Goal: Task Accomplishment & Management: Manage account settings

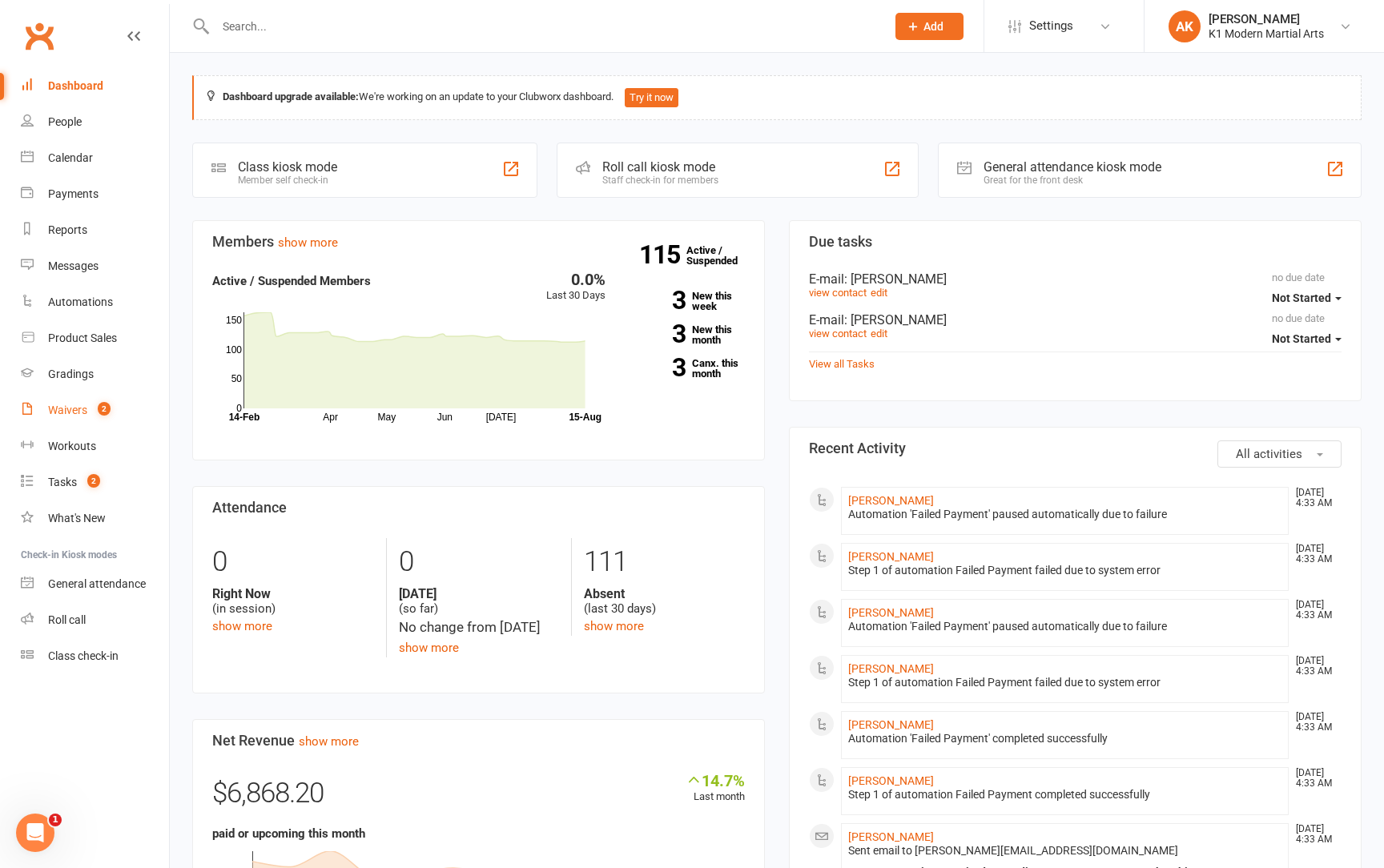
click at [68, 414] on div "Waivers" at bounding box center [68, 411] width 39 height 13
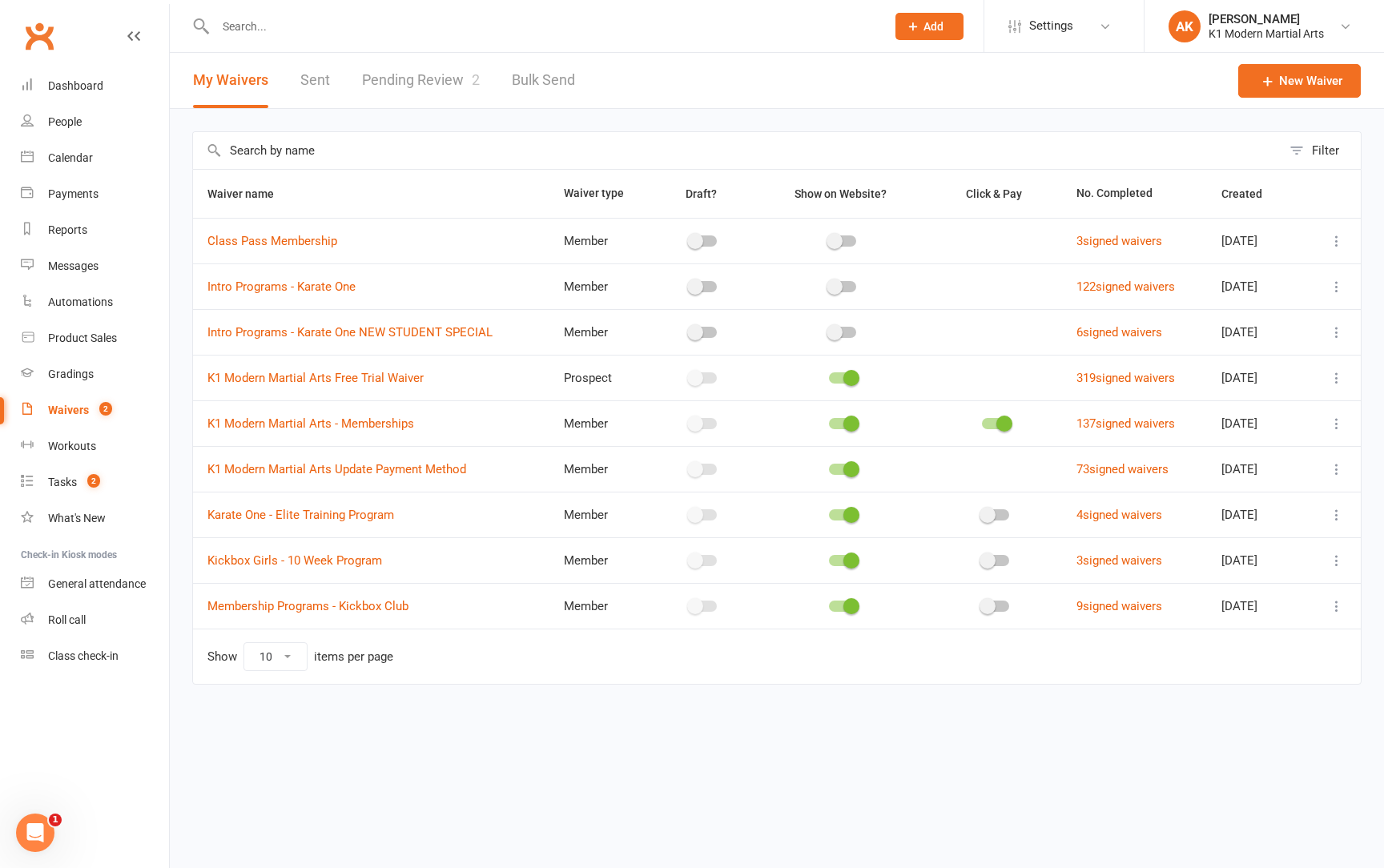
click at [1337, 372] on icon at bounding box center [1337, 378] width 16 height 16
click at [1285, 395] on link "Edit waiver" at bounding box center [1252, 410] width 188 height 32
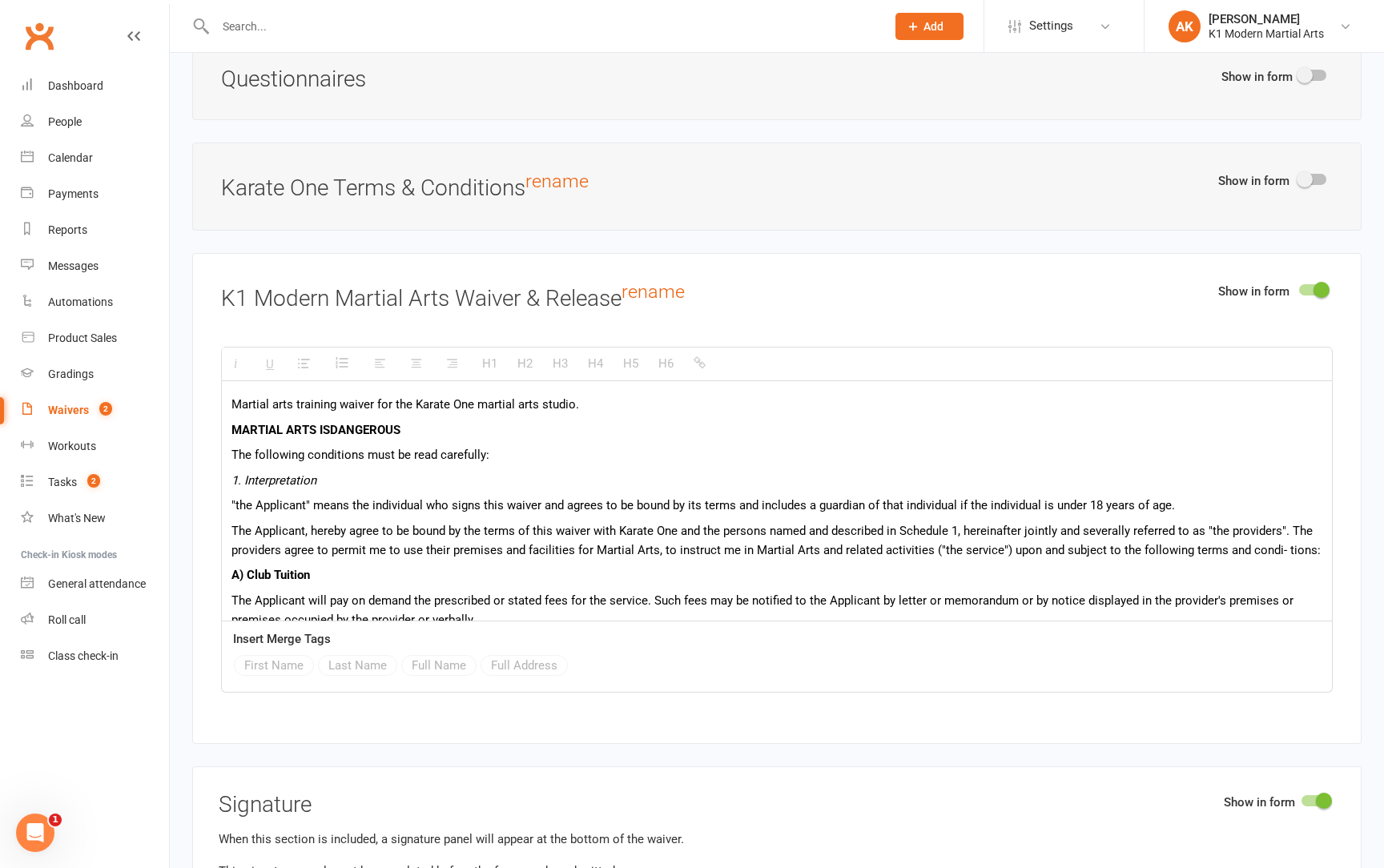
scroll to position [6, 0]
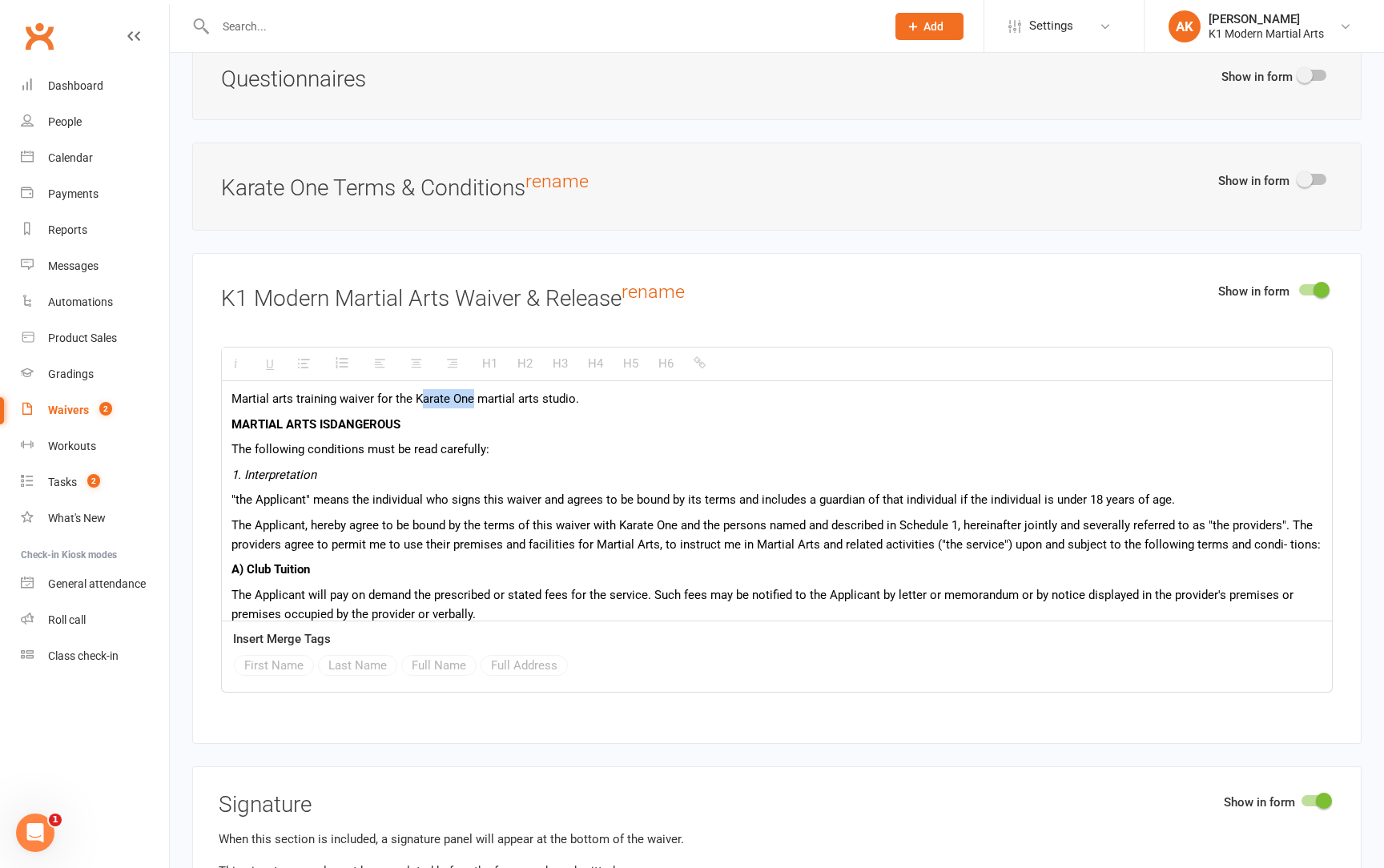
drag, startPoint x: 474, startPoint y: 382, endPoint x: 421, endPoint y: 382, distance: 53.0
click at [421, 389] on p "Martial arts training waiver for the Karate One martial arts studio." at bounding box center [777, 398] width 1091 height 20
click at [442, 389] on p "Martial arts training waiver for the K1 martial arts studio." at bounding box center [777, 398] width 1091 height 20
click at [478, 389] on p "Martial arts training waiver for the K1 Martial arts studio." at bounding box center [777, 398] width 1091 height 20
drag, startPoint x: 679, startPoint y: 506, endPoint x: 623, endPoint y: 503, distance: 56.1
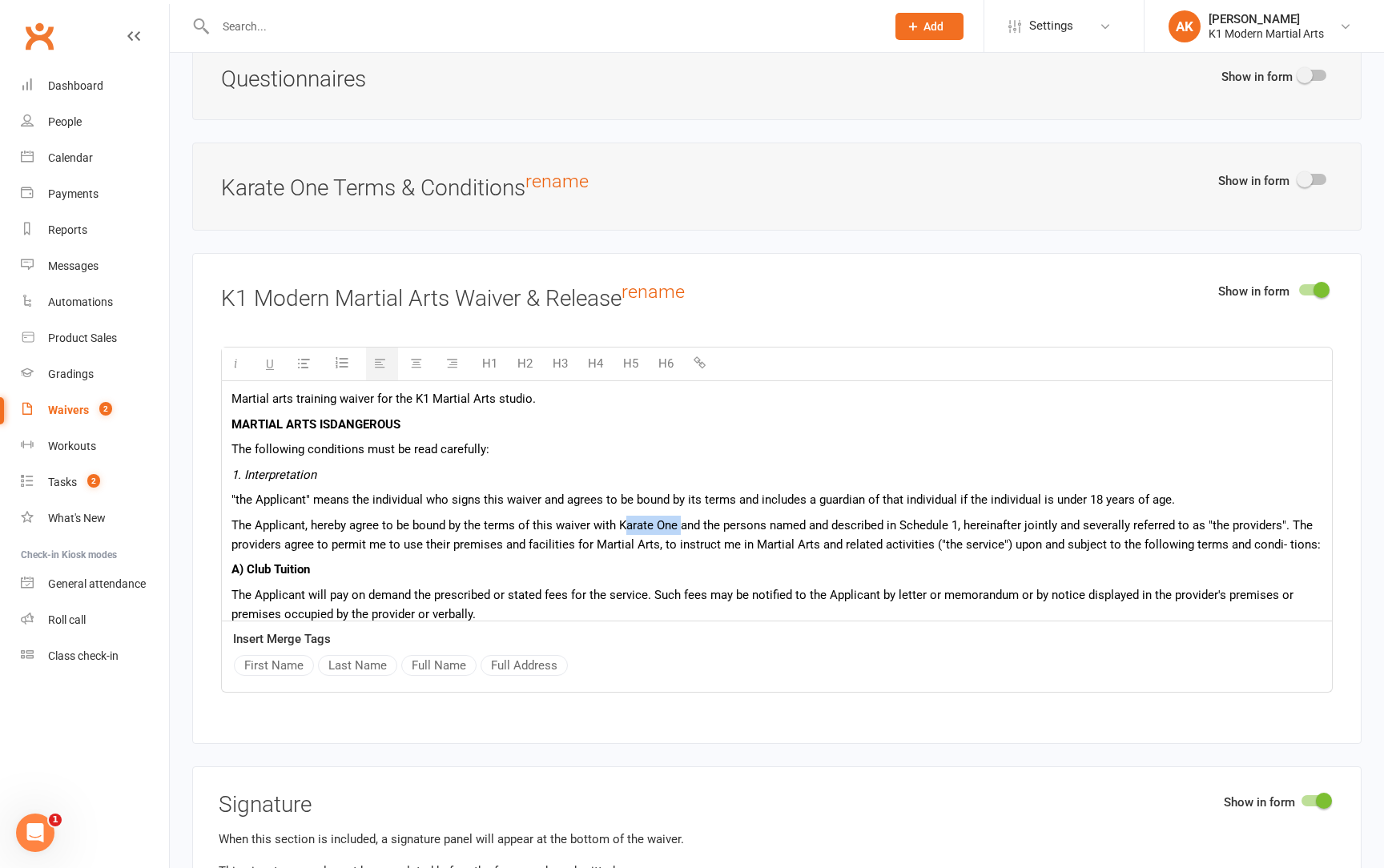
click at [623, 516] on p "The Applicant, hereby agree to be bound by the terms of this waiver with Karate…" at bounding box center [777, 534] width 1091 height 38
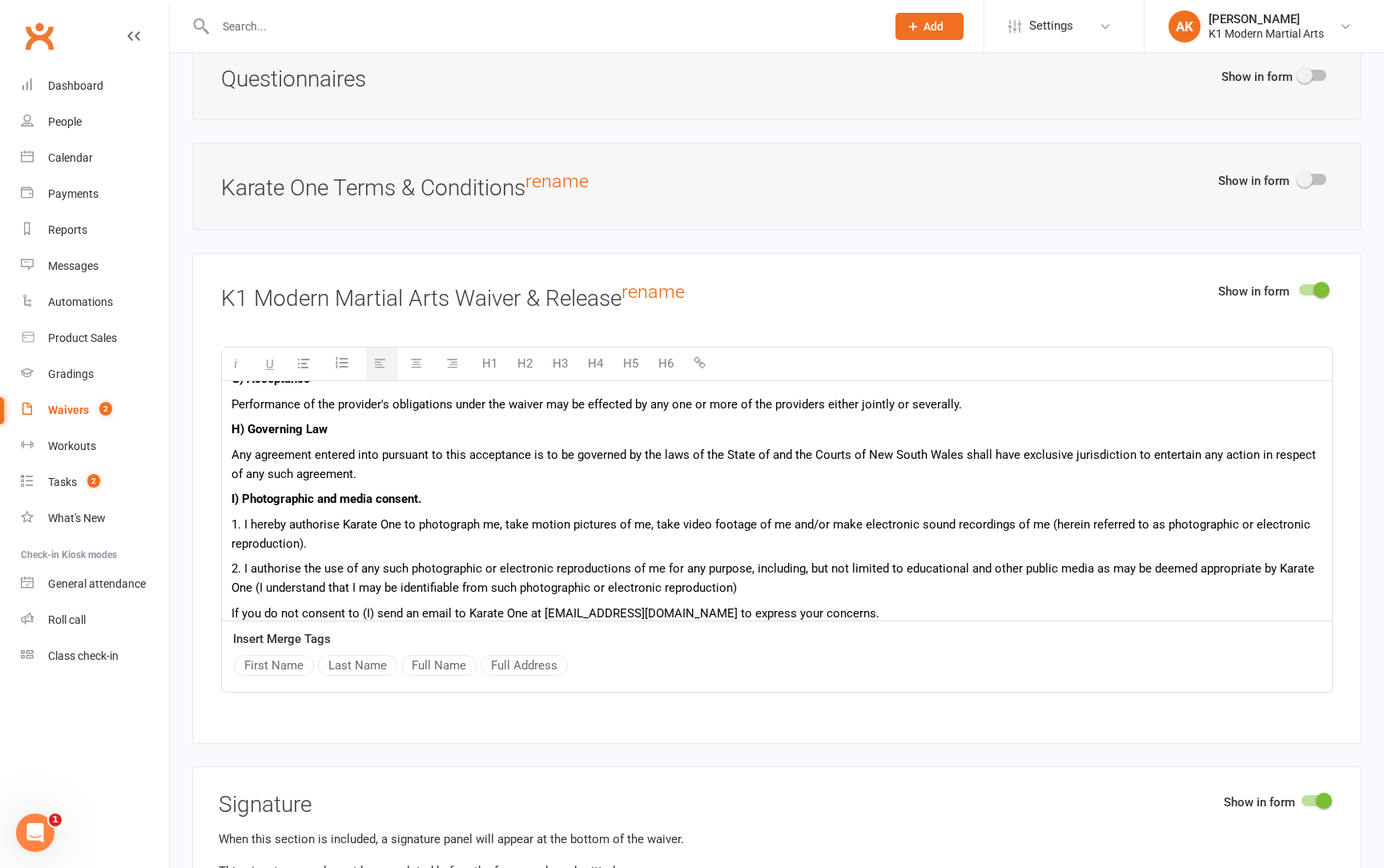
scroll to position [647, 0]
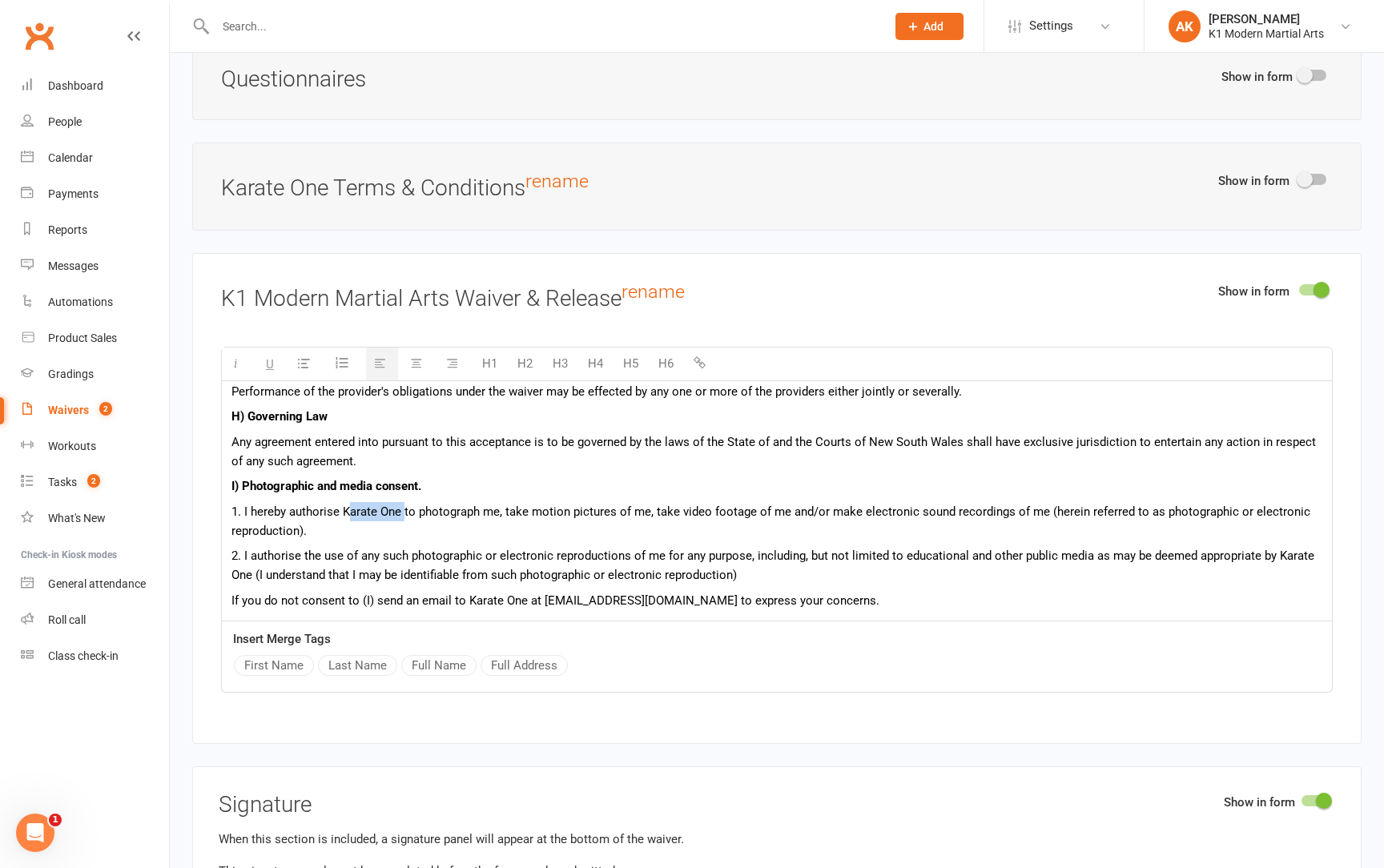
drag, startPoint x: 404, startPoint y: 492, endPoint x: 348, endPoint y: 488, distance: 56.1
click at [348, 502] on p "1. I hereby authorise Karate One to photograph me, take motion pictures of me, …" at bounding box center [777, 521] width 1091 height 38
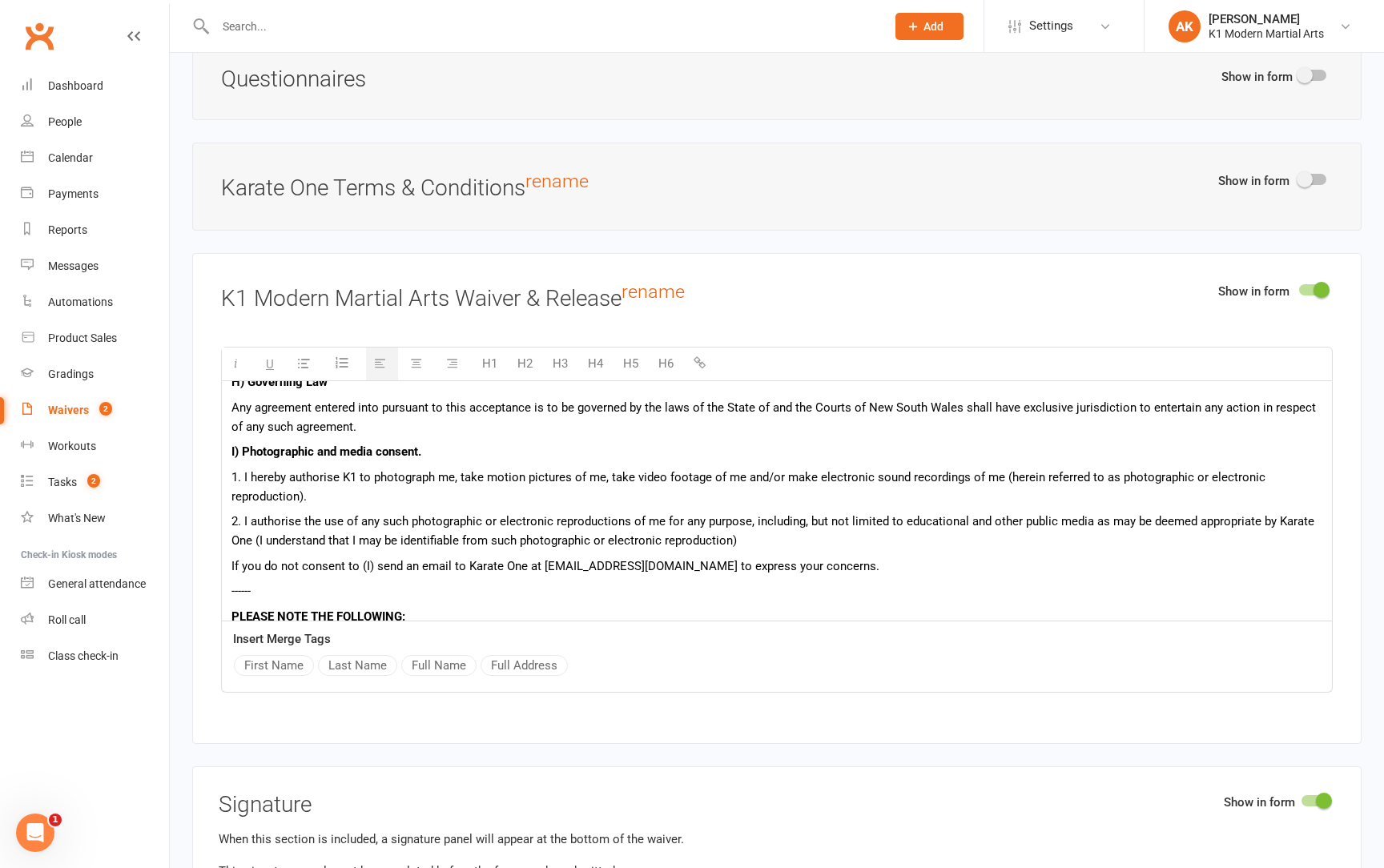
scroll to position [683, 0]
drag, startPoint x: 526, startPoint y: 545, endPoint x: 473, endPoint y: 545, distance: 53.0
click at [473, 554] on p "If you do not consent to (I) send an email to Karate One at [EMAIL_ADDRESS][DOM…" at bounding box center [777, 563] width 1091 height 20
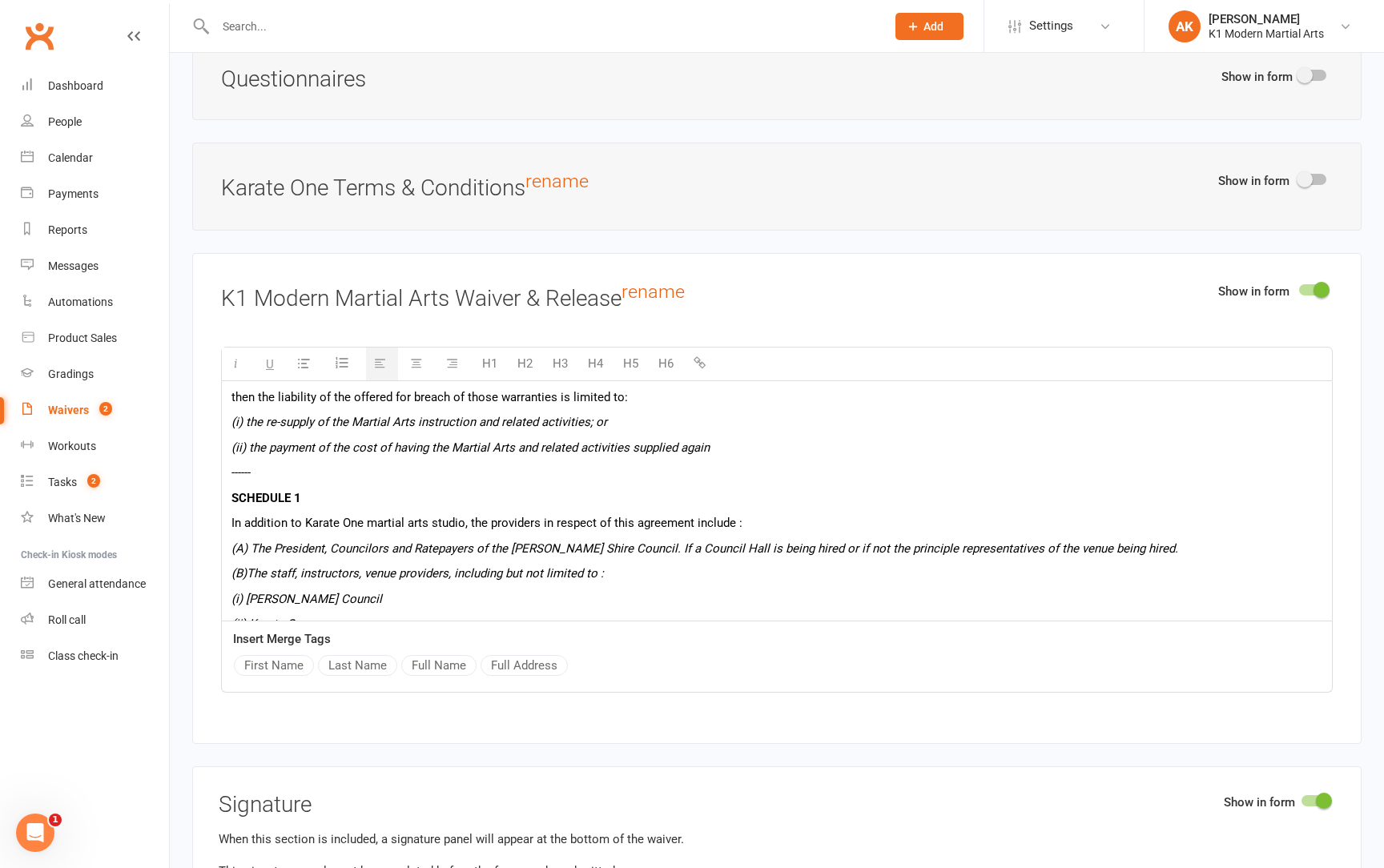
scroll to position [968, 0]
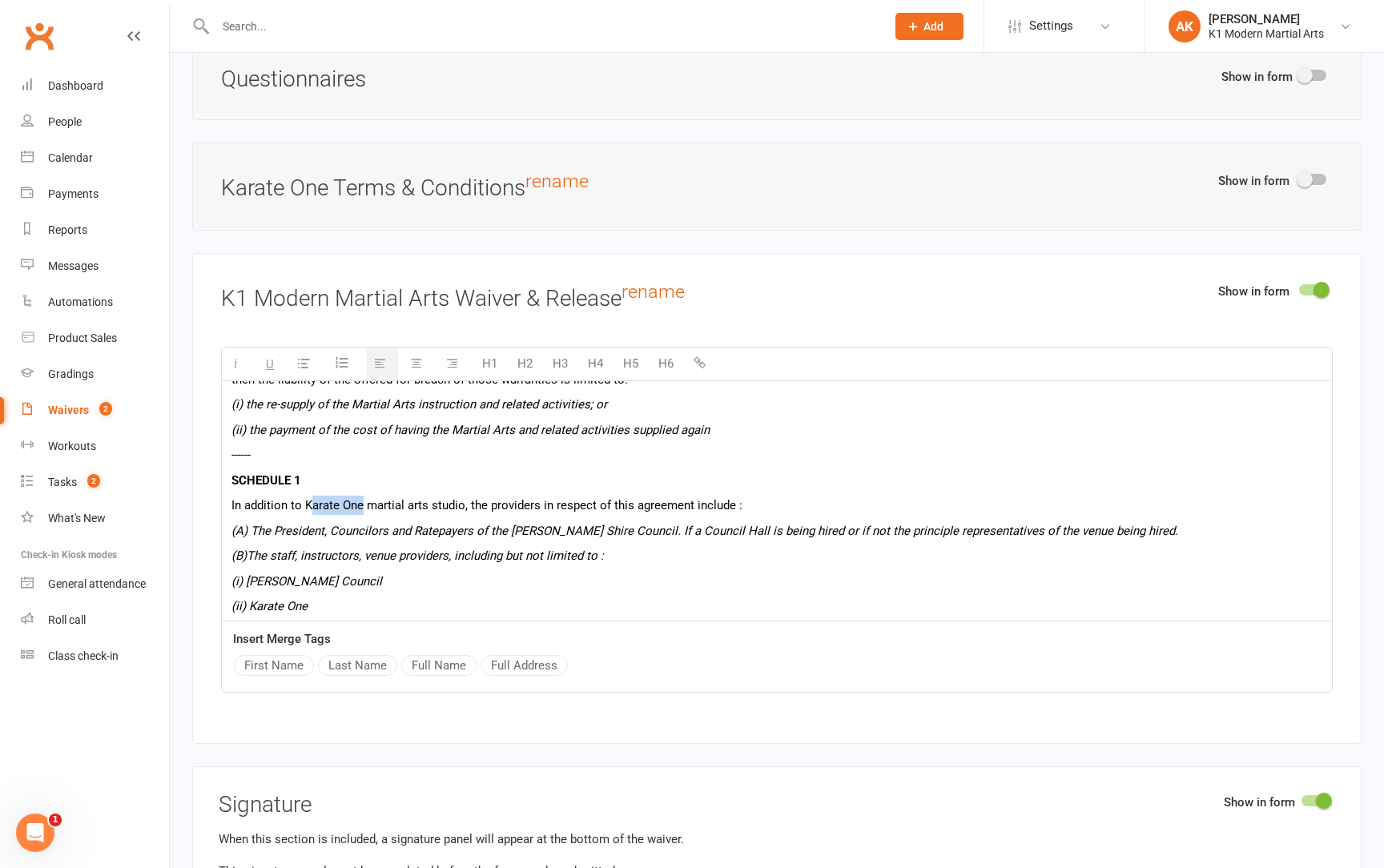
drag, startPoint x: 362, startPoint y: 486, endPoint x: 311, endPoint y: 483, distance: 51.1
click at [311, 496] on p "In addition to Karate One martial arts studio, the providers in respect of this…" at bounding box center [777, 505] width 1091 height 20
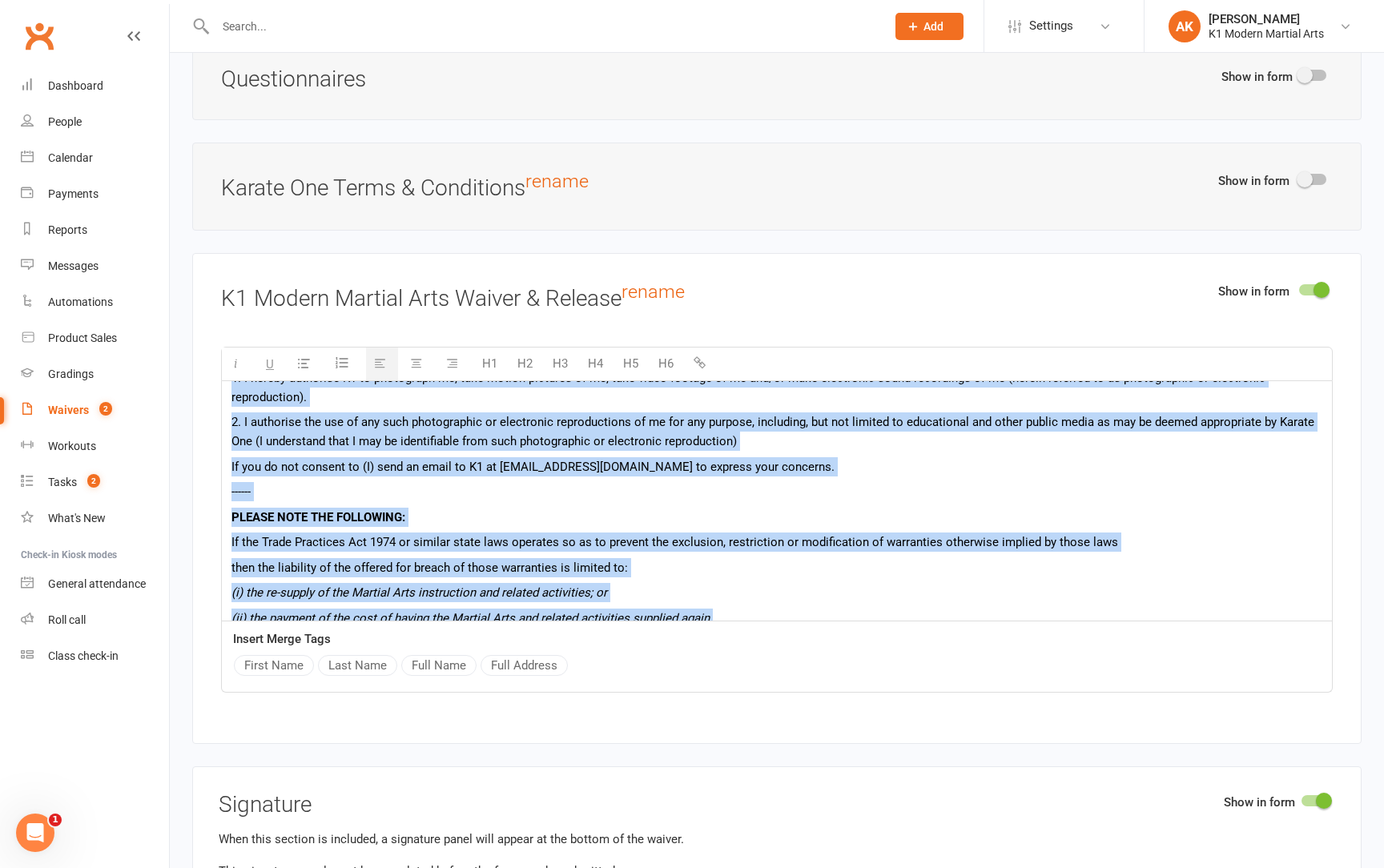
scroll to position [0, 0]
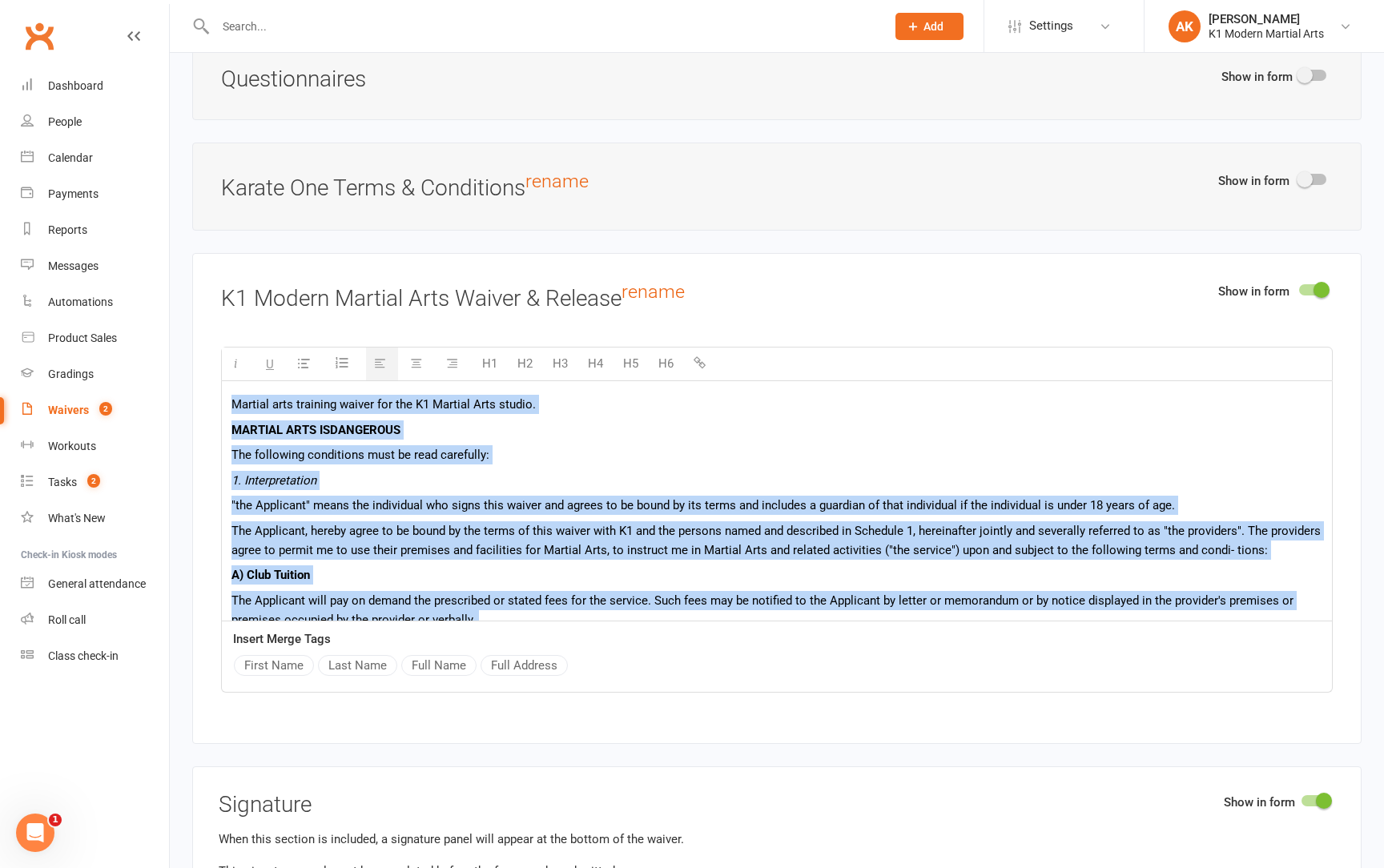
drag, startPoint x: 338, startPoint y: 586, endPoint x: 233, endPoint y: 142, distance: 456.2
click at [233, 142] on main "About this Waiver Online Waiver Name K1 Modern Martial Arts Free Trial Waiver W…" at bounding box center [776, 36] width 1169 height 4028
copy div "Loremip dolo sitametc adipis eli sed D0 Eiusmod Temp incidi. UTLABOR ETDO MA AL…"
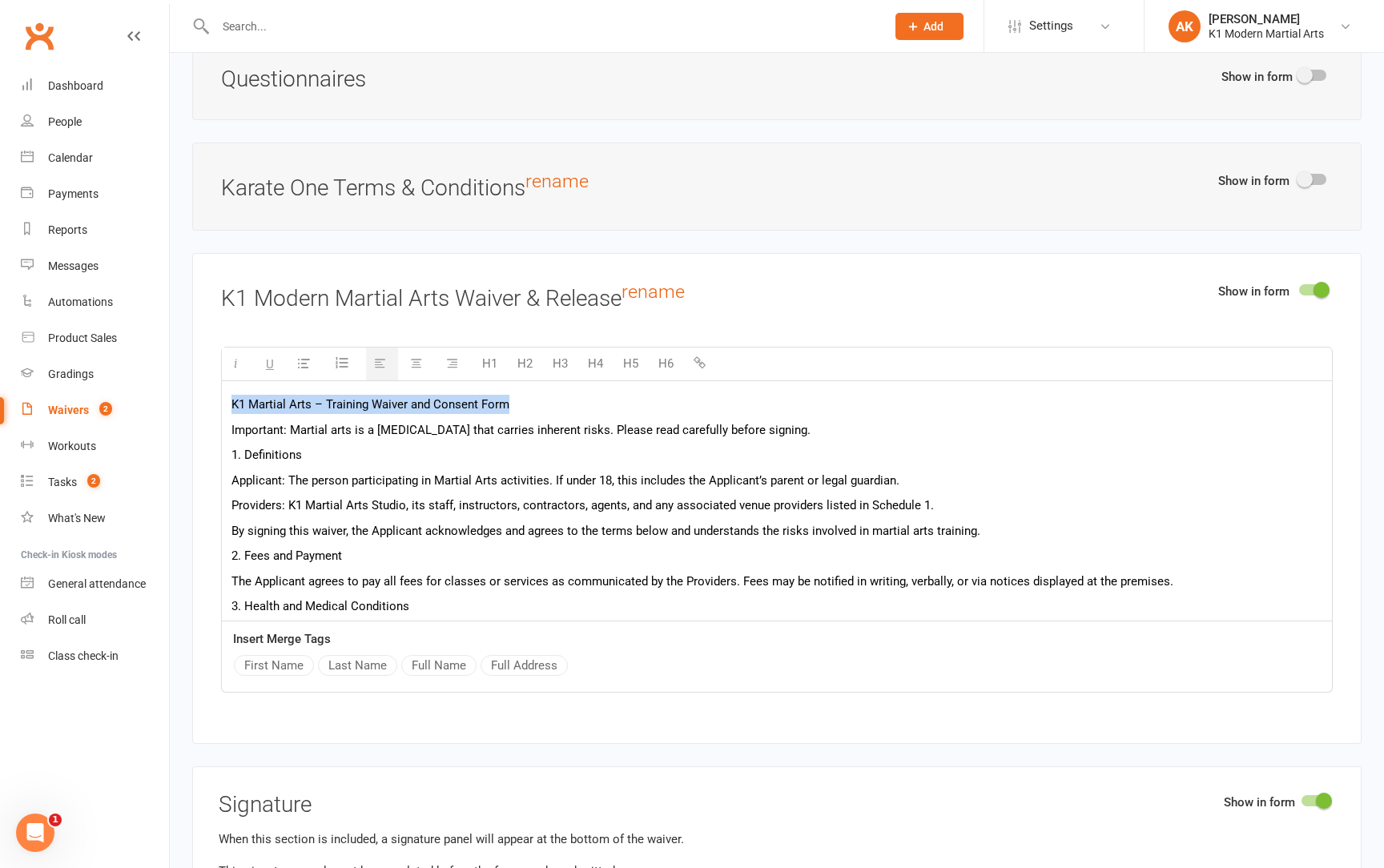
drag, startPoint x: 512, startPoint y: 382, endPoint x: 226, endPoint y: 382, distance: 286.0
click at [226, 382] on div "K1 Martial Arts – Training Waiver and Consent Form Important: Martial arts is a…" at bounding box center [777, 883] width 1110 height 1003
click at [497, 348] on button "H1" at bounding box center [489, 364] width 31 height 32
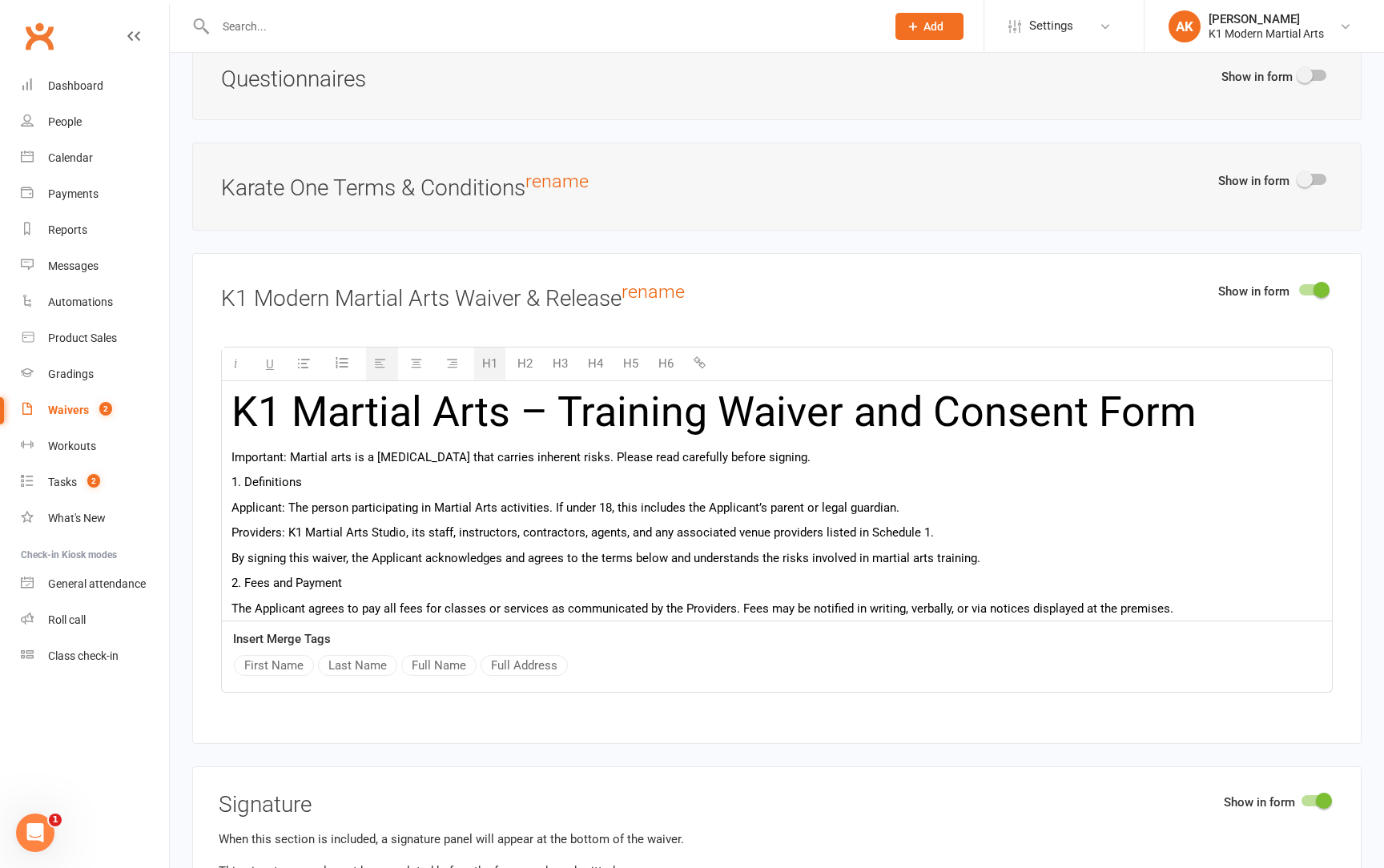
click at [530, 348] on button "H2" at bounding box center [524, 364] width 31 height 32
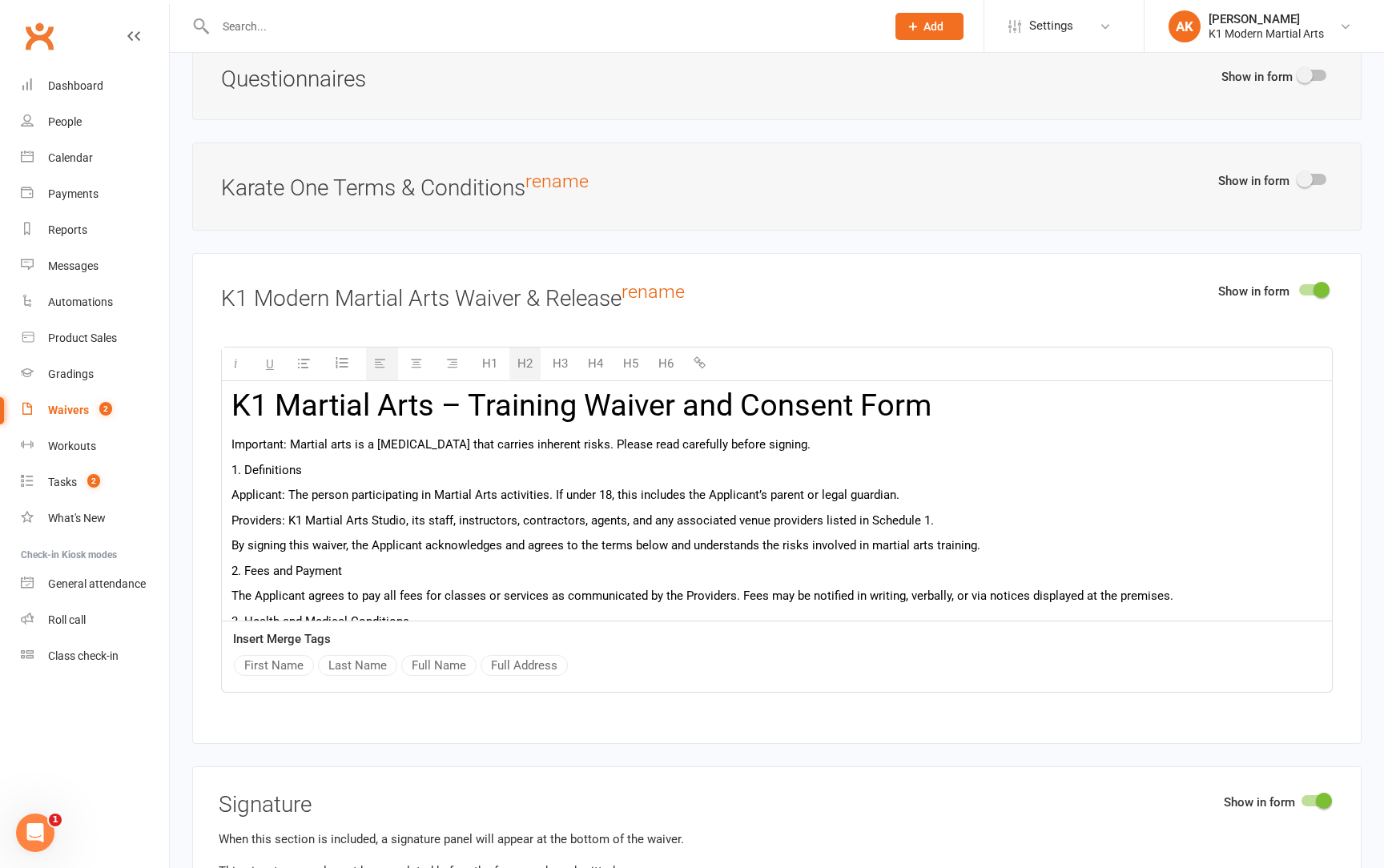
click at [553, 348] on button "H3" at bounding box center [560, 364] width 31 height 32
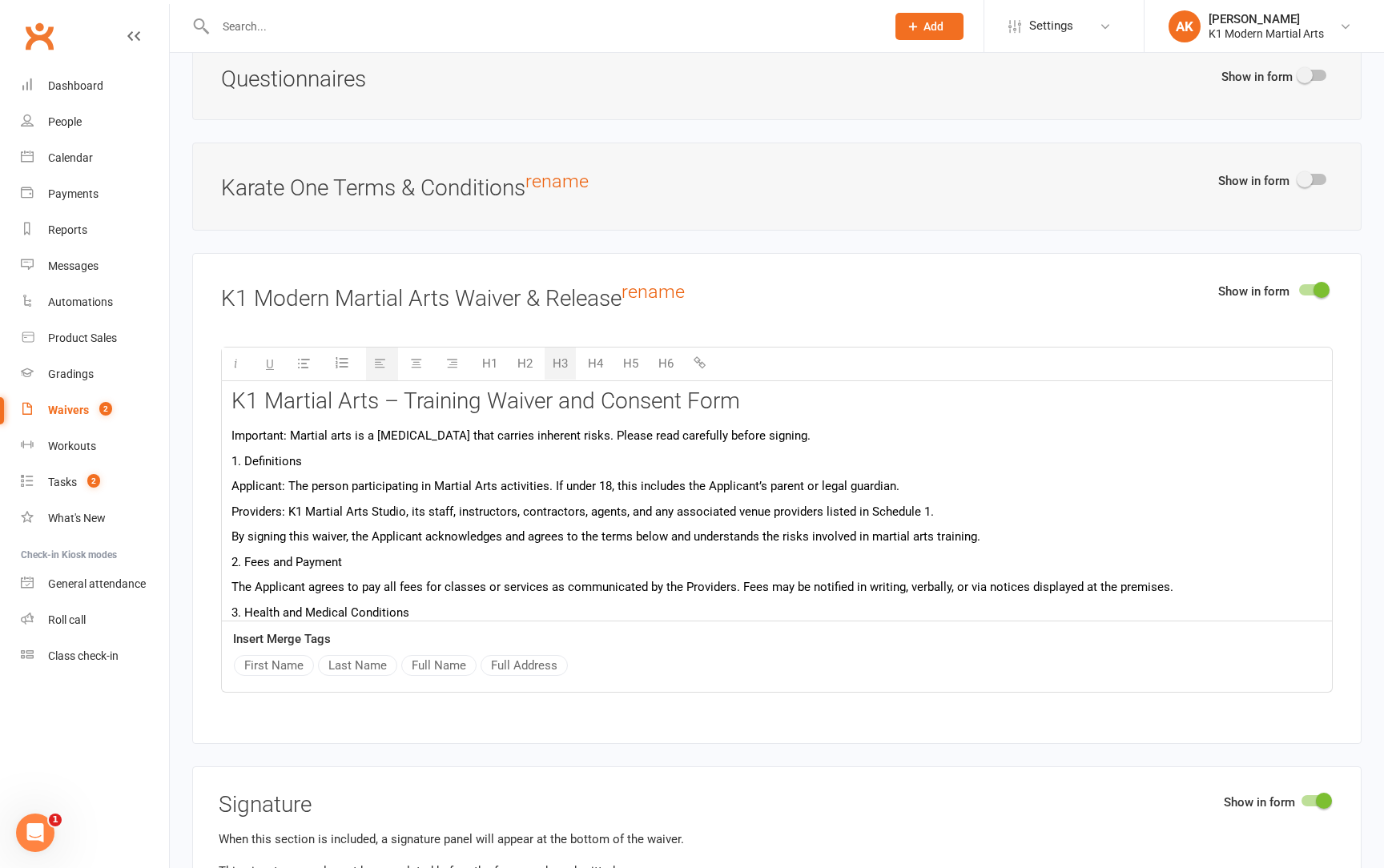
click at [586, 349] on button "H4" at bounding box center [595, 364] width 31 height 32
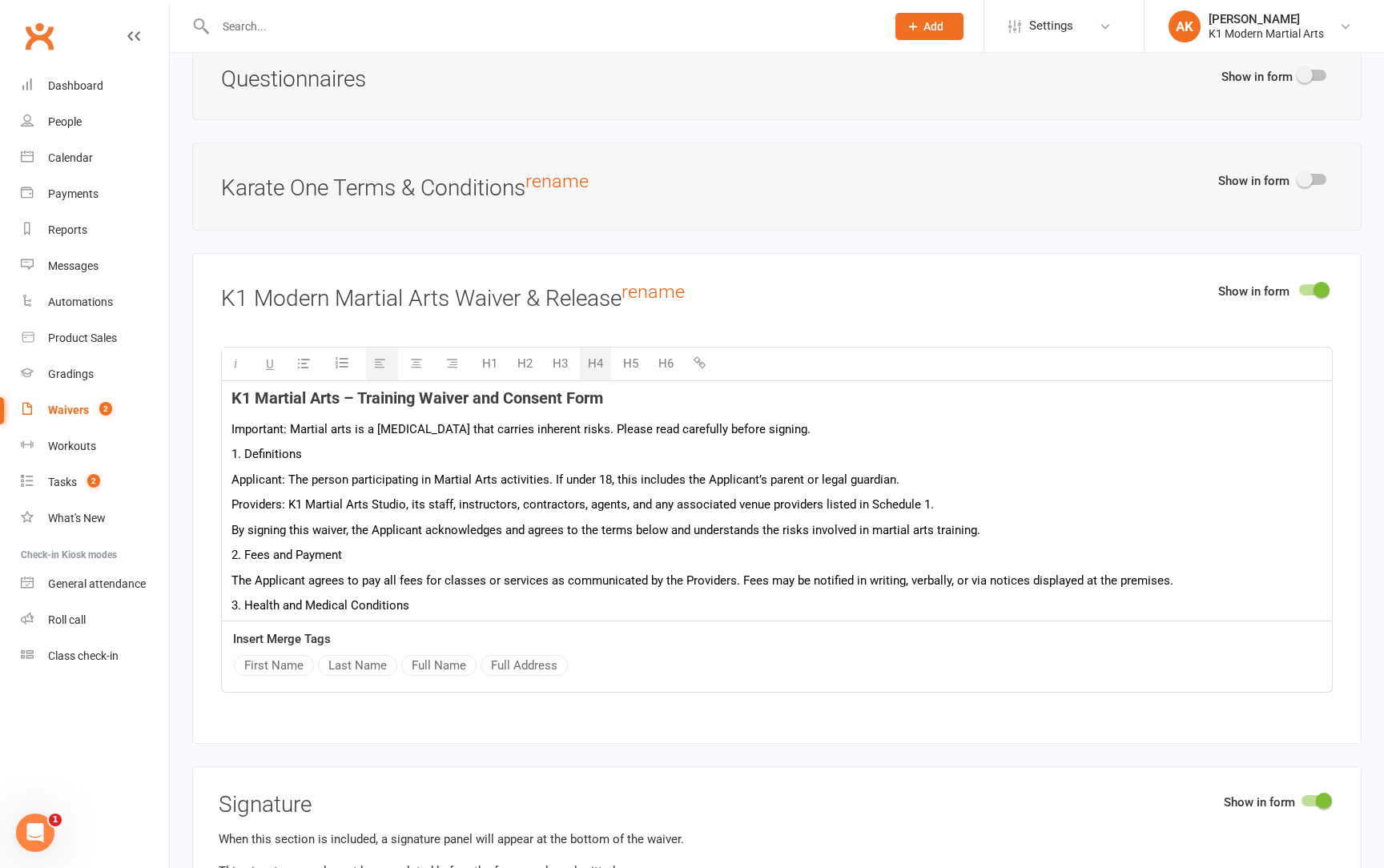
click at [583, 420] on p "Important: Martial arts is a [MEDICAL_DATA] that carries inherent risks. Please…" at bounding box center [777, 429] width 1091 height 20
click at [793, 420] on p "Important: Martial arts is a [MEDICAL_DATA] that carries inherent risks. Please…" at bounding box center [777, 429] width 1091 height 20
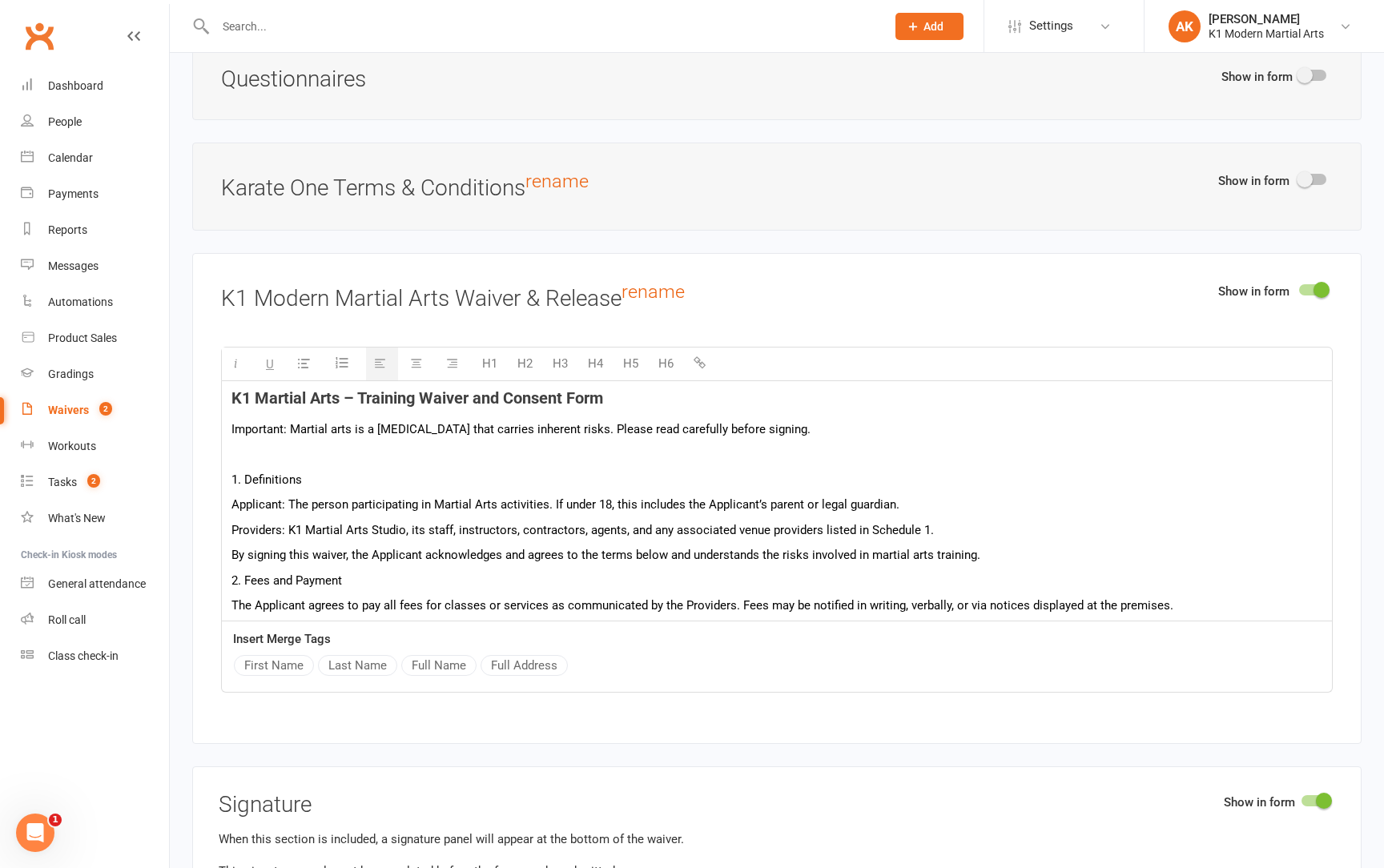
scroll to position [44, 0]
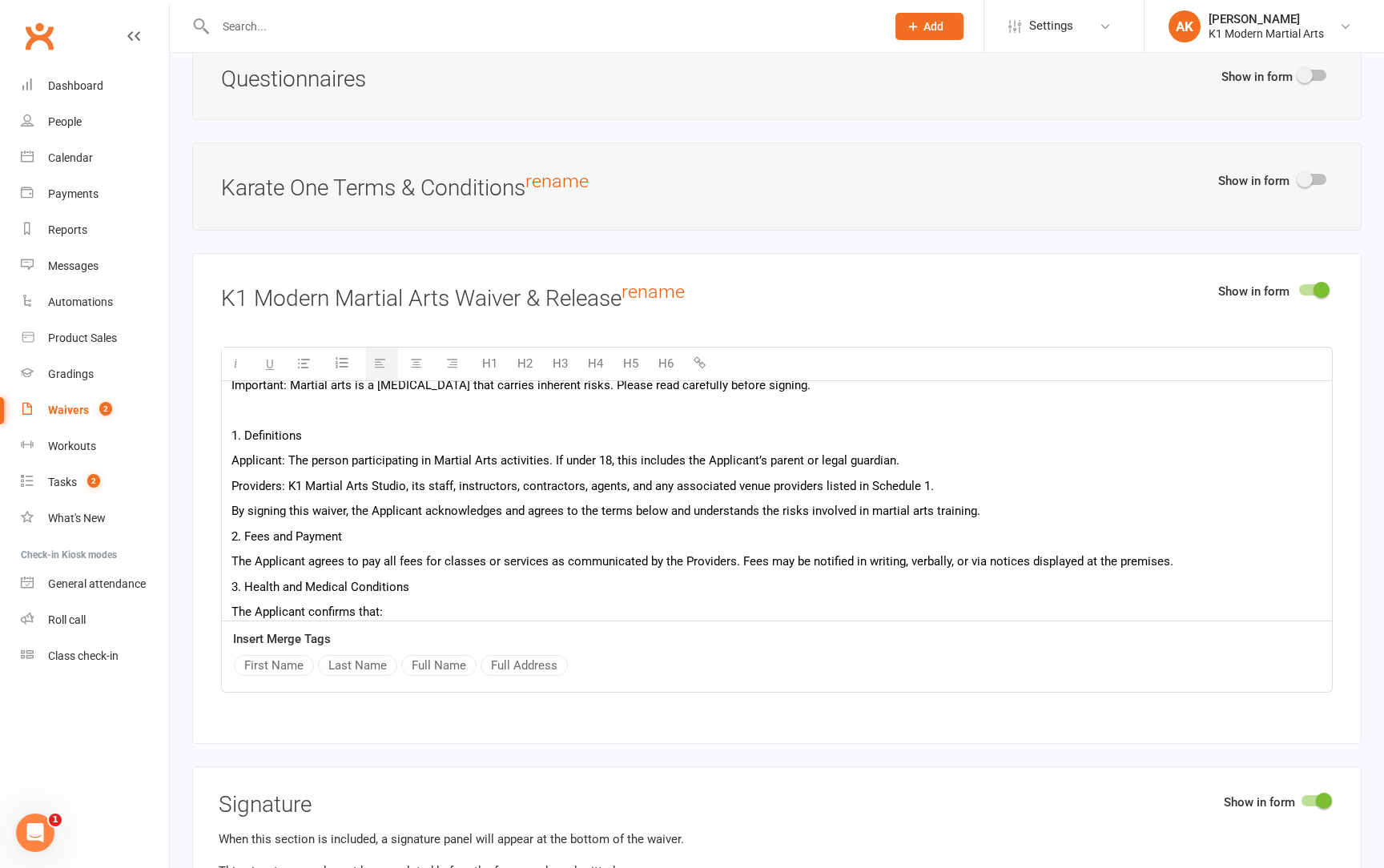
click at [1013, 501] on p "By signing this waiver, the Applicant acknowledges and agrees to the terms belo…" at bounding box center [777, 511] width 1091 height 20
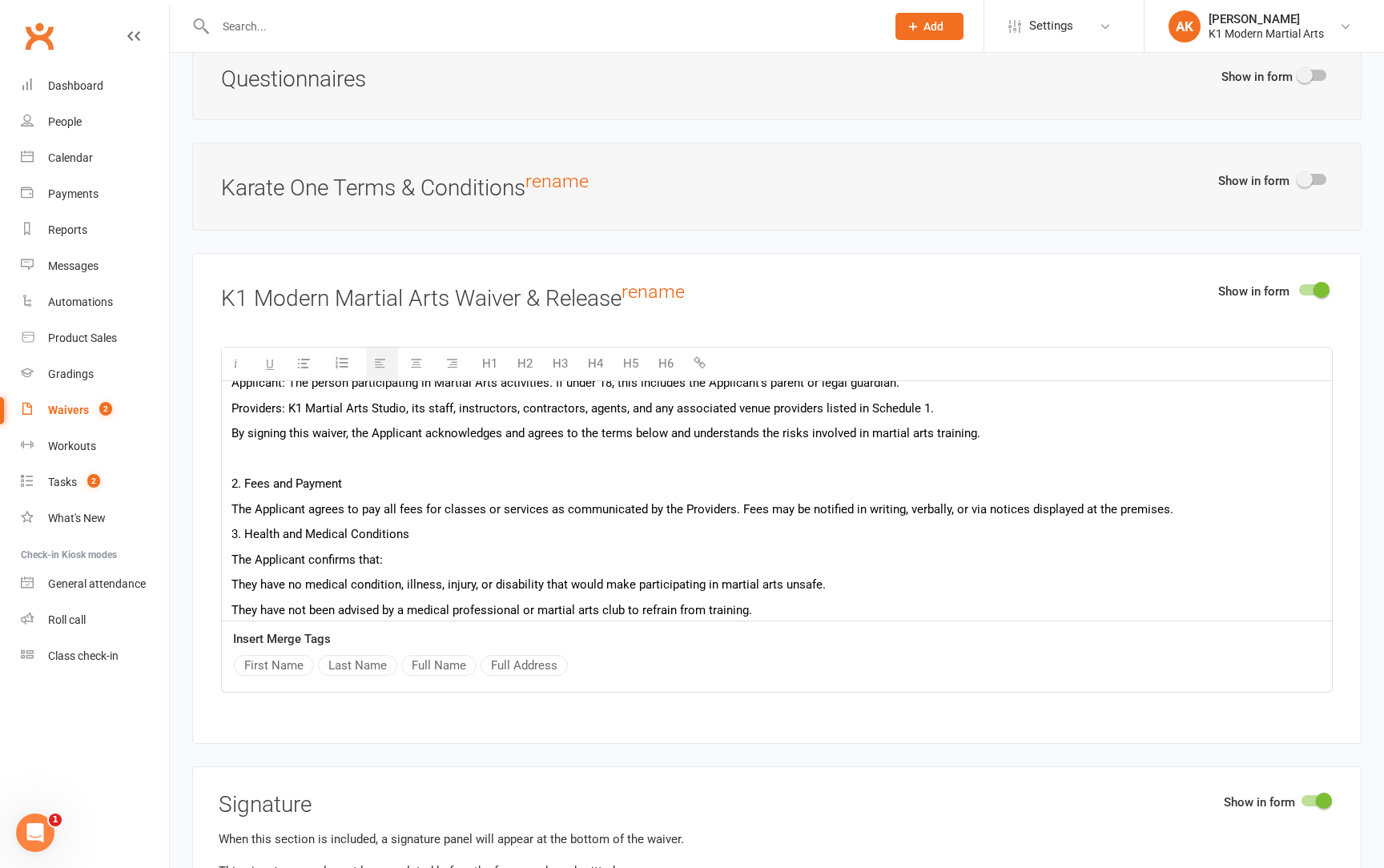
scroll to position [144, 0]
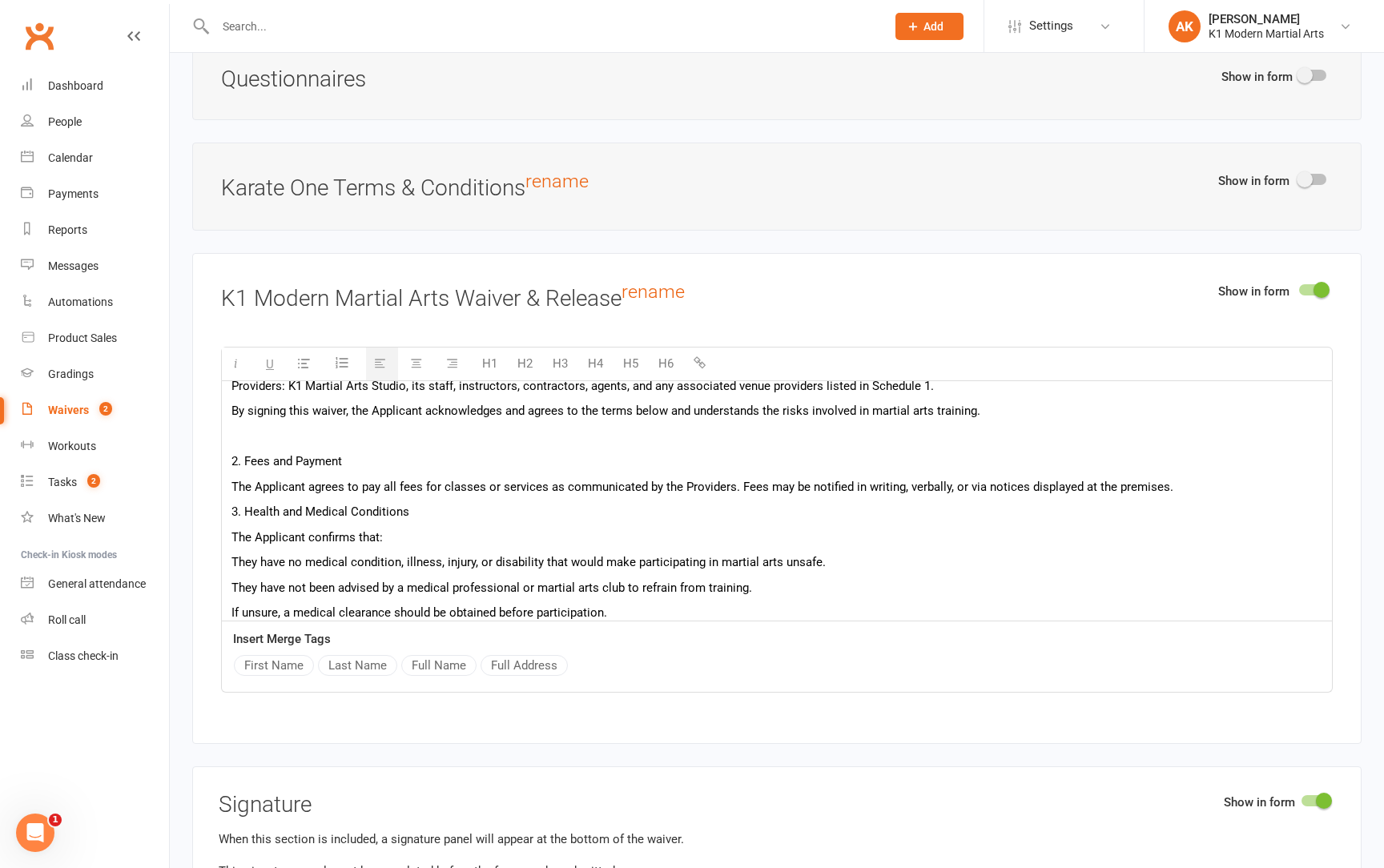
click at [1243, 477] on p "The Applicant agrees to pay all fees for classes or services as communicated by…" at bounding box center [777, 486] width 1091 height 20
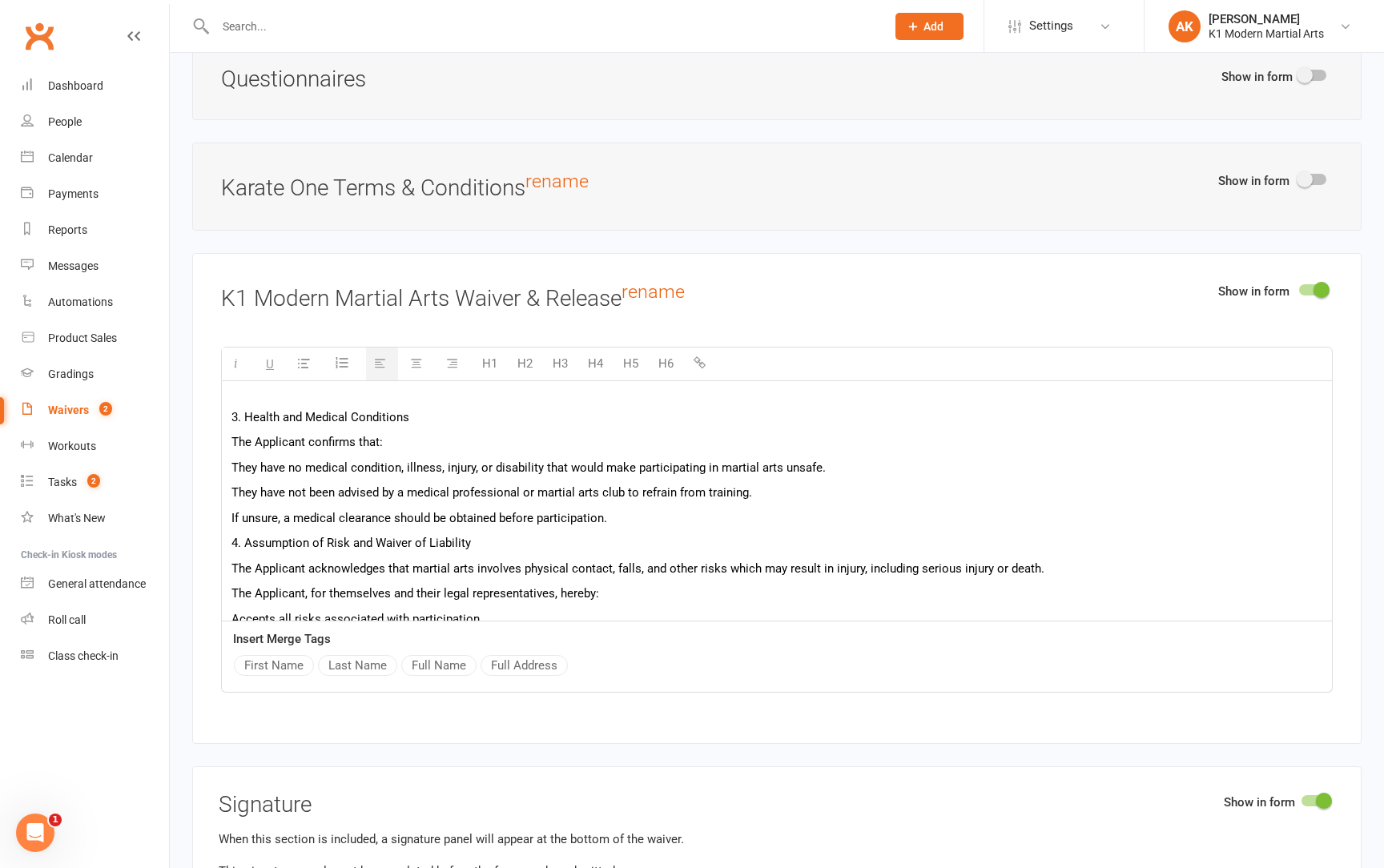
scroll to position [267, 0]
click at [983, 481] on p "They have not been advised by a medical professional or martial arts club to re…" at bounding box center [777, 490] width 1091 height 20
click at [942, 506] on p "If unsure, a medical clearance should be obtained before participation." at bounding box center [777, 516] width 1091 height 20
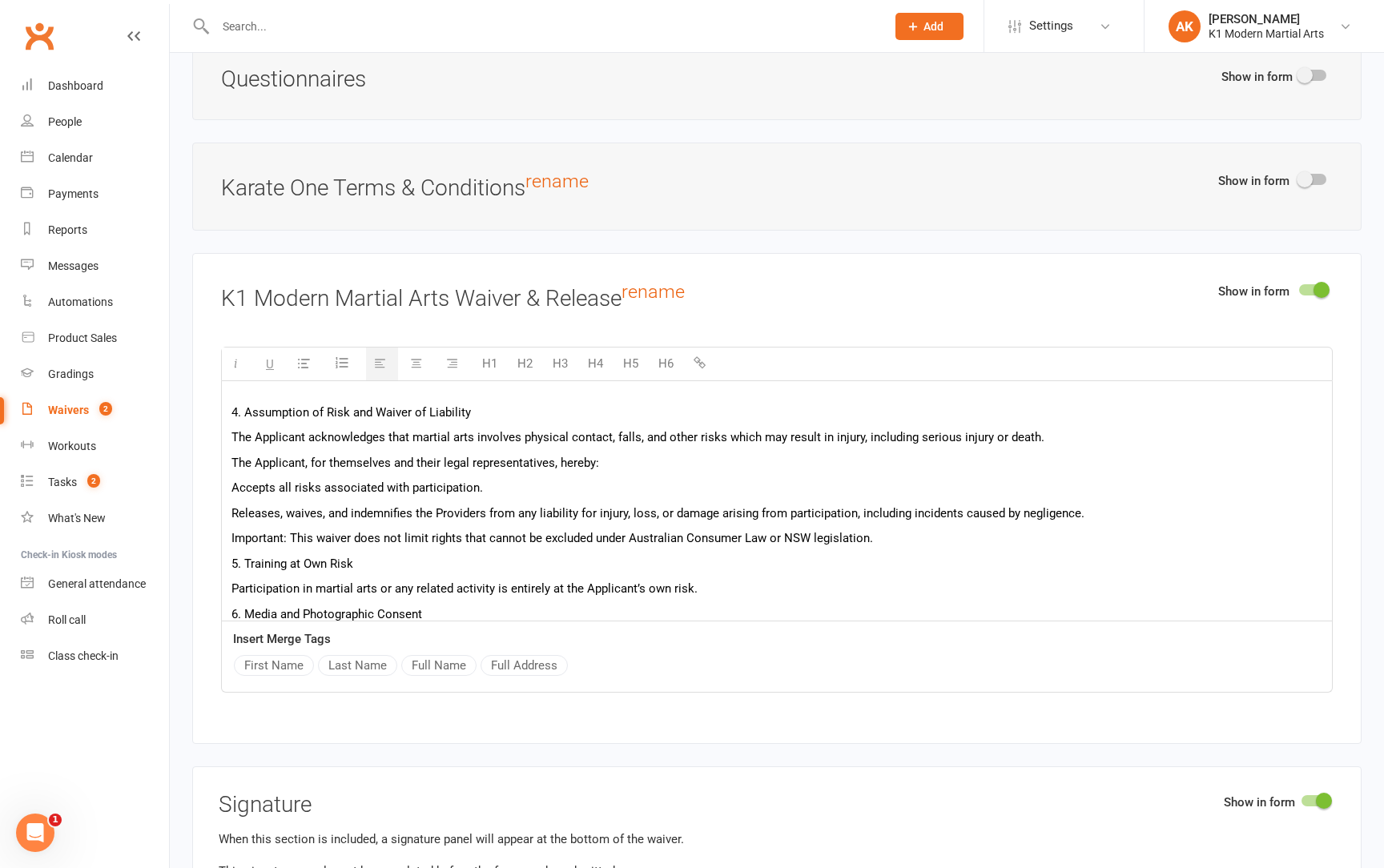
scroll to position [432, 0]
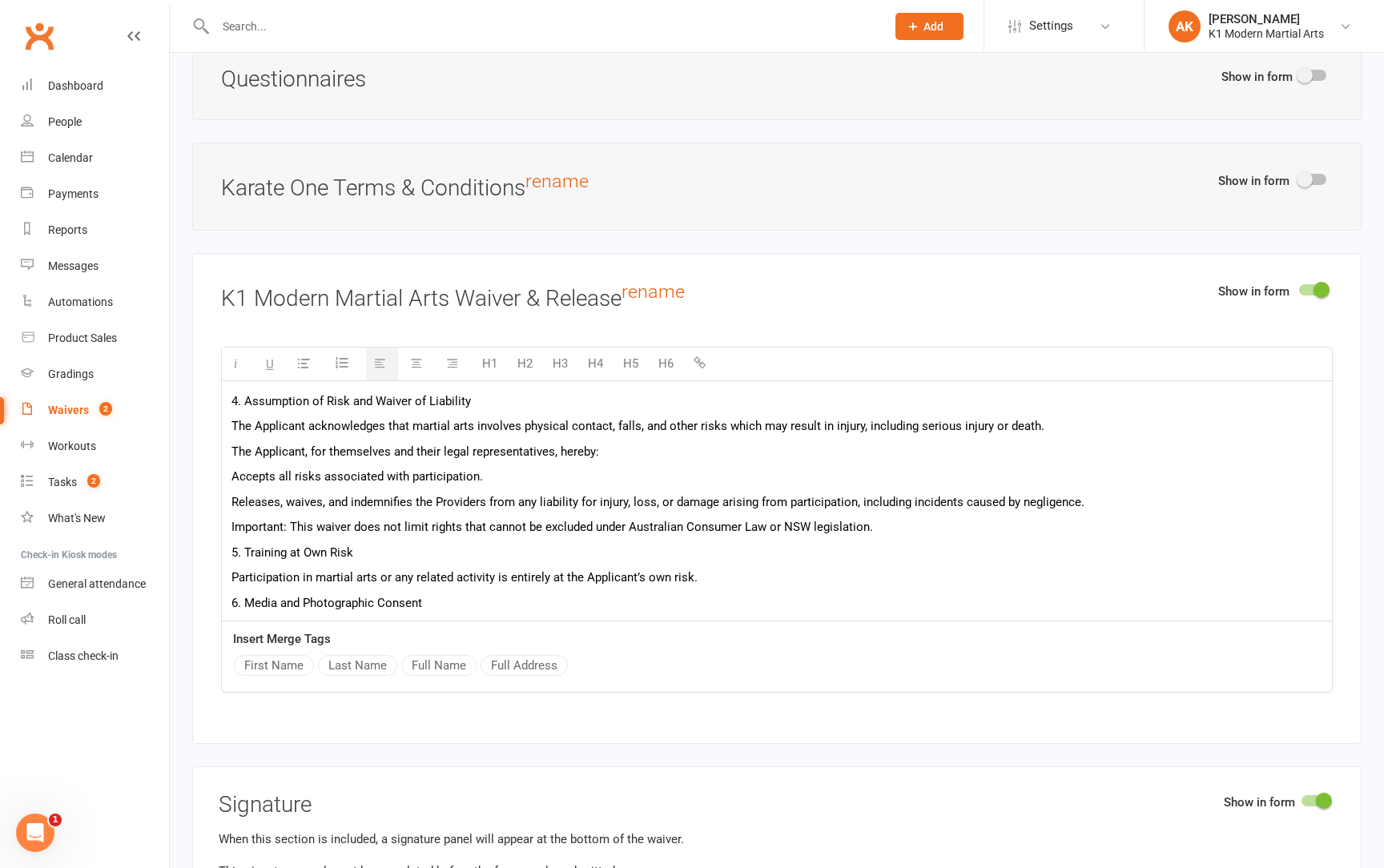
click at [910, 517] on p "Important: This waiver does not limit rights that cannot be excluded under Aust…" at bounding box center [777, 527] width 1091 height 20
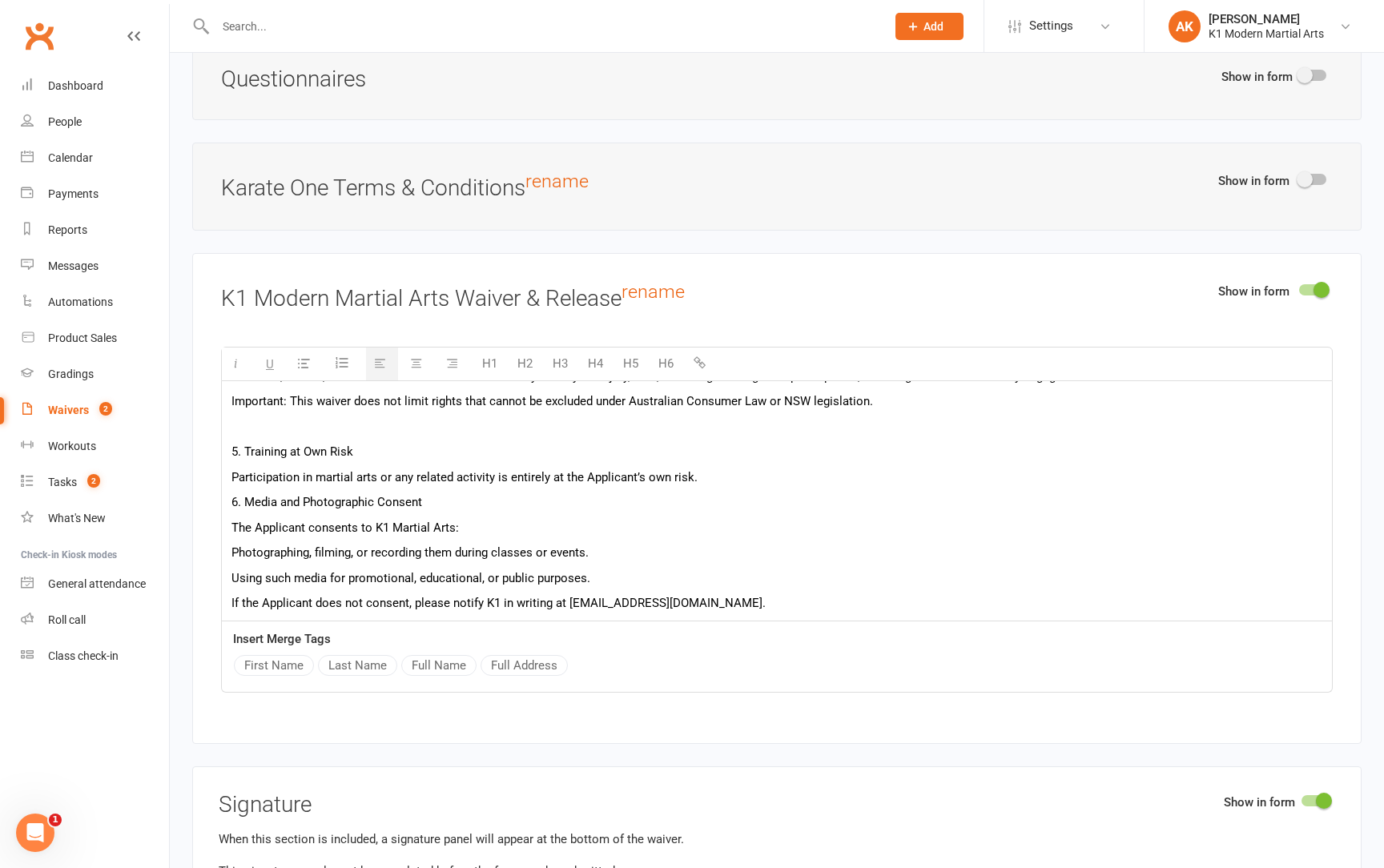
scroll to position [574, 0]
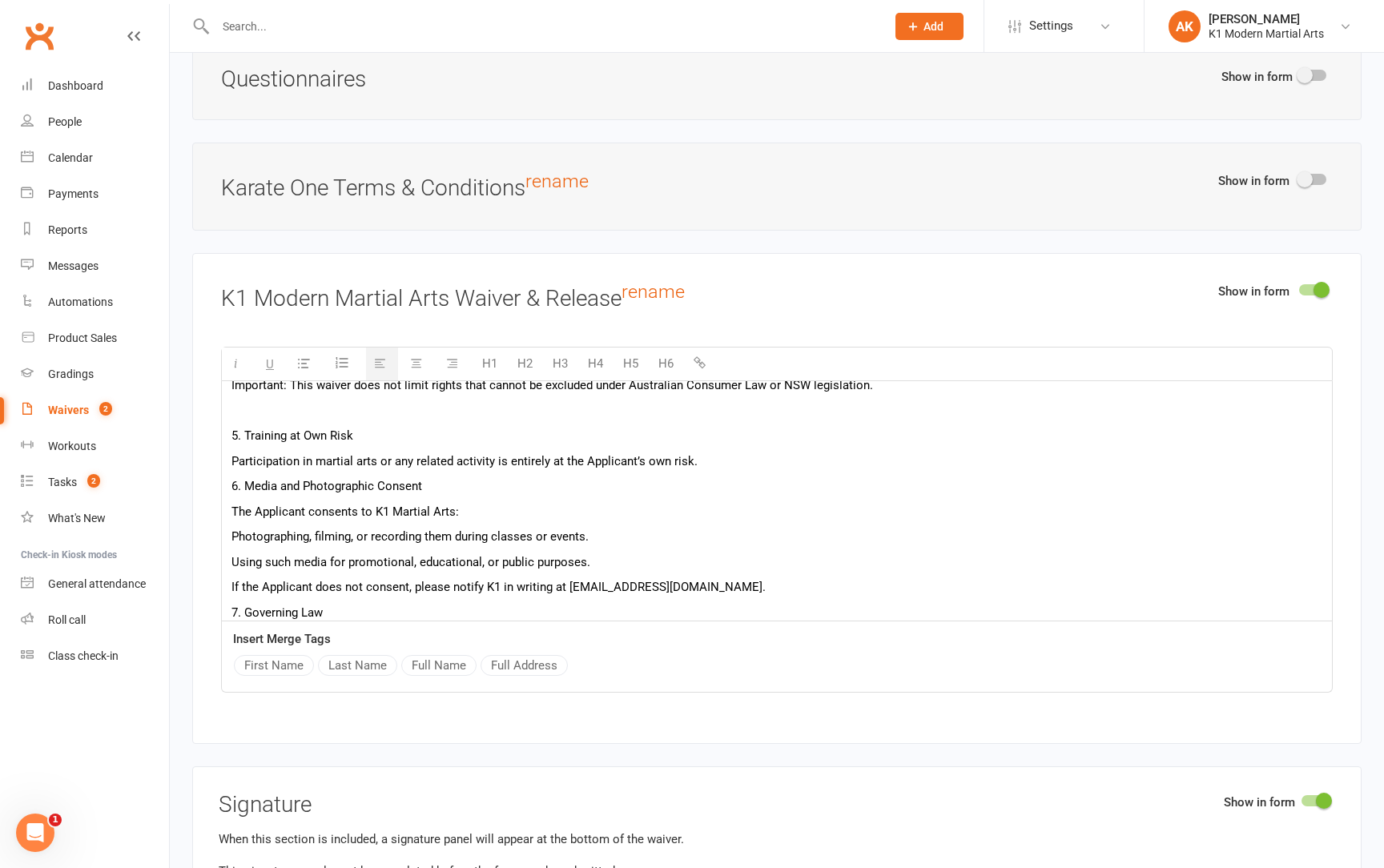
click at [856, 452] on p "Participation in martial arts or any related activity is entirely at the Applic…" at bounding box center [777, 461] width 1091 height 20
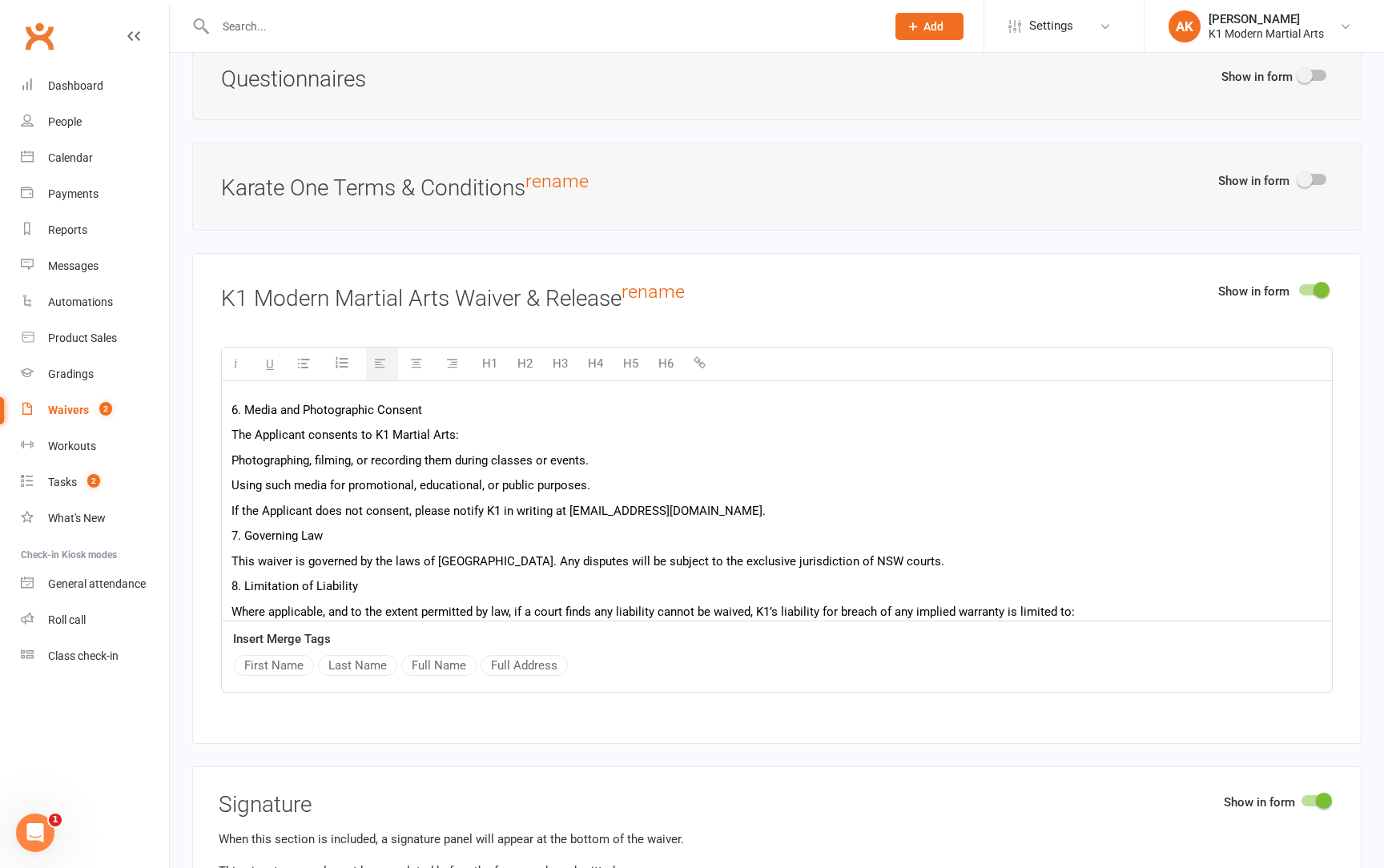
scroll to position [689, 0]
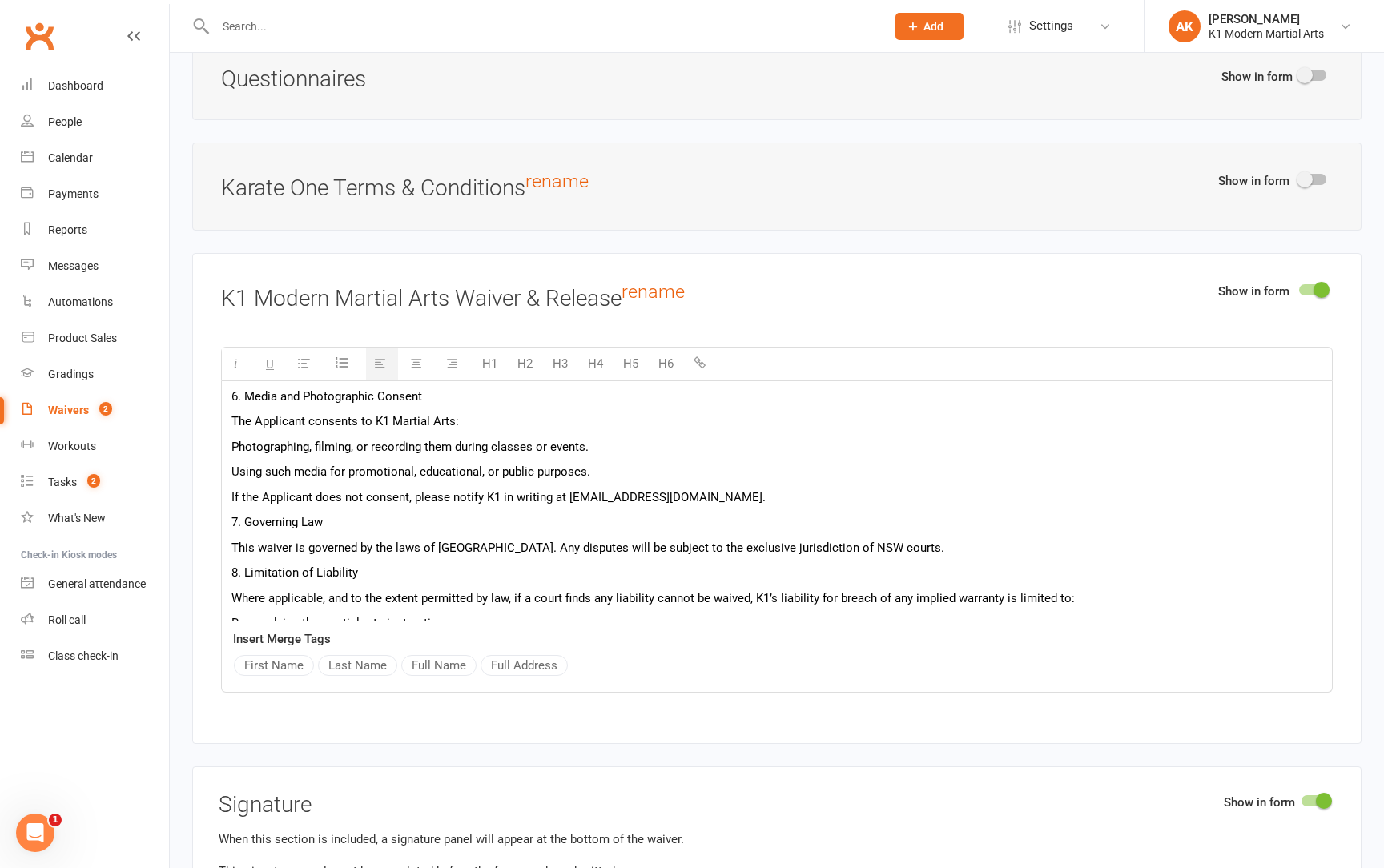
click at [813, 470] on div "K1 Martial Arts – Training Waiver and Consent Form Important: Martial arts is a…" at bounding box center [777, 269] width 1110 height 1153
click at [813, 487] on p "If the Applicant does not consent, please notify K1 in writing at [EMAIL_ADDRES…" at bounding box center [777, 497] width 1091 height 20
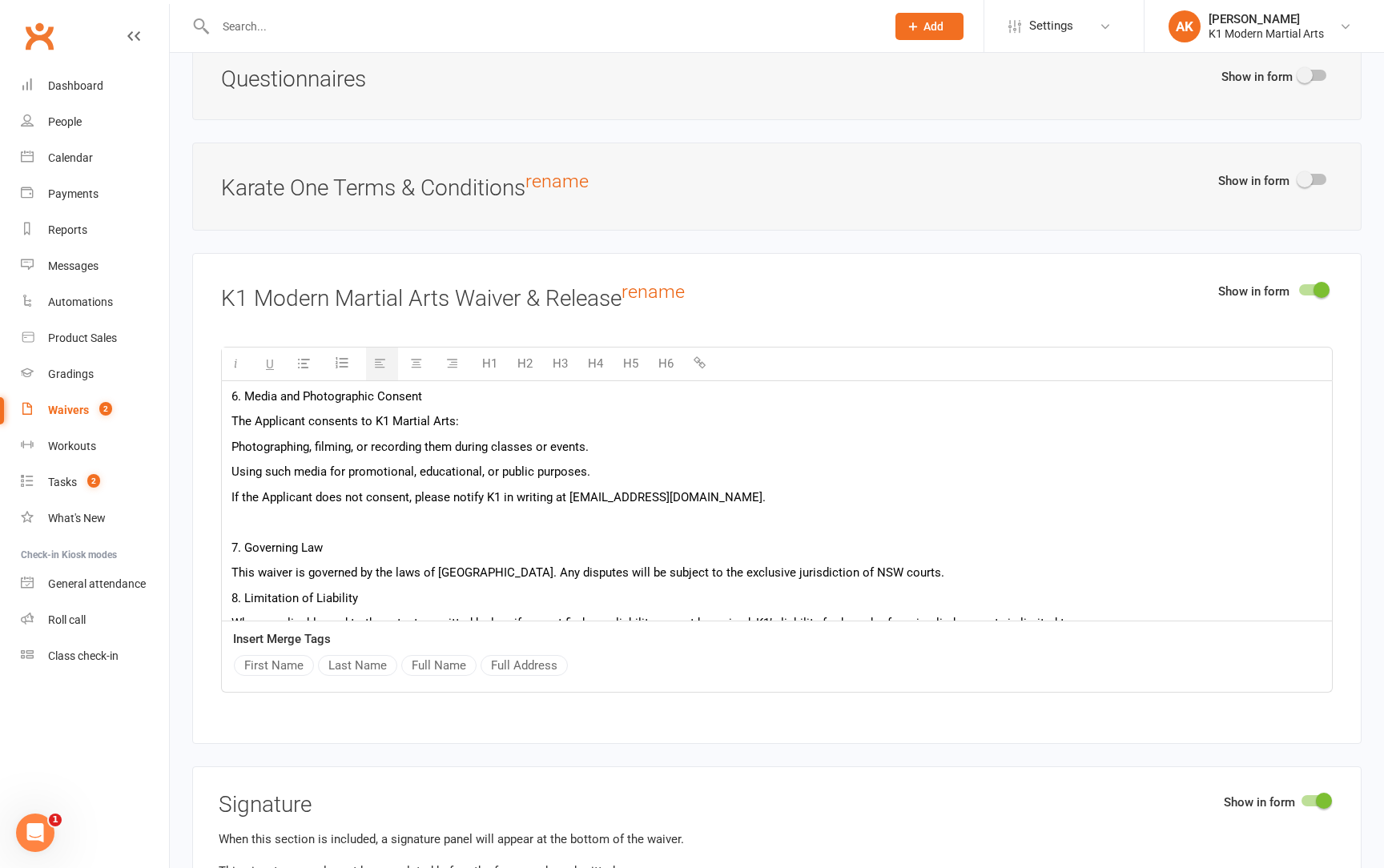
scroll to position [740, 0]
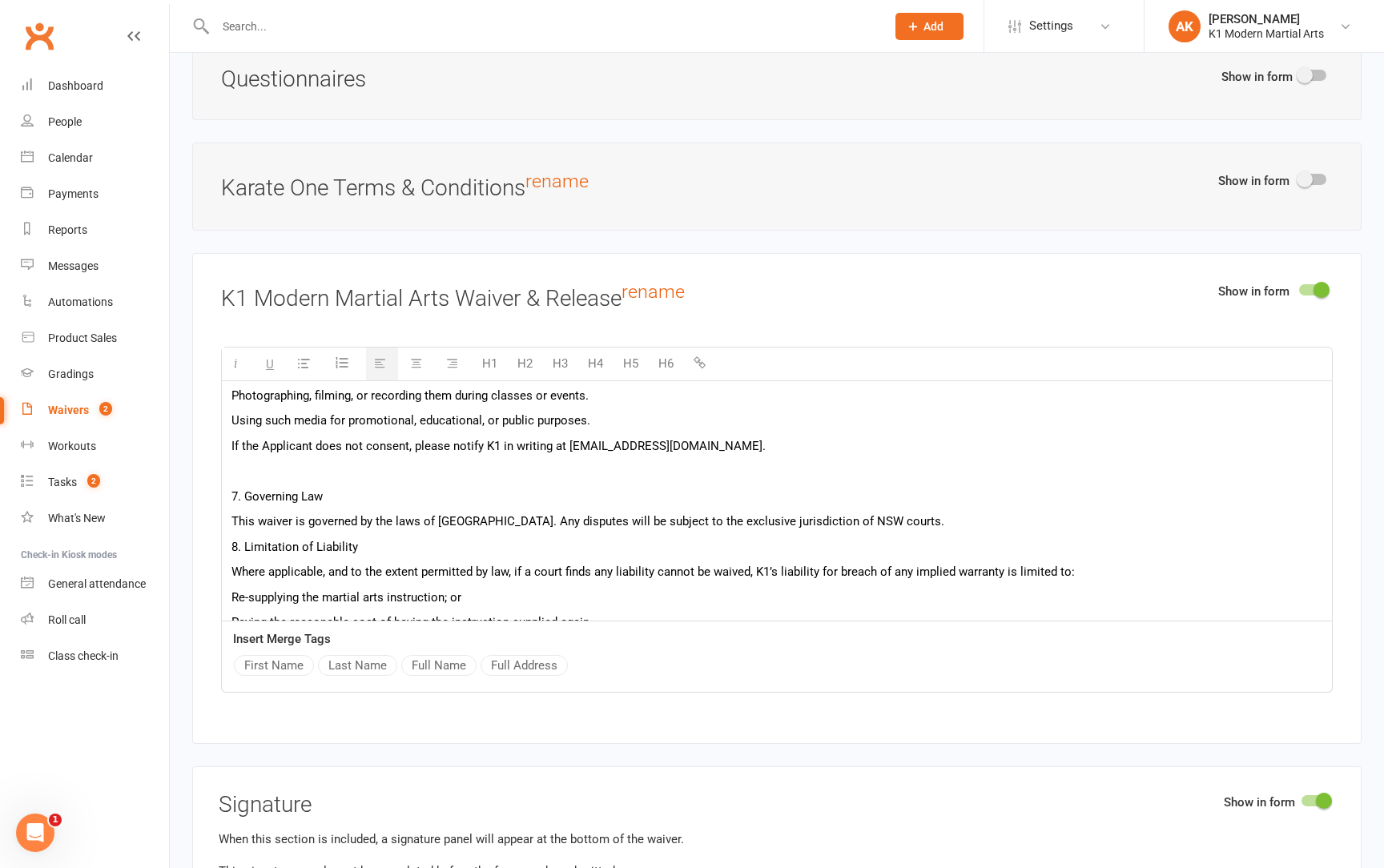
click at [927, 512] on p "This waiver is governed by the laws of [GEOGRAPHIC_DATA]. Any disputes will be …" at bounding box center [777, 521] width 1091 height 20
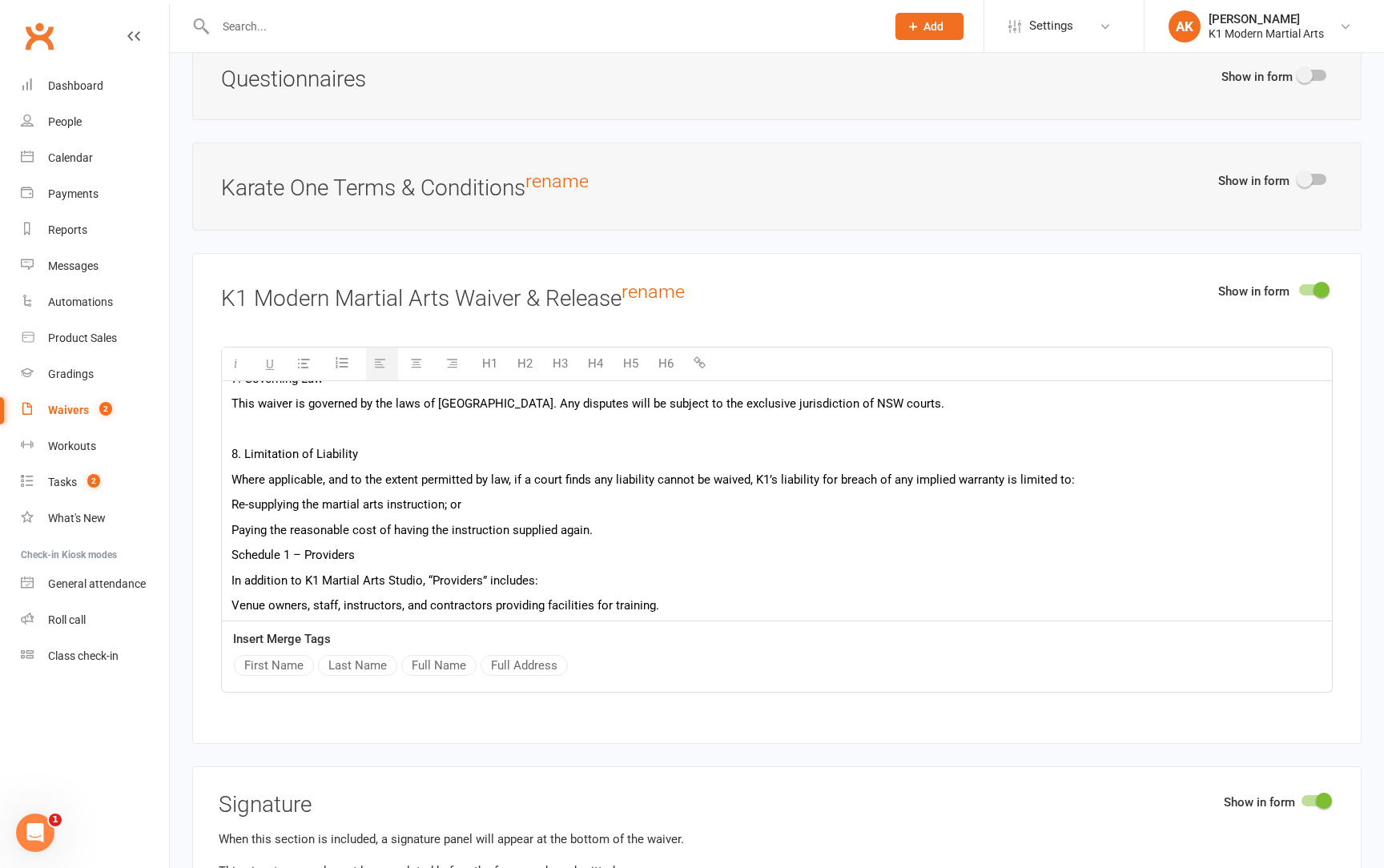
scroll to position [877, 0]
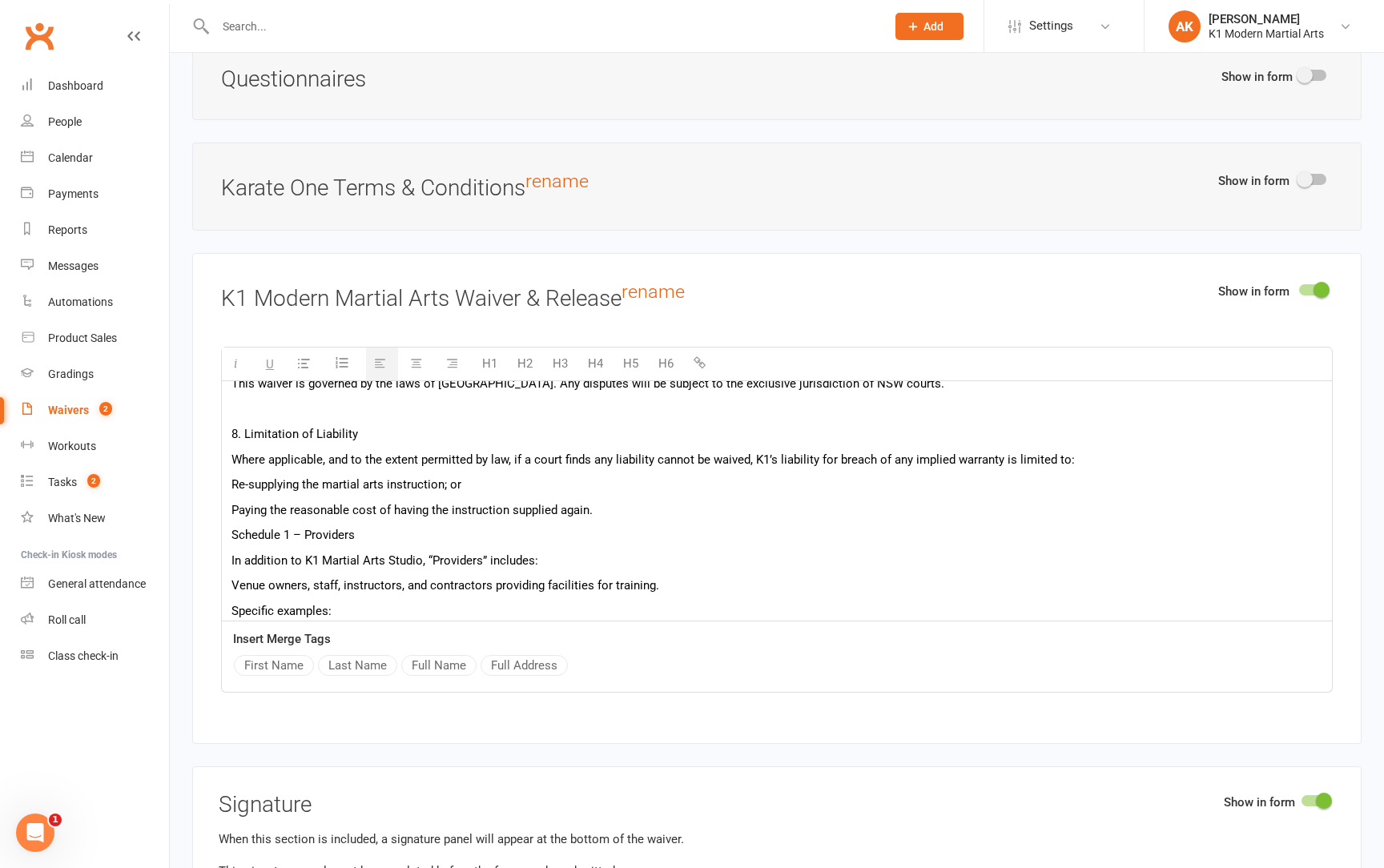
click at [653, 501] on p "Paying the reasonable cost of having the instruction supplied again." at bounding box center [777, 510] width 1091 height 20
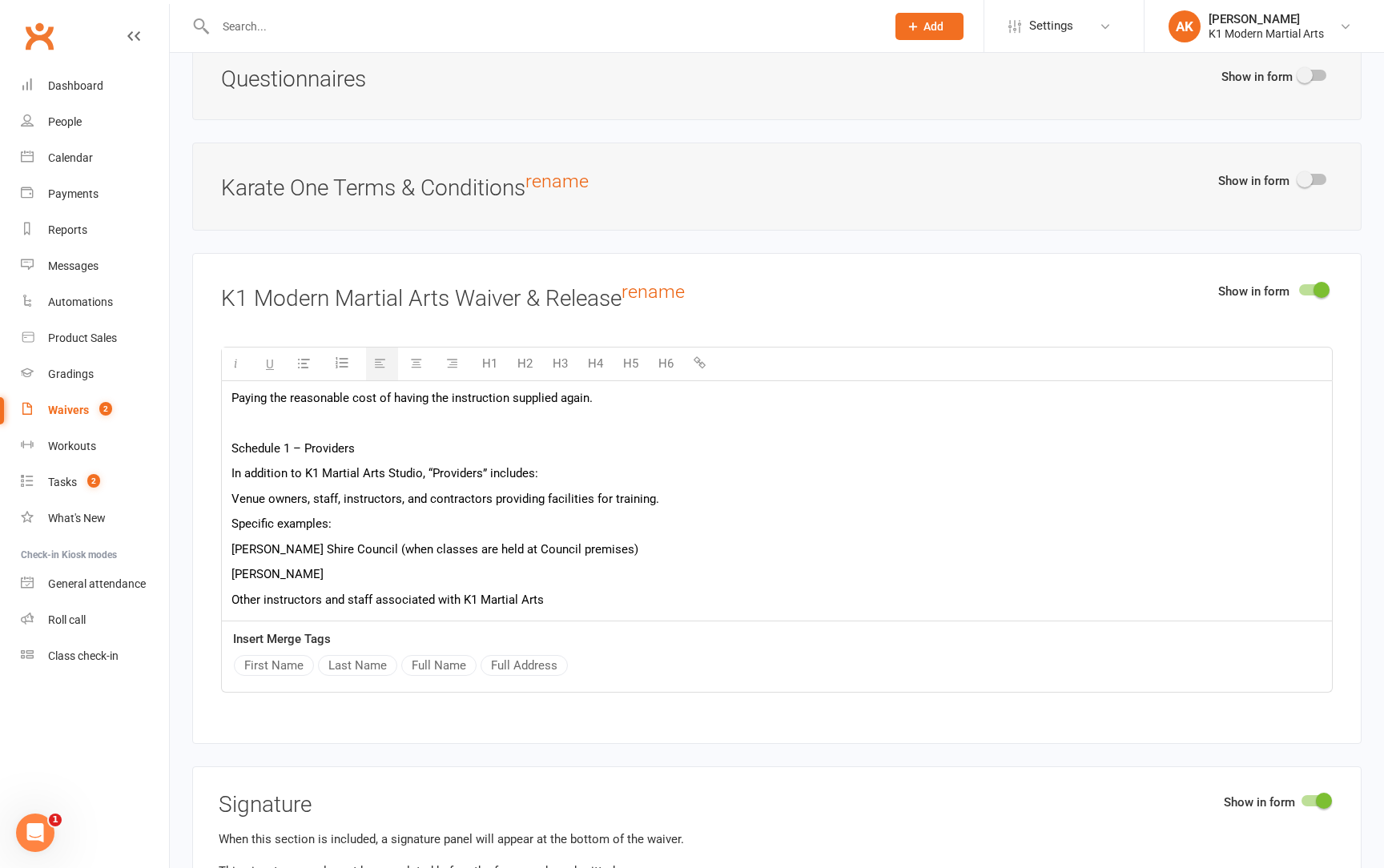
scroll to position [990, 0]
click at [663, 489] on p "Venue owners, staff, instructors, and contractors providing facilities for trai…" at bounding box center [777, 499] width 1091 height 20
drag, startPoint x: 360, startPoint y: 429, endPoint x: 205, endPoint y: 428, distance: 155.0
click at [205, 428] on div "Show in form K1 Modern Martial Arts Waiver & Release rename H1 H2 H3 H4 H5 H6 K…" at bounding box center [776, 499] width 1169 height 491
click at [630, 348] on button "H5" at bounding box center [630, 364] width 31 height 32
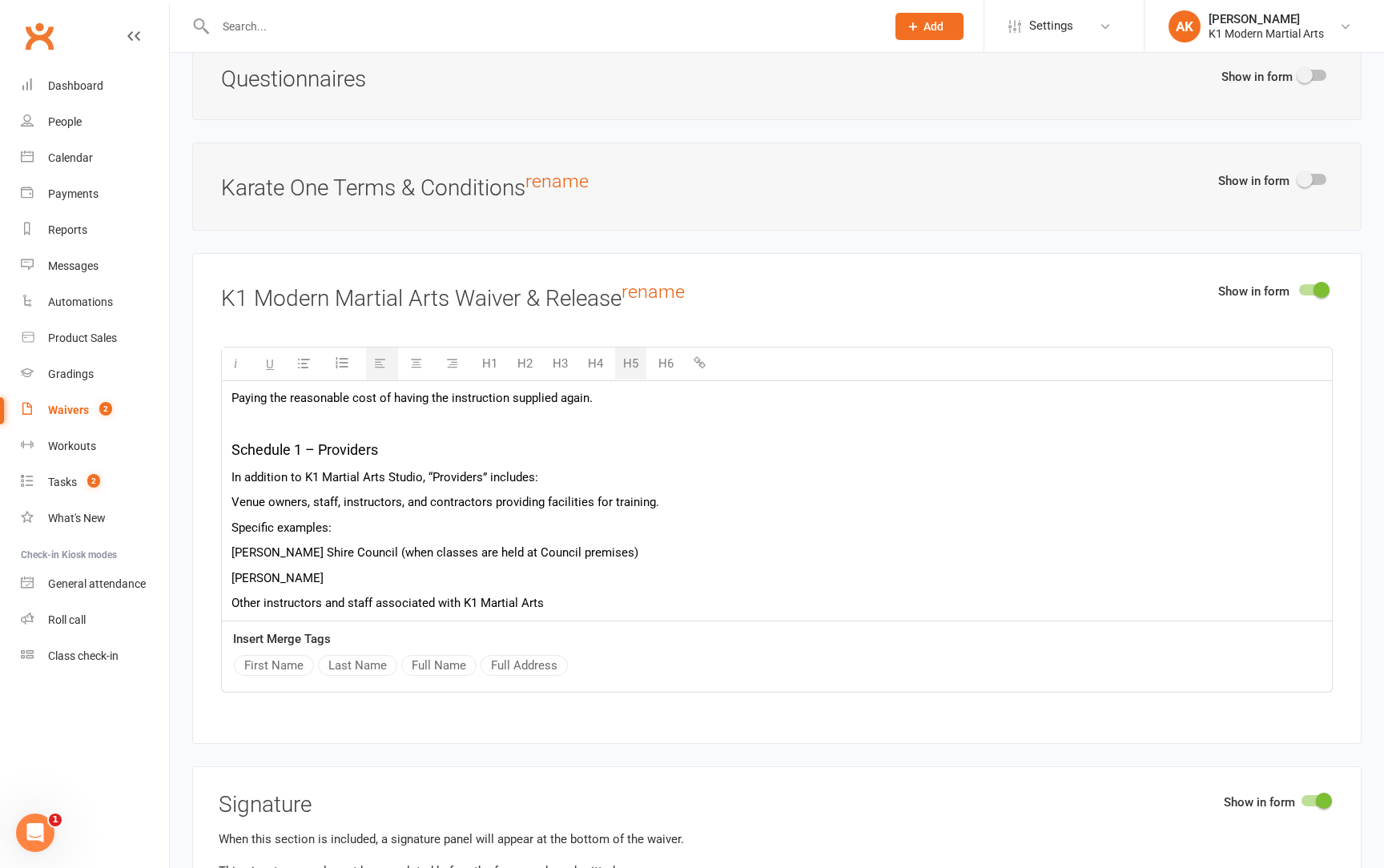
click at [660, 348] on button "H6" at bounding box center [666, 364] width 31 height 32
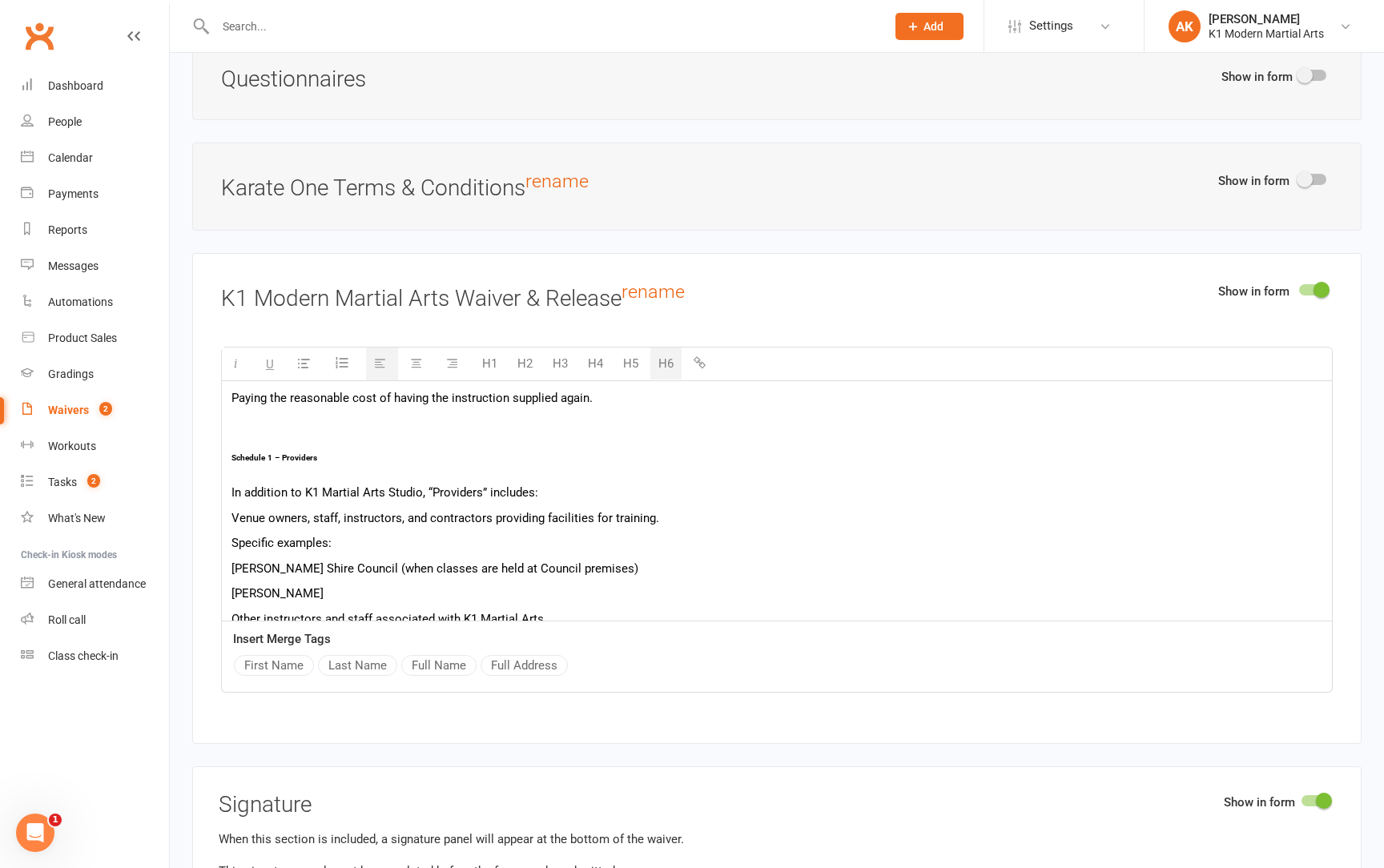
click at [636, 348] on button "H5" at bounding box center [630, 364] width 31 height 32
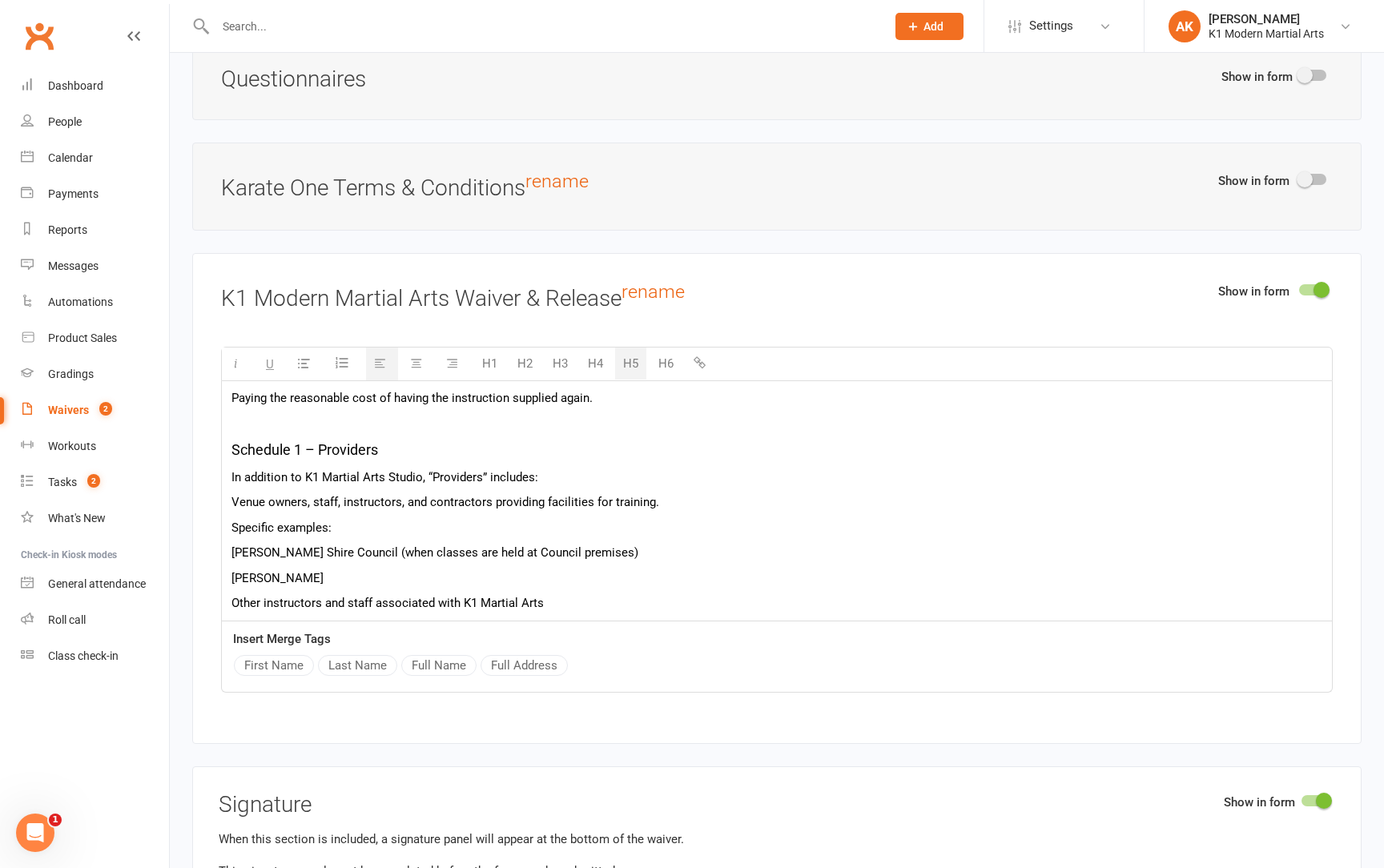
click at [602, 348] on button "H4" at bounding box center [595, 364] width 31 height 32
click at [619, 348] on button "H5" at bounding box center [630, 364] width 31 height 32
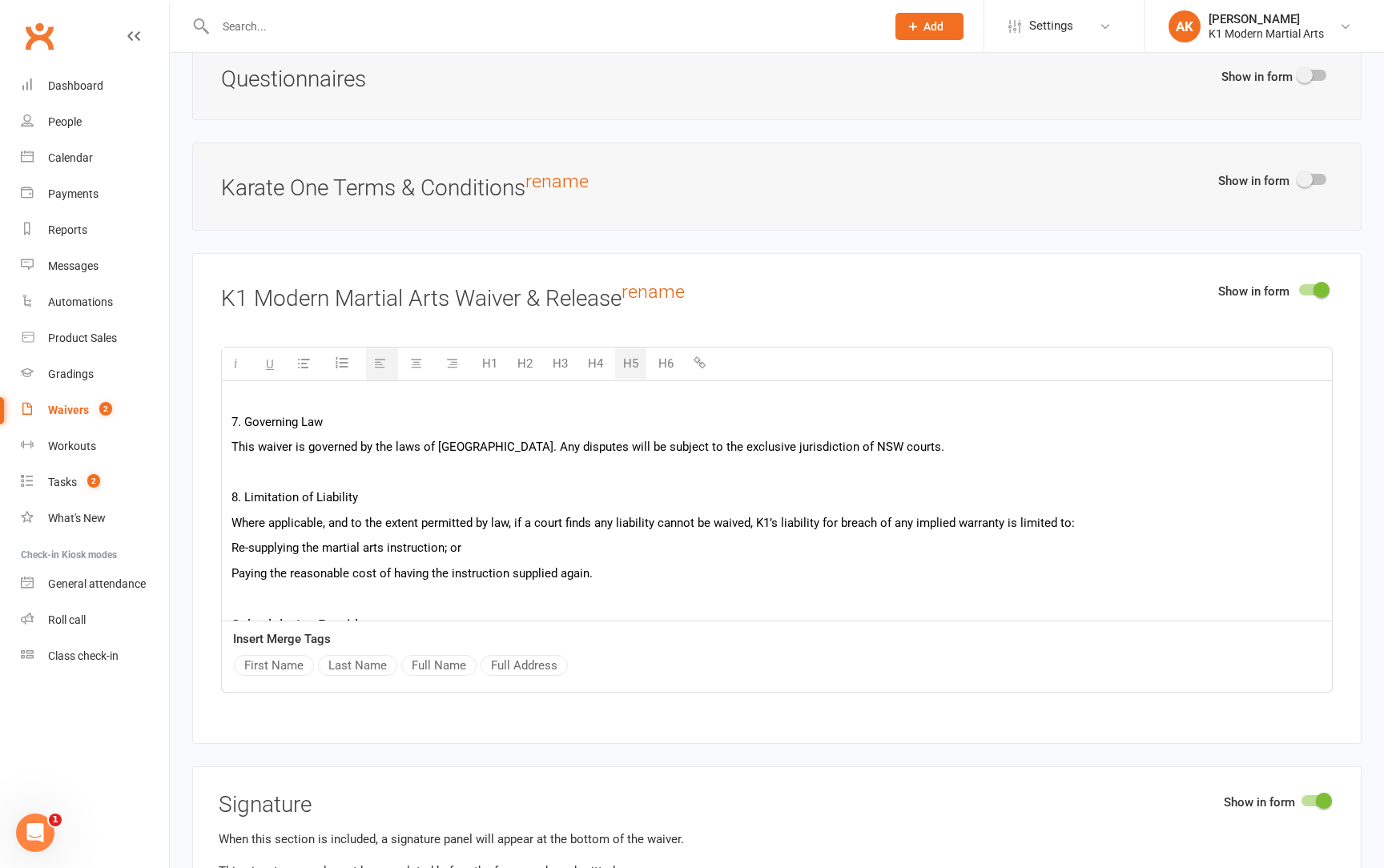
scroll to position [812, 0]
drag, startPoint x: 369, startPoint y: 485, endPoint x: 214, endPoint y: 482, distance: 155.0
click at [214, 482] on div "Show in form K1 Modern Martial Arts Waiver & Release rename H1 H2 H3 H4 H5 H6 K…" at bounding box center [776, 499] width 1169 height 491
click at [624, 348] on button "H5" at bounding box center [630, 364] width 31 height 32
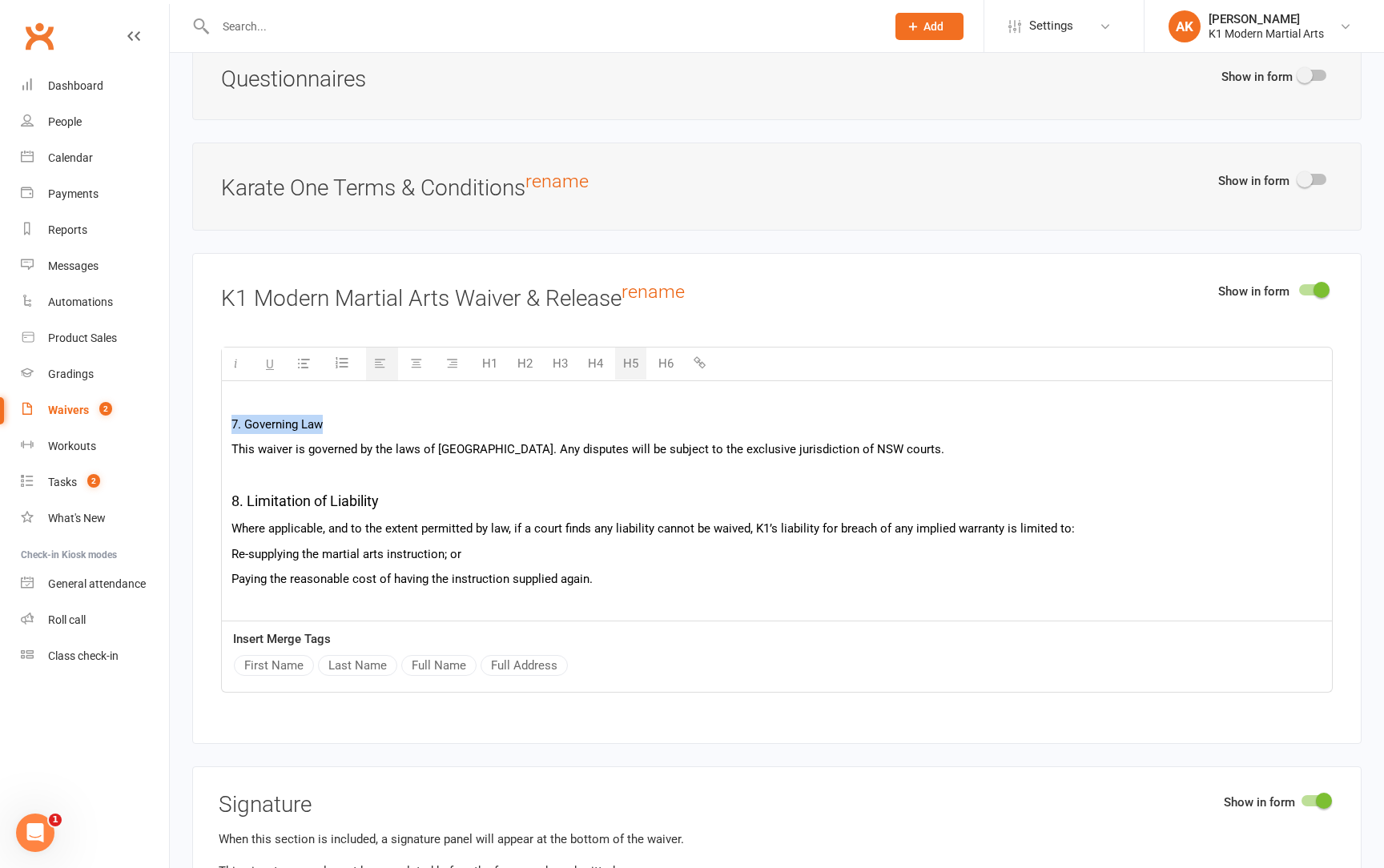
drag, startPoint x: 341, startPoint y: 412, endPoint x: 175, endPoint y: 414, distance: 166.0
click at [175, 414] on div "Smart Forms & Waivers Back About this Waiver Online Waiver Name K1 Modern Marti…" at bounding box center [776, 9] width 1214 height 4123
click at [622, 348] on button "H5" at bounding box center [630, 364] width 31 height 32
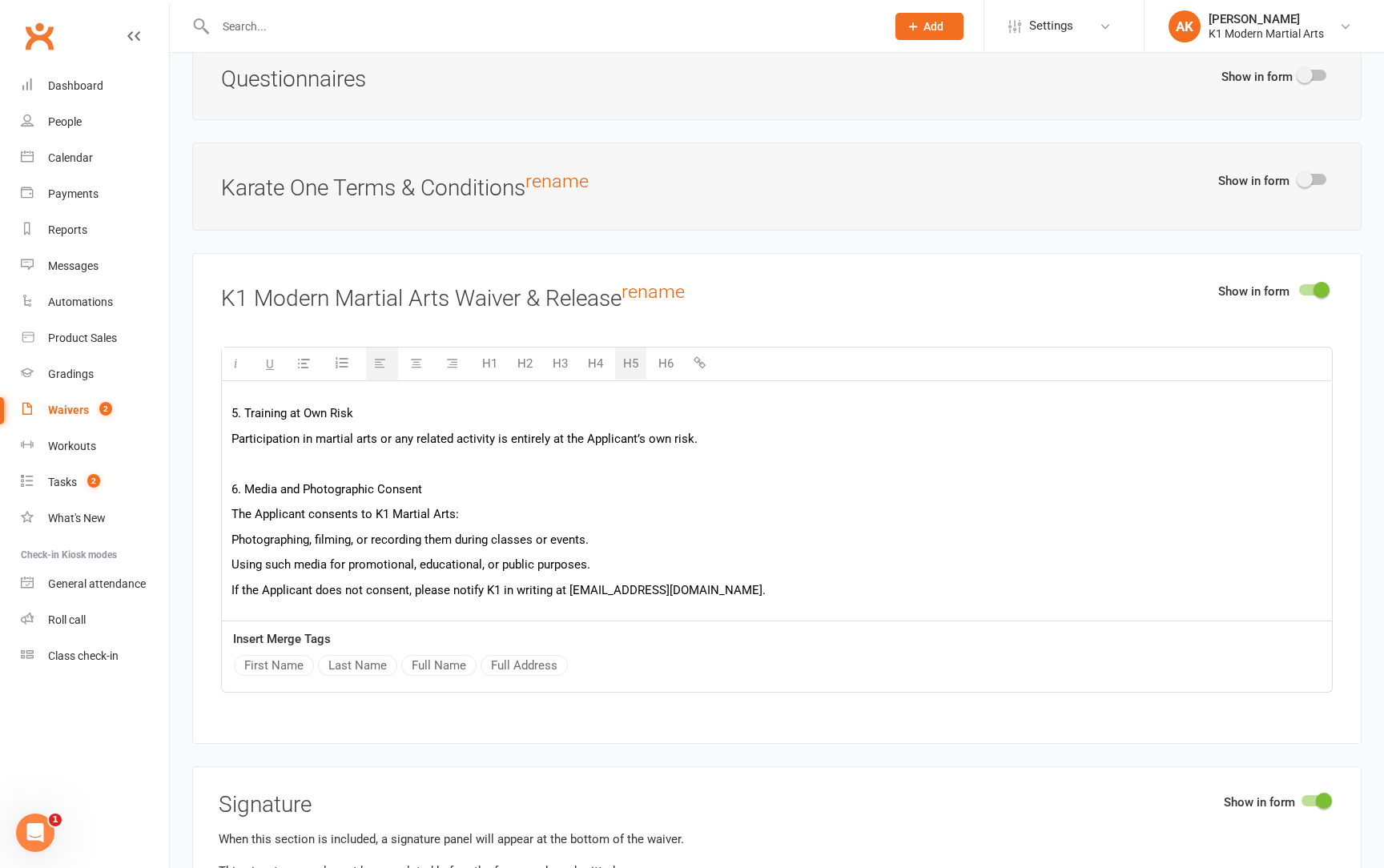
scroll to position [585, 0]
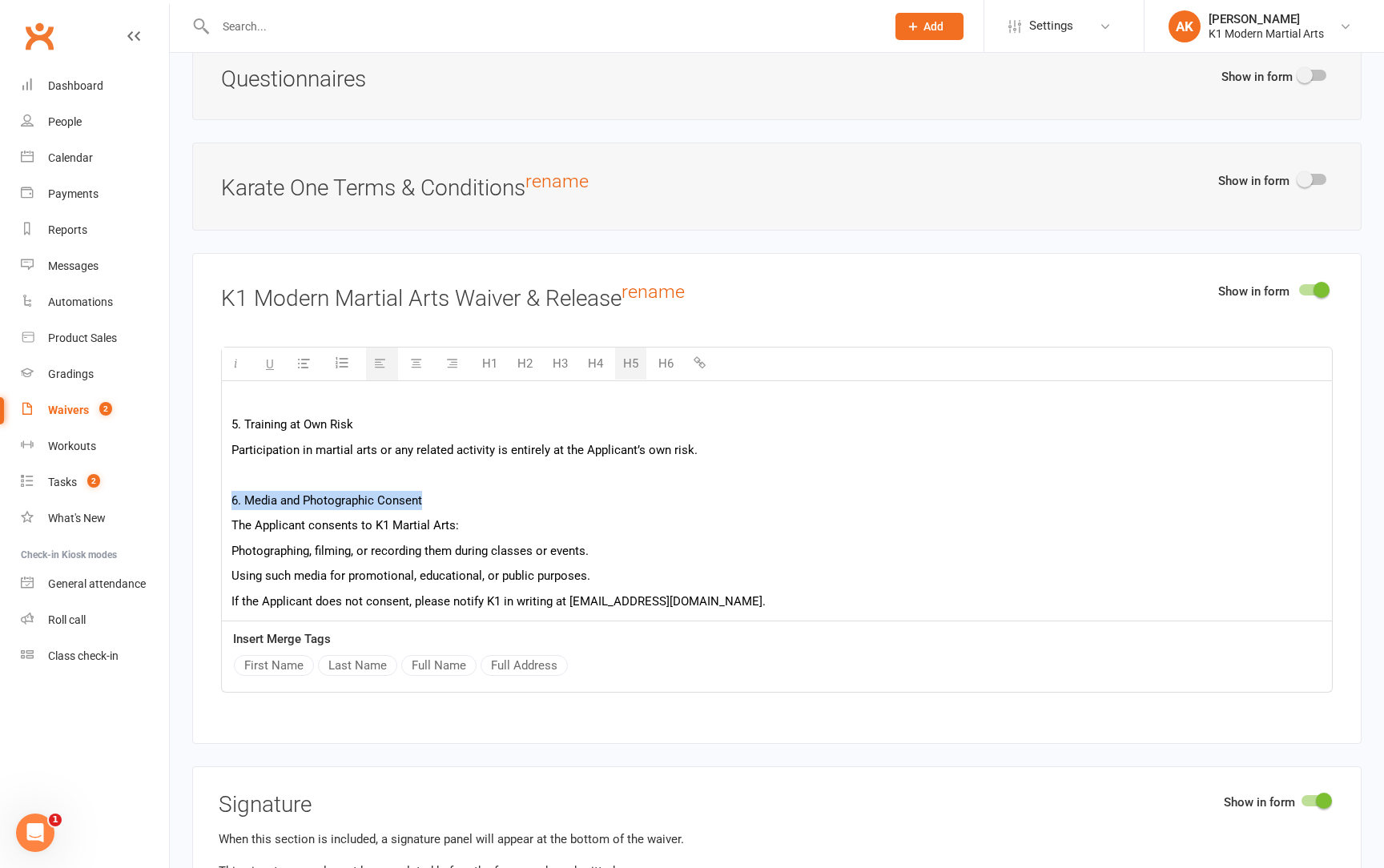
drag, startPoint x: 451, startPoint y: 482, endPoint x: 218, endPoint y: 473, distance: 233.2
click at [218, 473] on div "Show in form K1 Modern Martial Arts Waiver & Release rename H1 H2 H3 H4 H5 H6 K…" at bounding box center [776, 499] width 1169 height 491
click at [627, 351] on button "H5" at bounding box center [630, 364] width 31 height 32
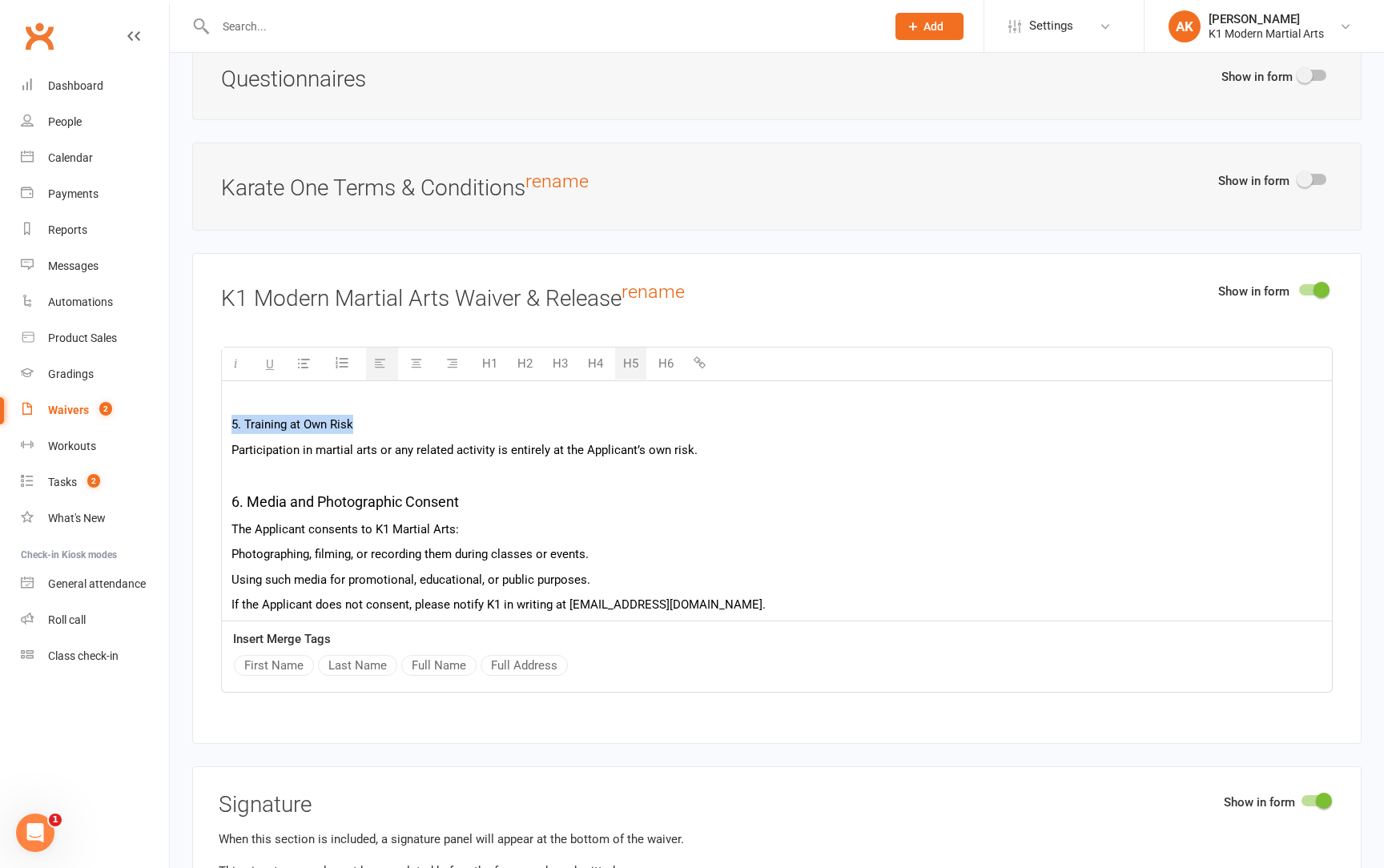
drag, startPoint x: 355, startPoint y: 411, endPoint x: 168, endPoint y: 411, distance: 187.0
click at [633, 351] on button "H5" at bounding box center [630, 364] width 31 height 32
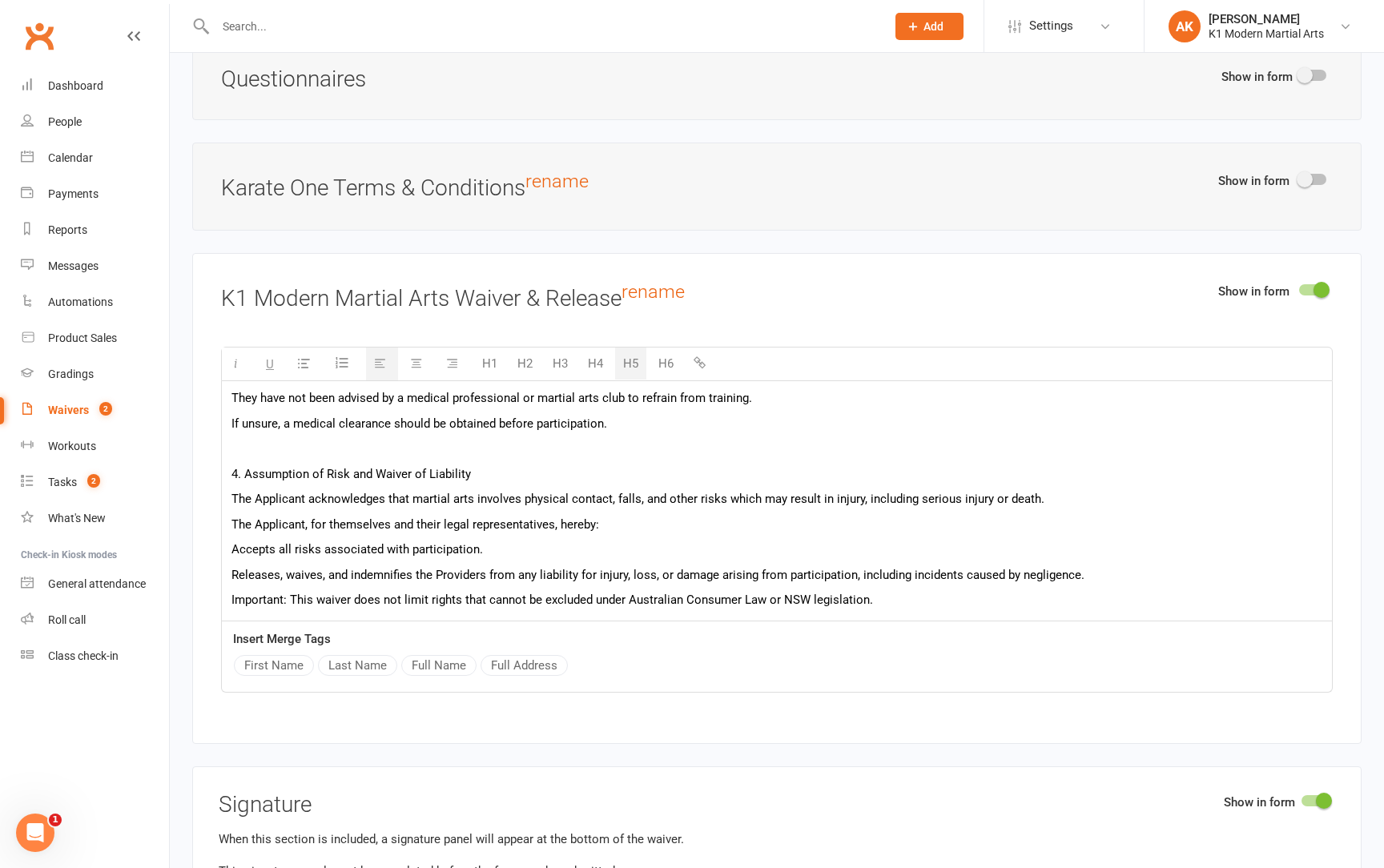
scroll to position [335, 0]
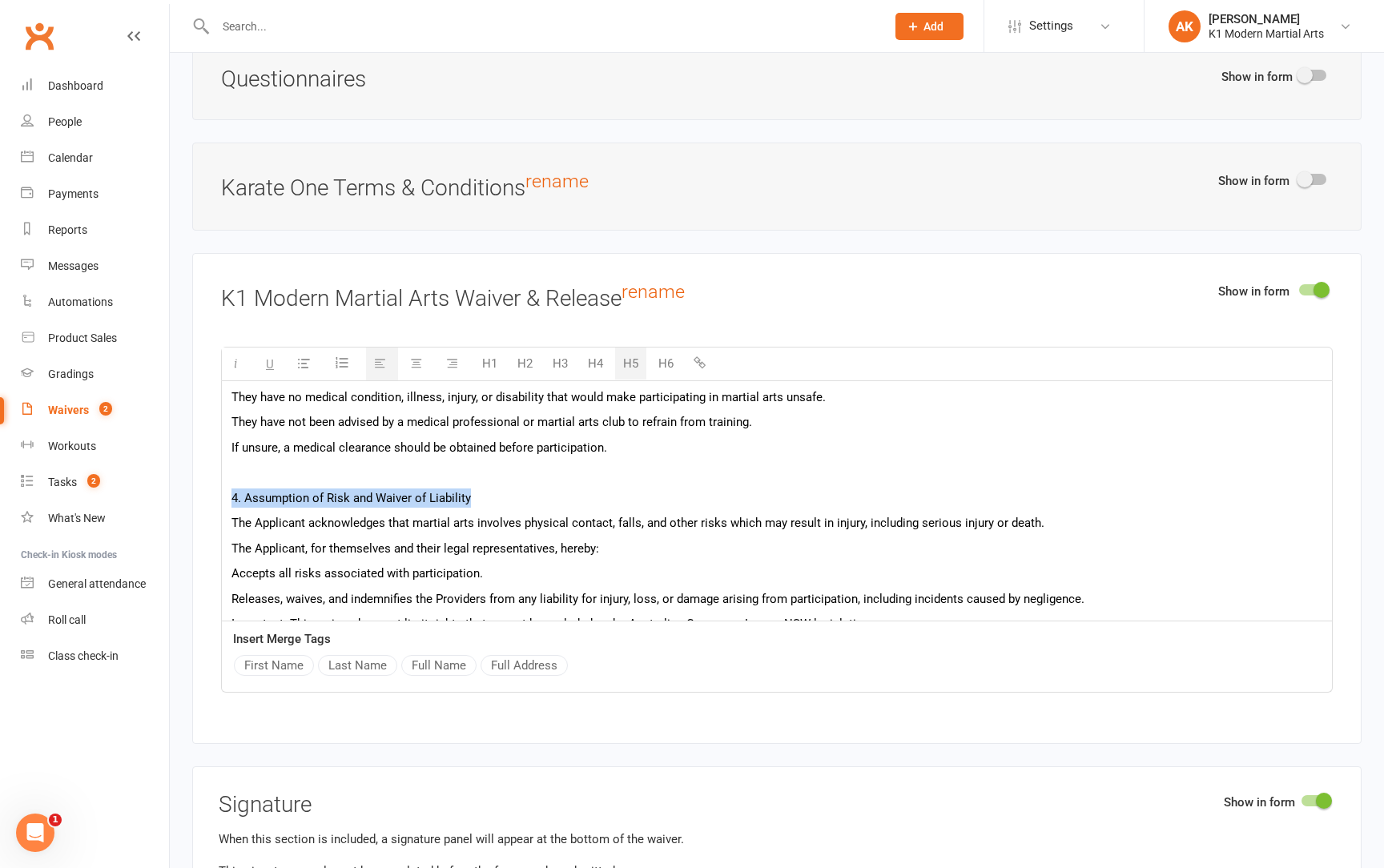
drag, startPoint x: 519, startPoint y: 479, endPoint x: 223, endPoint y: 475, distance: 296.0
click at [223, 475] on div "K1 Martial Arts – Training Waiver and Consent Form Important: Martial arts is a…" at bounding box center [777, 670] width 1110 height 1248
click at [636, 348] on button "H5" at bounding box center [630, 364] width 31 height 32
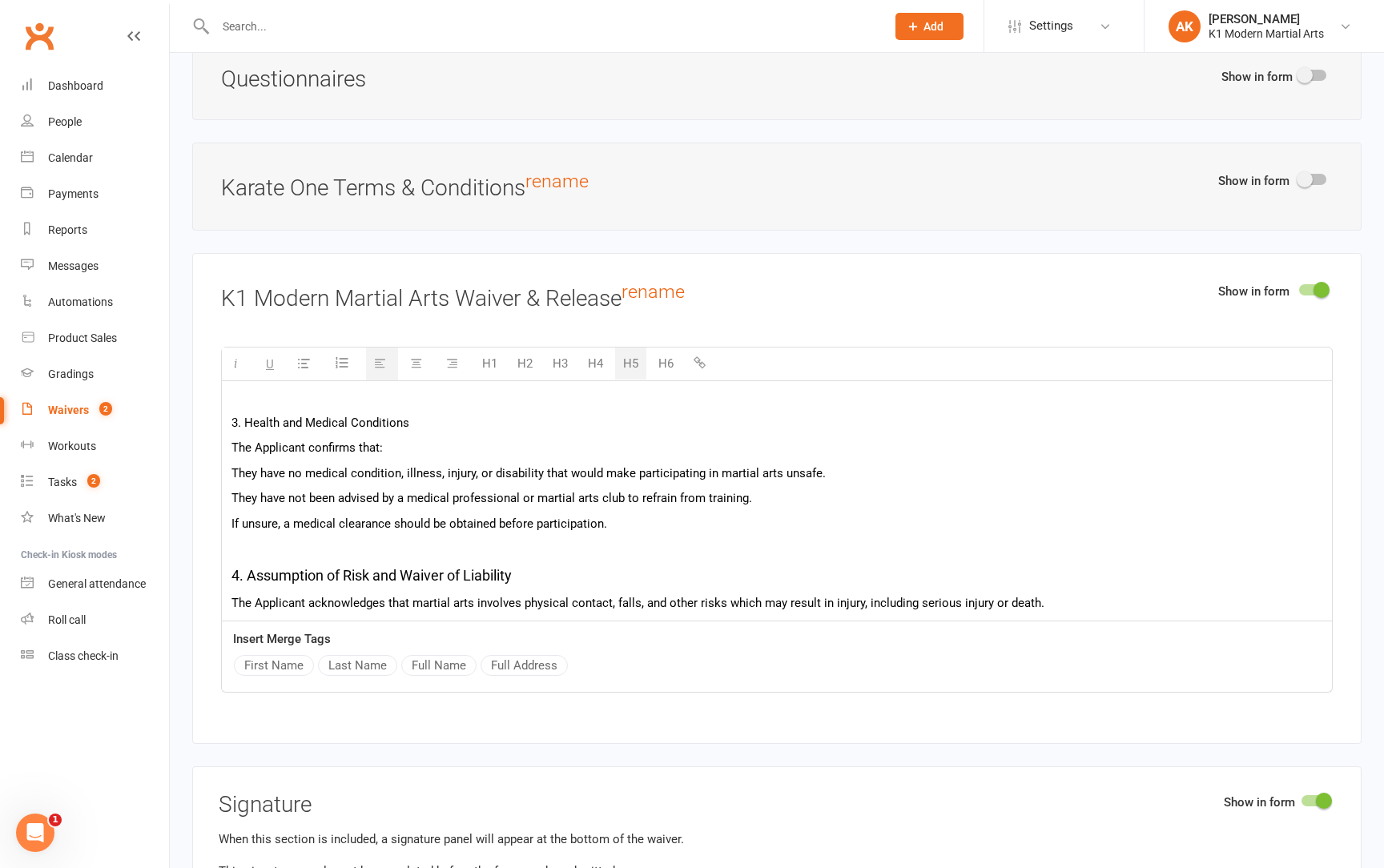
scroll to position [256, 0]
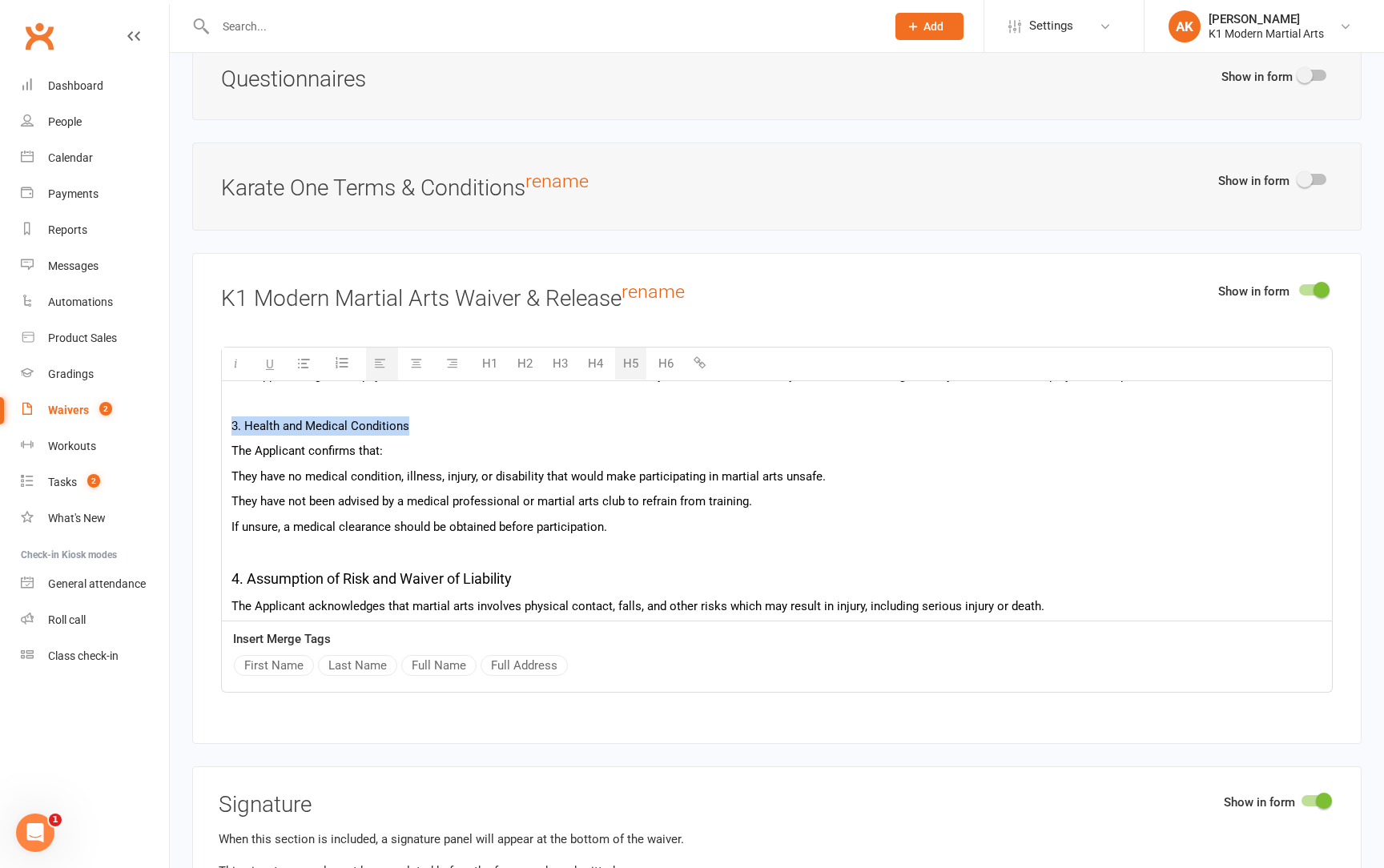
drag, startPoint x: 413, startPoint y: 405, endPoint x: 207, endPoint y: 402, distance: 206.0
click at [207, 402] on div "Show in form K1 Modern Martial Arts Waiver & Release rename H1 H2 H3 H4 H5 H6 K…" at bounding box center [776, 499] width 1169 height 491
click at [630, 348] on button "H5" at bounding box center [630, 364] width 31 height 32
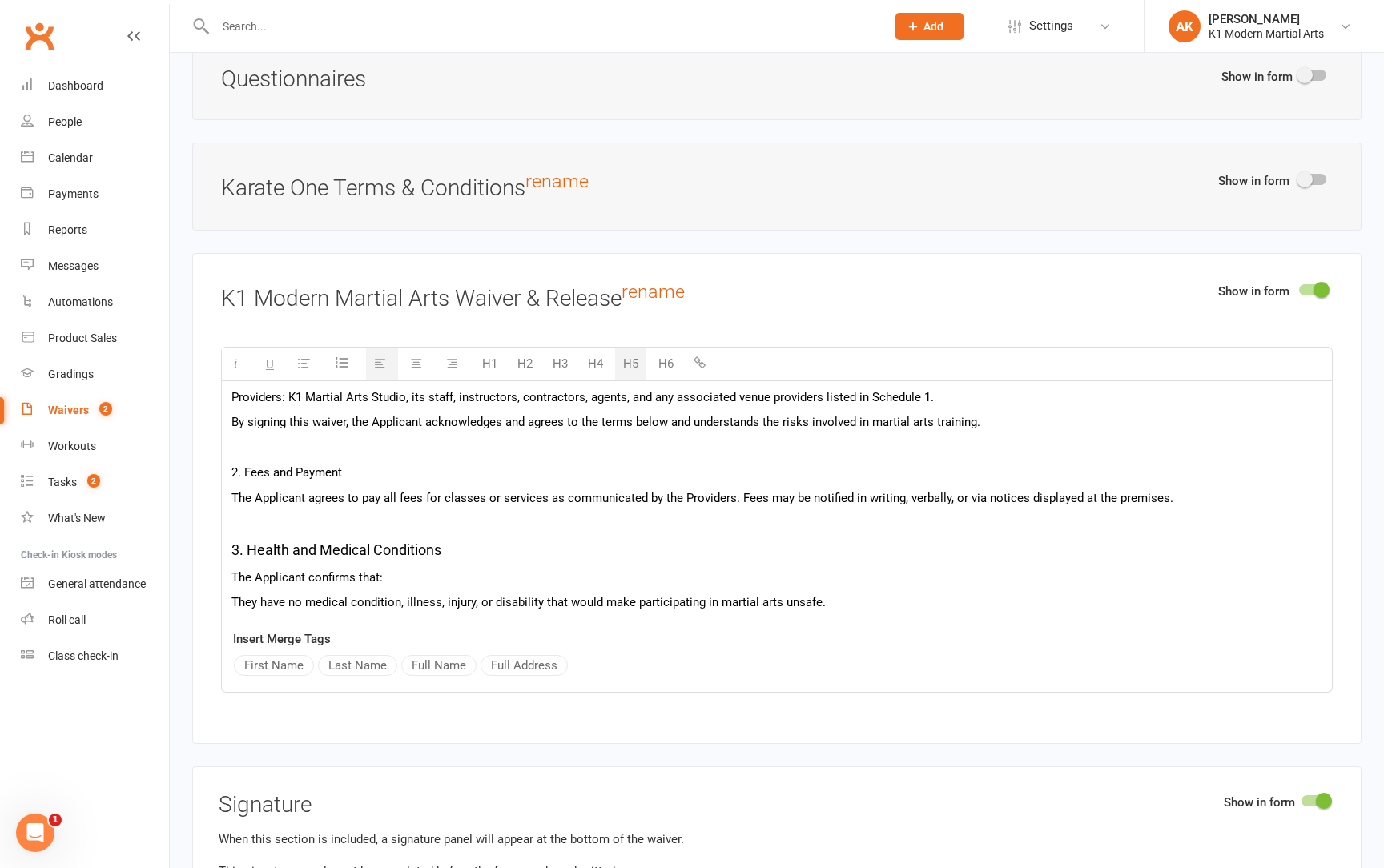
scroll to position [90, 0]
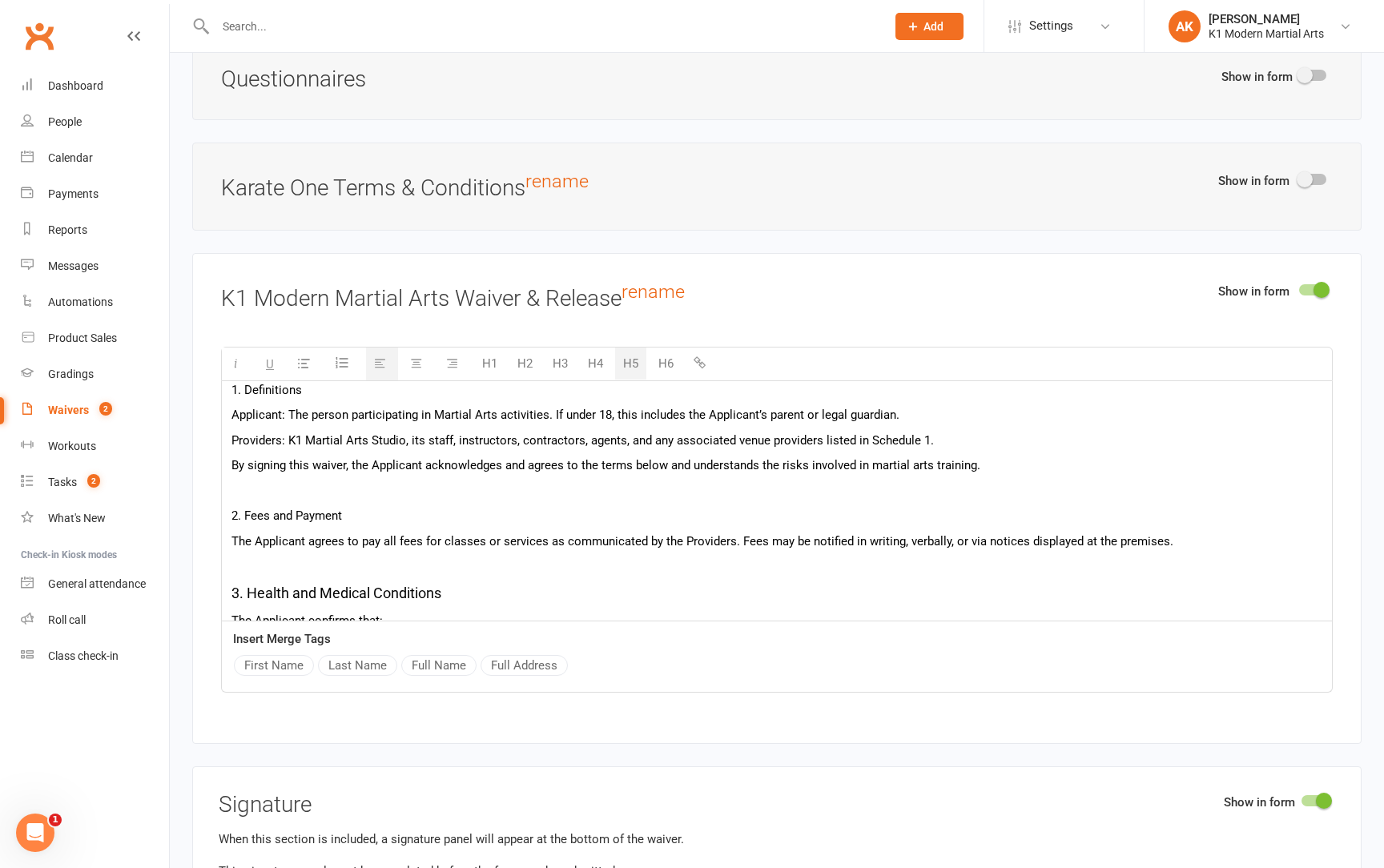
click at [429, 507] on p "2. Fees and Payment" at bounding box center [777, 516] width 1091 height 20
drag, startPoint x: 402, startPoint y: 503, endPoint x: 229, endPoint y: 500, distance: 173.0
click at [630, 353] on button "H5" at bounding box center [630, 364] width 31 height 32
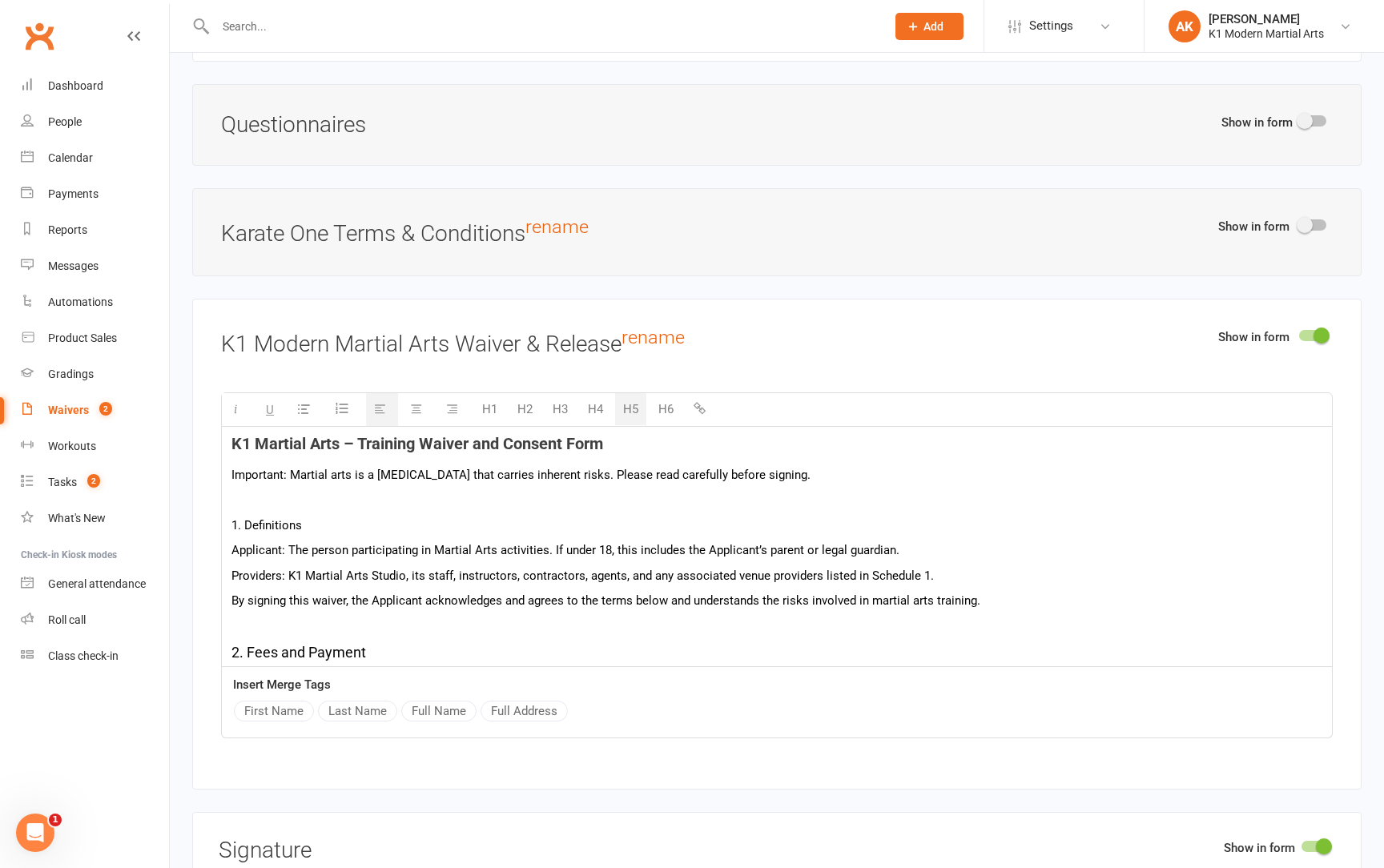
scroll to position [2058, 0]
drag, startPoint x: 311, startPoint y: 516, endPoint x: 211, endPoint y: 515, distance: 100.0
click at [211, 515] on div "Show in form K1 Modern Martial Arts Waiver & Release rename H1 H2 H3 H4 H5 H6 K…" at bounding box center [776, 546] width 1169 height 491
click at [639, 395] on button "H5" at bounding box center [630, 410] width 31 height 32
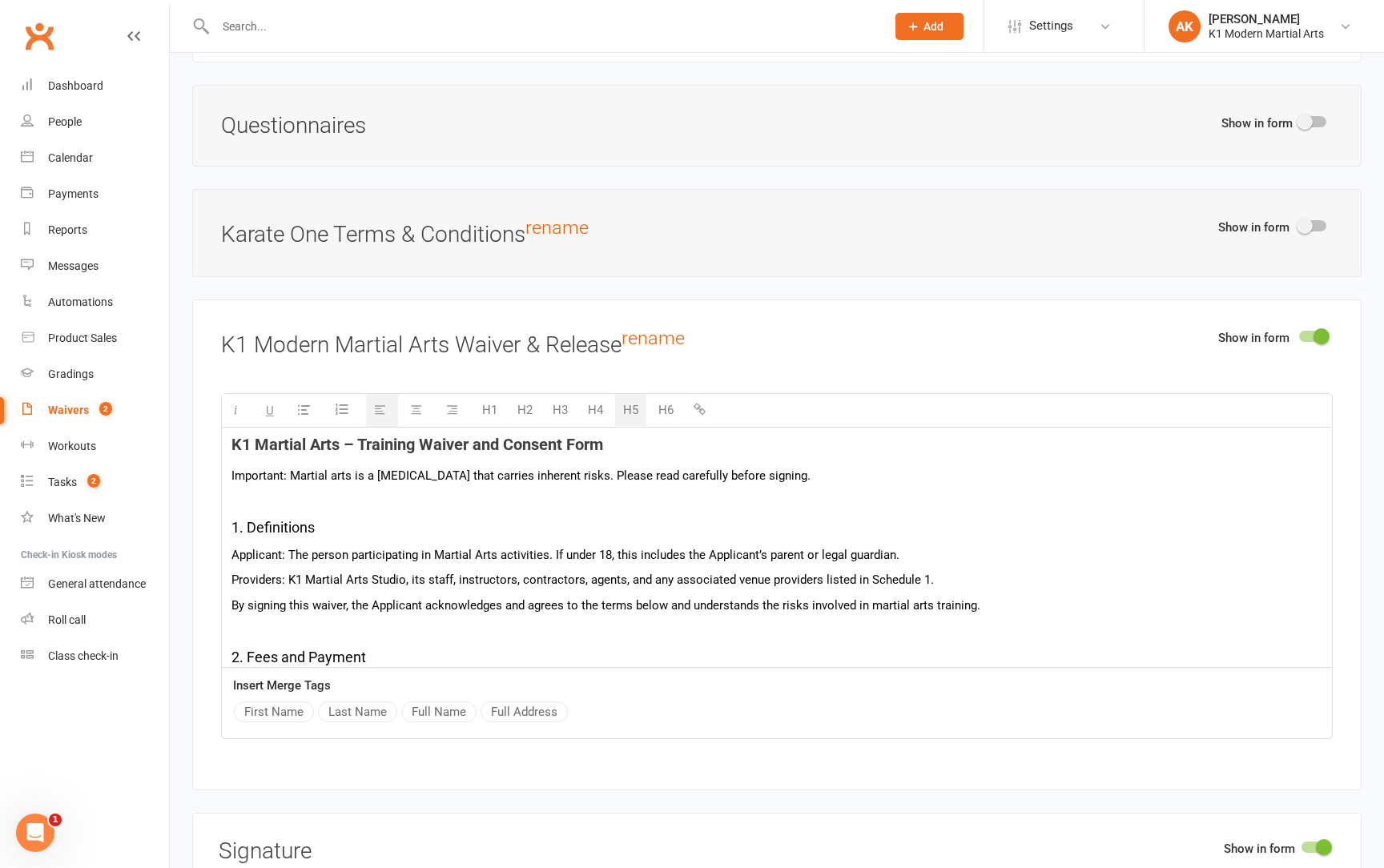
click at [633, 516] on h5 "1. Definitions" at bounding box center [777, 528] width 1091 height 23
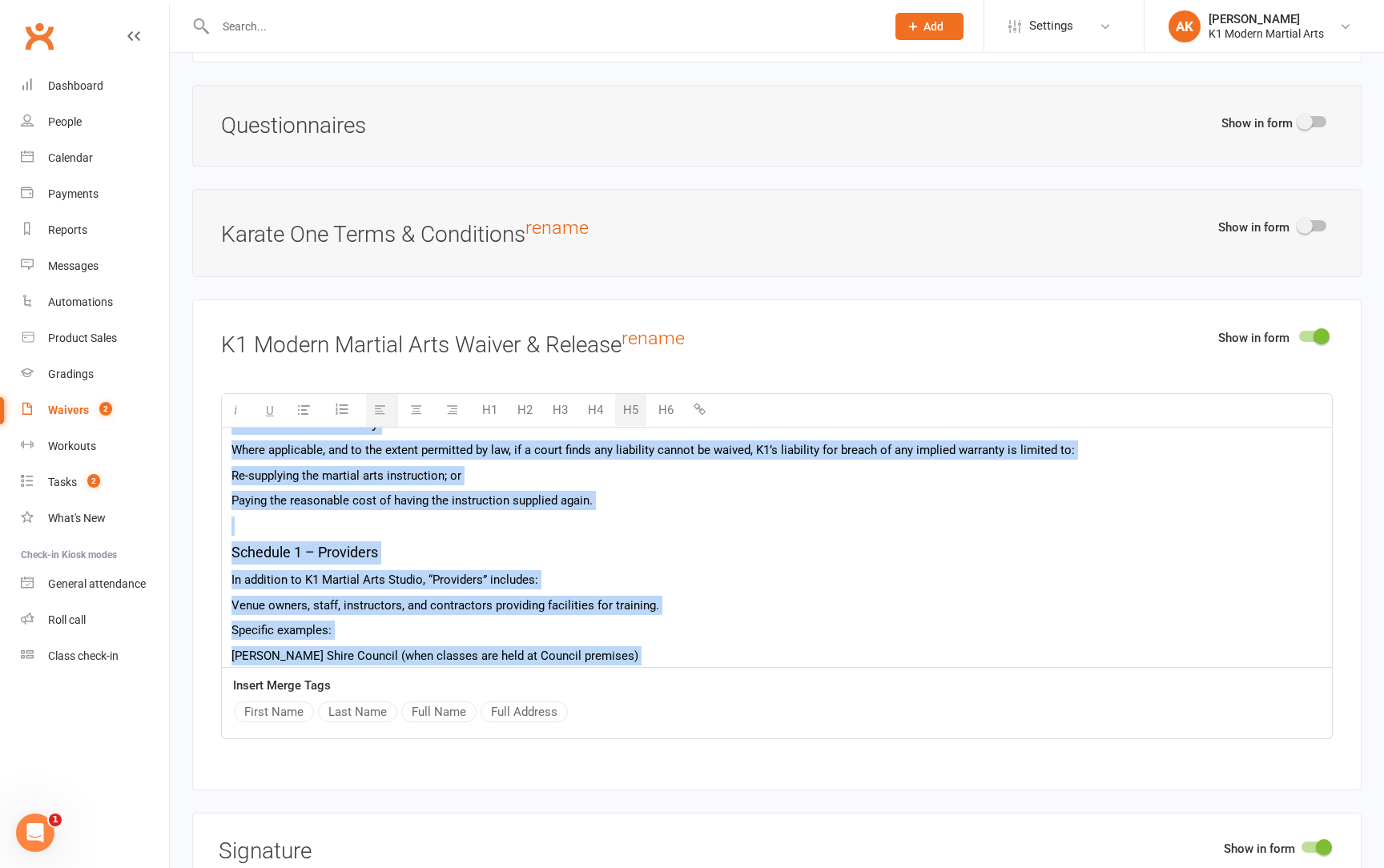
scroll to position [1019, 0]
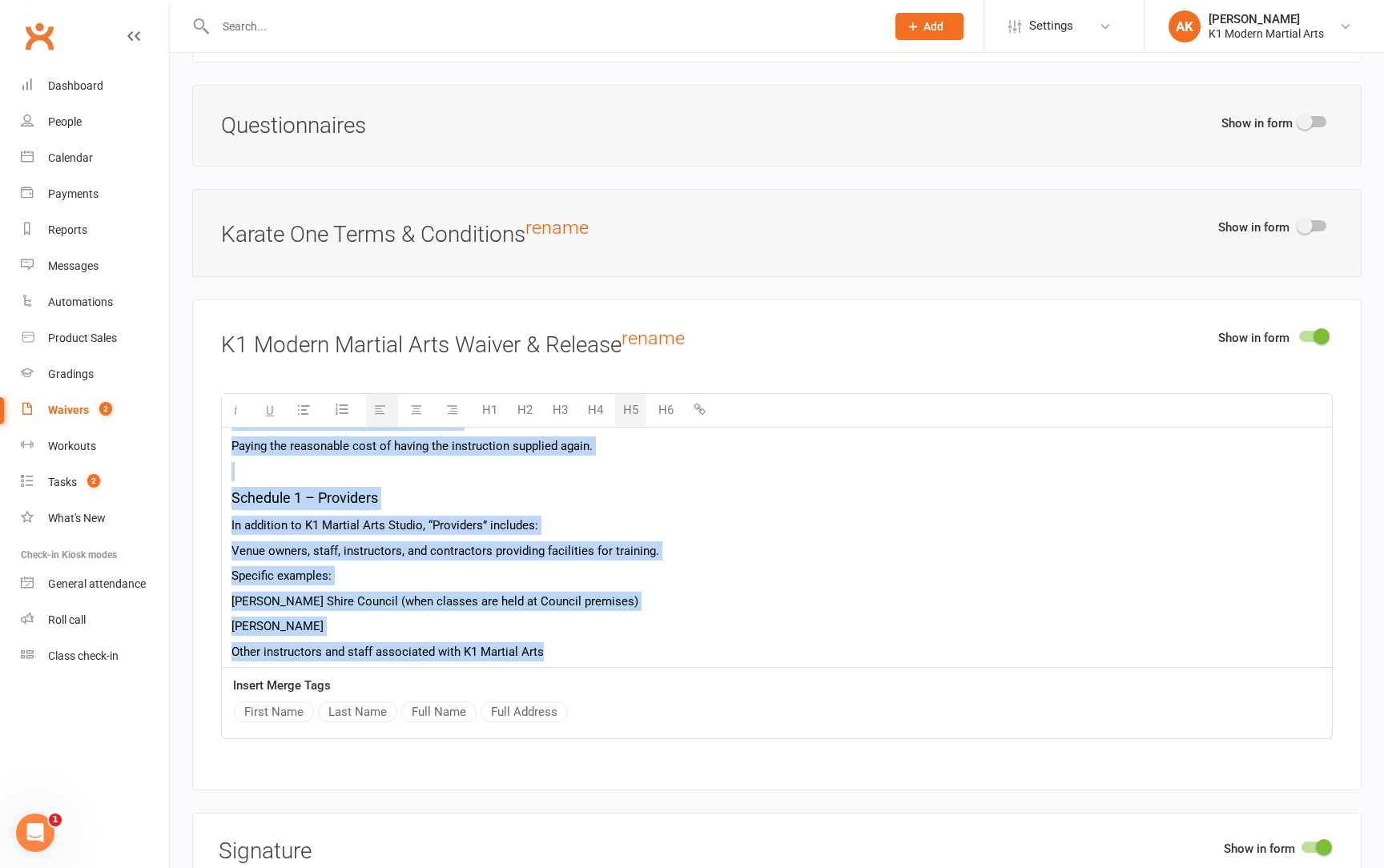
drag, startPoint x: 231, startPoint y: 431, endPoint x: 555, endPoint y: 636, distance: 383.4
click at [555, 636] on div "K1 Martial Arts – Training Waiver and Consent Form Important: Martial arts is a…" at bounding box center [777, 40] width 1110 height 1264
copy div "L7 Ipsumdo Sita – Consecte Adipis eli Seddoei Temp Incididun: Utlabor etdo ma a…"
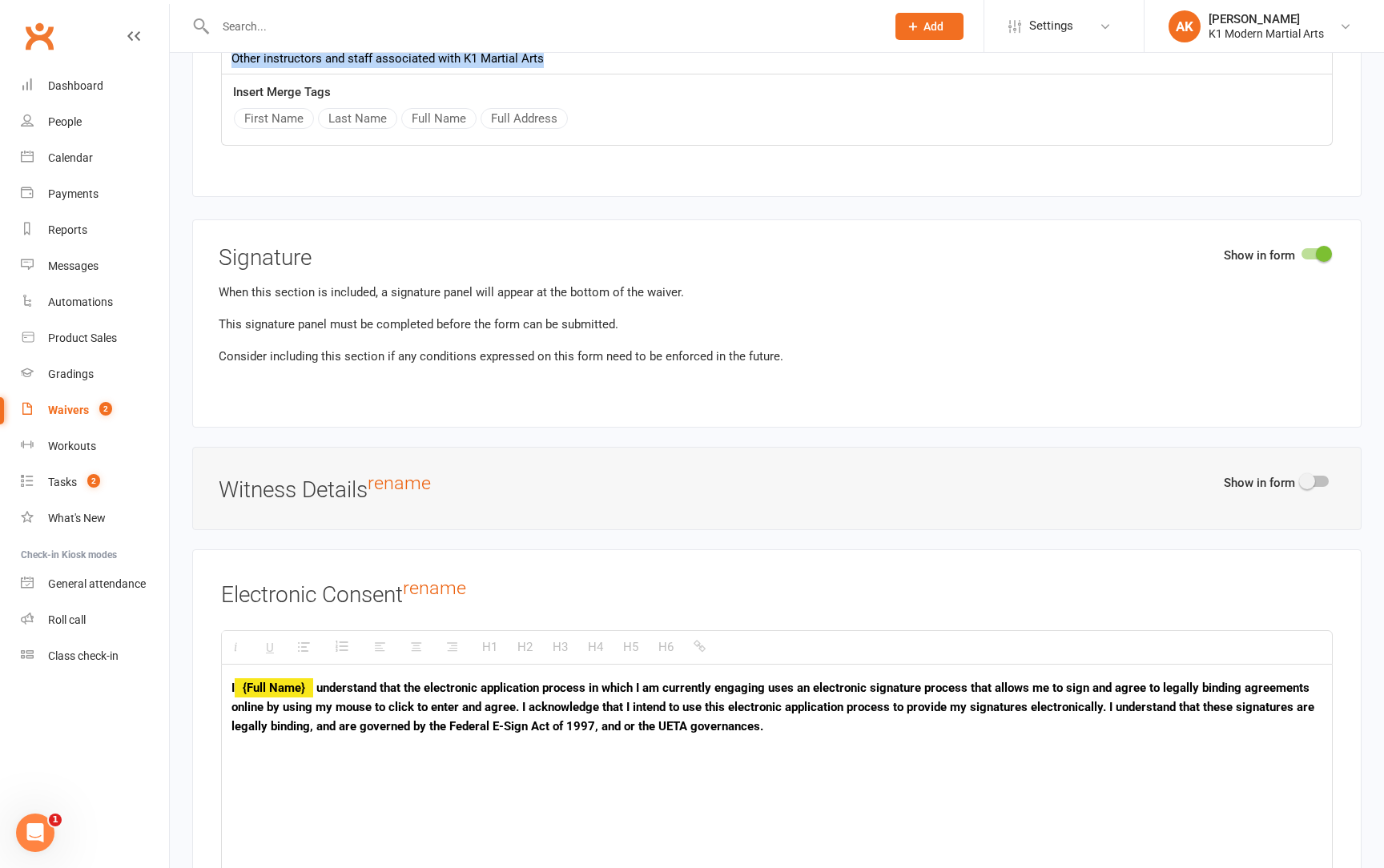
scroll to position [2700, 0]
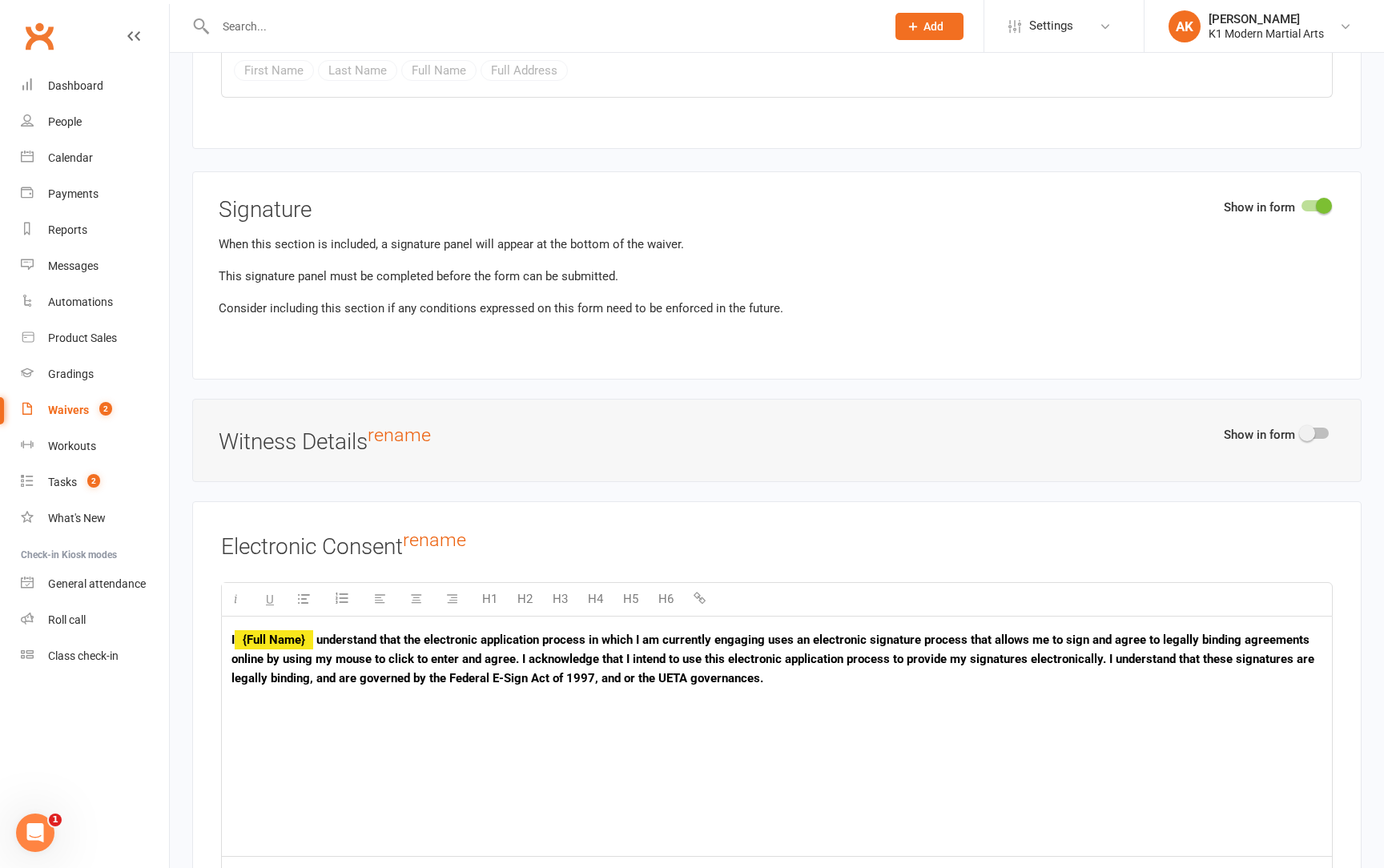
drag, startPoint x: 775, startPoint y: 668, endPoint x: 292, endPoint y: 602, distance: 487.5
click at [292, 617] on div "I {Full Name} u nderstand th at the electronic application process in which I a…" at bounding box center [777, 737] width 1110 height 240
copy p "I {Full Name} u nderstand th at the electronic application process in which I a…"
click at [333, 651] on p "I {Full Name} u nderstand th at the electronic application process in which I a…" at bounding box center [777, 659] width 1091 height 58
drag, startPoint x: 322, startPoint y: 621, endPoint x: 780, endPoint y: 660, distance: 459.7
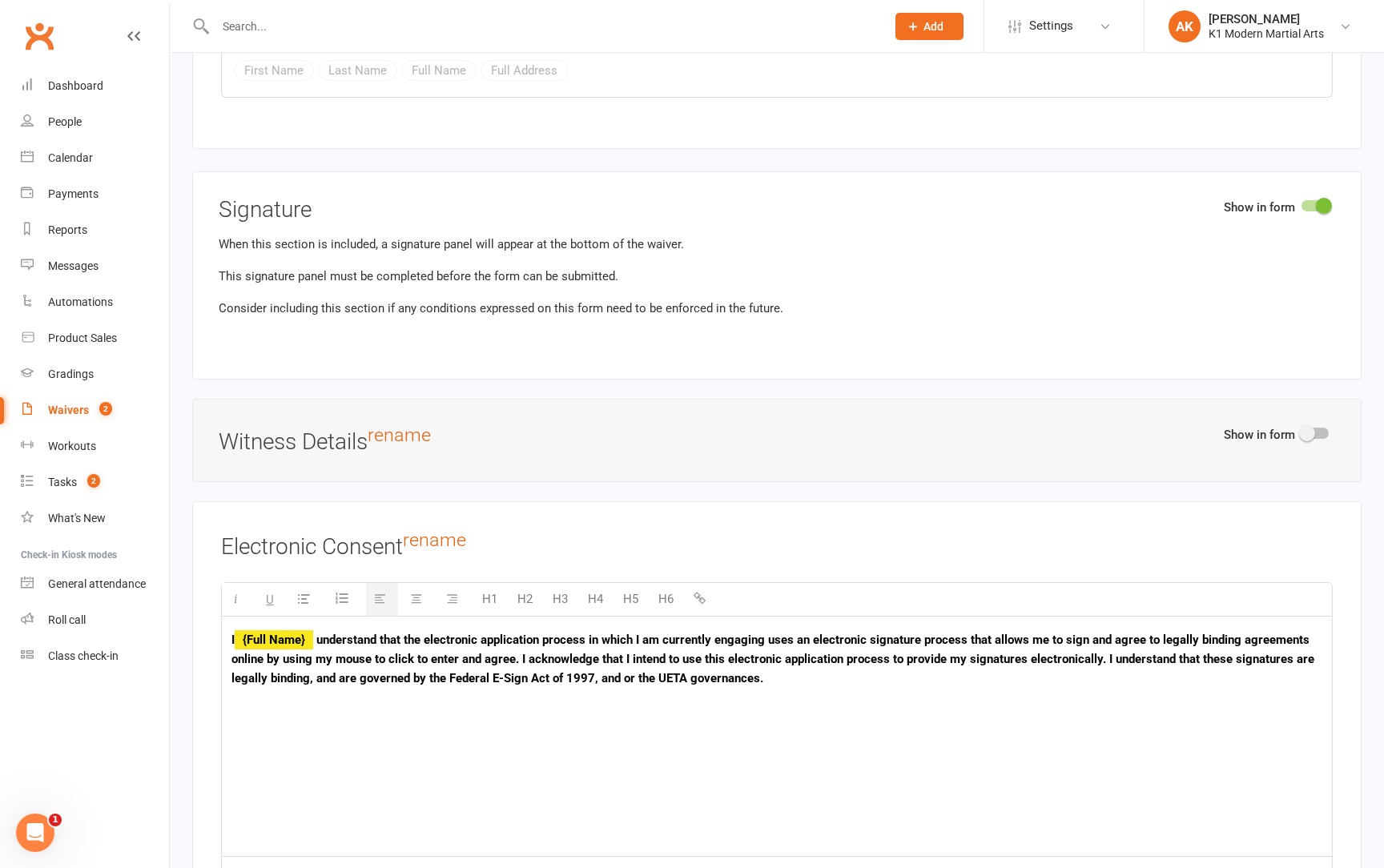
click at [781, 660] on p "I {Full Name} u nderstand th at the electronic application process in which I a…" at bounding box center [777, 659] width 1091 height 58
paste div
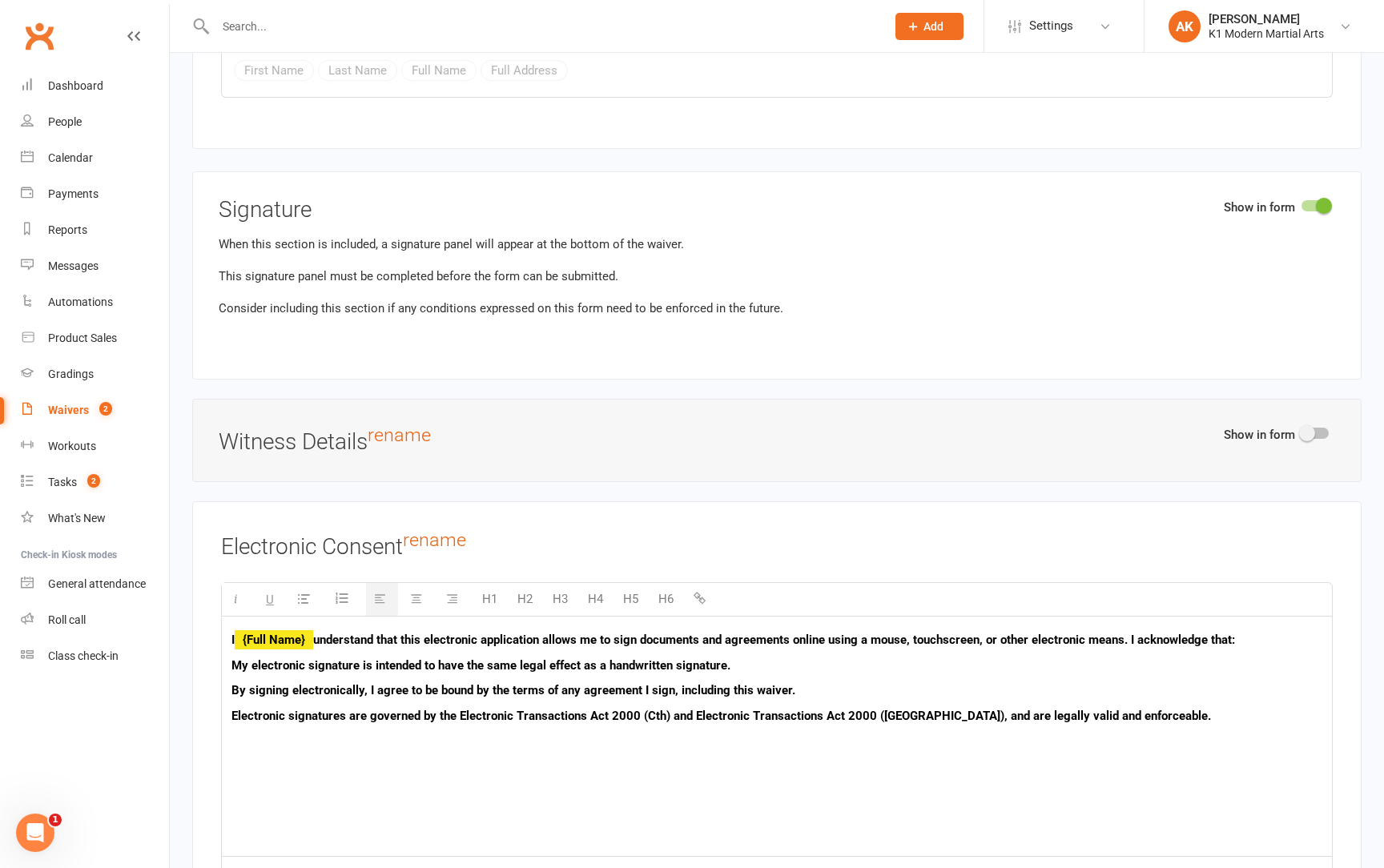
click at [324, 633] on span "understand that this electronic application allows me to sign documents and agr…" at bounding box center [774, 639] width 922 height 14
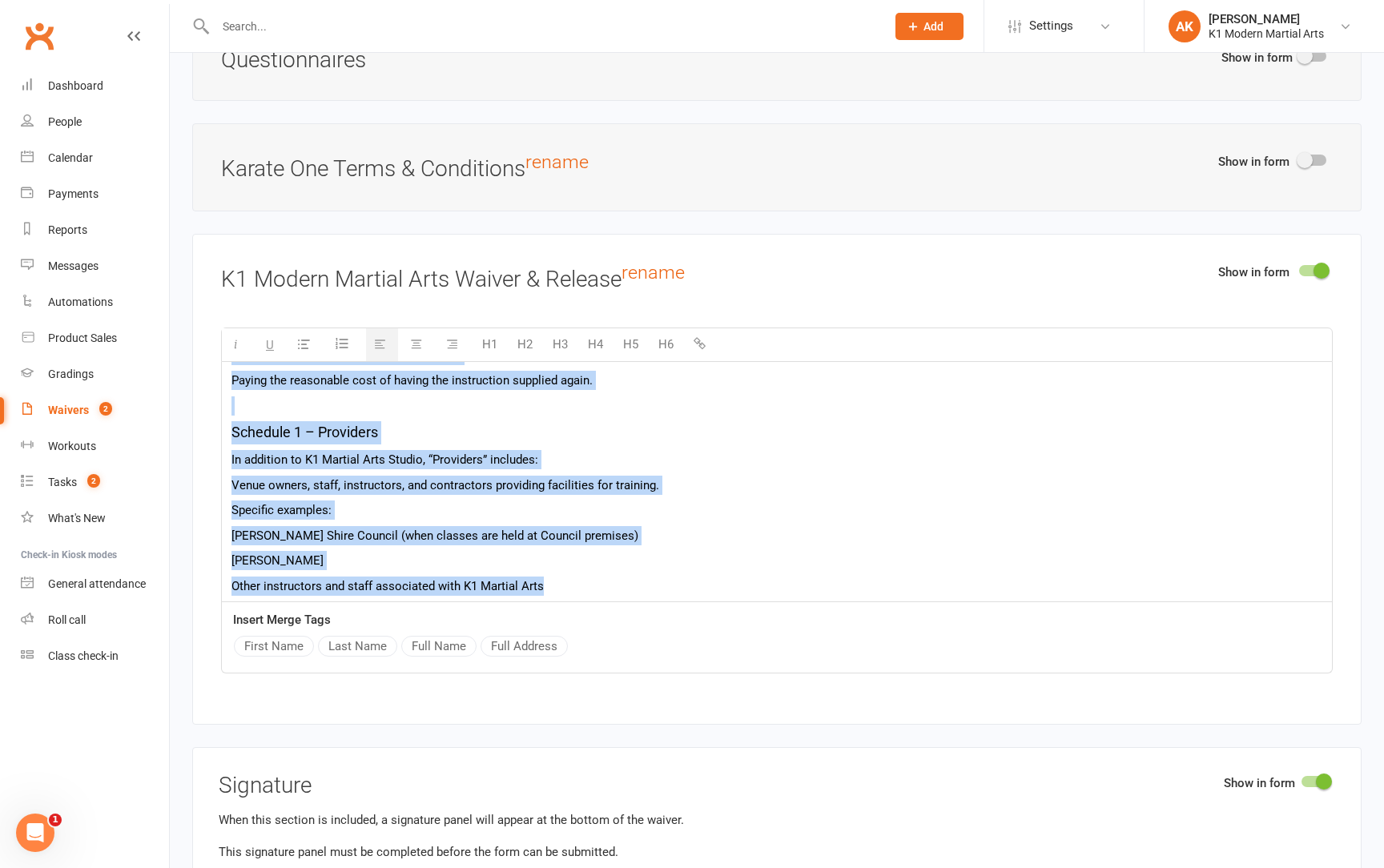
scroll to position [2133, 0]
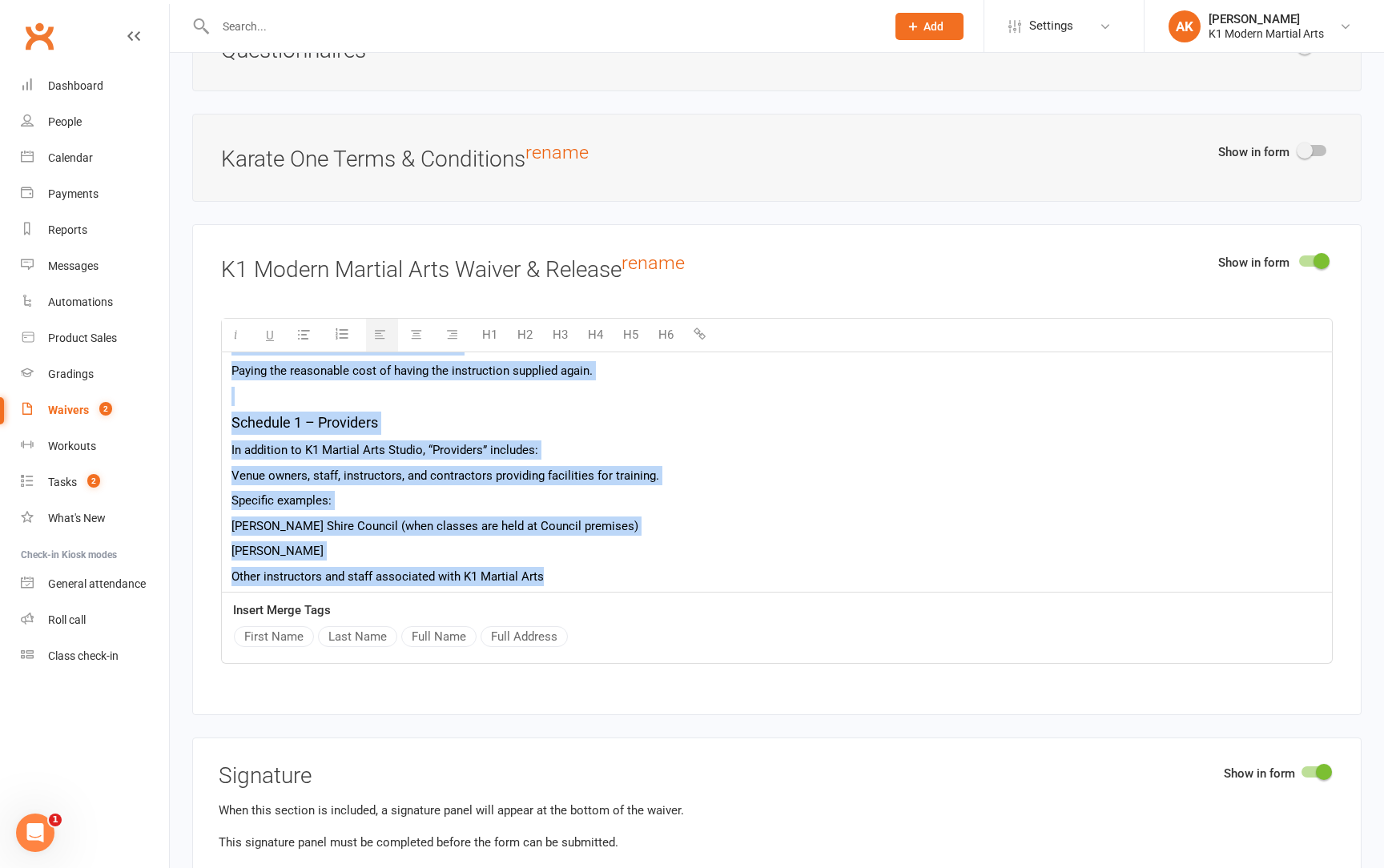
drag, startPoint x: 233, startPoint y: 499, endPoint x: 555, endPoint y: 557, distance: 327.2
copy div "L7 Ipsumdo Sita – Consecte Adipis eli Seddoei Temp Incididun: Utlabor etdo ma a…"
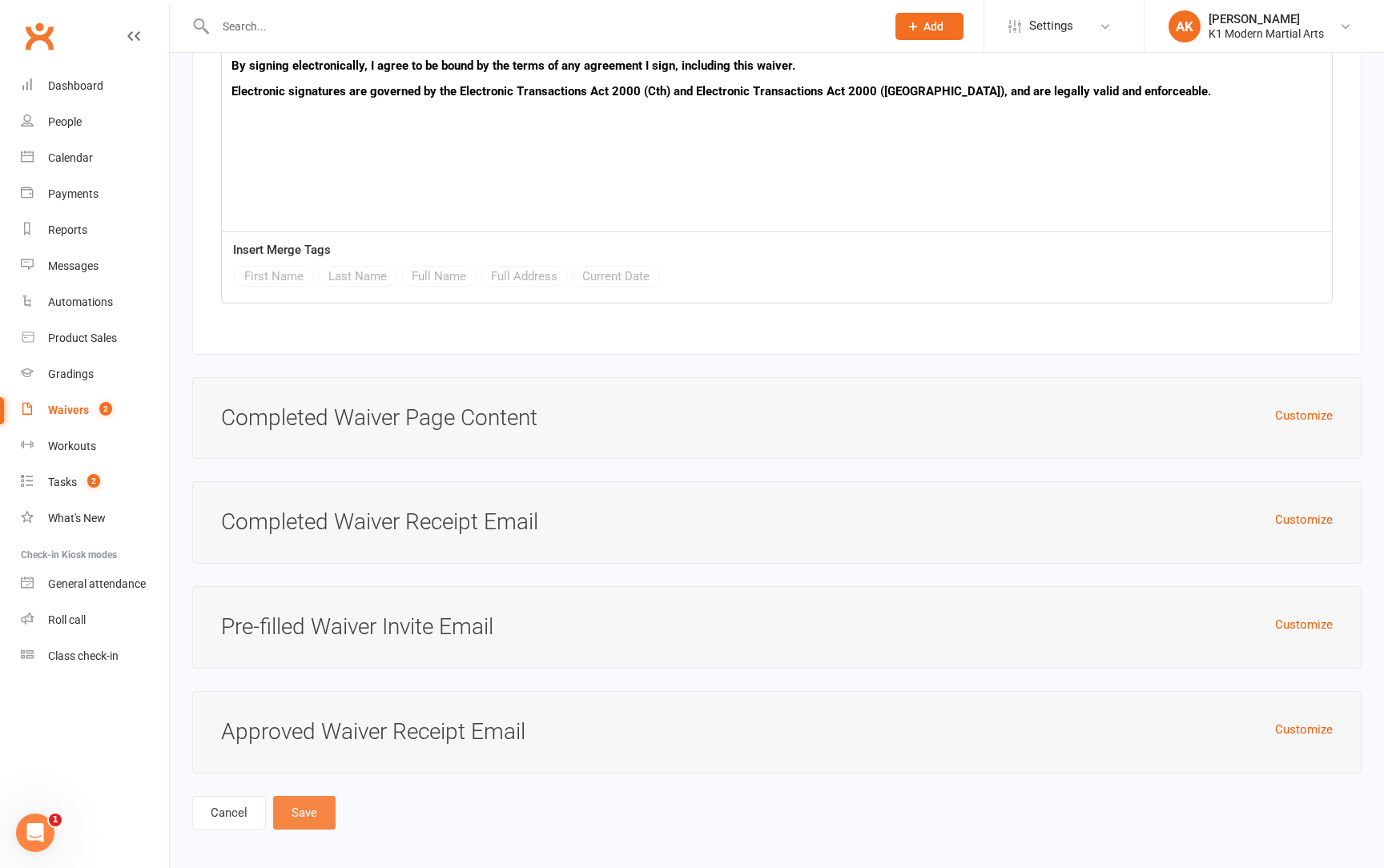
scroll to position [3324, 0]
click at [327, 797] on button "Save" at bounding box center [304, 814] width 63 height 34
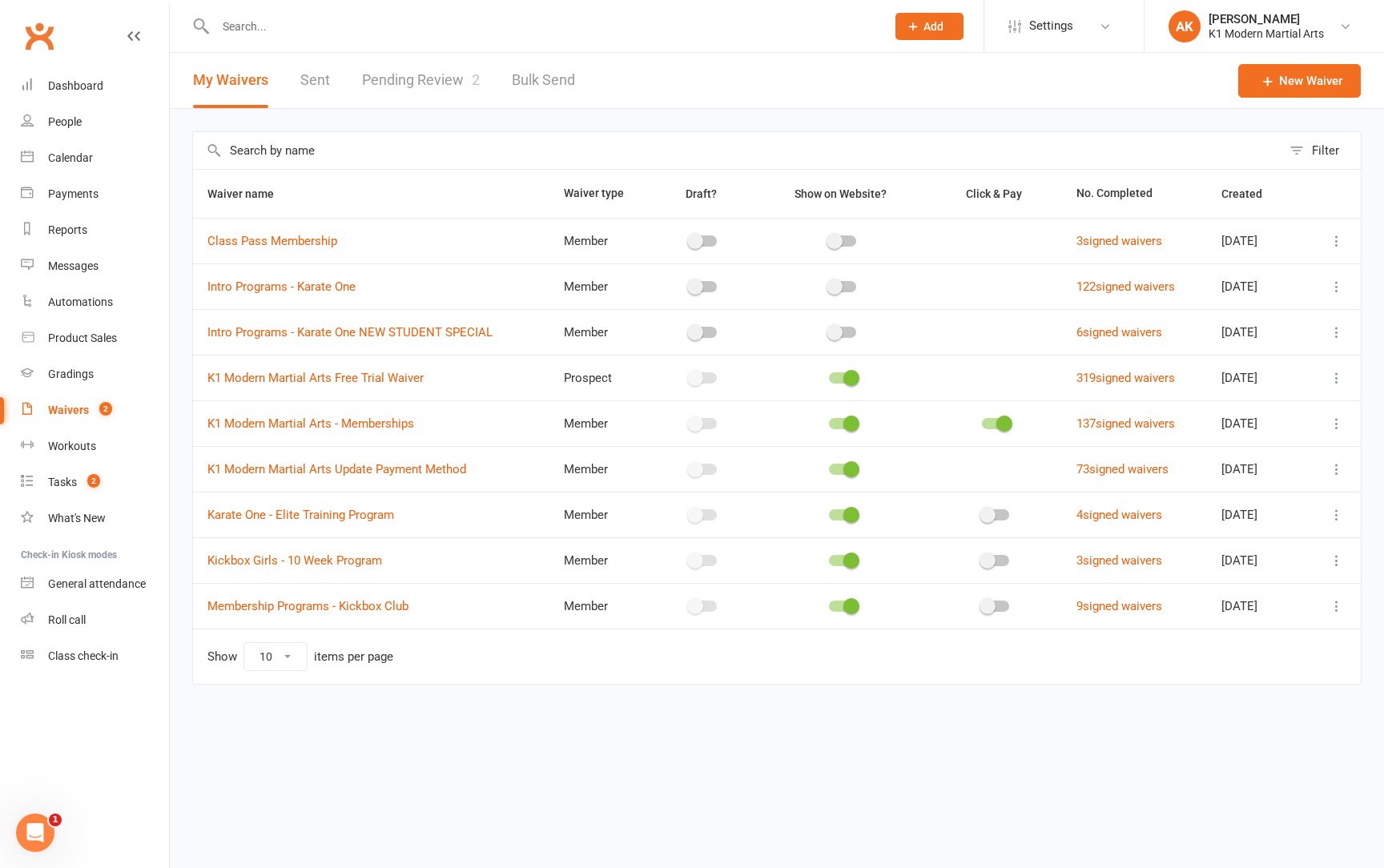
click at [1337, 422] on icon at bounding box center [1337, 423] width 16 height 16
click at [1284, 446] on link "Edit waiver" at bounding box center [1252, 455] width 188 height 32
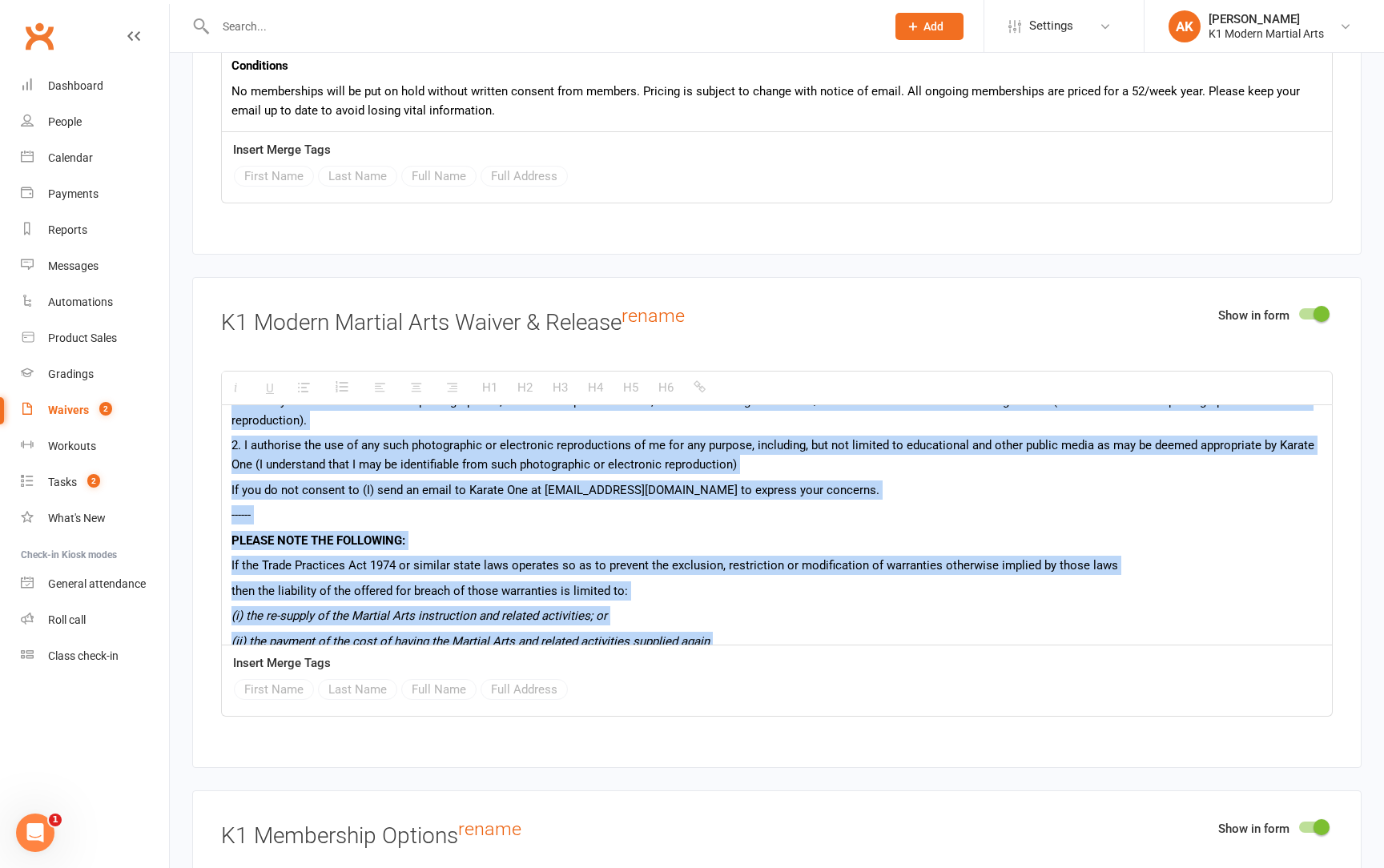
scroll to position [1000, 0]
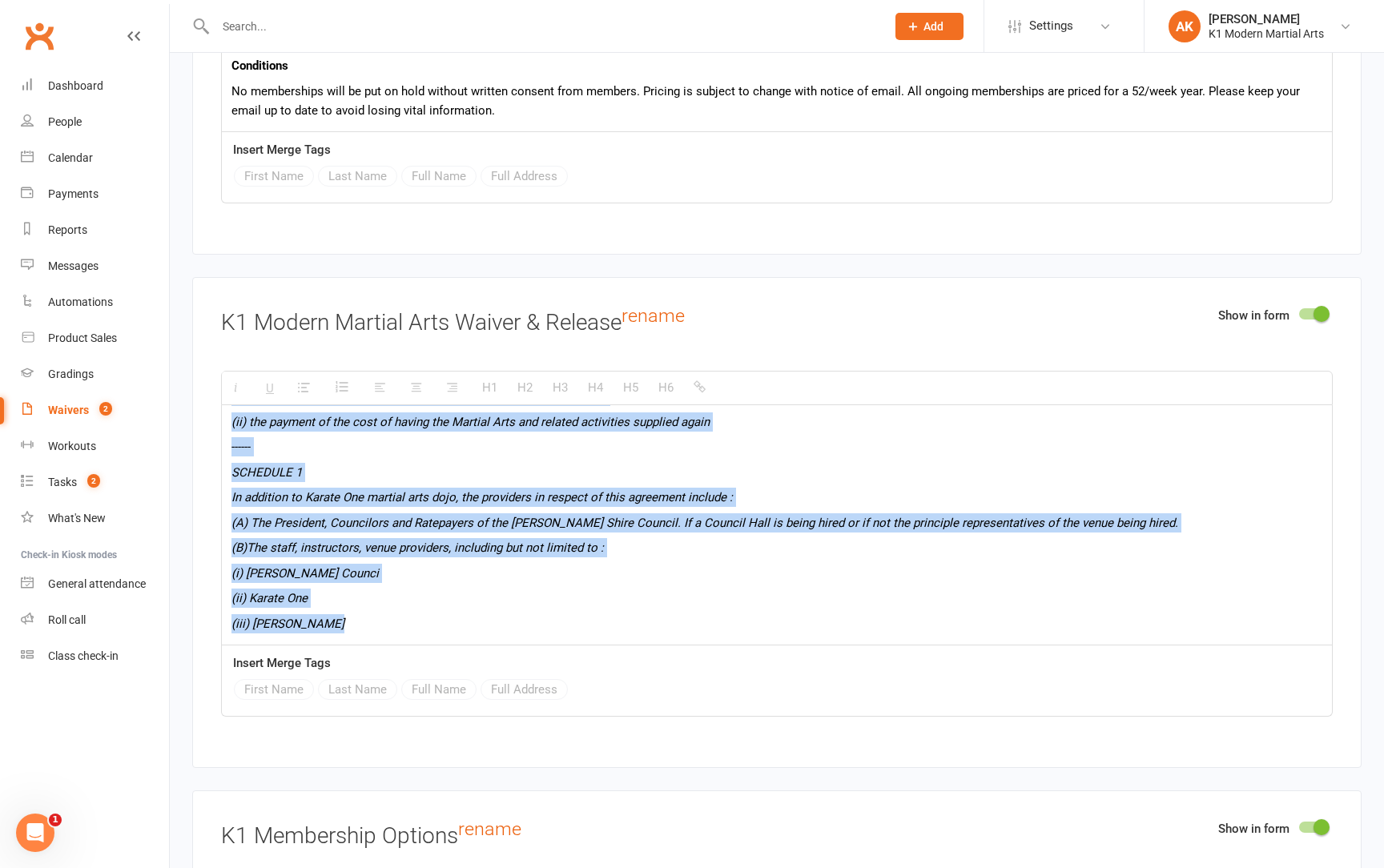
drag, startPoint x: 233, startPoint y: 411, endPoint x: 564, endPoint y: 762, distance: 482.5
click at [564, 762] on main "About this Waiver Online Waiver Name K1 Modern Martial Arts - Memberships What …" at bounding box center [776, 548] width 1169 height 5851
paste div
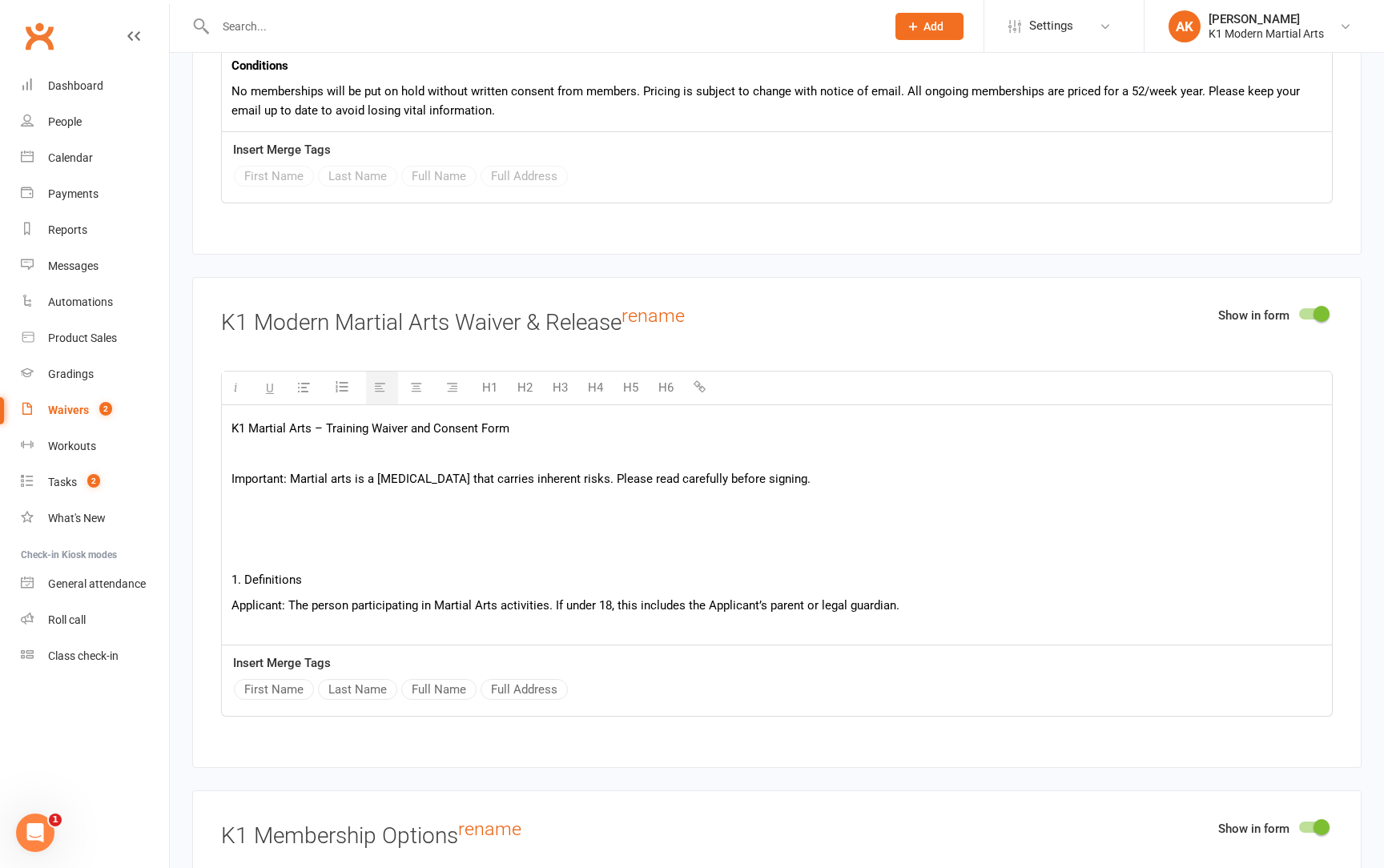
scroll to position [0, 0]
click at [259, 546] on p at bounding box center [777, 555] width 1091 height 20
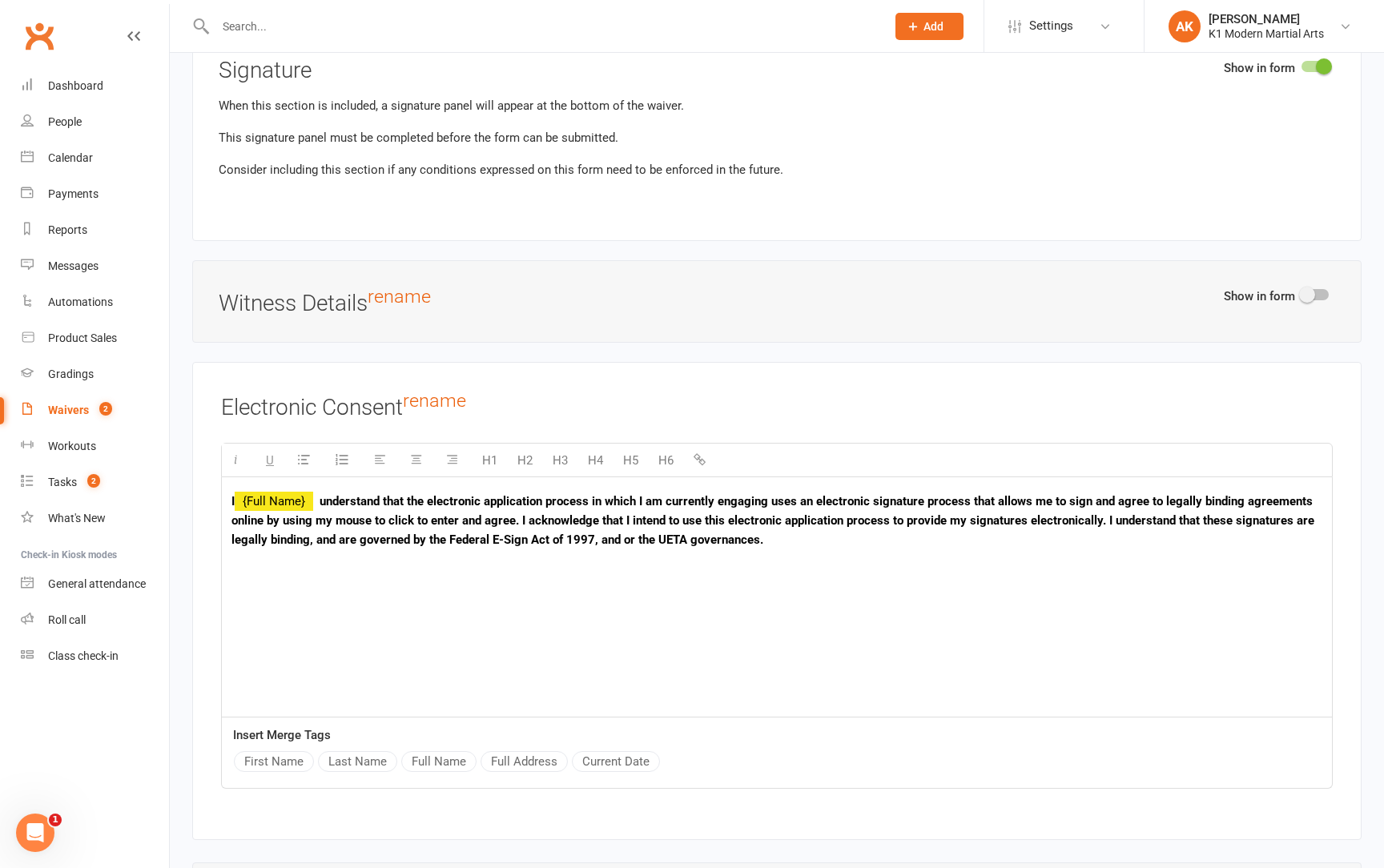
drag, startPoint x: 323, startPoint y: 479, endPoint x: 905, endPoint y: 512, distance: 582.9
click at [905, 512] on p "I {Full Name} understand that the electronic application process in which I am …" at bounding box center [777, 521] width 1091 height 58
paste div
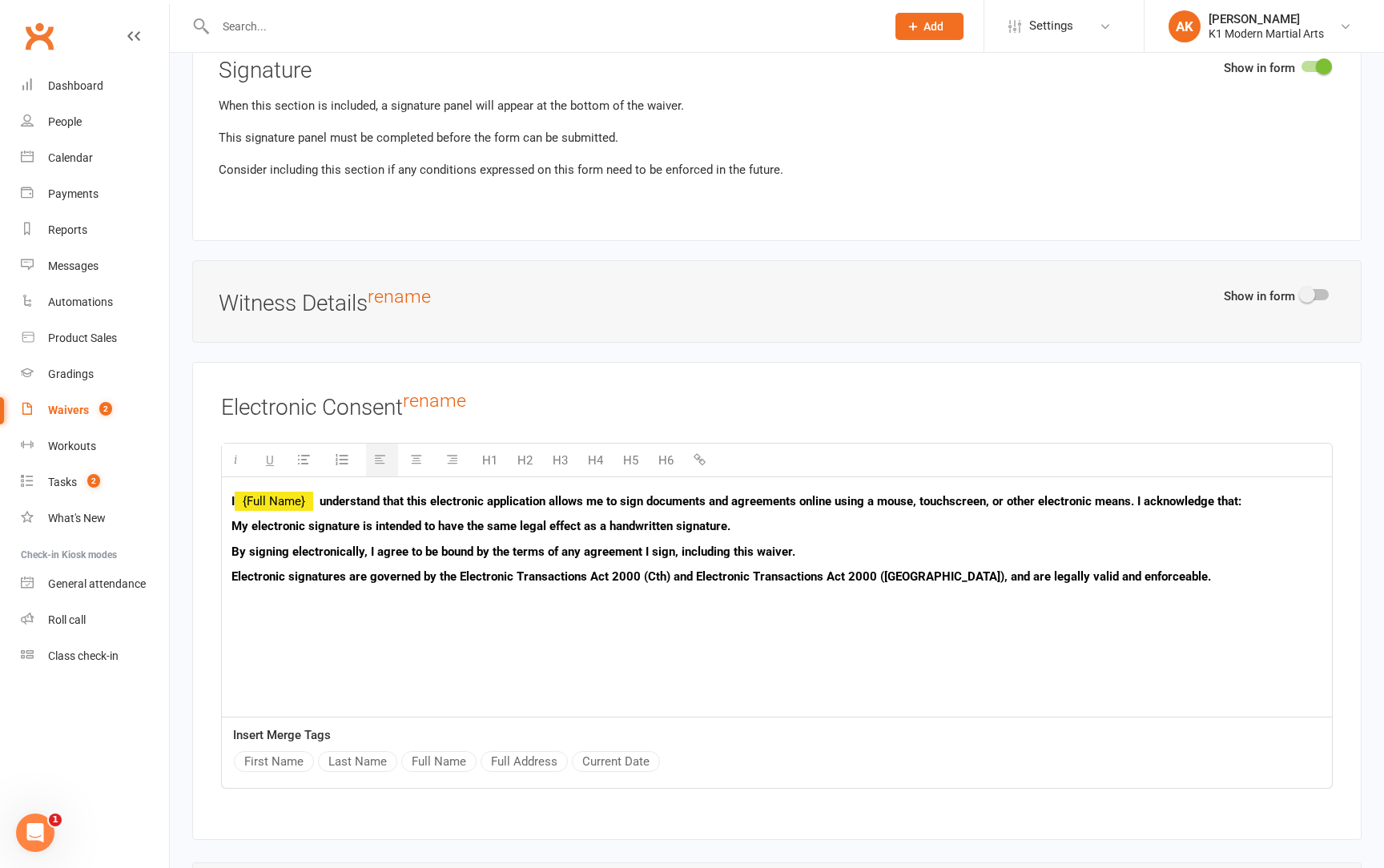
click at [308, 492] on p "I {Full Name} understand that this electronic application allows me to sign doc…" at bounding box center [777, 501] width 1091 height 20
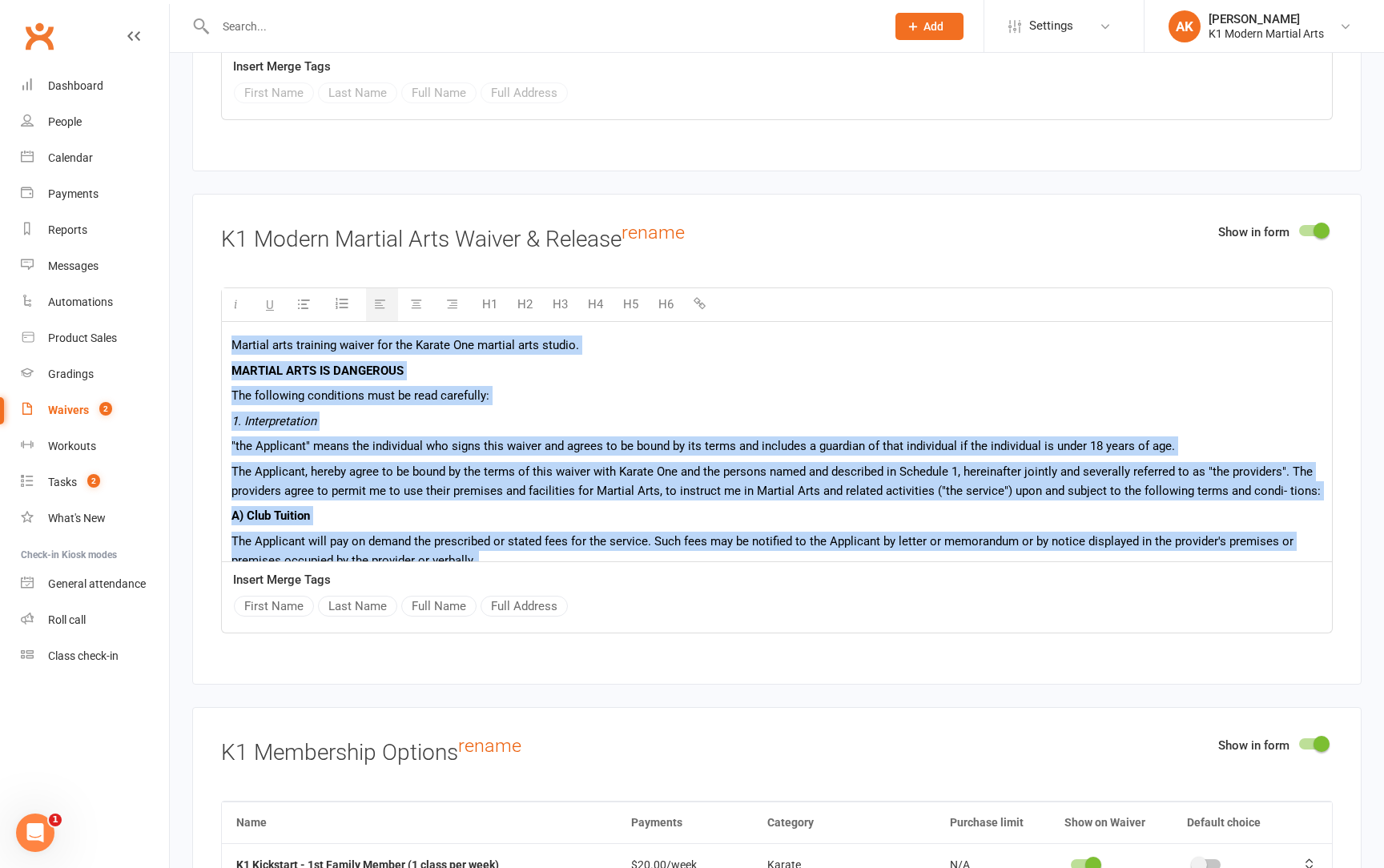
drag, startPoint x: 335, startPoint y: 526, endPoint x: 177, endPoint y: 36, distance: 514.8
click at [177, 36] on ui-view "Prospect Member Non-attending contact Class / event Appointment Grading event T…" at bounding box center [692, 414] width 1384 height 5995
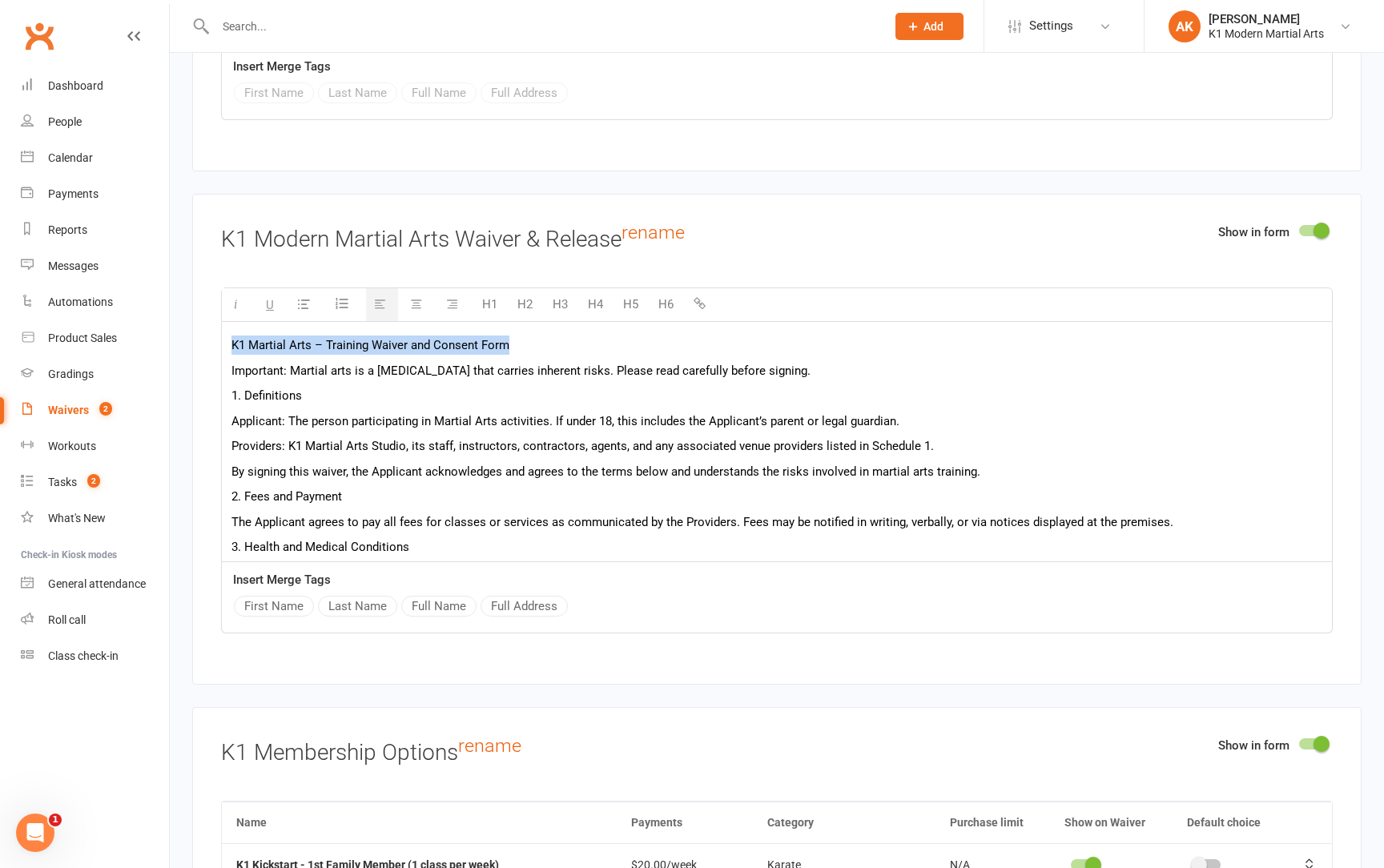
drag, startPoint x: 232, startPoint y: 327, endPoint x: 607, endPoint y: 333, distance: 375.0
click at [607, 336] on p "K1 Martial Arts – Training Waiver and Consent Form" at bounding box center [777, 345] width 1091 height 20
click at [563, 289] on button "H3" at bounding box center [560, 305] width 31 height 32
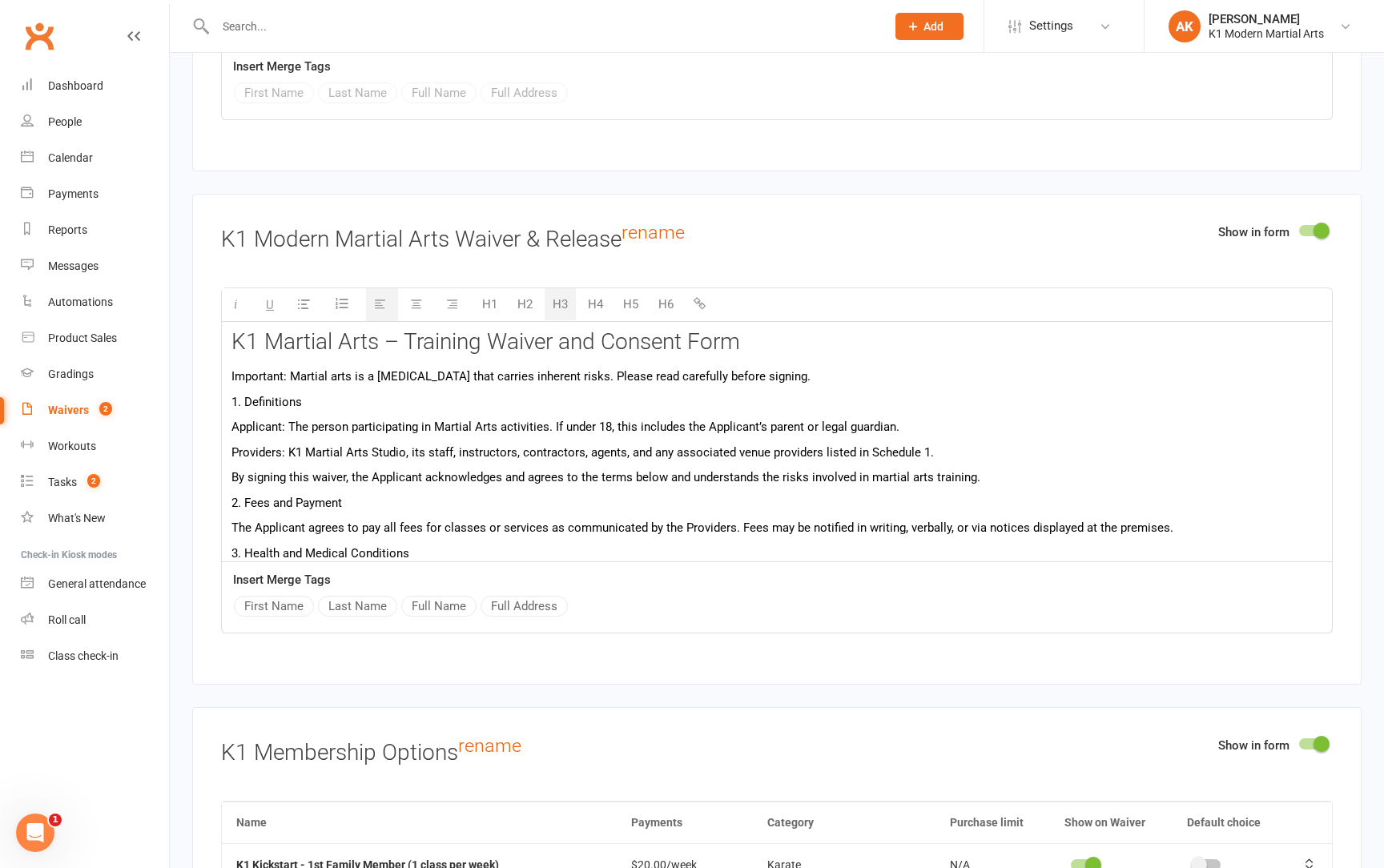
click at [580, 292] on button "H4" at bounding box center [595, 305] width 31 height 32
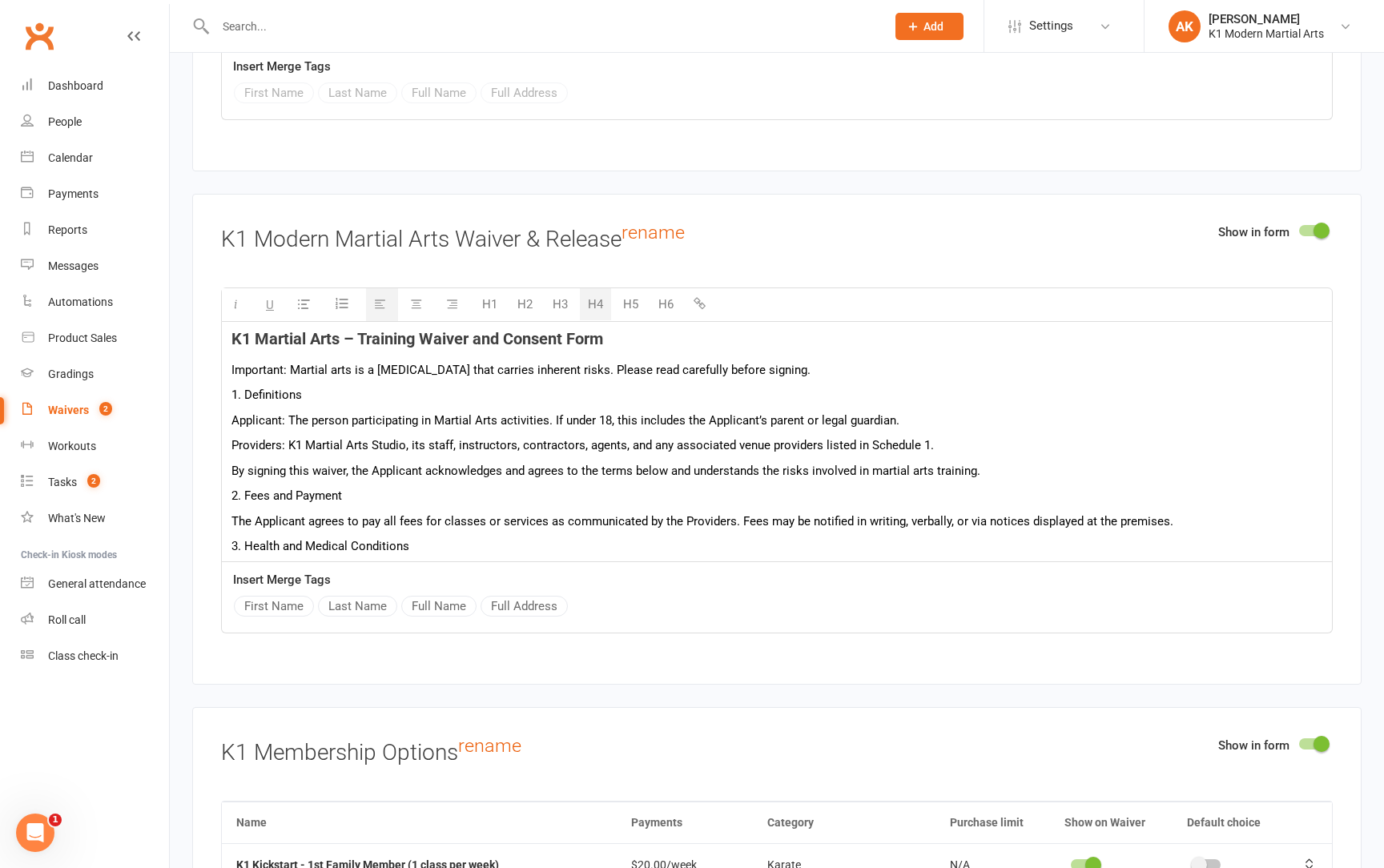
click at [804, 360] on p "Important: Martial arts is a [MEDICAL_DATA] that carries inherent risks. Please…" at bounding box center [777, 369] width 1091 height 20
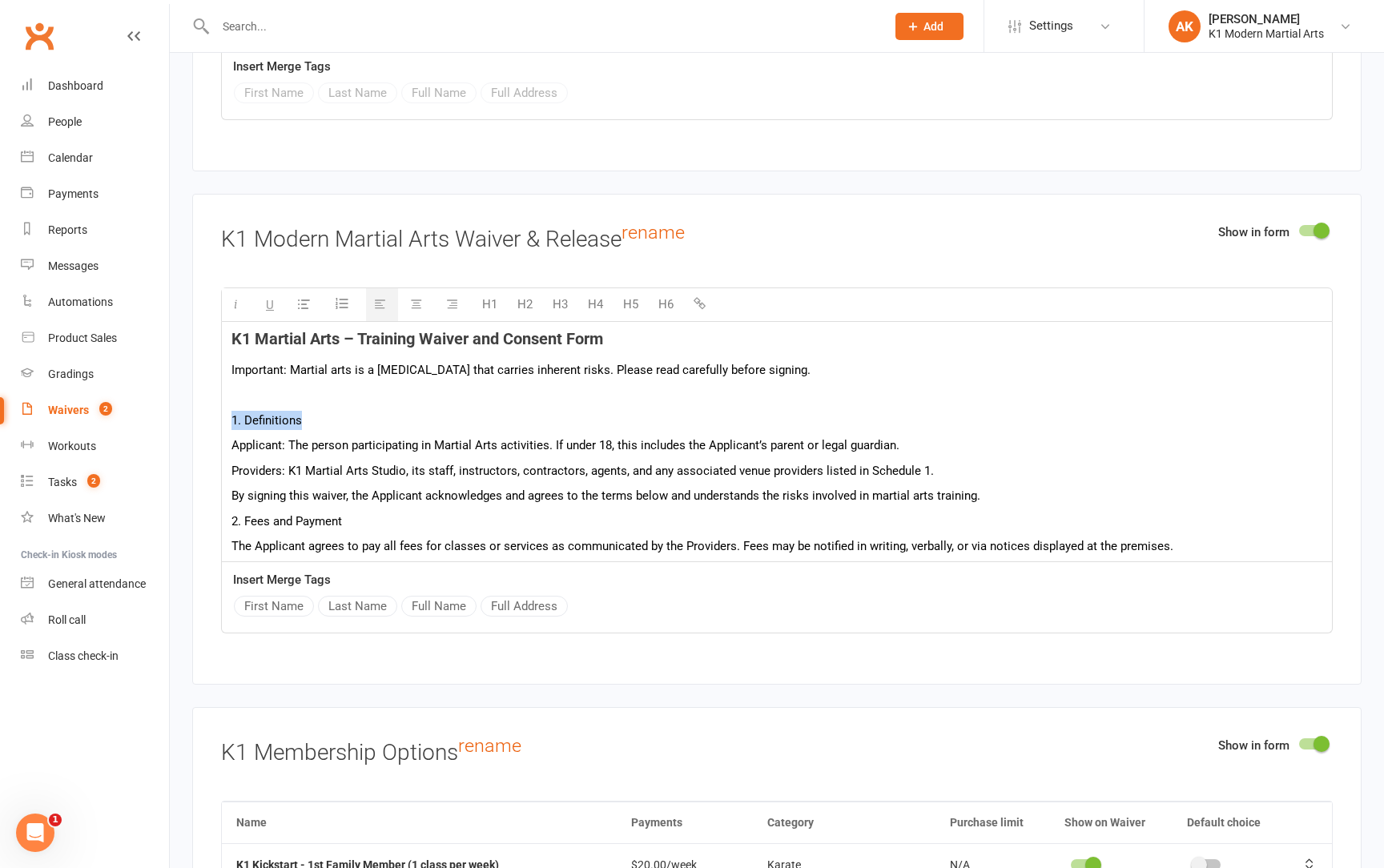
drag, startPoint x: 340, startPoint y: 408, endPoint x: 195, endPoint y: 406, distance: 145.0
click at [195, 406] on div "Show in form K1 Modern Martial Arts Waiver & Release rename H1 H2 H3 H4 H5 H6 K…" at bounding box center [776, 440] width 1169 height 491
click at [636, 292] on button "H5" at bounding box center [630, 305] width 31 height 32
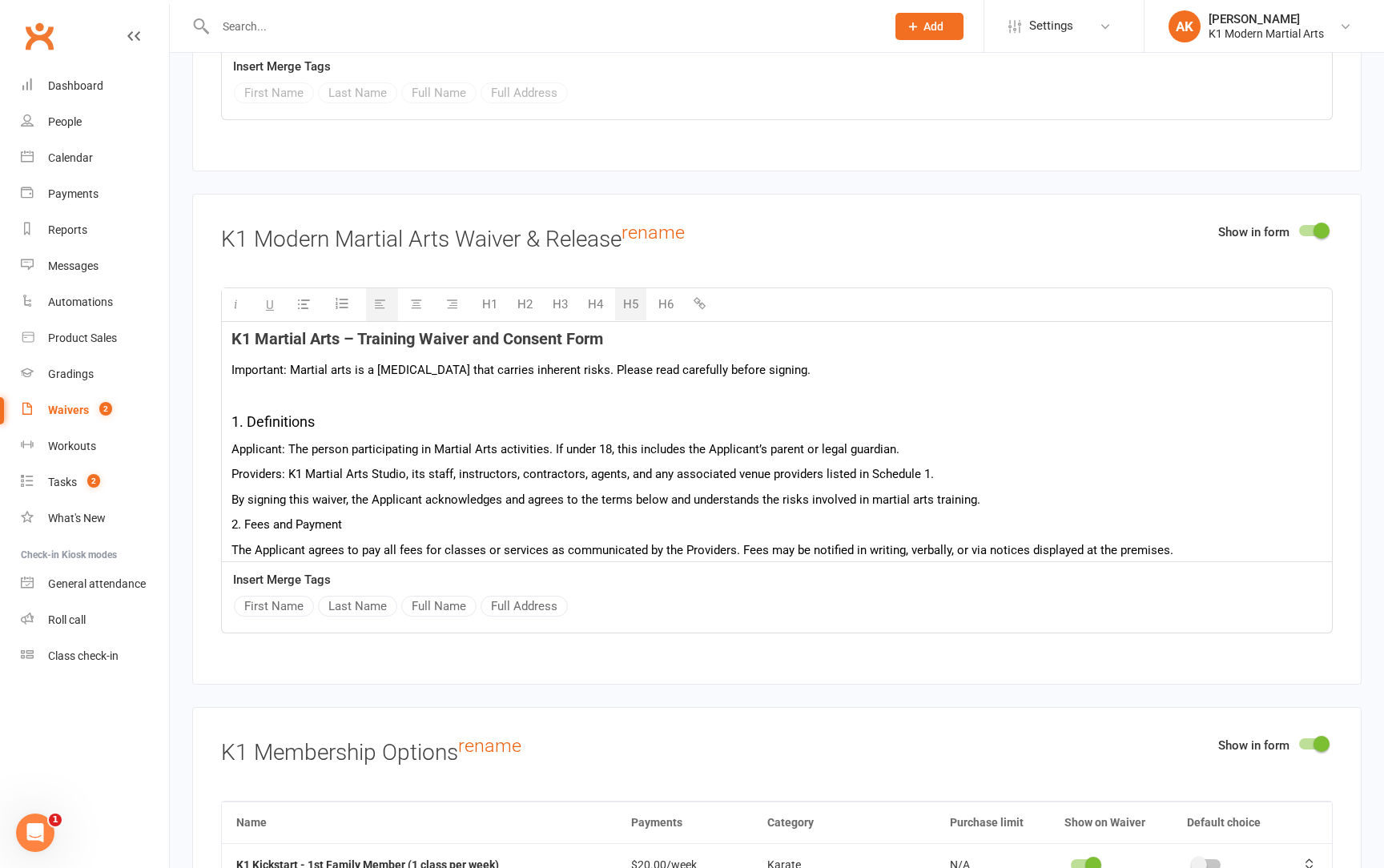
click at [1031, 490] on p "By signing this waiver, the Applicant acknowledges and agrees to the terms belo…" at bounding box center [777, 500] width 1091 height 20
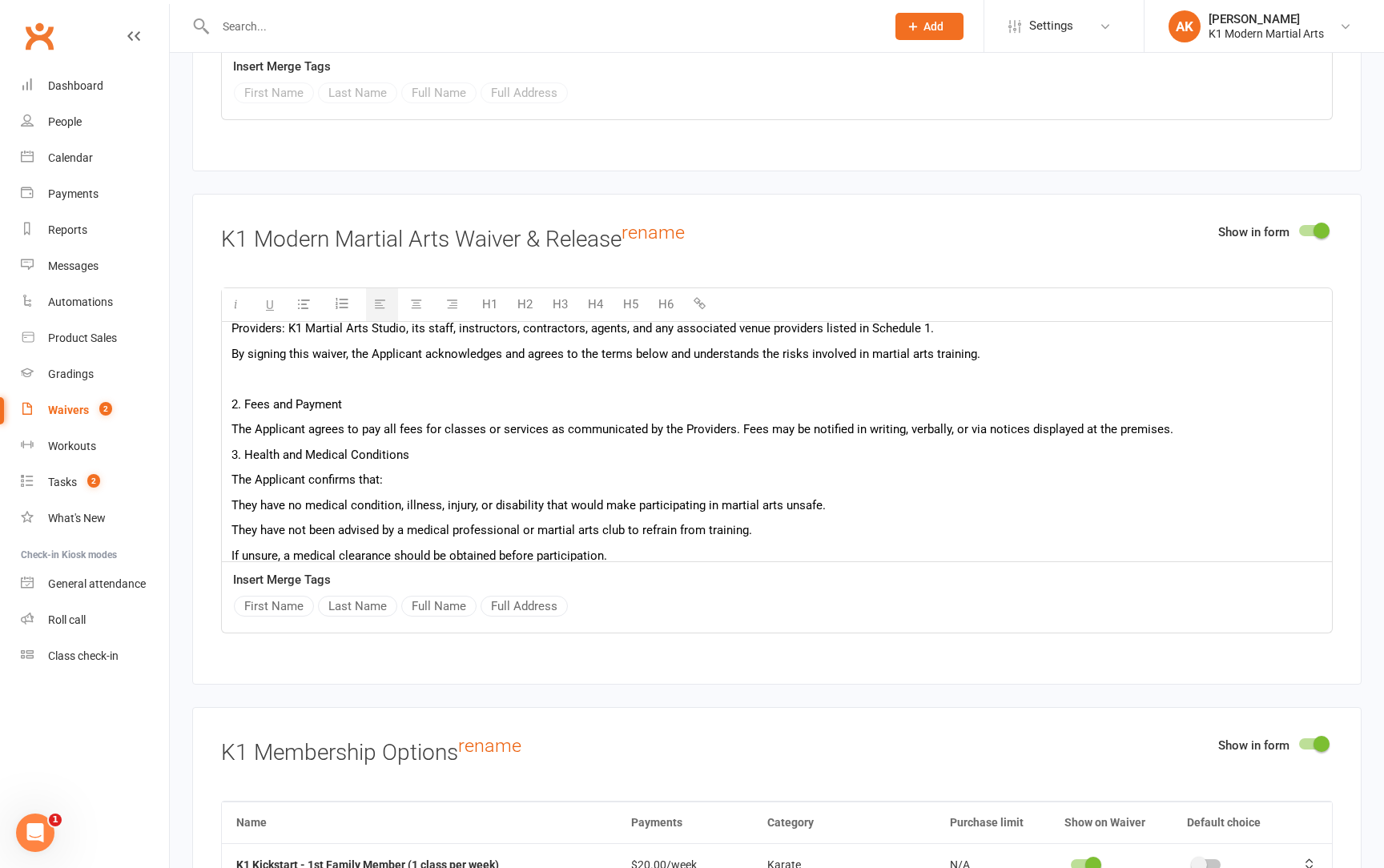
scroll to position [179, 0]
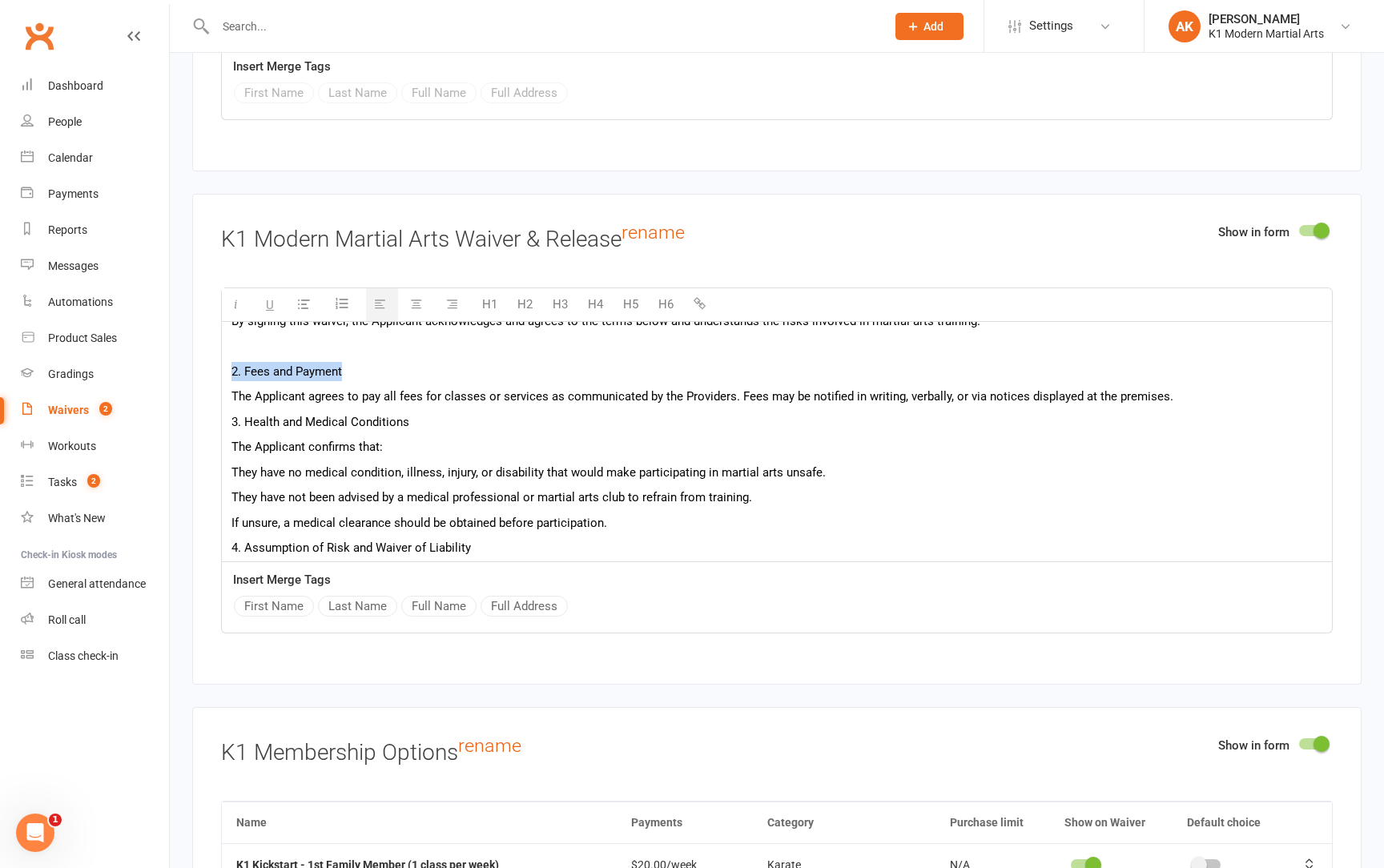
drag, startPoint x: 354, startPoint y: 352, endPoint x: 189, endPoint y: 347, distance: 165.1
click at [189, 347] on div "Smart Forms & Waivers Back About this Waiver Online Waiver Name K1 Modern Marti…" at bounding box center [776, 440] width 1214 height 5947
click at [627, 292] on button "H5" at bounding box center [630, 305] width 31 height 32
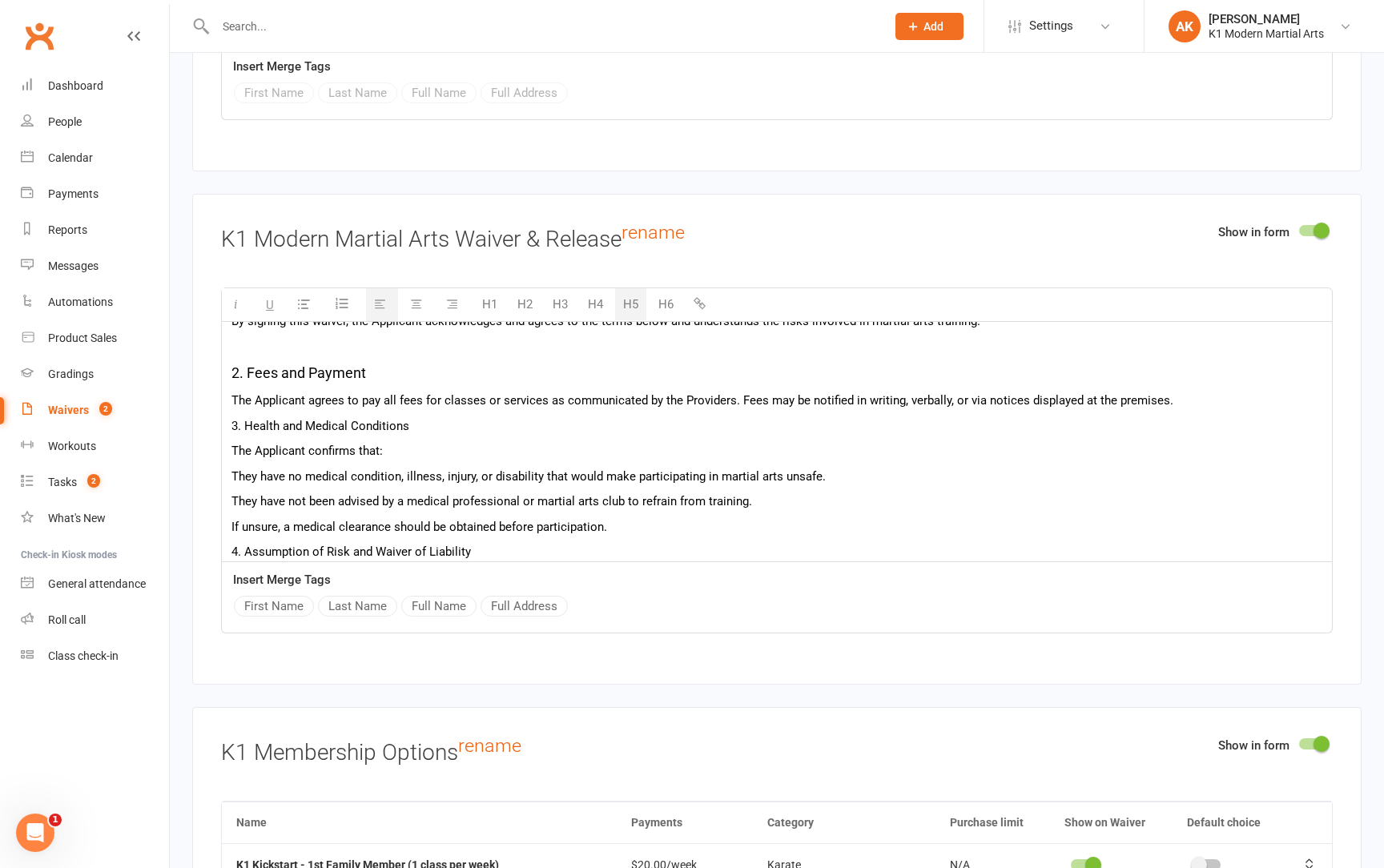
click at [462, 397] on div "K1 Martial Arts – Training Waiver and Consent Form Important: Martial arts is a…" at bounding box center [777, 673] width 1110 height 1060
click at [1189, 391] on p "The Applicant agrees to pay all fees for classes or services as communicated by…" at bounding box center [777, 400] width 1091 height 20
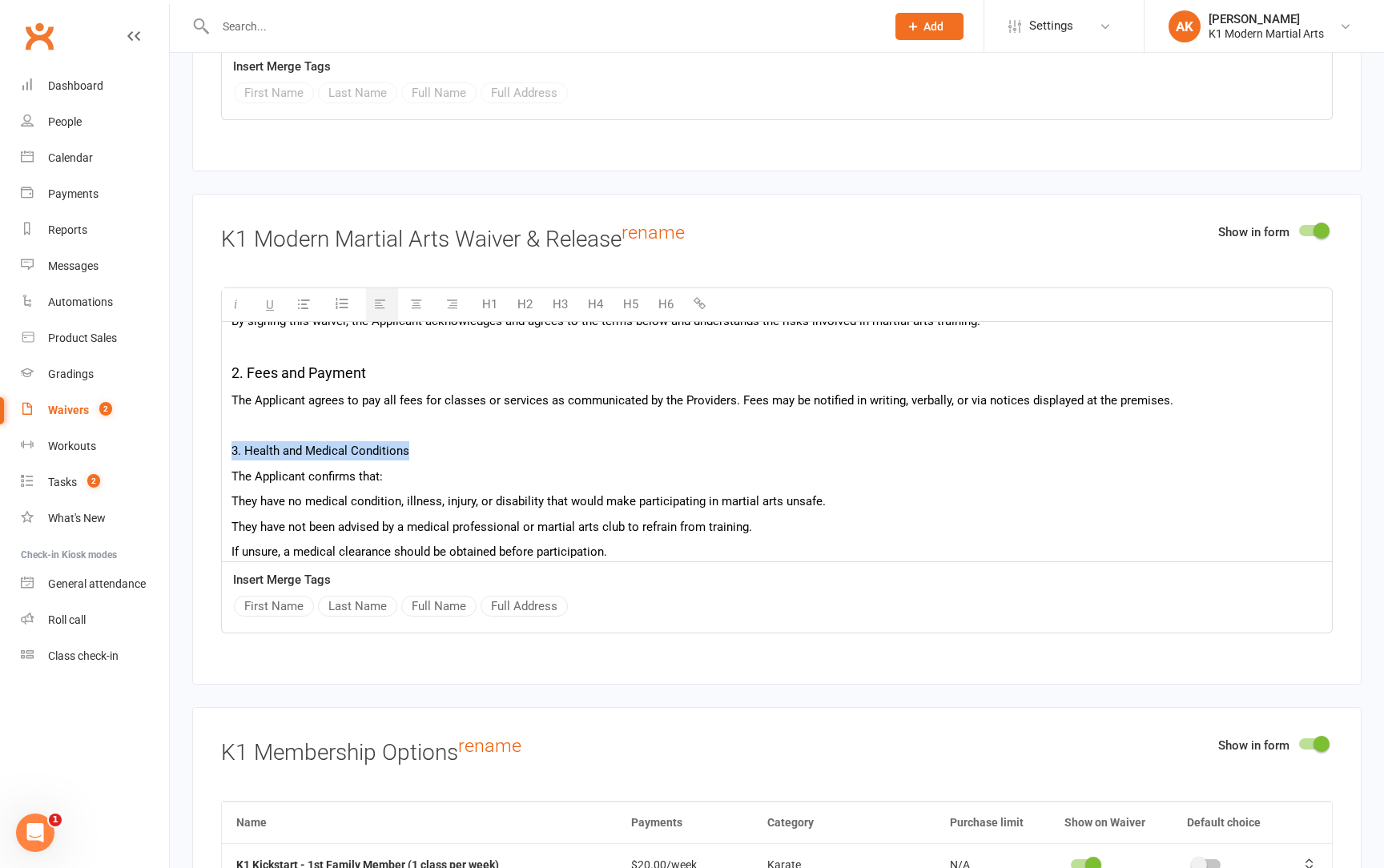
drag, startPoint x: 428, startPoint y: 427, endPoint x: 230, endPoint y: 424, distance: 198.0
click at [230, 424] on div "K1 Martial Arts – Training Waiver and Consent Form Important: Martial arts is a…" at bounding box center [777, 686] width 1110 height 1085
click at [624, 293] on button "H5" at bounding box center [630, 305] width 31 height 32
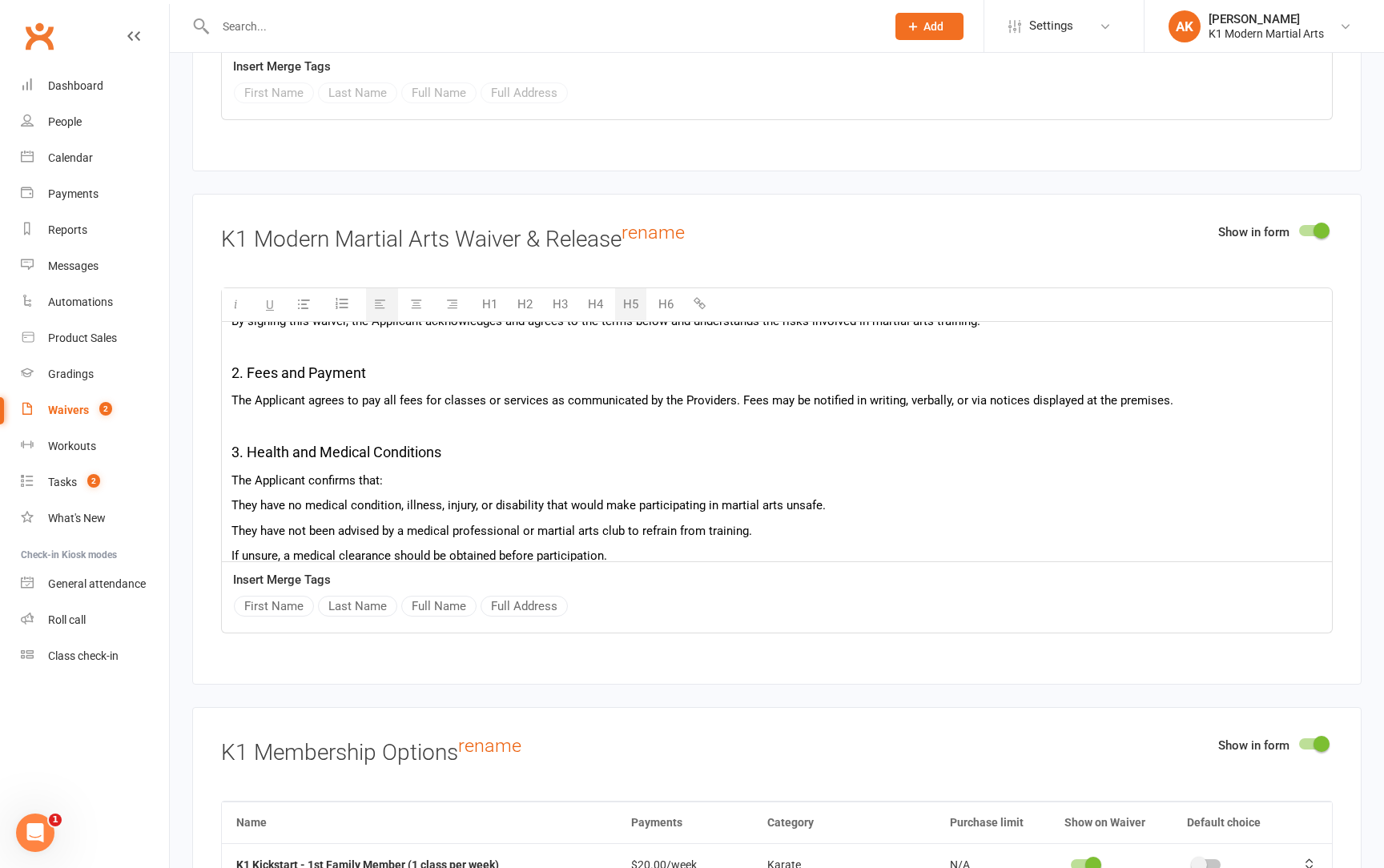
scroll to position [242, 0]
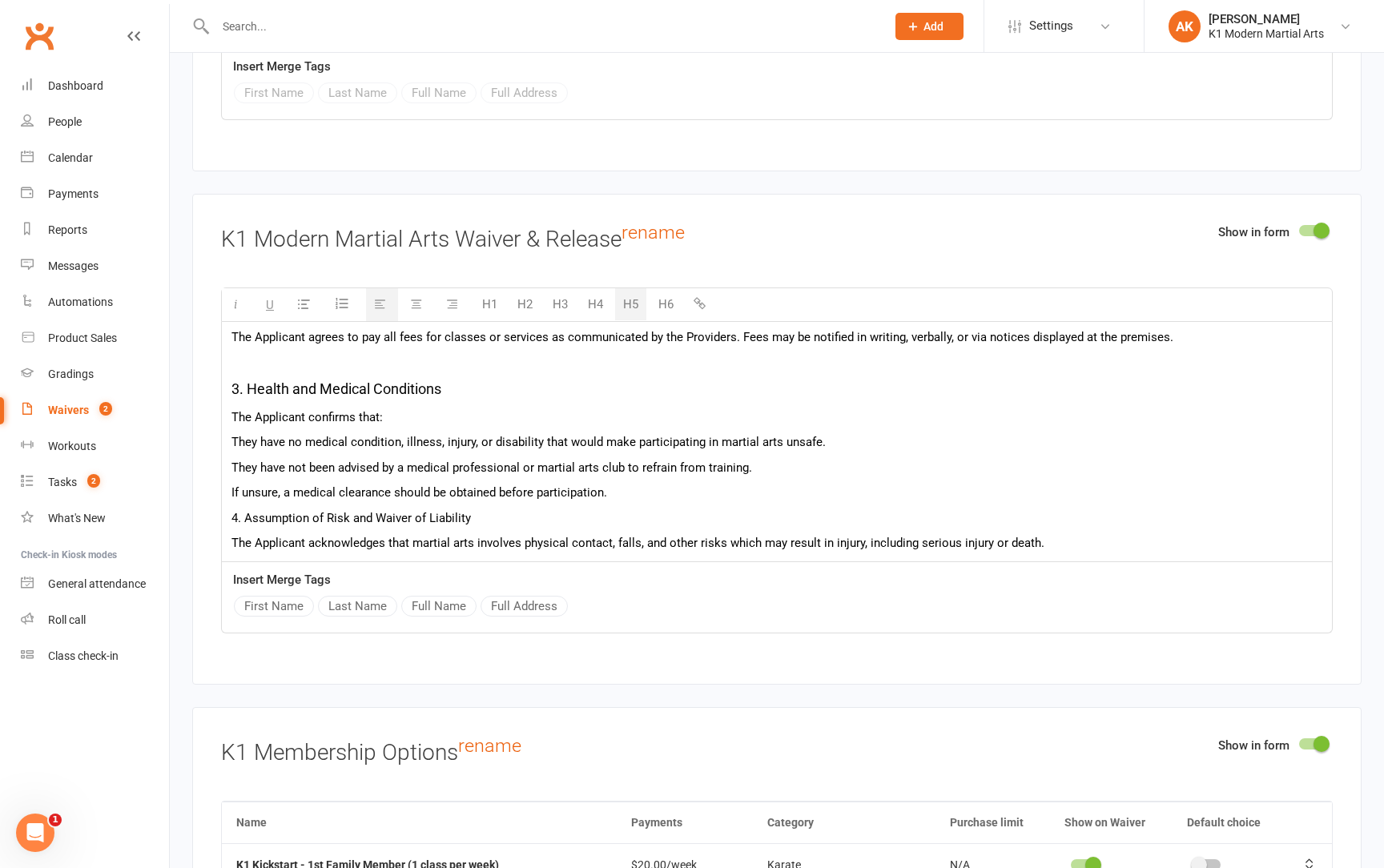
click at [619, 483] on p "If unsure, a medical clearance should be obtained before participation." at bounding box center [777, 492] width 1091 height 20
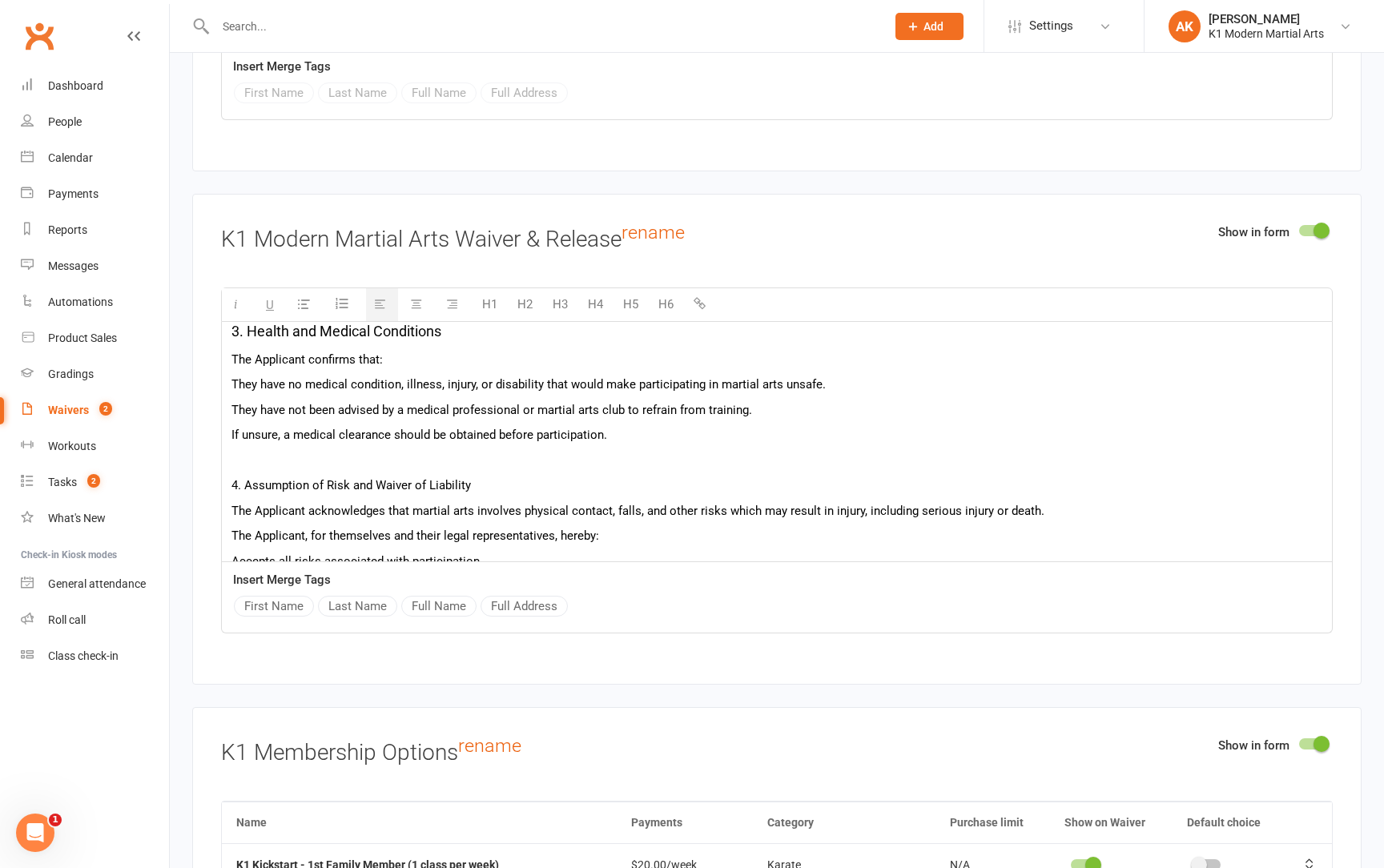
scroll to position [317, 0]
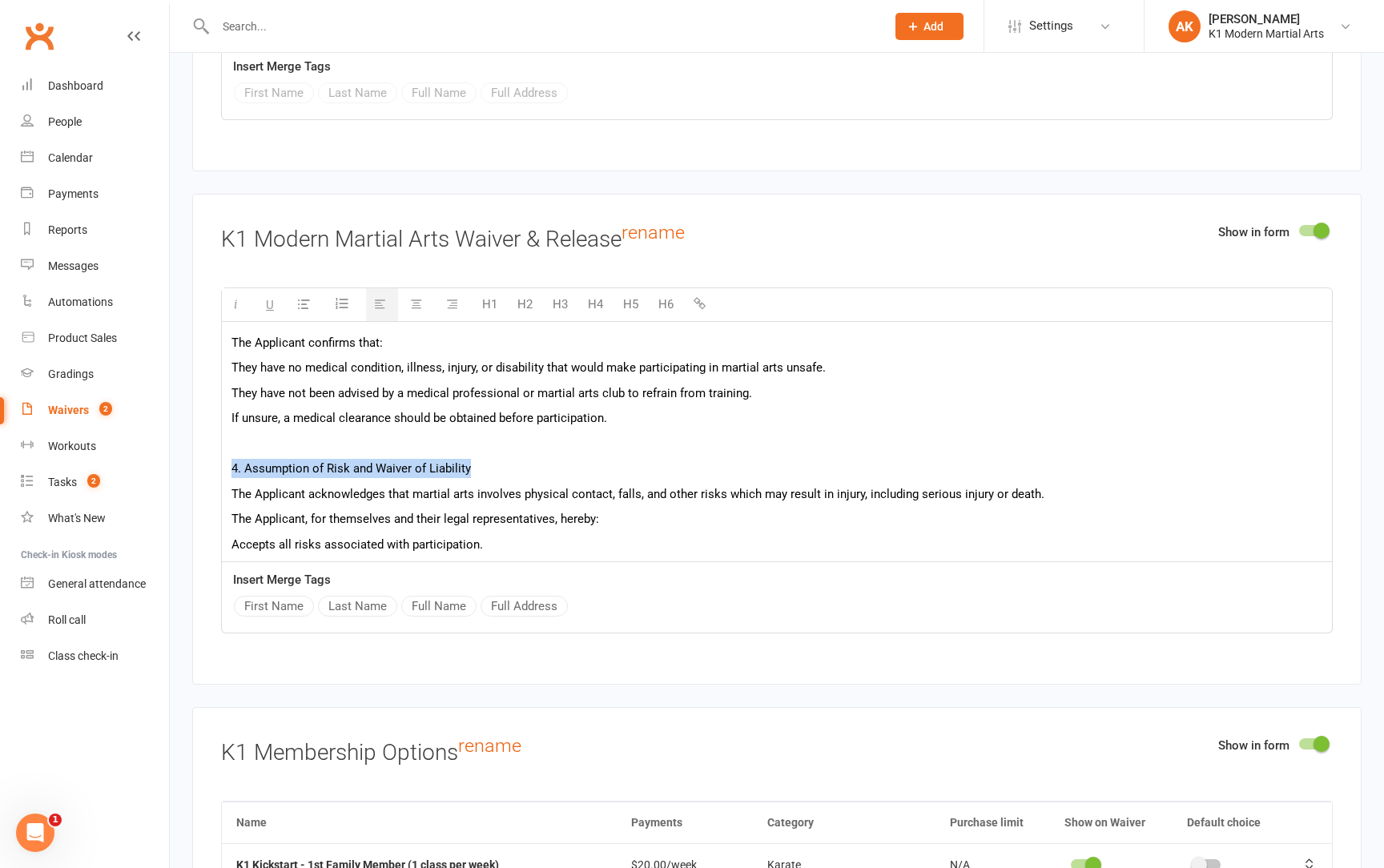
drag, startPoint x: 487, startPoint y: 447, endPoint x: 199, endPoint y: 450, distance: 288.0
click at [199, 450] on div "Show in form K1 Modern Martial Arts Waiver & Release rename H1 H2 H3 H4 H5 H6 K…" at bounding box center [776, 440] width 1169 height 491
click at [633, 294] on button "H5" at bounding box center [630, 305] width 31 height 32
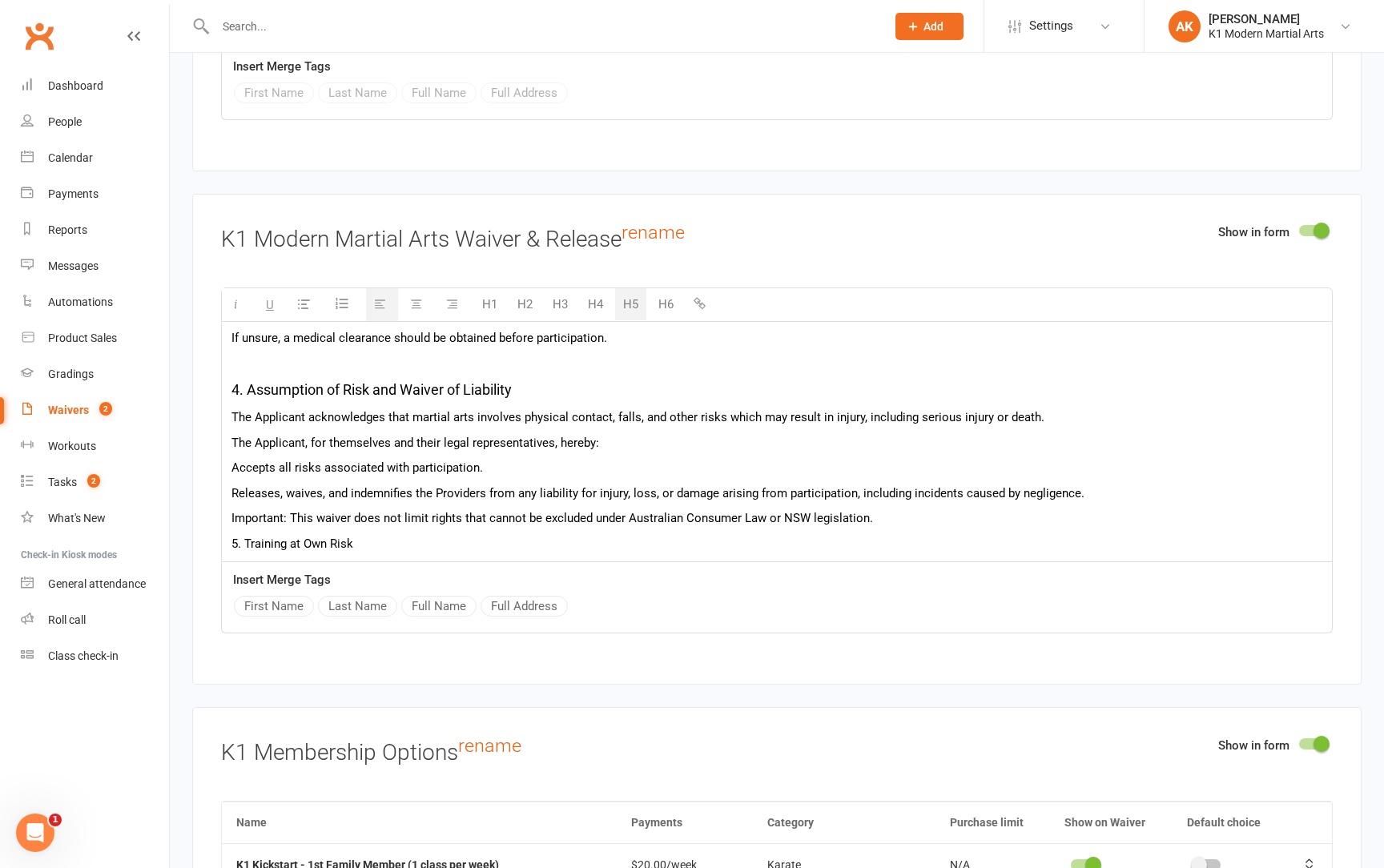
scroll to position [413, 0]
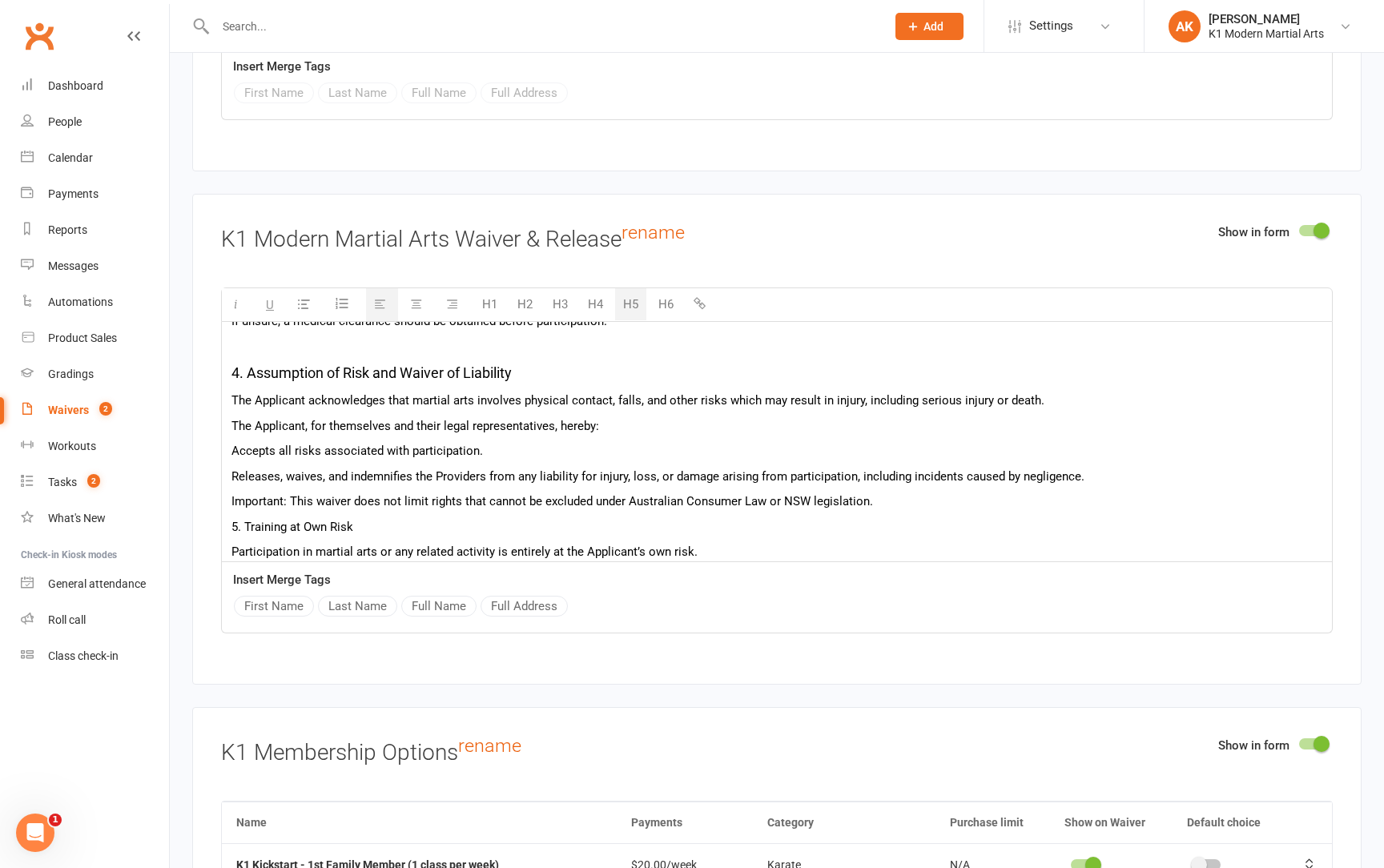
click at [882, 492] on p "Important: This waiver does not limit rights that cannot be excluded under Aust…" at bounding box center [777, 501] width 1091 height 20
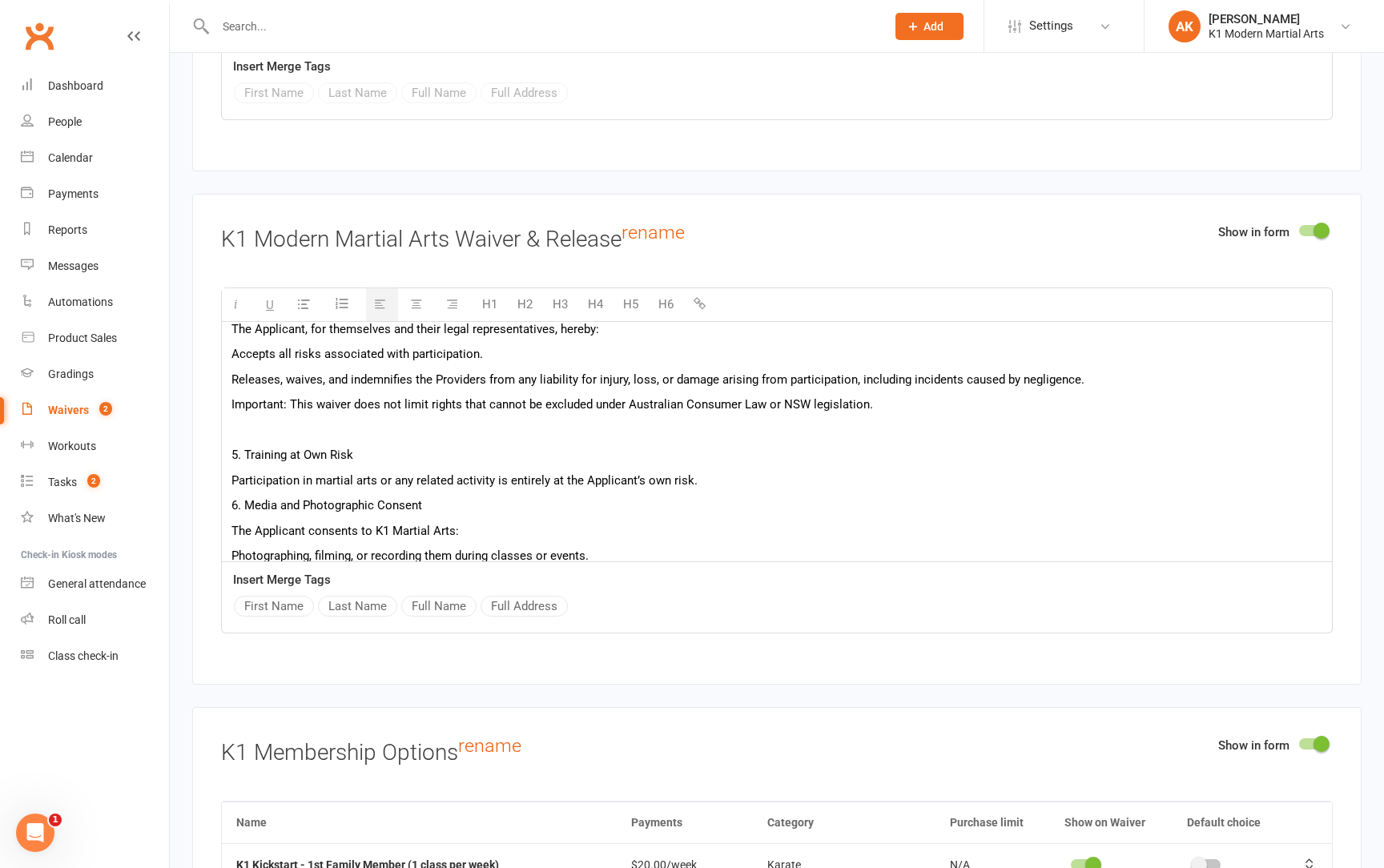
scroll to position [520, 0]
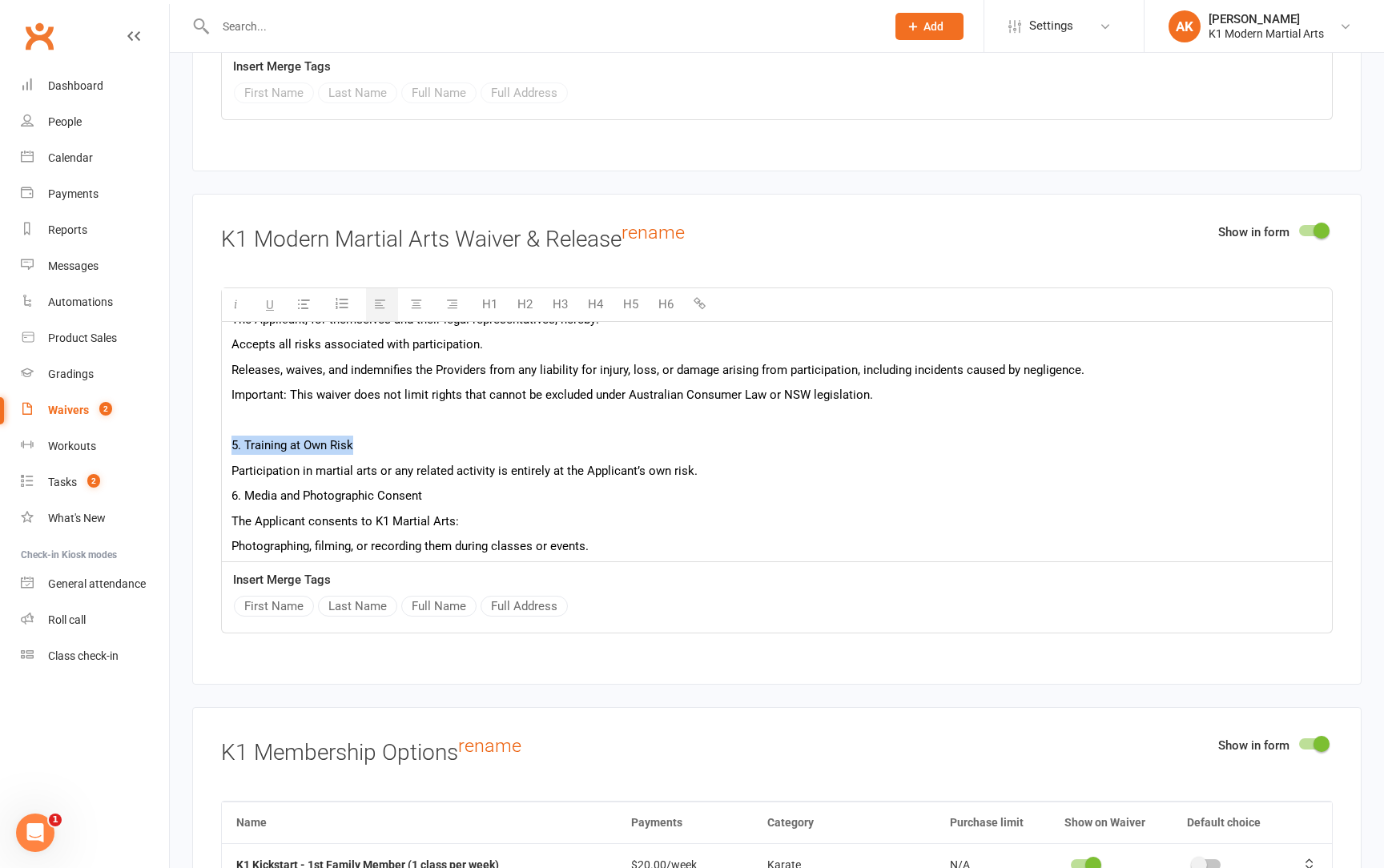
drag, startPoint x: 363, startPoint y: 426, endPoint x: 224, endPoint y: 427, distance: 139.0
click at [224, 427] on div "K1 Martial Arts – Training Waiver and Consent Form Important: Martial arts is a…" at bounding box center [777, 374] width 1110 height 1144
click at [638, 289] on button "H5" at bounding box center [630, 305] width 31 height 32
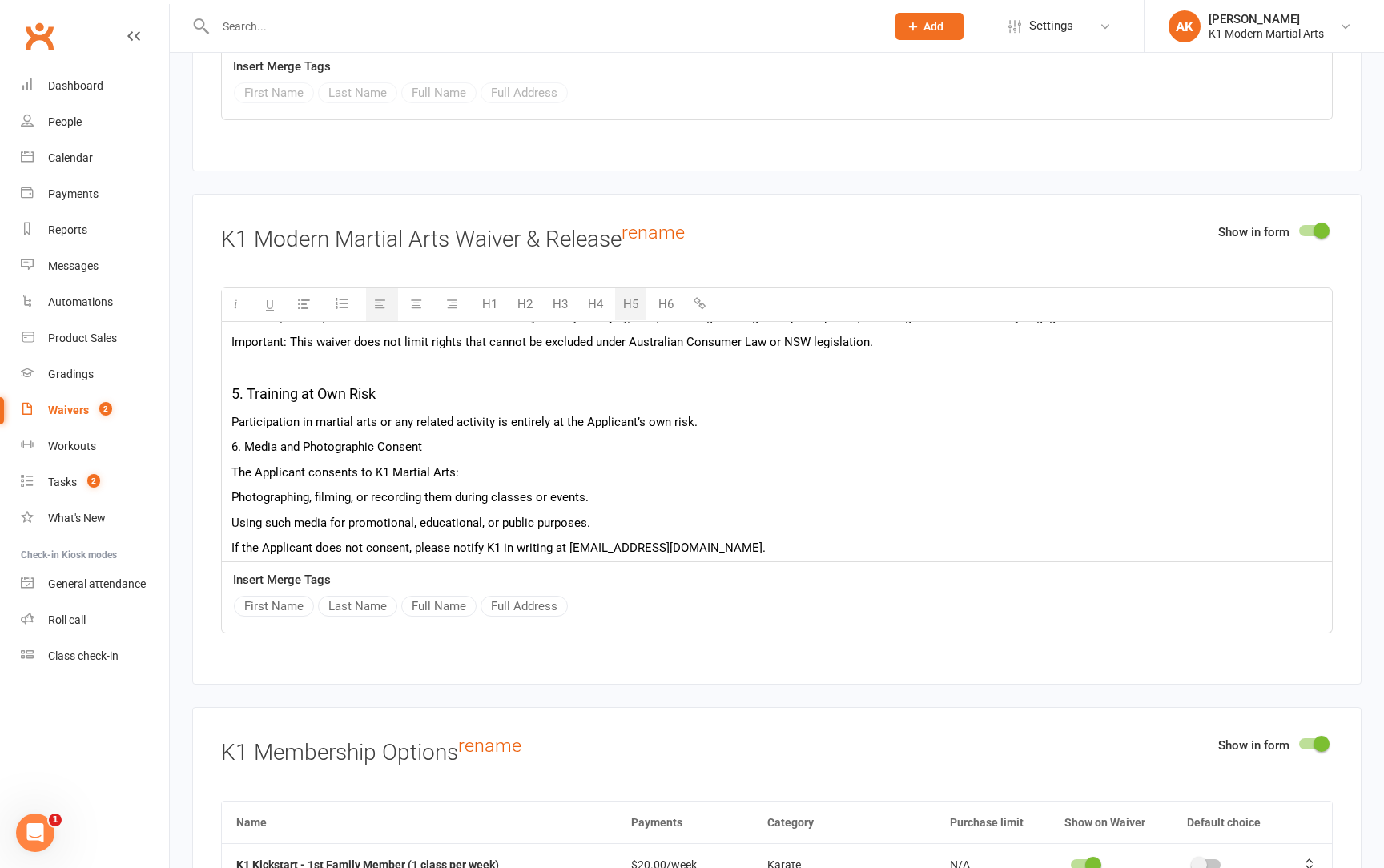
scroll to position [575, 0]
click at [719, 411] on p "Participation in martial arts or any related activity is entirely at the Applic…" at bounding box center [777, 420] width 1091 height 20
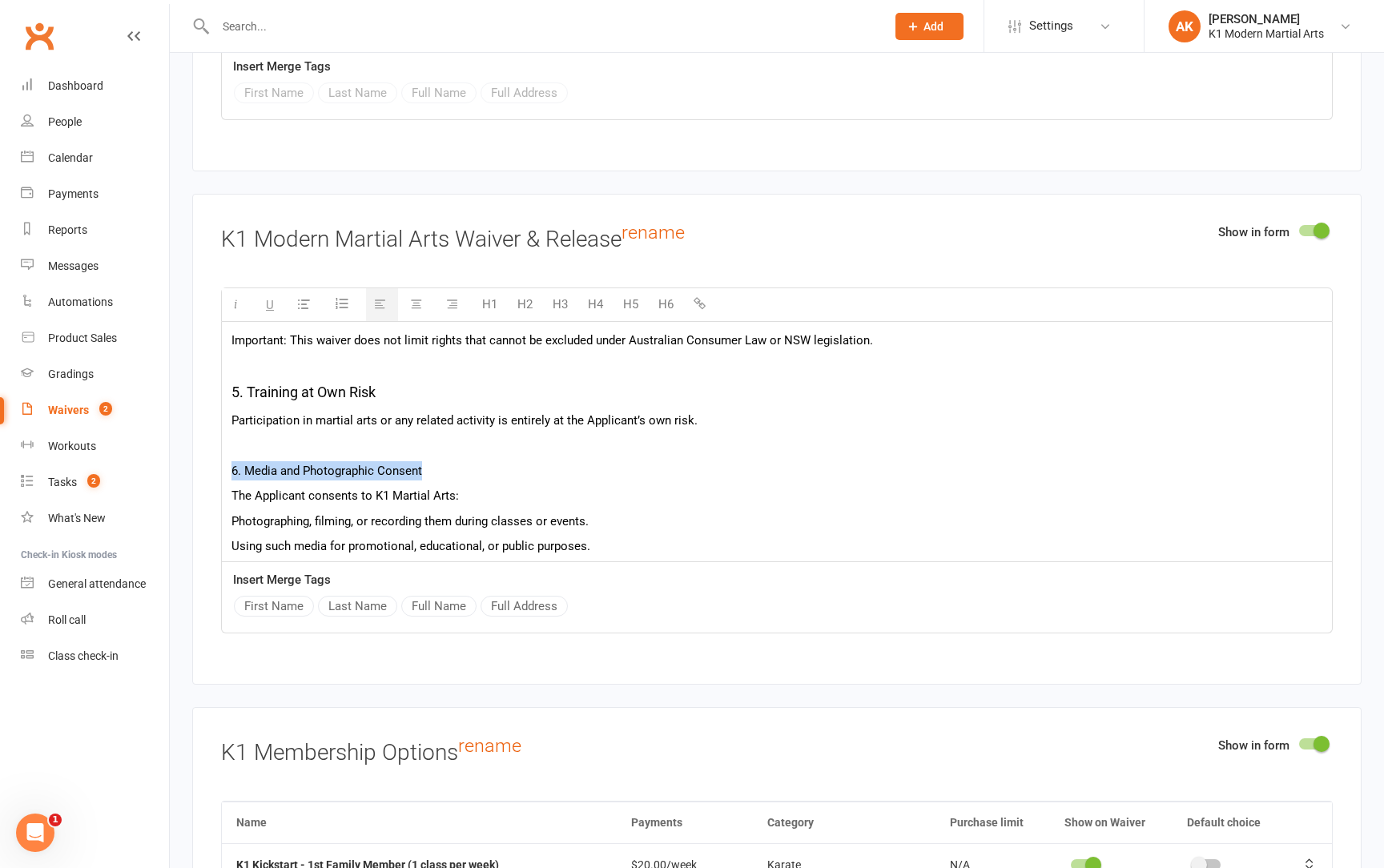
drag, startPoint x: 429, startPoint y: 452, endPoint x: 215, endPoint y: 443, distance: 214.2
click at [215, 443] on div "Show in form K1 Modern Martial Arts Waiver & Release rename H1 H2 H3 H4 H5 H6 K…" at bounding box center [776, 440] width 1169 height 491
click at [631, 289] on button "H5" at bounding box center [630, 305] width 31 height 32
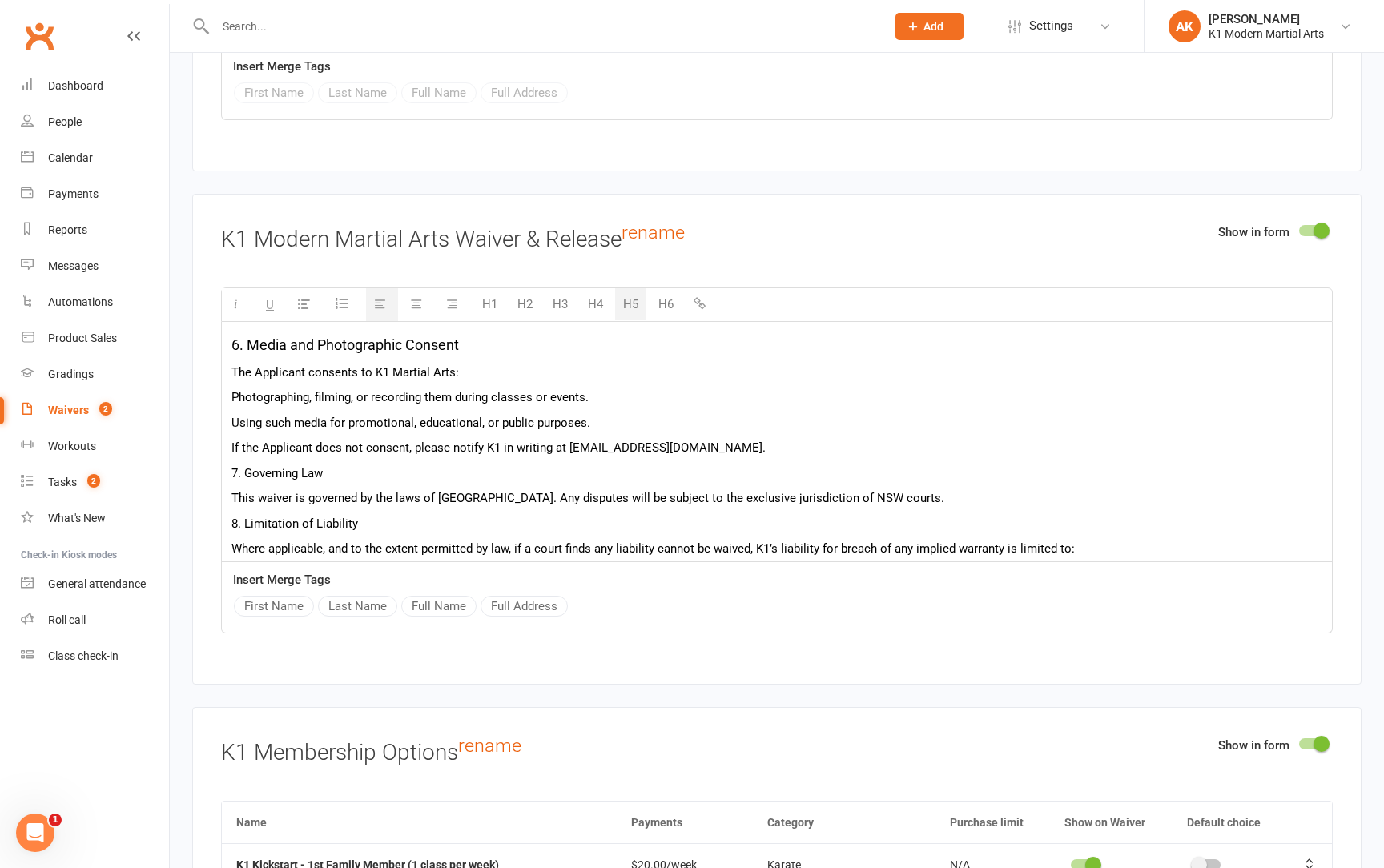
scroll to position [712, 0]
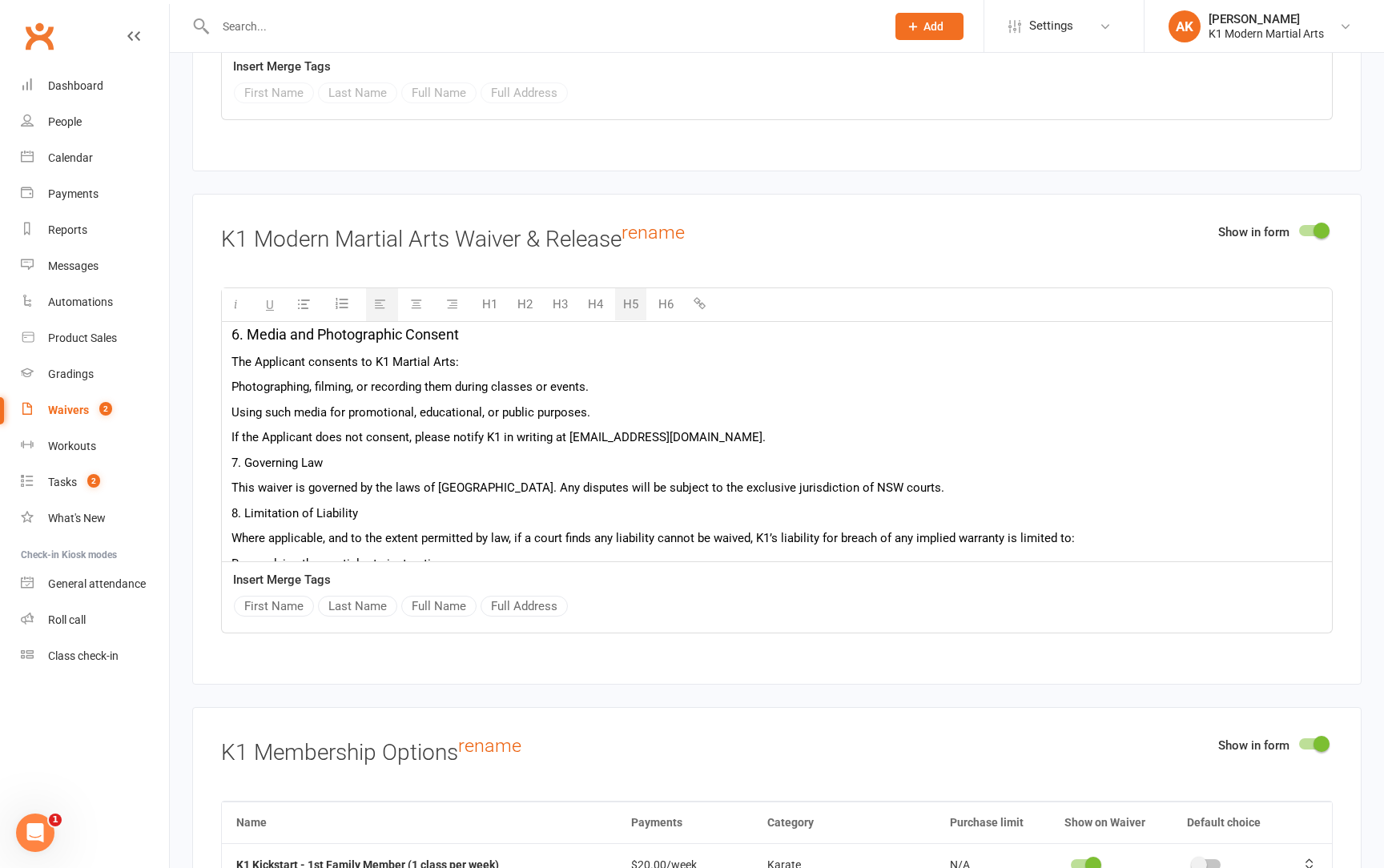
click at [699, 427] on p "If the Applicant does not consent, please notify K1 in writing at [EMAIL_ADDRES…" at bounding box center [777, 437] width 1091 height 20
click at [714, 427] on p "If the Applicant does not consent, please notify K1 in writing at [EMAIL_ADDRES…" at bounding box center [777, 437] width 1091 height 20
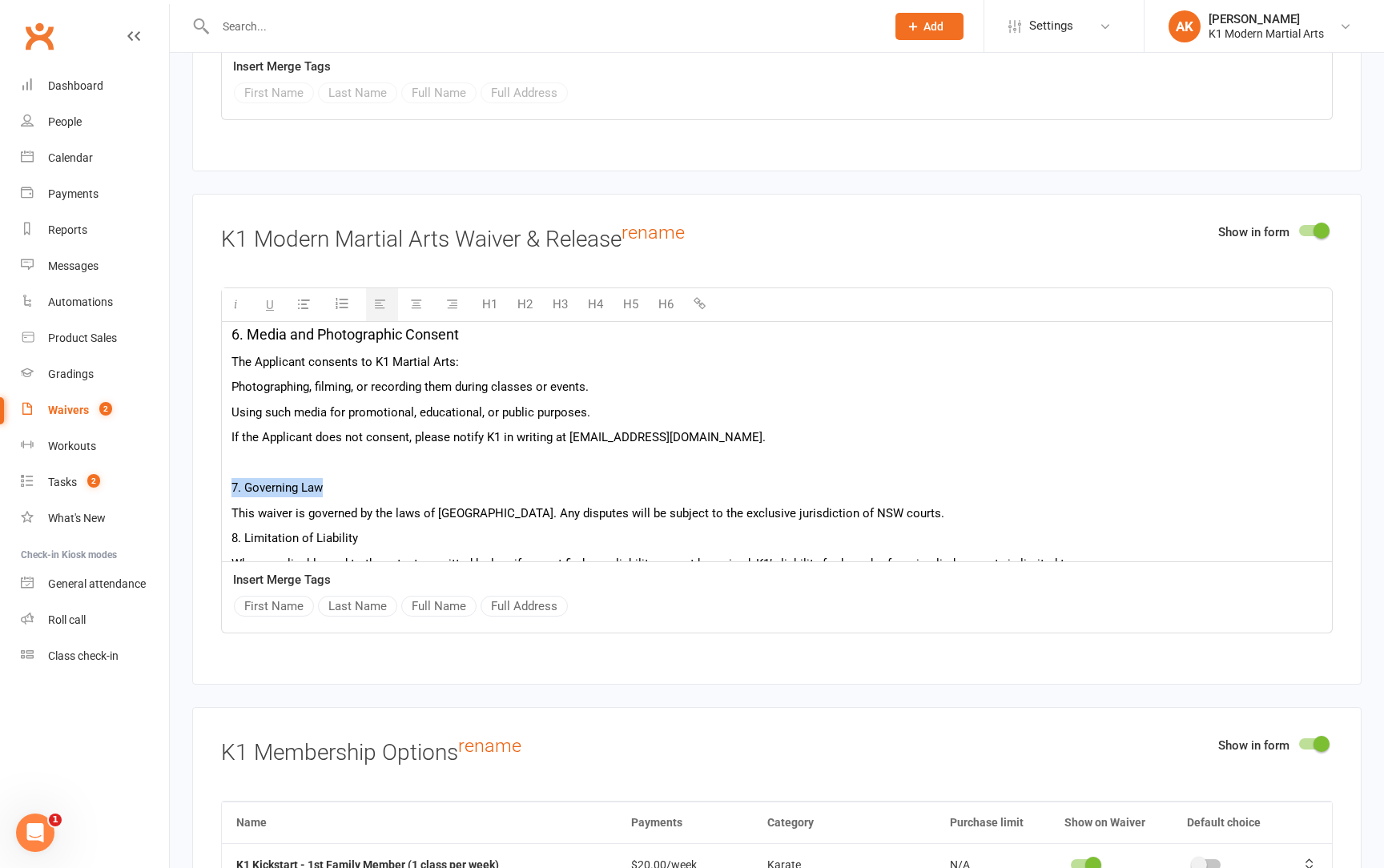
drag, startPoint x: 322, startPoint y: 471, endPoint x: 216, endPoint y: 471, distance: 106.0
click at [216, 471] on div "Show in form K1 Modern Martial Arts Waiver & Release rename H1 H2 H3 H4 H5 H6 K…" at bounding box center [776, 440] width 1169 height 491
click at [624, 289] on button "H5" at bounding box center [630, 305] width 31 height 32
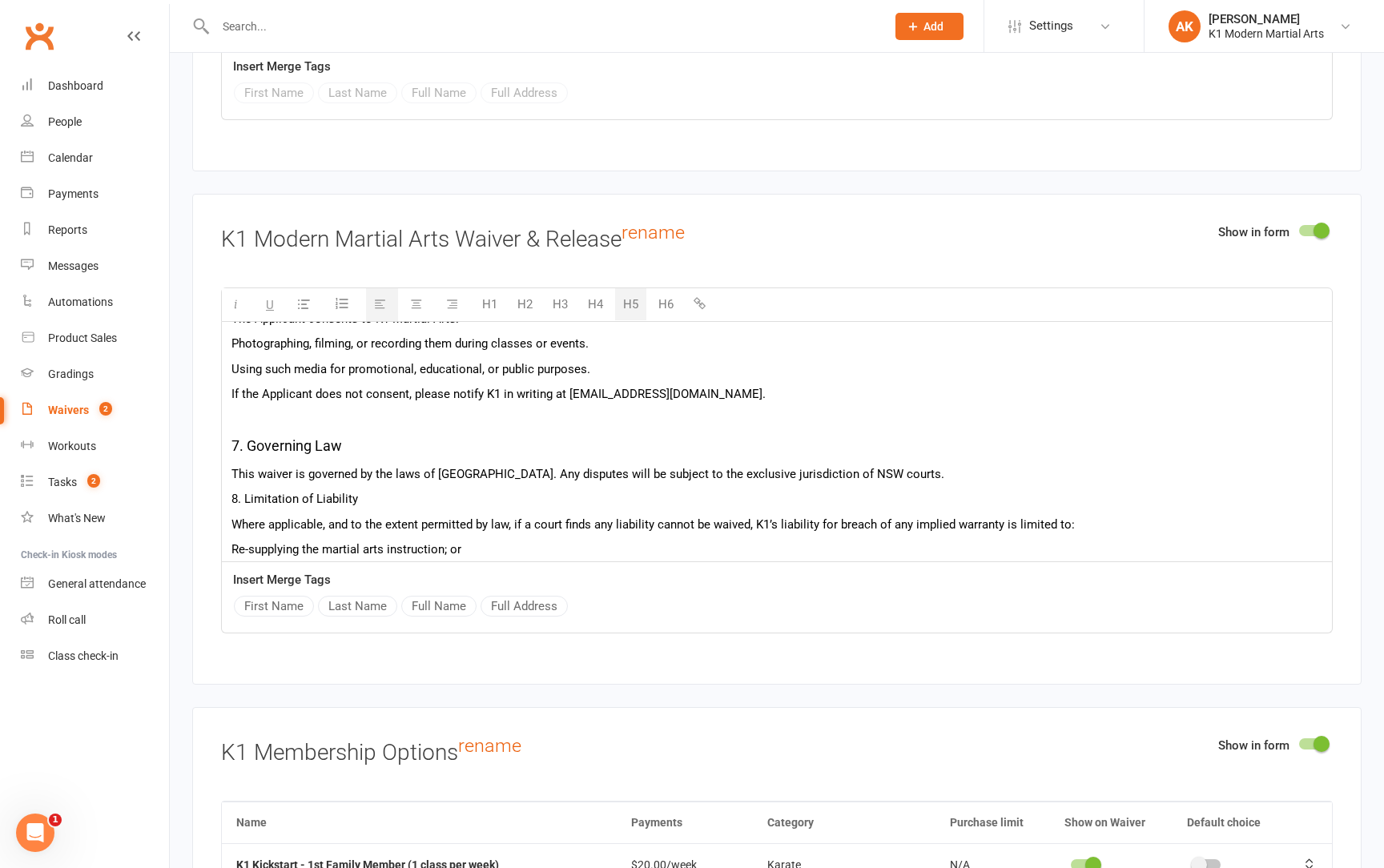
scroll to position [811, 0]
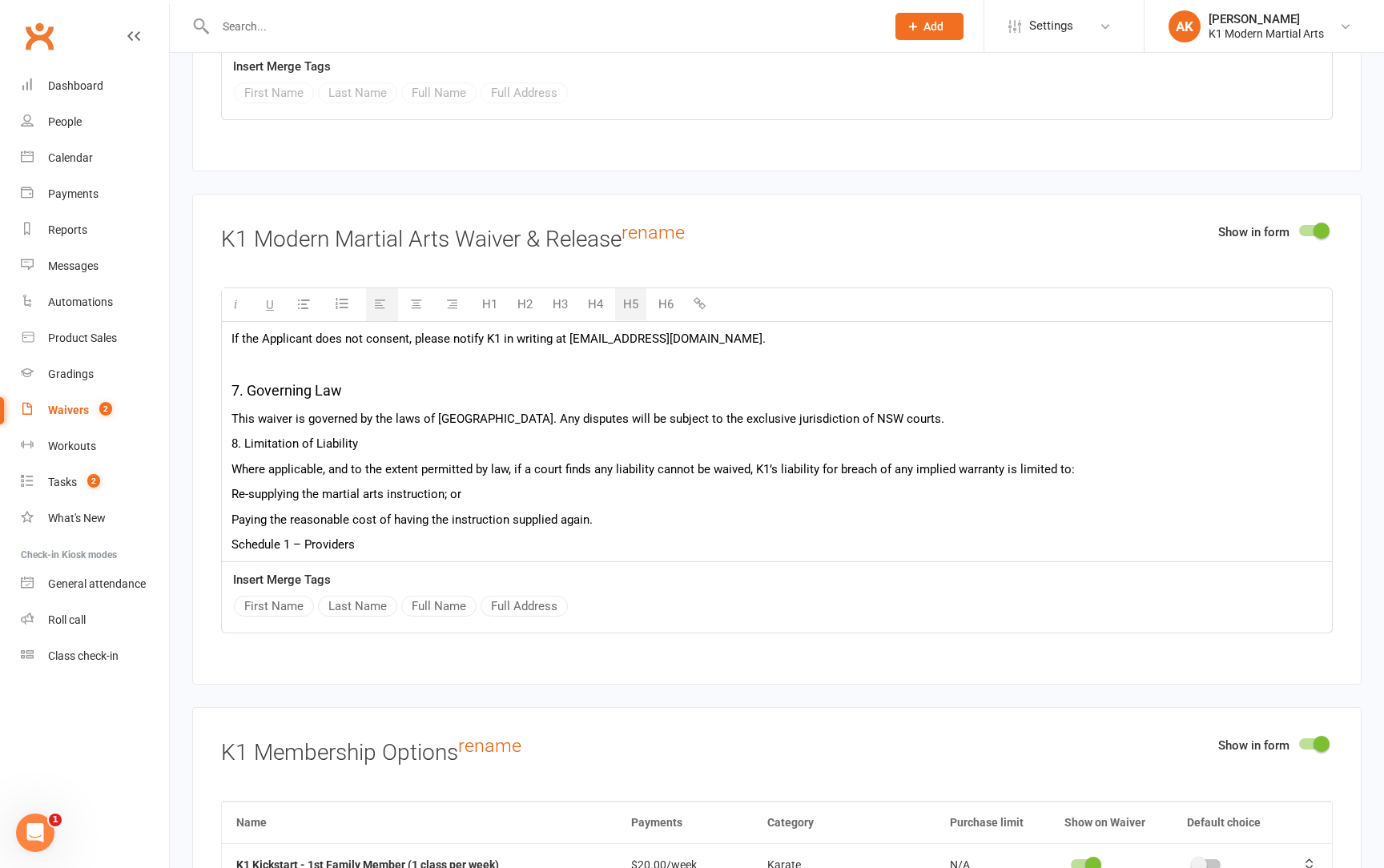
click at [966, 410] on p "This waiver is governed by the laws of [GEOGRAPHIC_DATA]. Any disputes will be …" at bounding box center [777, 419] width 1091 height 20
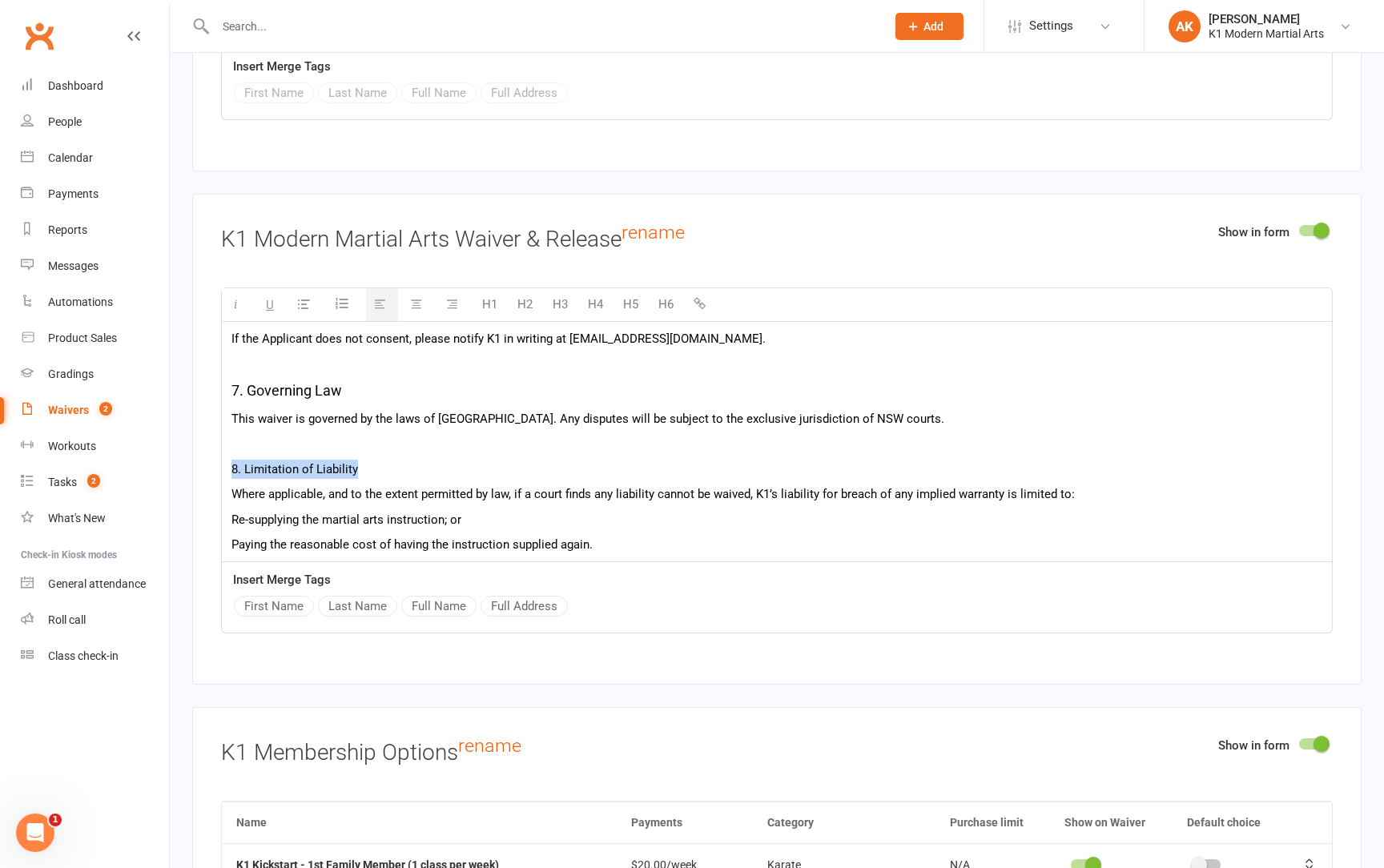
drag, startPoint x: 362, startPoint y: 449, endPoint x: 218, endPoint y: 443, distance: 144.1
click at [218, 443] on div "Show in form K1 Modern Martial Arts Waiver & Release rename H1 H2 H3 H4 H5 H6 K…" at bounding box center [776, 440] width 1169 height 491
click at [623, 289] on button "H5" at bounding box center [630, 305] width 31 height 32
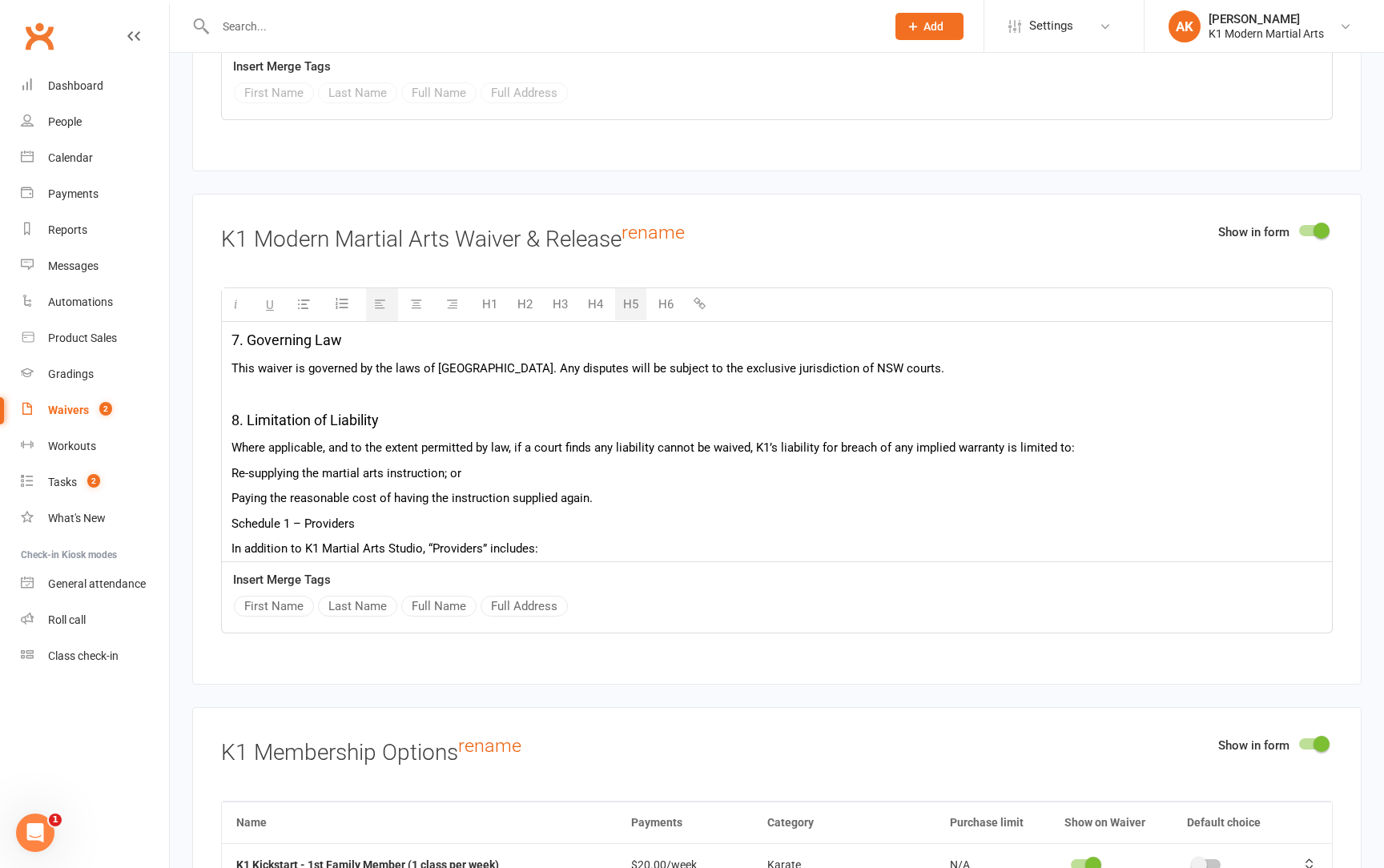
scroll to position [876, 0]
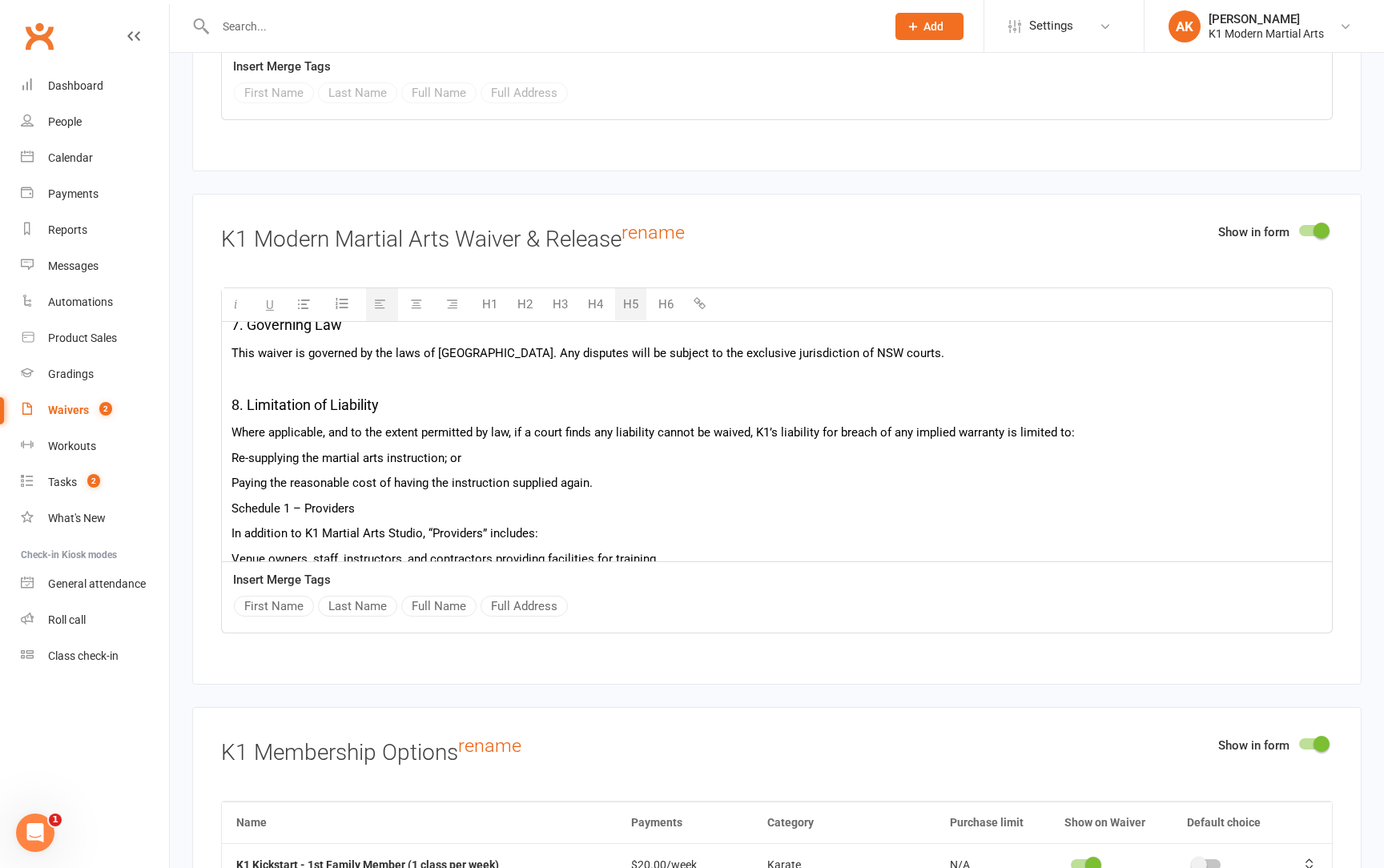
click at [623, 473] on p "Paying the reasonable cost of having the instruction supplied again." at bounding box center [777, 483] width 1091 height 20
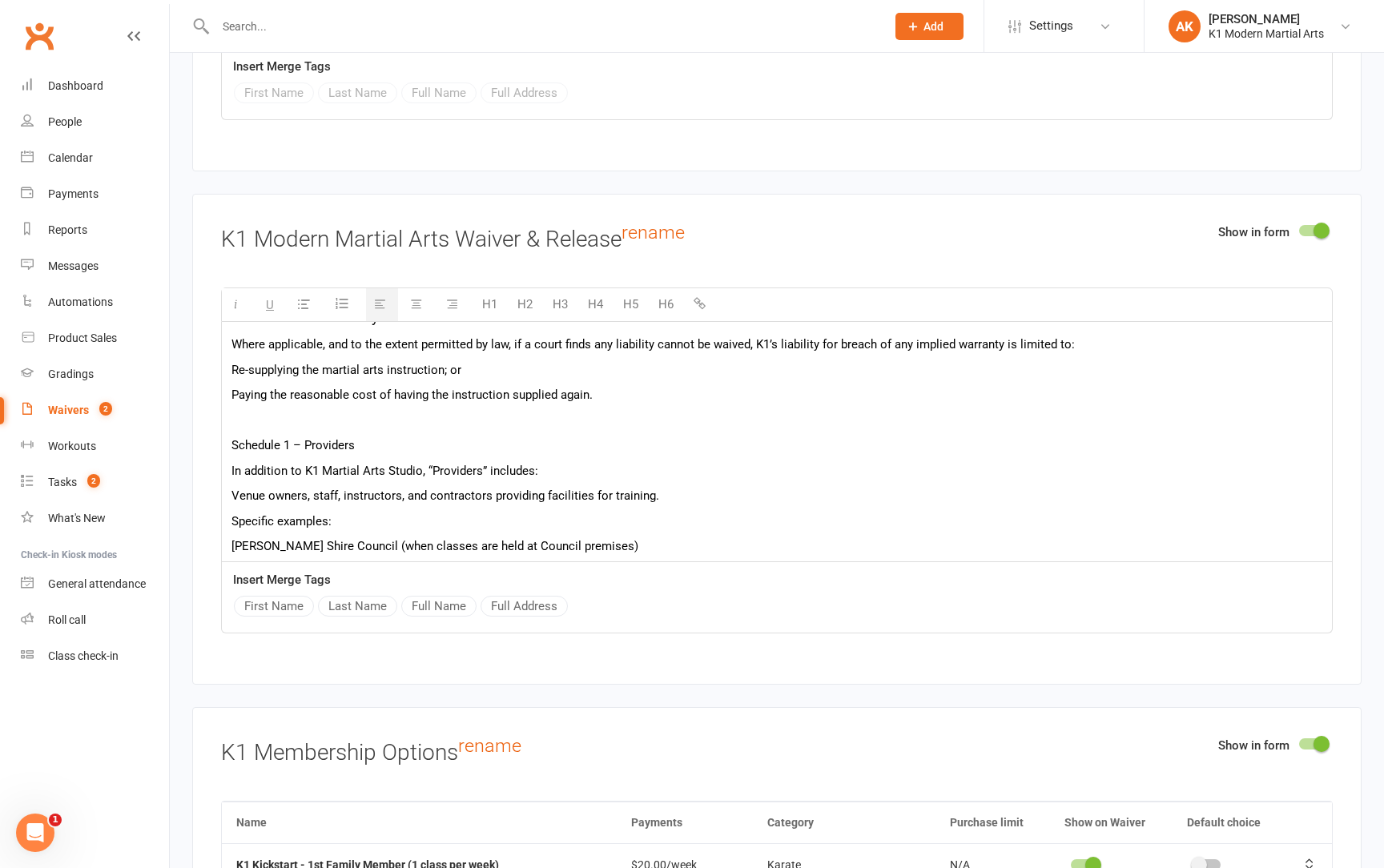
scroll to position [971, 0]
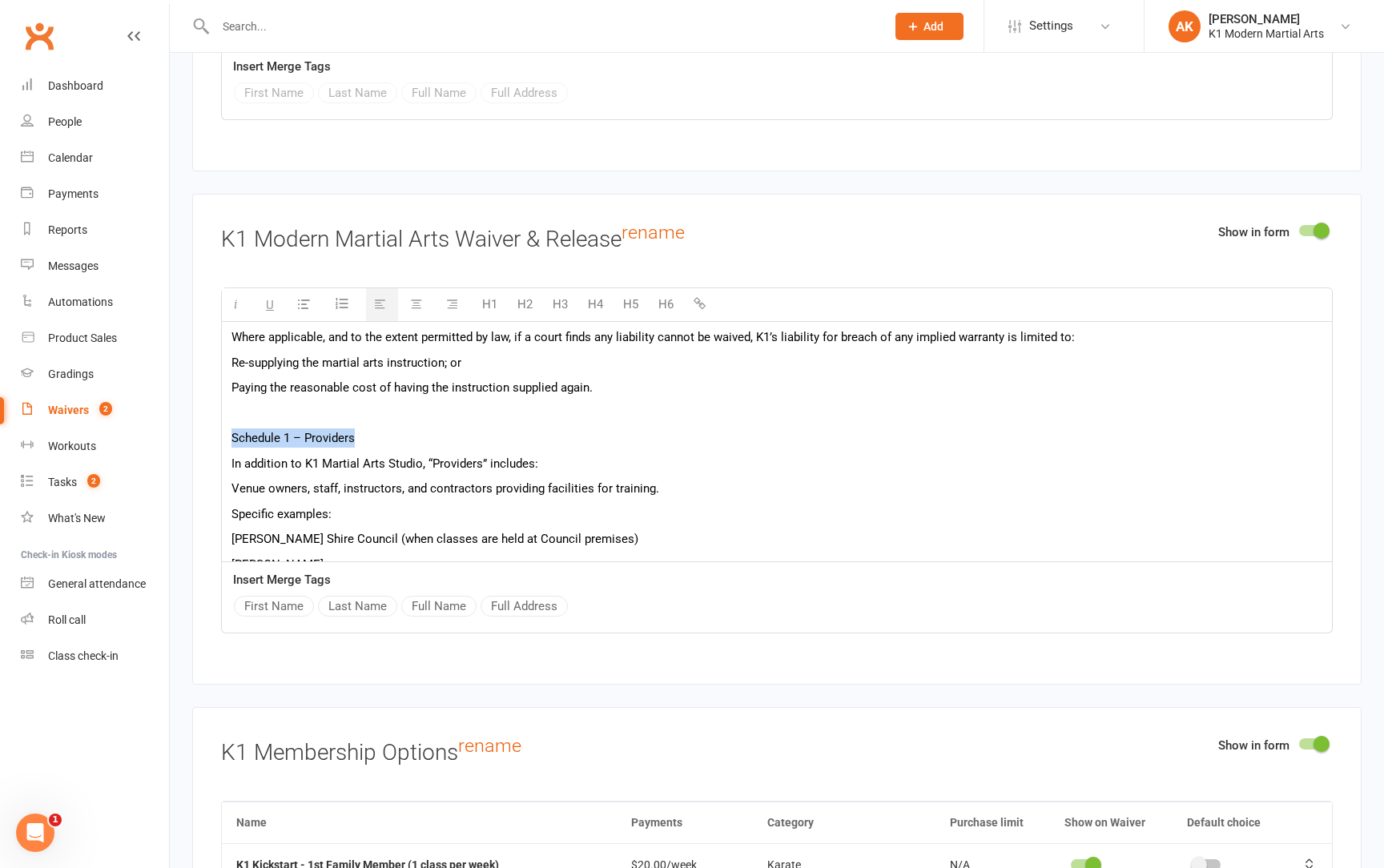
drag, startPoint x: 374, startPoint y: 423, endPoint x: 187, endPoint y: 412, distance: 187.3
click at [187, 412] on div "Smart Forms & Waivers Back About this Waiver Online Waiver Name K1 Modern Marti…" at bounding box center [776, 440] width 1214 height 5947
click at [641, 289] on button "H5" at bounding box center [630, 305] width 31 height 32
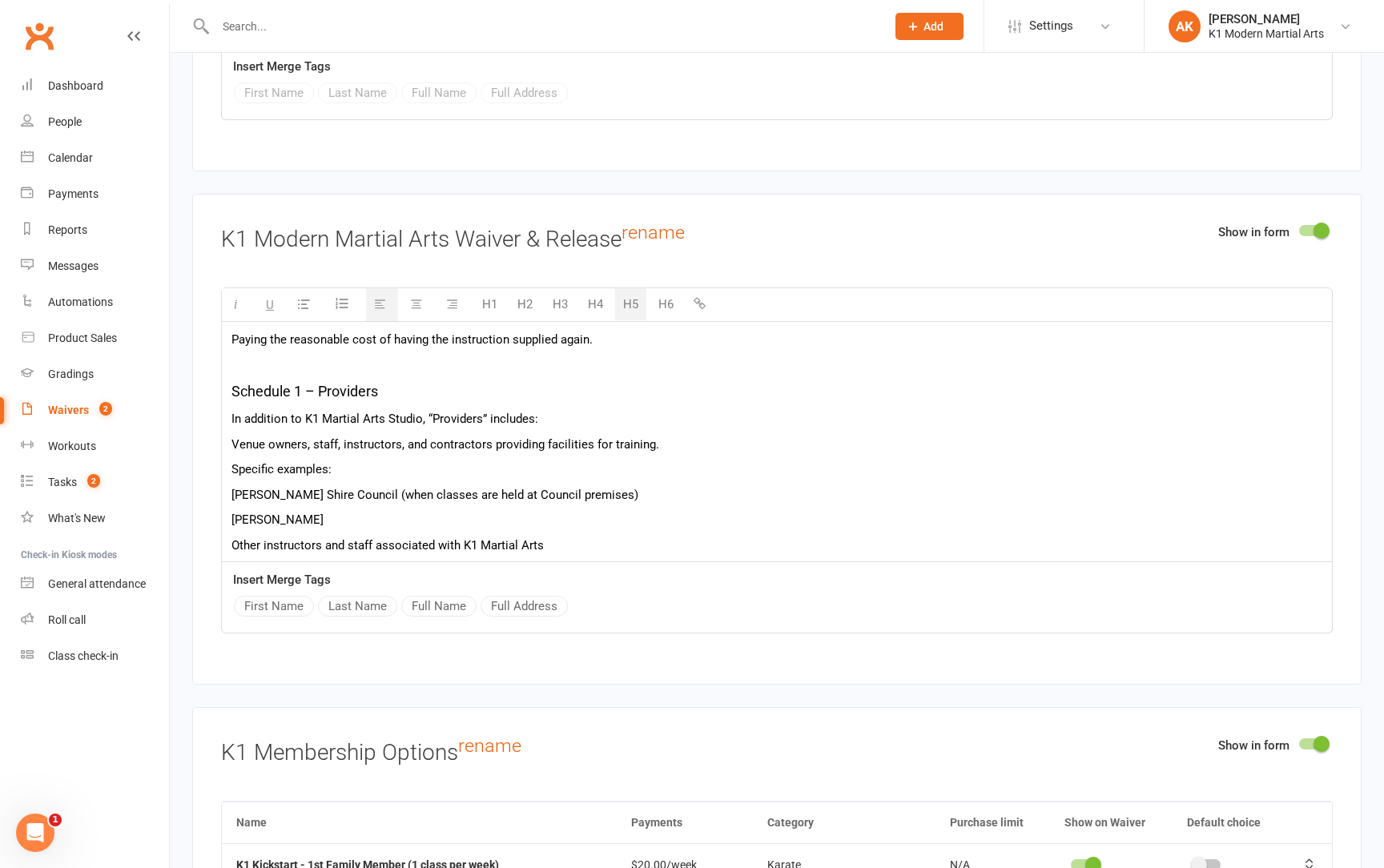
scroll to position [1019, 0]
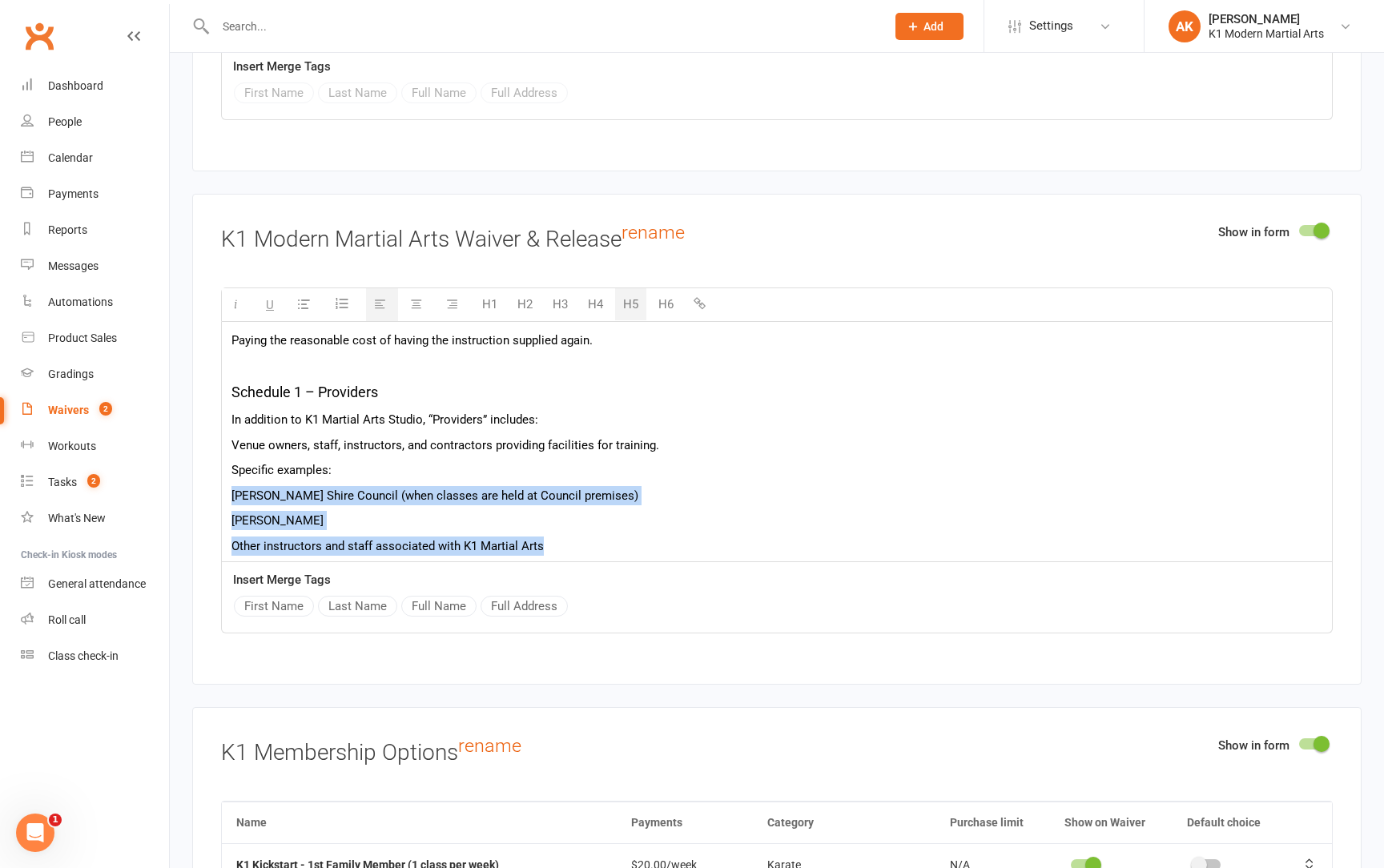
drag, startPoint x: 548, startPoint y: 526, endPoint x: 230, endPoint y: 471, distance: 322.7
click at [304, 298] on icon "button" at bounding box center [304, 304] width 12 height 12
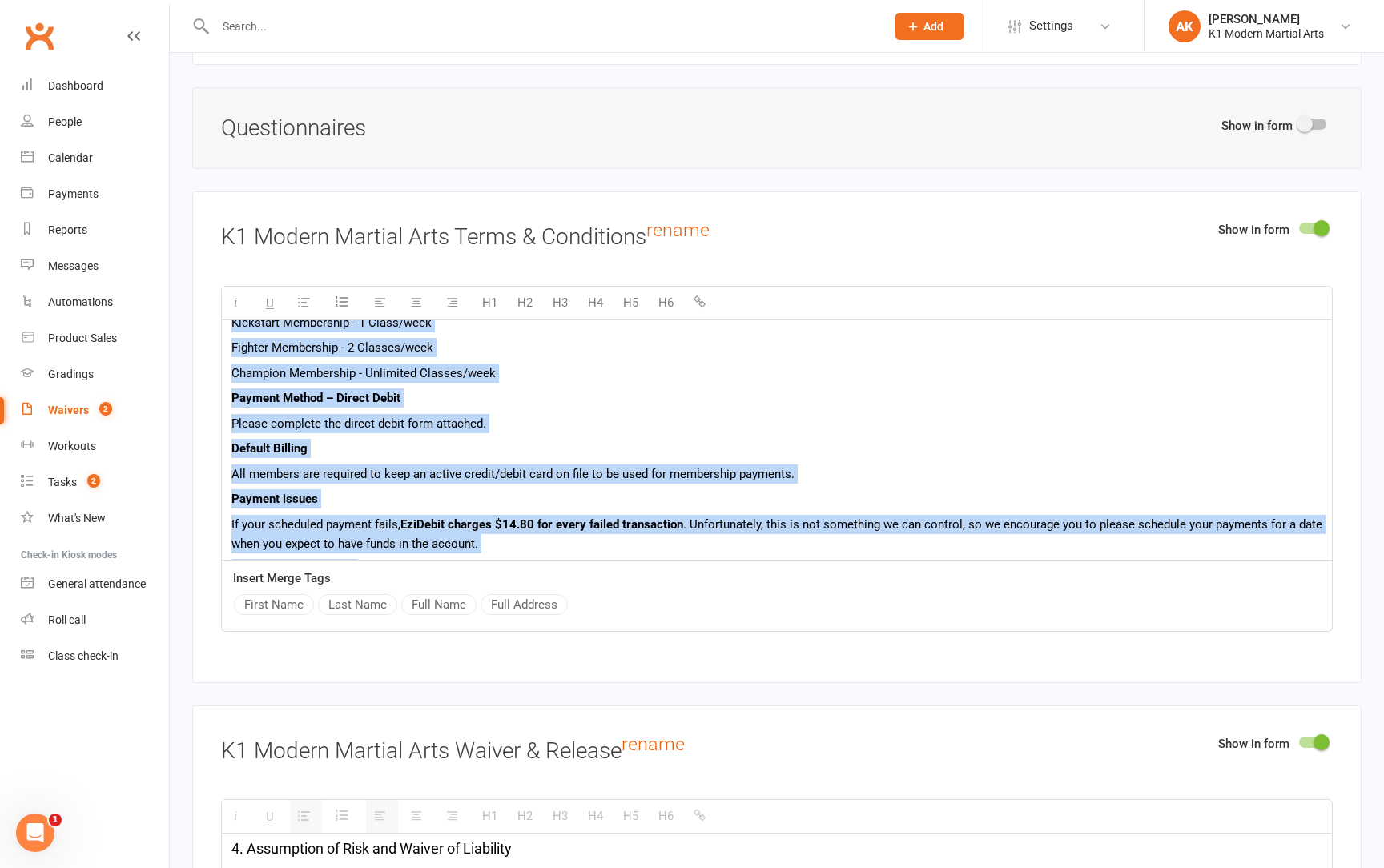
scroll to position [0, 0]
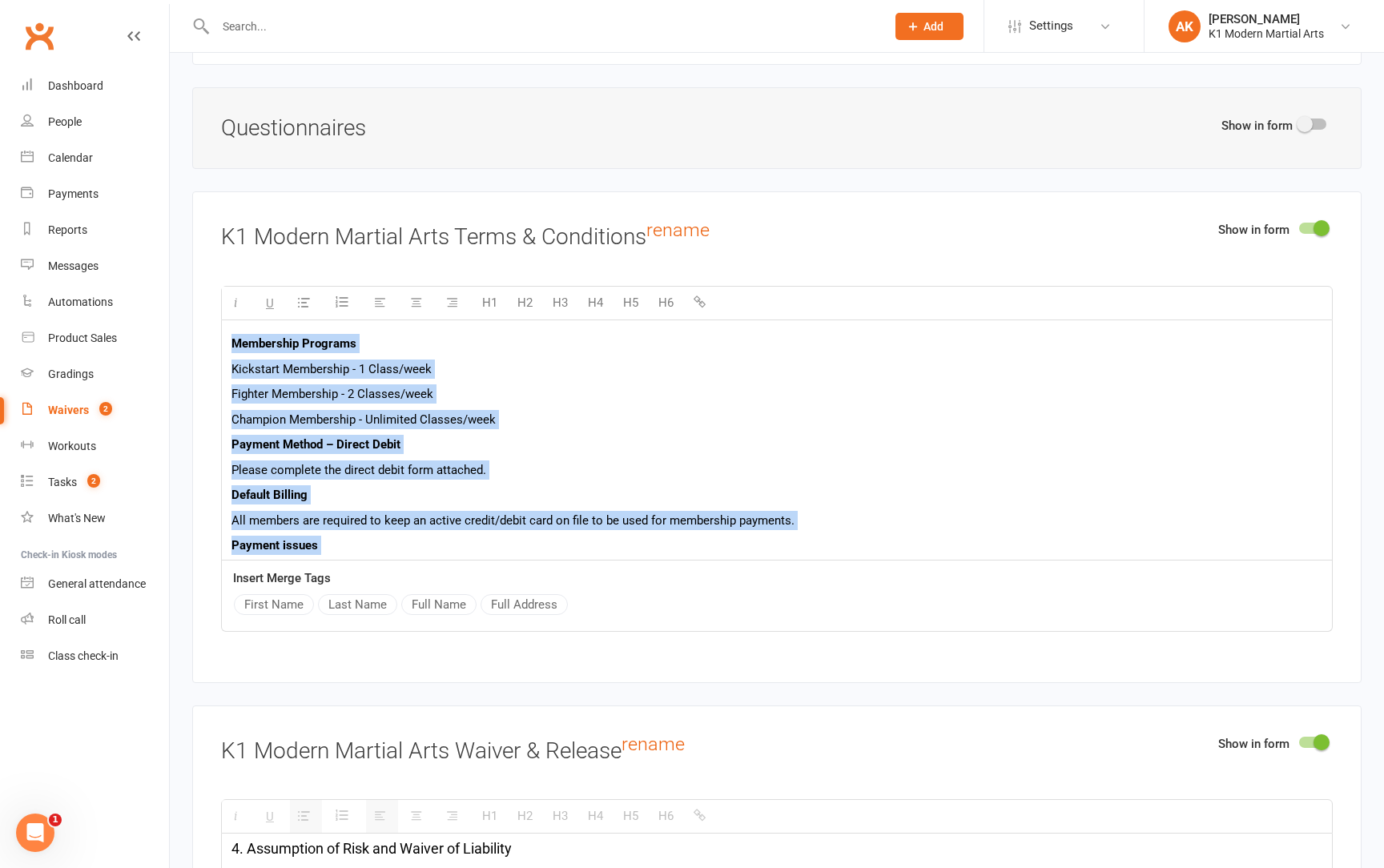
drag, startPoint x: 501, startPoint y: 526, endPoint x: 294, endPoint y: 235, distance: 357.1
click at [294, 235] on div "Show in form K1 Modern Martial Arts Terms & Conditions rename H1 H2 H3 H4 H5 H6…" at bounding box center [776, 437] width 1169 height 491
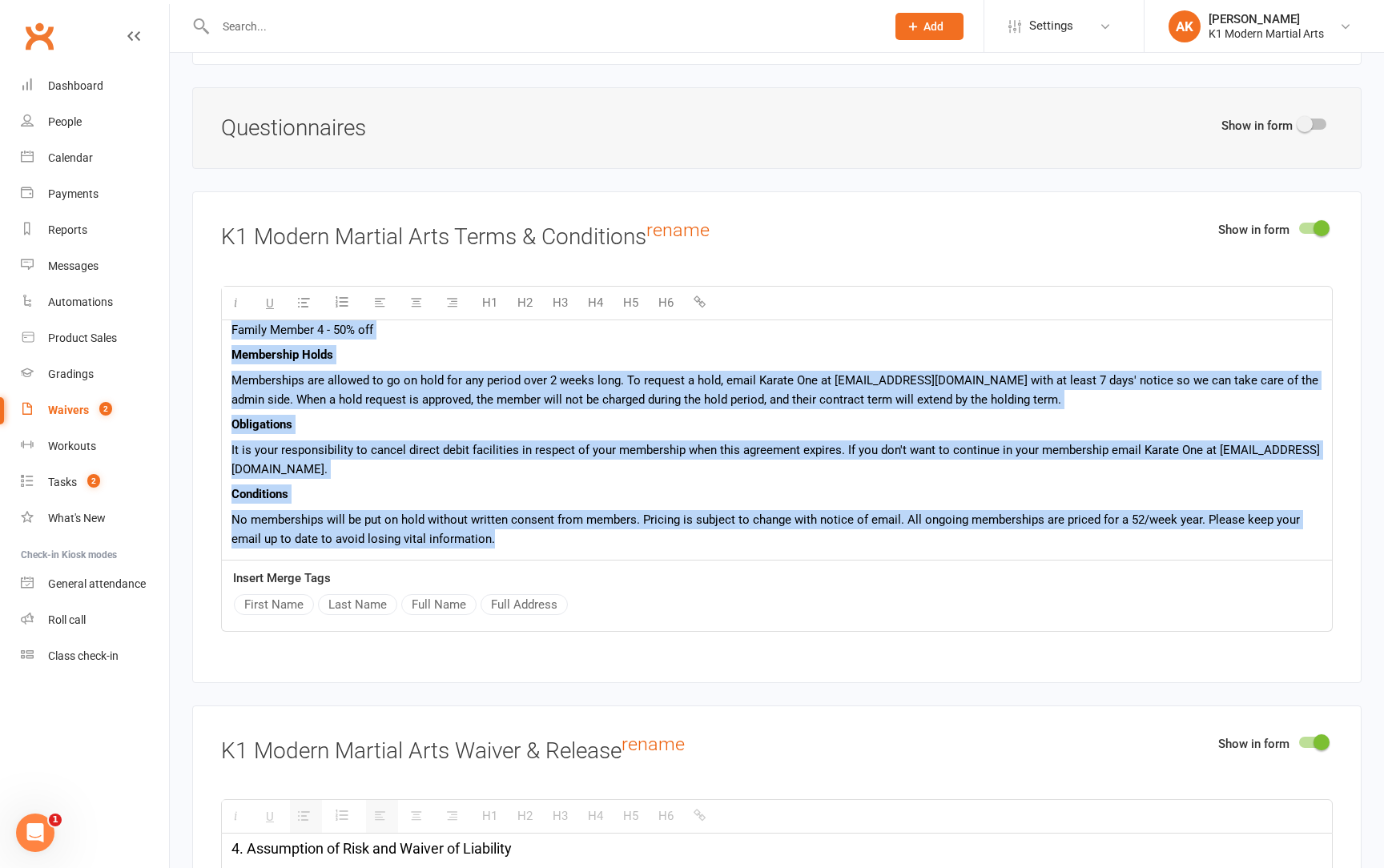
scroll to position [462, 0]
copy div "Loremipsum Dolorsit Ametconse Adipiscing - 4 Elits/doei Tempori Utlaboreet - 1 …"
paste div
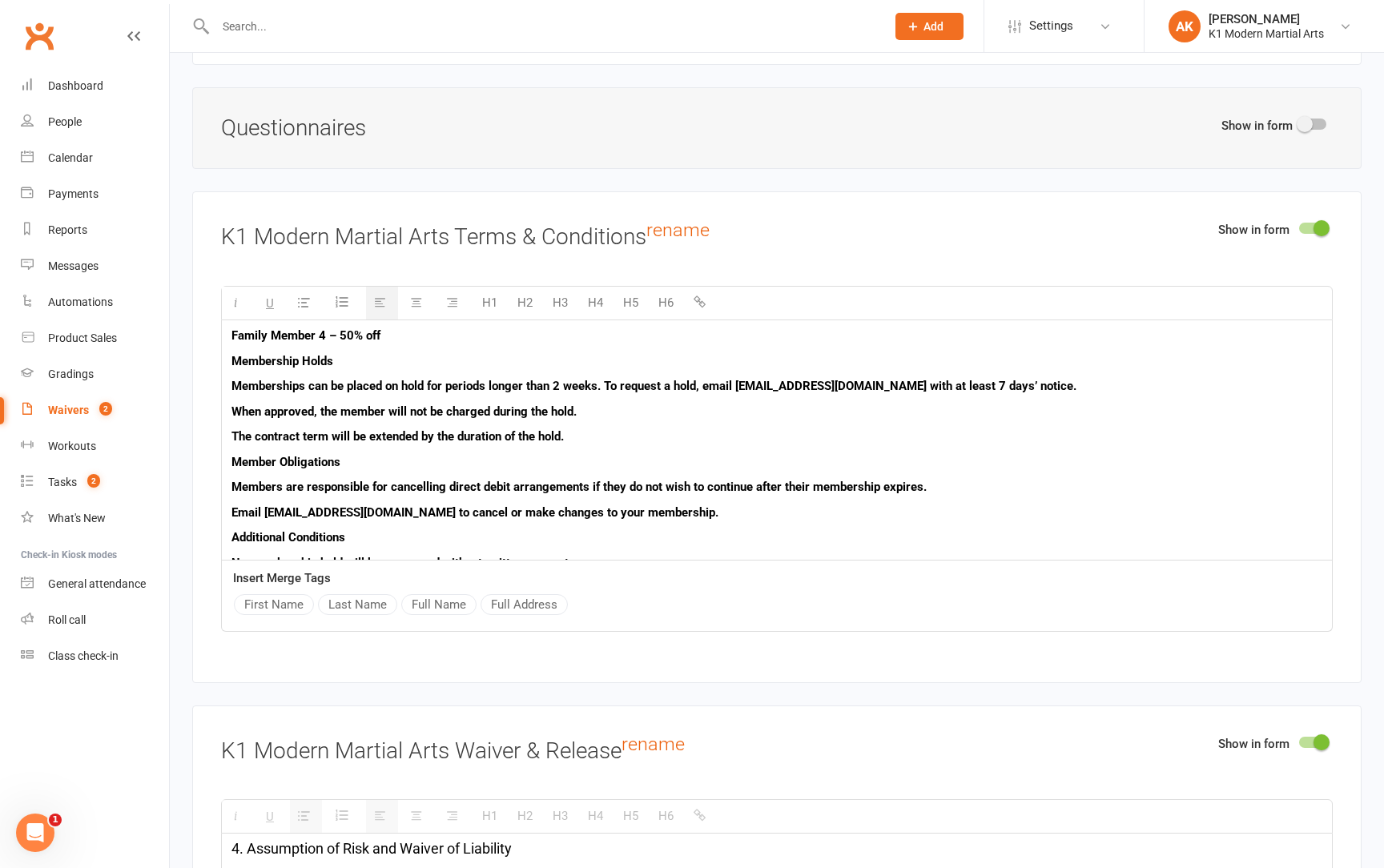
scroll to position [1, 0]
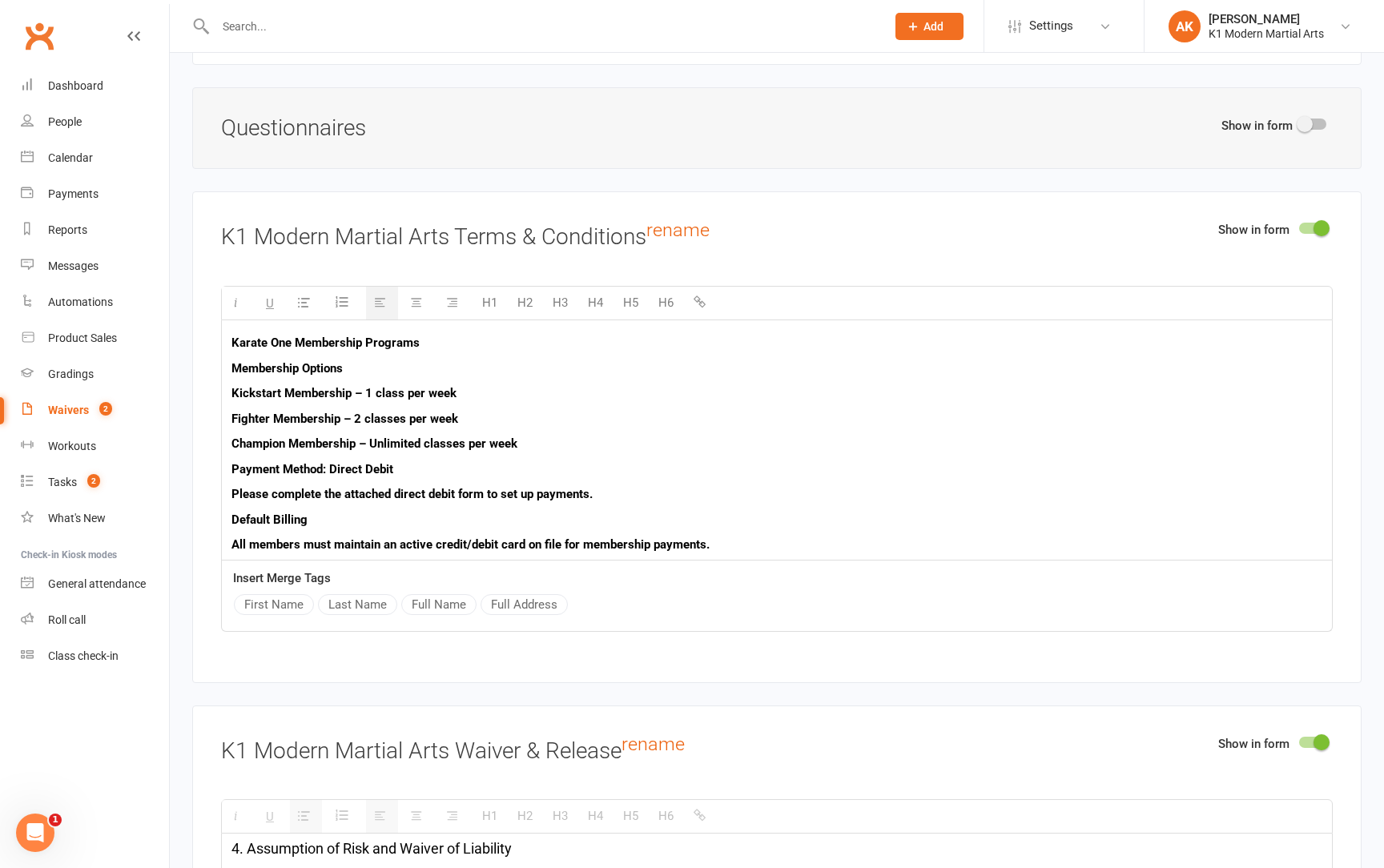
click at [287, 336] on b "Karate One Membership Programs" at bounding box center [325, 342] width 188 height 14
click at [391, 333] on p "K1 Membership Programs" at bounding box center [777, 342] width 1091 height 20
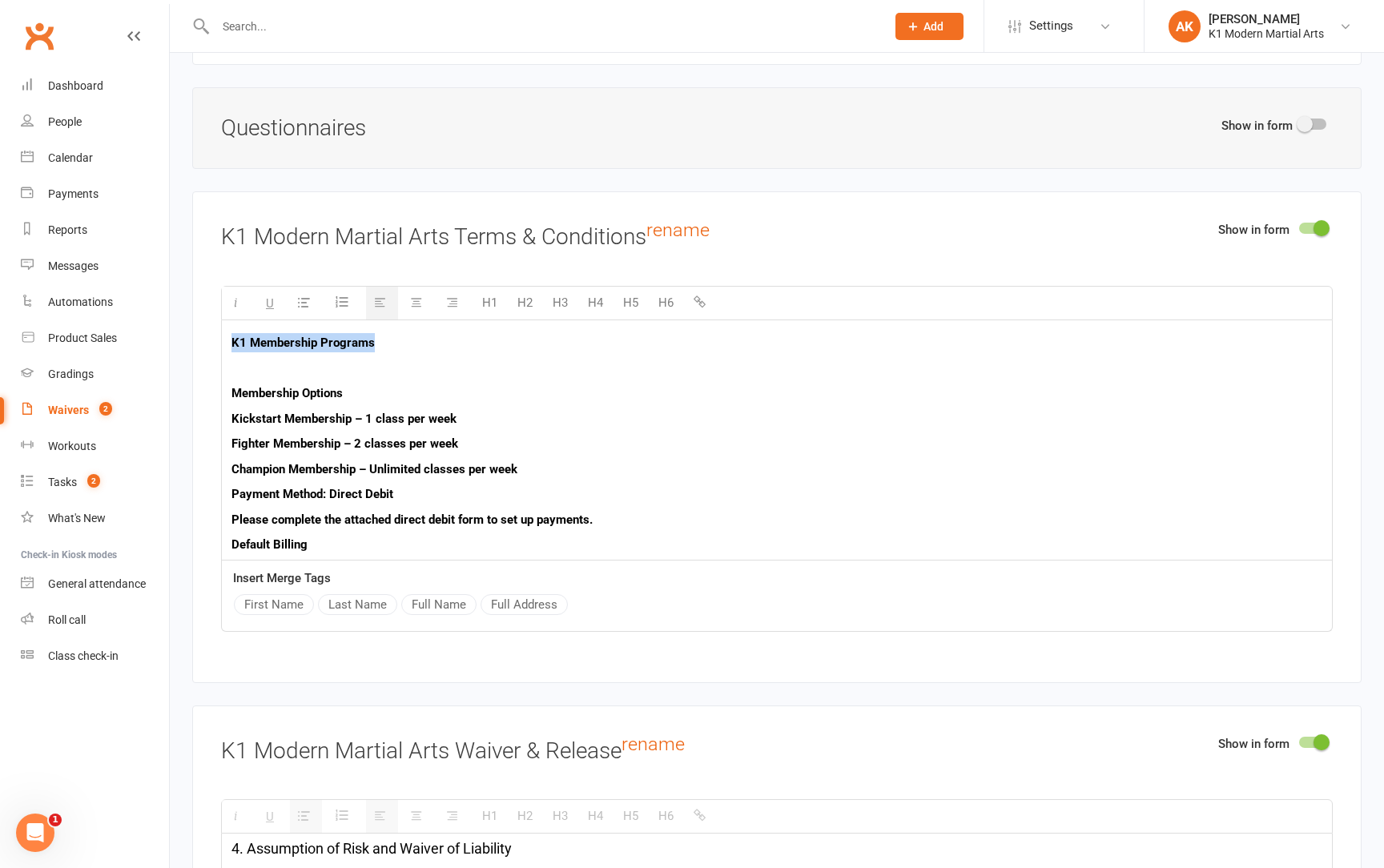
drag, startPoint x: 382, startPoint y: 327, endPoint x: 192, endPoint y: 321, distance: 190.1
click at [192, 321] on div "Show in form K1 Modern Martial Arts Terms & Conditions rename H1 H2 H3 H4 H5 H6…" at bounding box center [776, 437] width 1169 height 491
click at [599, 287] on button "H4" at bounding box center [595, 303] width 31 height 32
click at [229, 373] on div "K1 Membership Programs Membership Options Kickstart Membership – 1 class per we…" at bounding box center [777, 732] width 1110 height 826
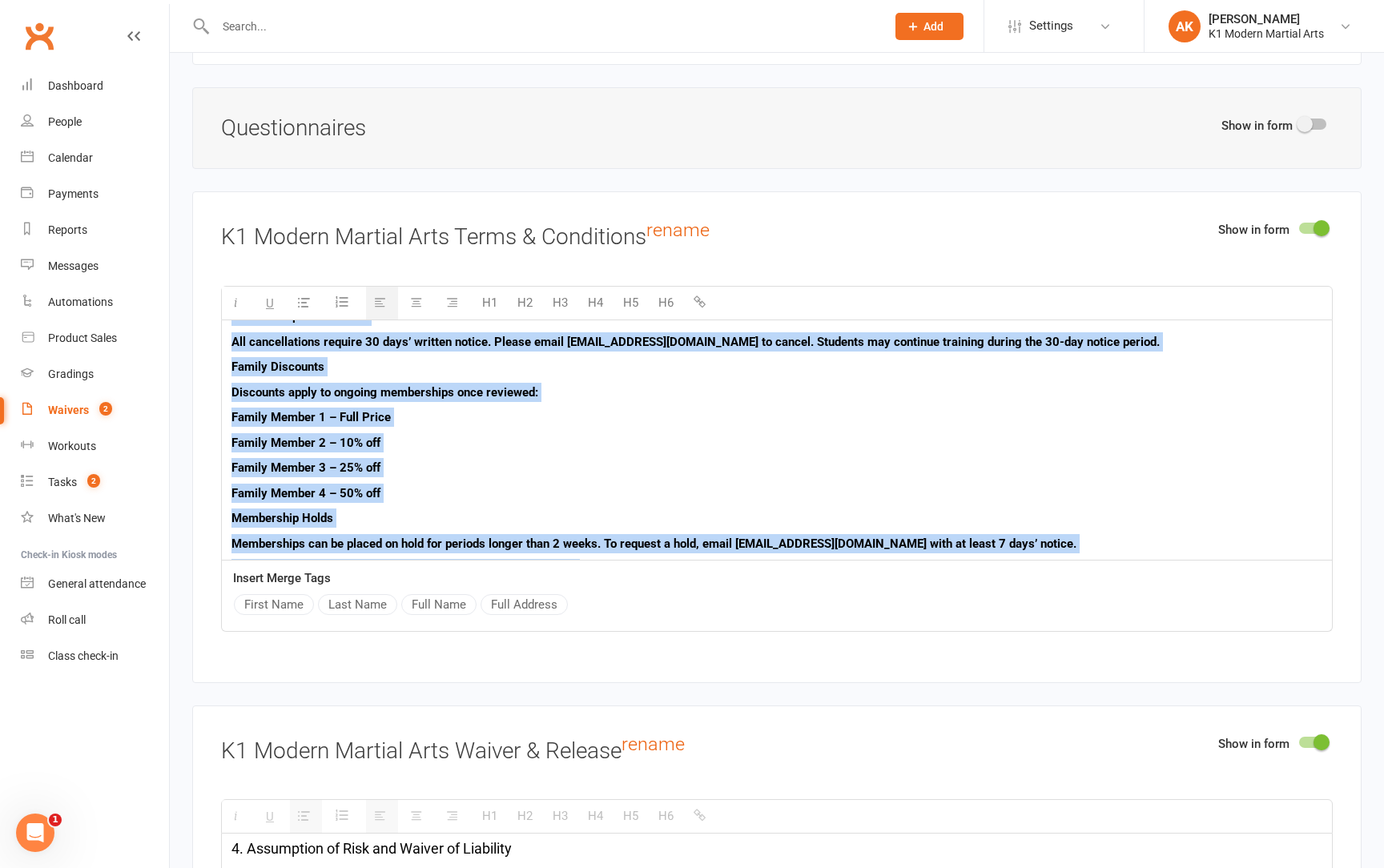
scroll to position [586, 0]
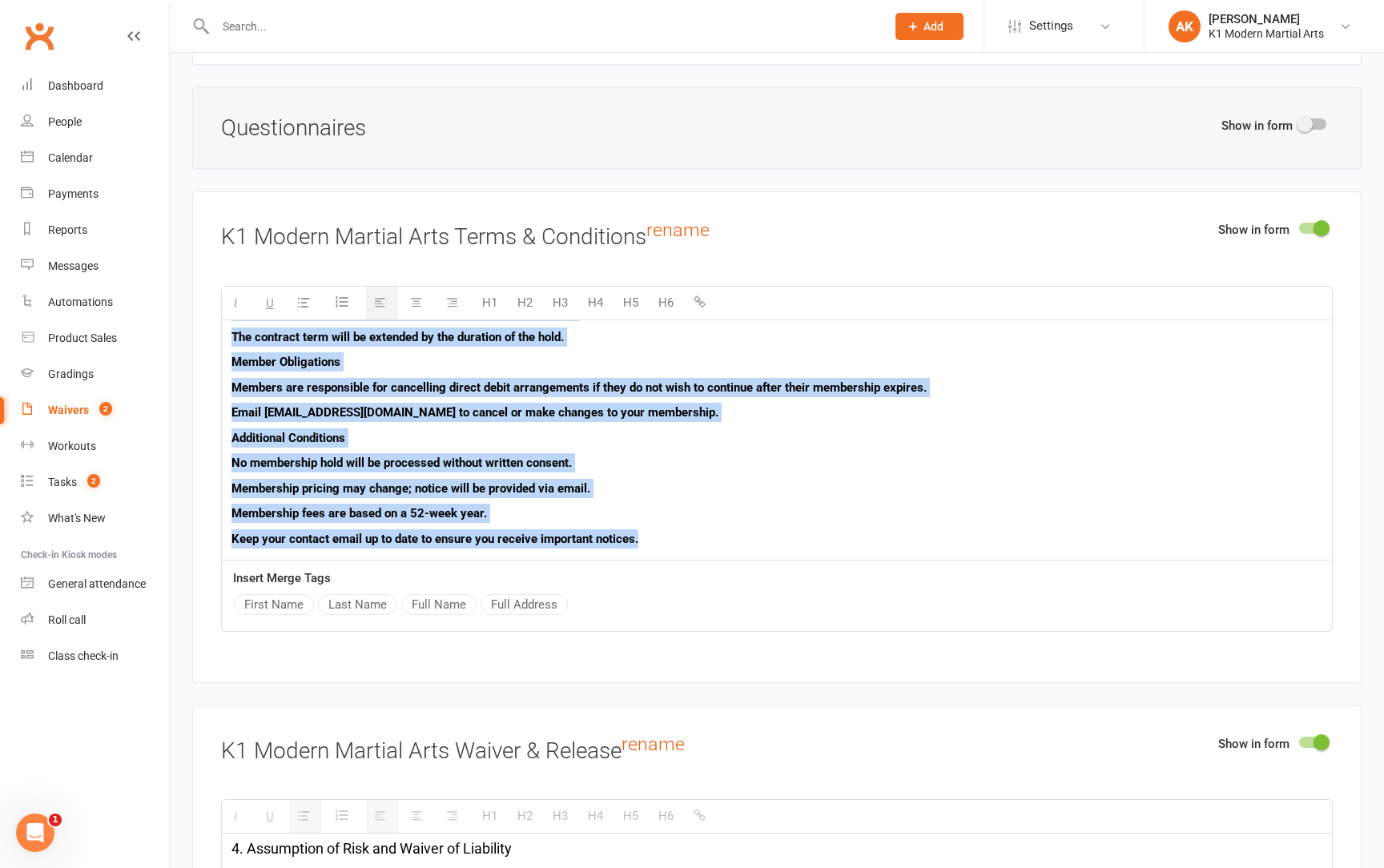
drag, startPoint x: 231, startPoint y: 374, endPoint x: 480, endPoint y: 732, distance: 436.1
click at [673, 290] on button "H6" at bounding box center [666, 303] width 31 height 32
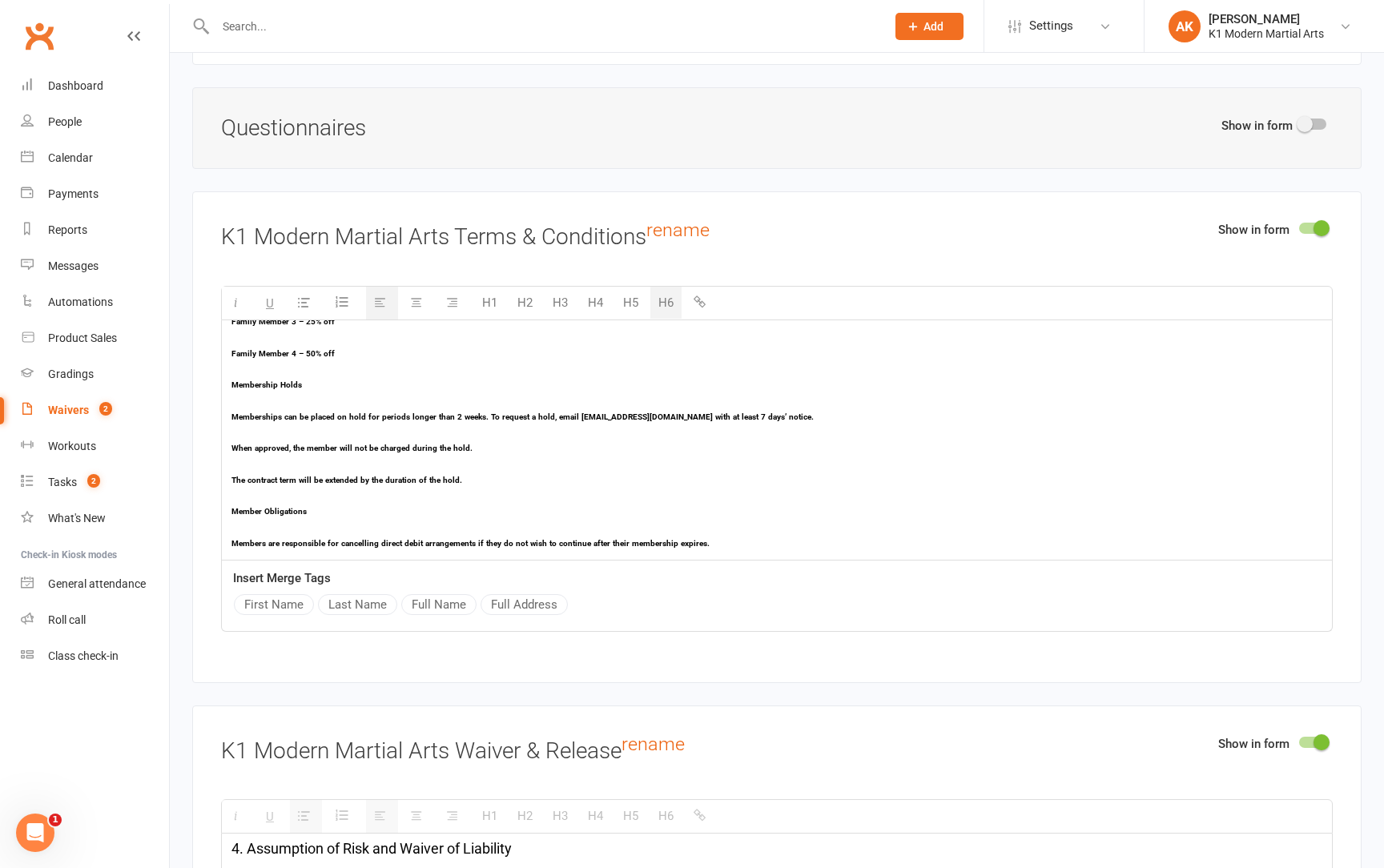
click at [636, 288] on button "H5" at bounding box center [630, 303] width 31 height 32
click at [478, 287] on button "H1" at bounding box center [489, 303] width 31 height 32
click at [502, 287] on button "H1" at bounding box center [489, 303] width 31 height 32
click at [523, 287] on button "H2" at bounding box center [524, 303] width 31 height 32
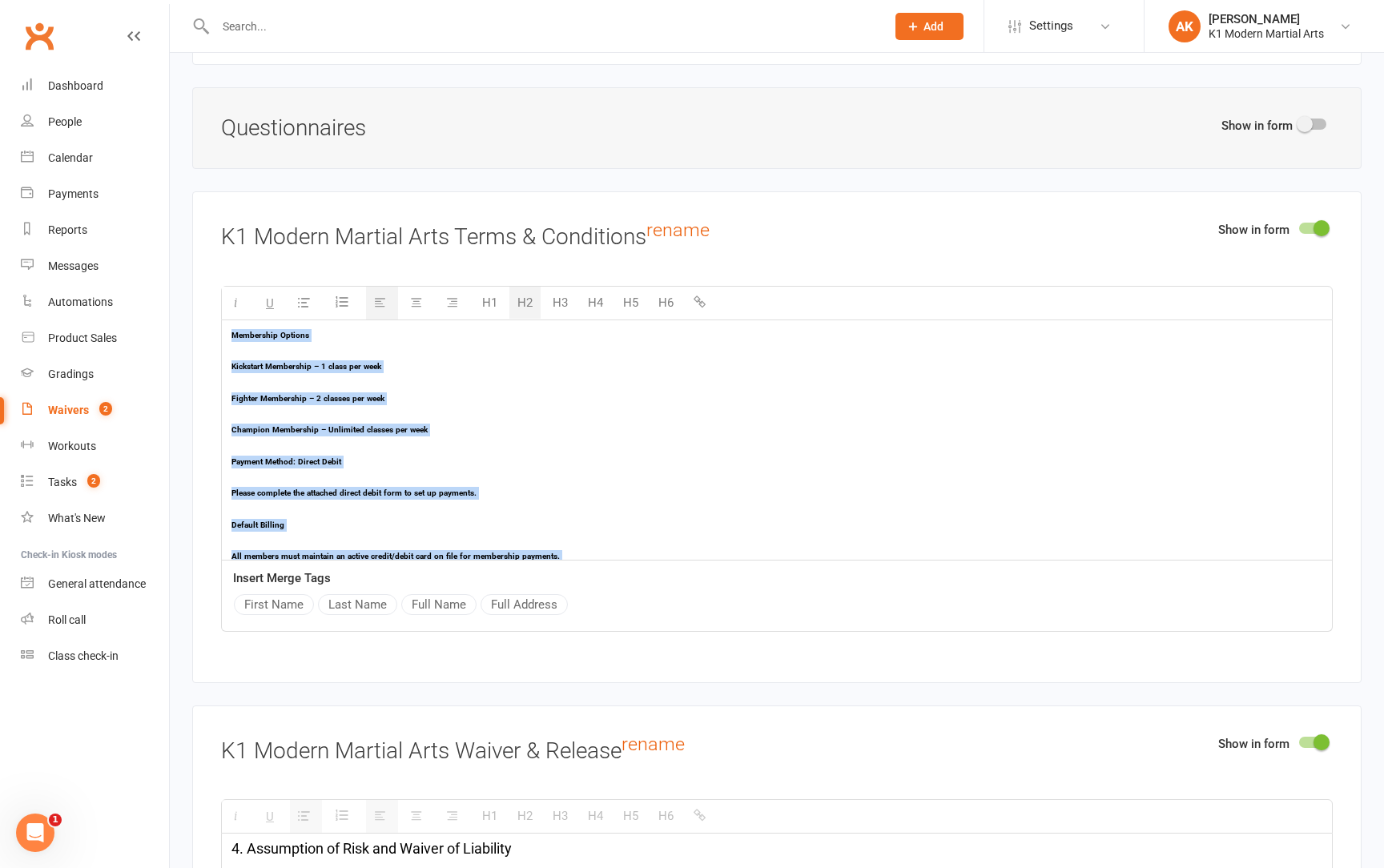
scroll to position [0, 0]
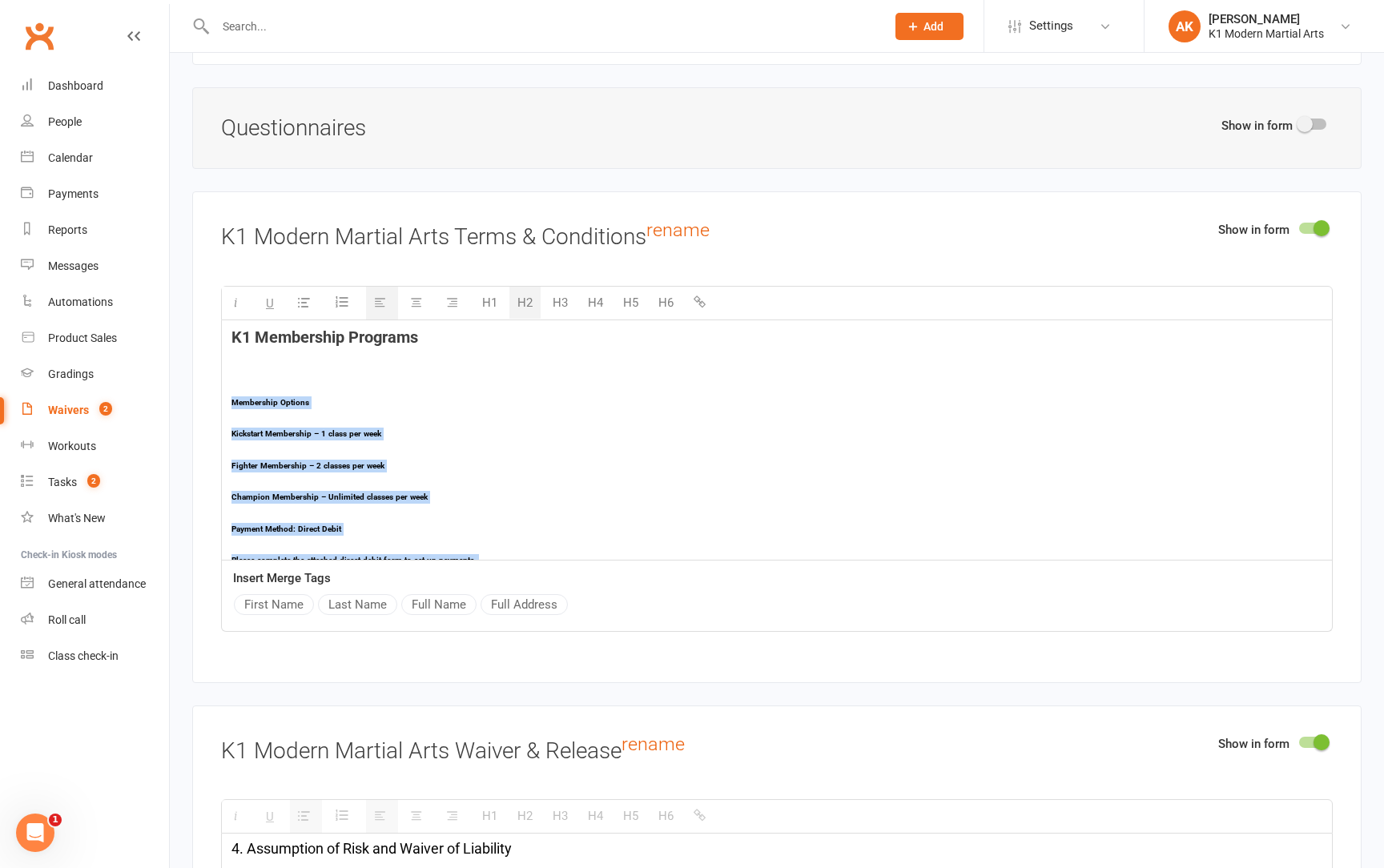
drag, startPoint x: 740, startPoint y: 534, endPoint x: 225, endPoint y: 386, distance: 535.8
click at [225, 386] on div "K1 Membership Programs Membership Options Kickstart Membership – 1 class per we…" at bounding box center [777, 843] width 1110 height 1044
click at [487, 293] on button "H1" at bounding box center [489, 303] width 31 height 32
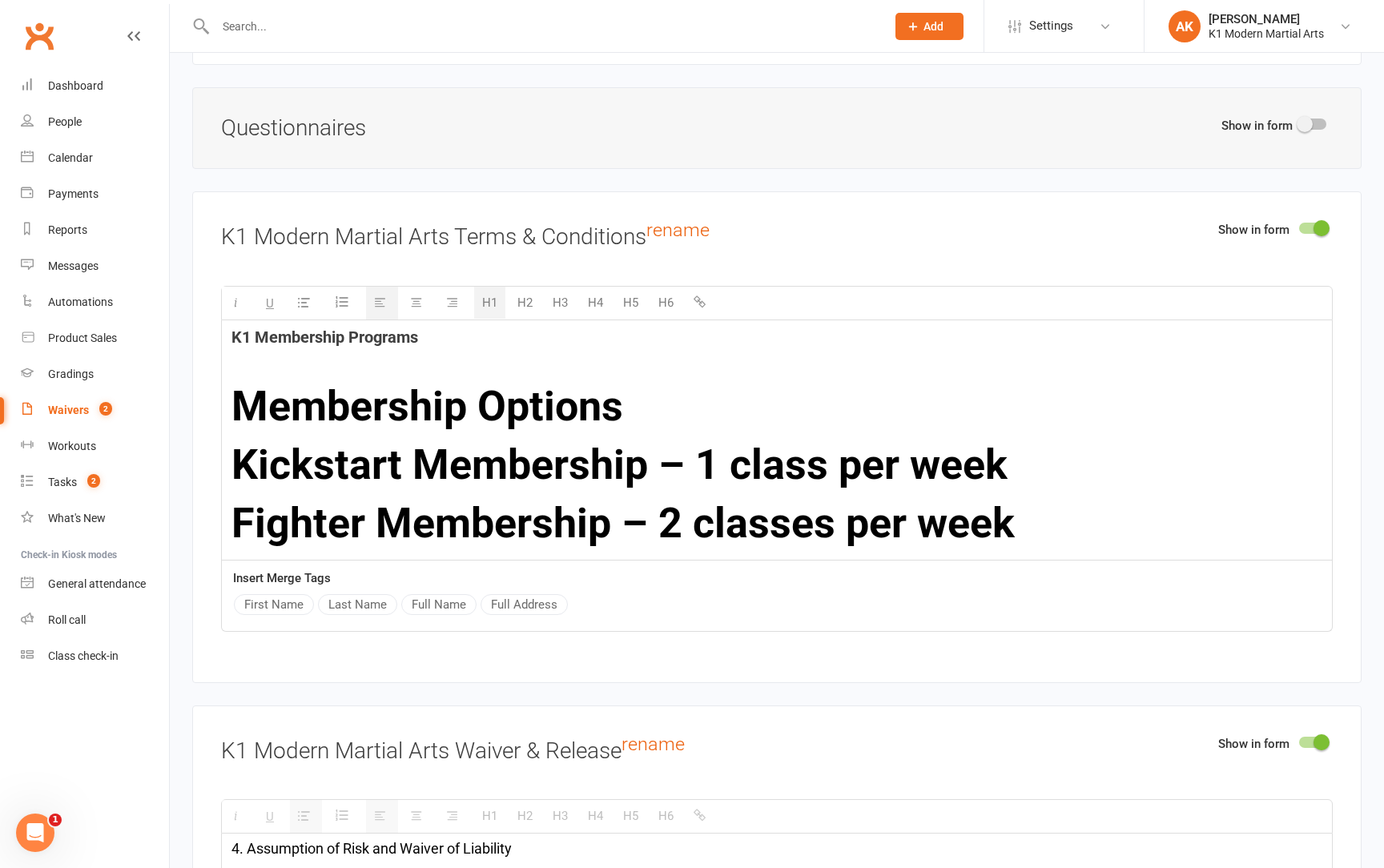
click at [523, 288] on button "H2" at bounding box center [524, 303] width 31 height 32
click at [564, 288] on button "H3" at bounding box center [560, 303] width 31 height 32
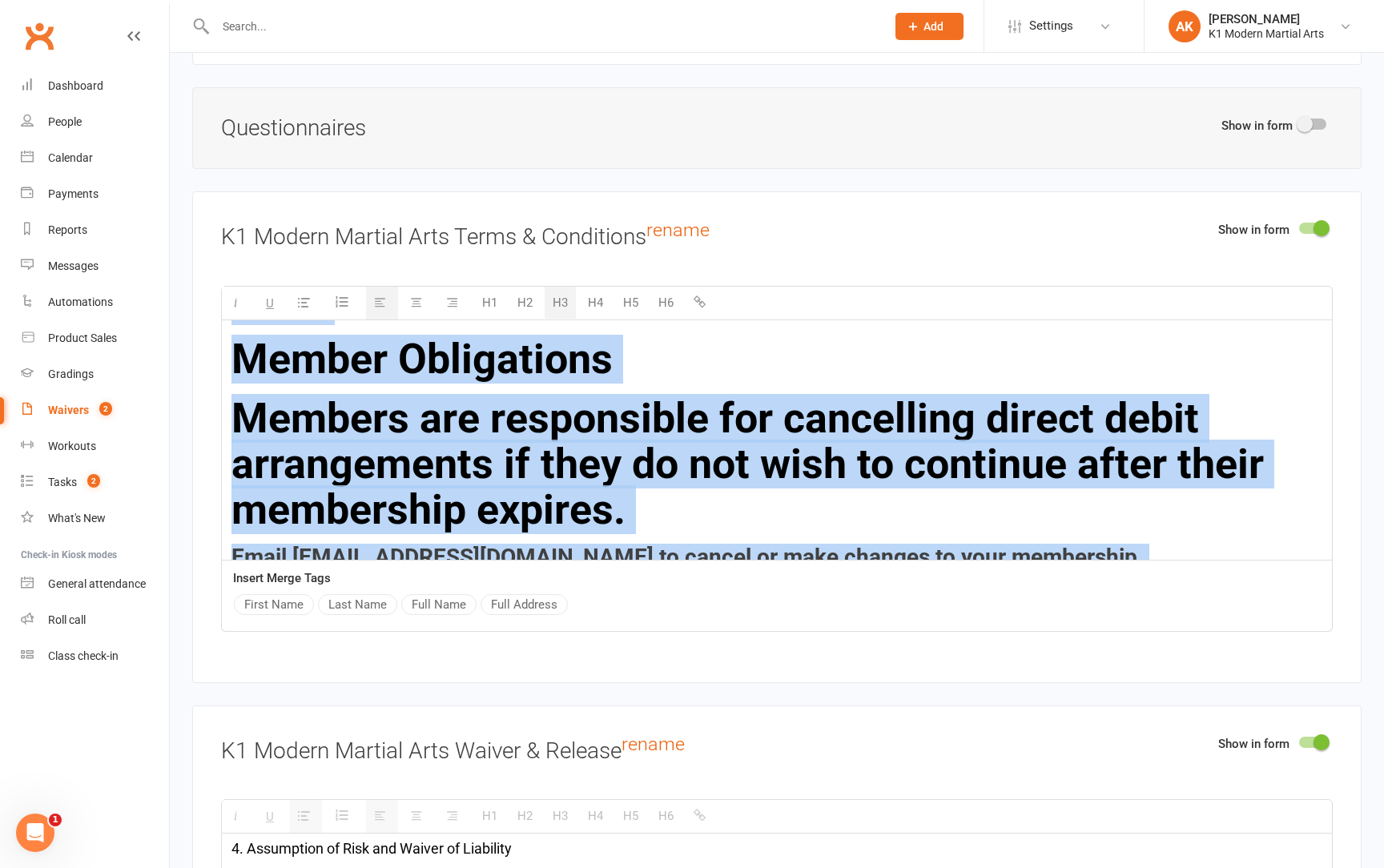
scroll to position [2041, 0]
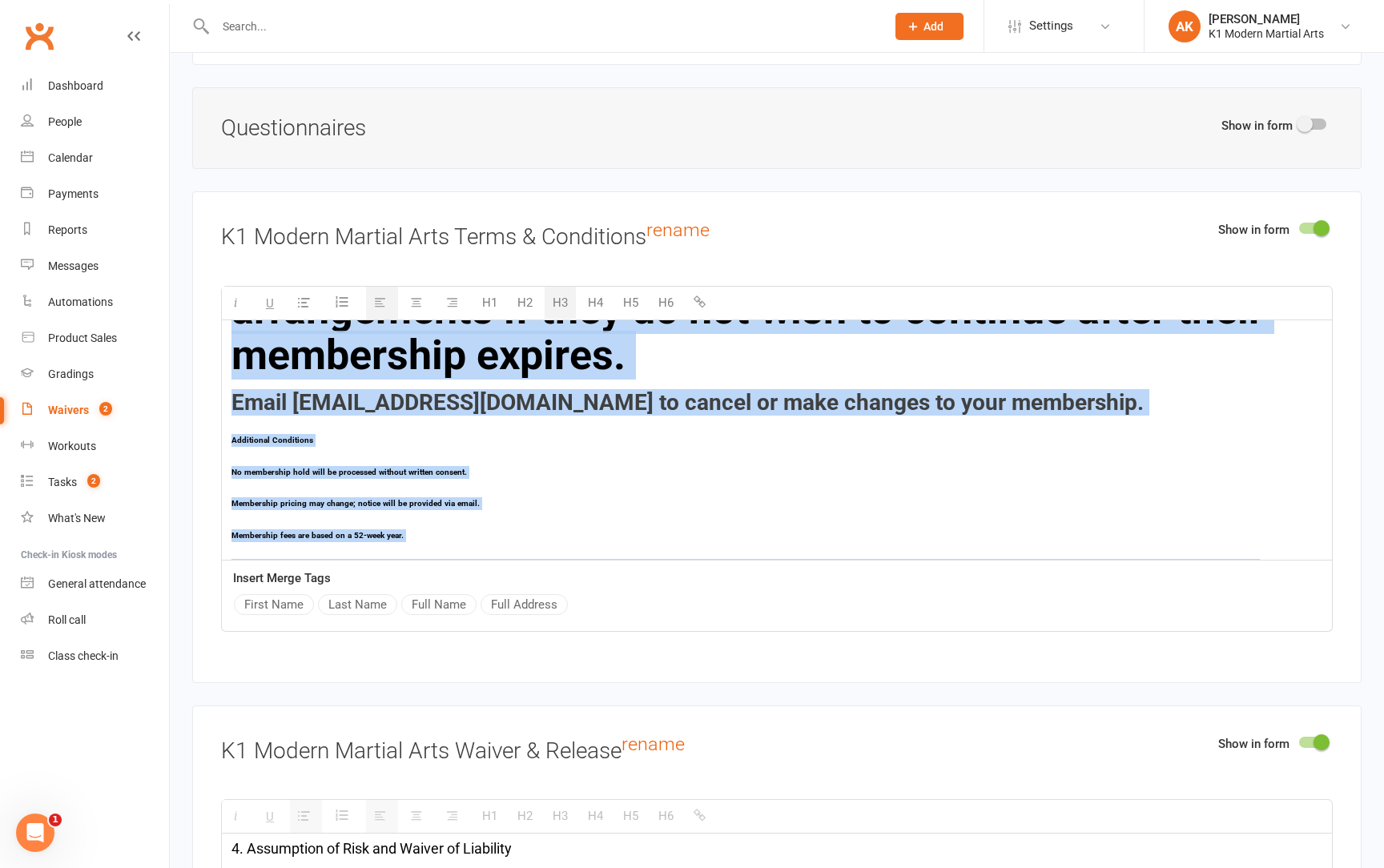
drag, startPoint x: 234, startPoint y: 388, endPoint x: 917, endPoint y: 761, distance: 778.2
click at [598, 289] on button "H4" at bounding box center [595, 303] width 31 height 32
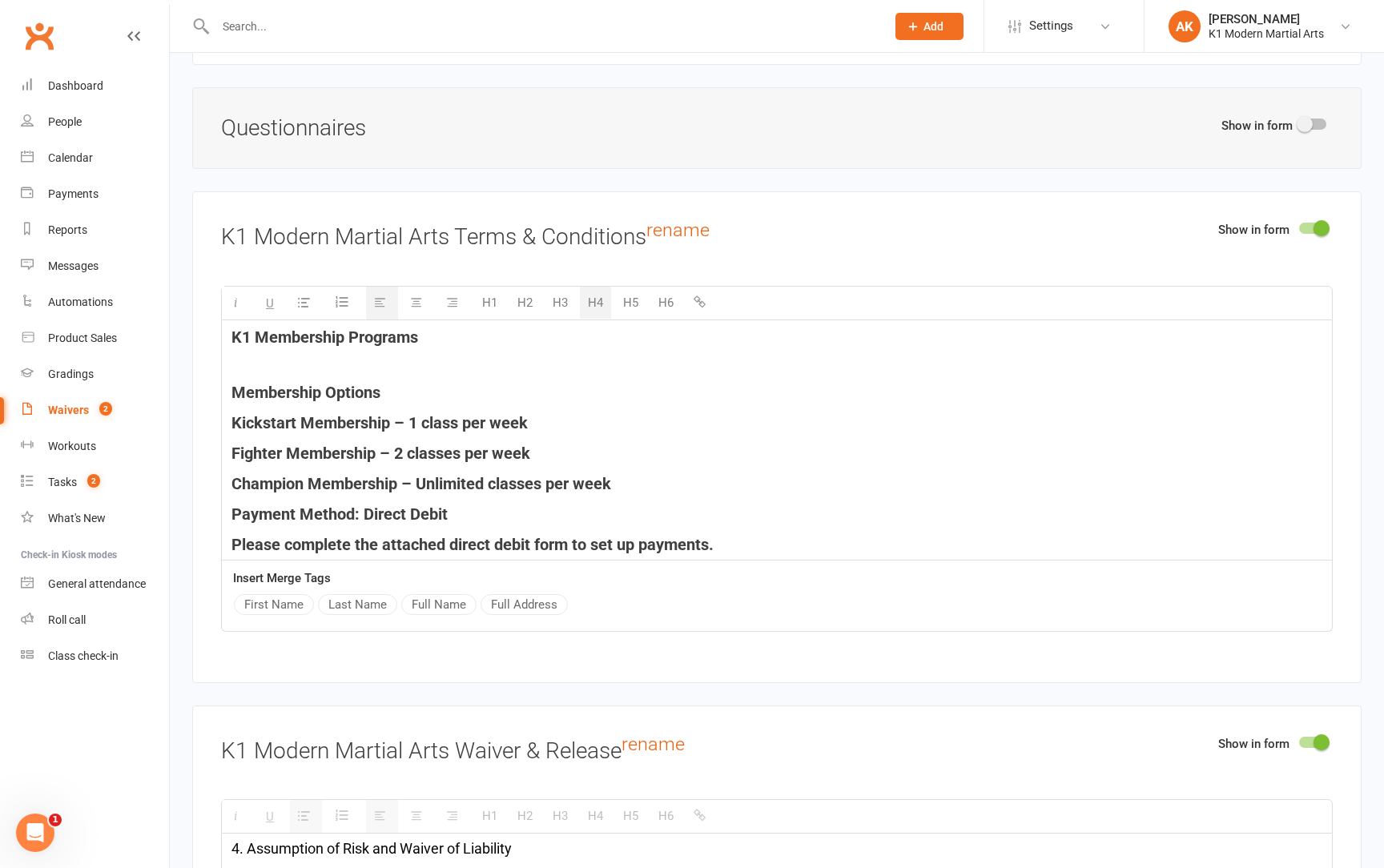
scroll to position [0, 0]
click at [245, 386] on div "K1 Membership Programs Membership Options Kickstart Membership – 1 class per we…" at bounding box center [777, 838] width 1110 height 1035
click at [264, 393] on div "K1 Membership Programs Membership Options Kickstart Membership – 1 class per we…" at bounding box center [777, 838] width 1110 height 1035
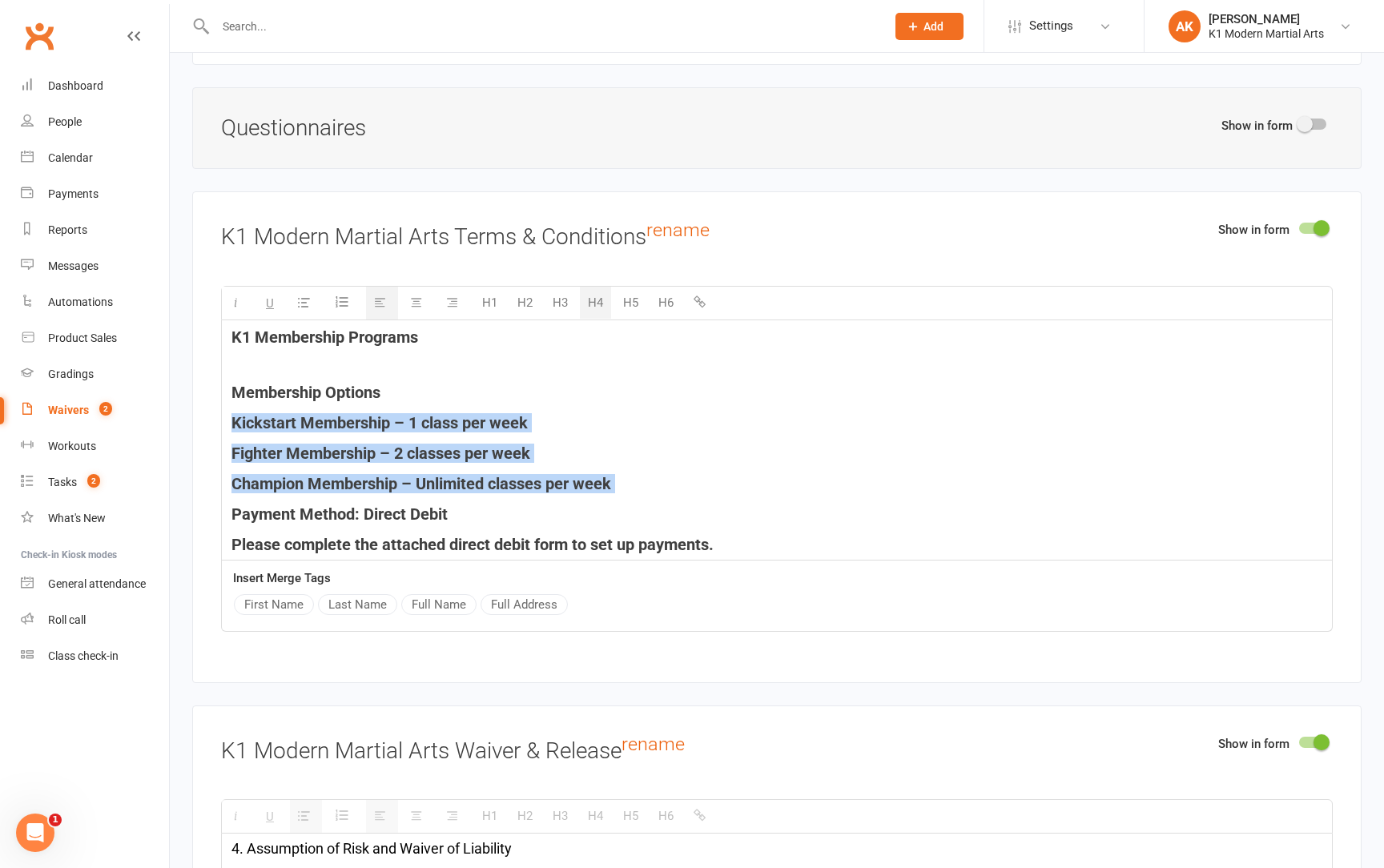
drag, startPoint x: 233, startPoint y: 407, endPoint x: 654, endPoint y: 482, distance: 427.6
click at [654, 482] on div "K1 Membership Programs Membership Options Kickstart Membership – 1 class per we…" at bounding box center [777, 838] width 1110 height 1035
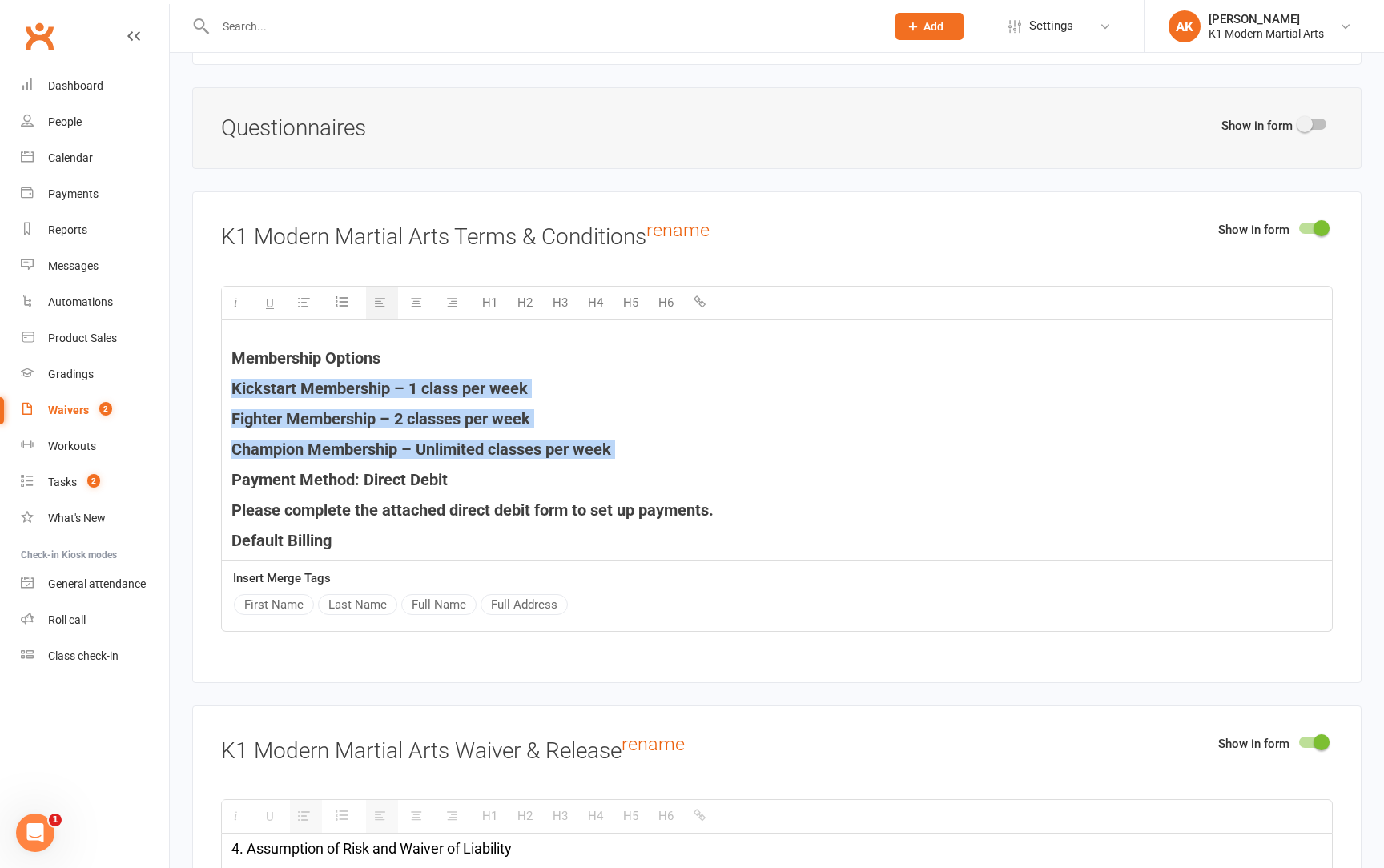
click at [319, 390] on div "K1 Membership Programs Membership Options Kickstart Membership – 1 class per we…" at bounding box center [777, 803] width 1110 height 1035
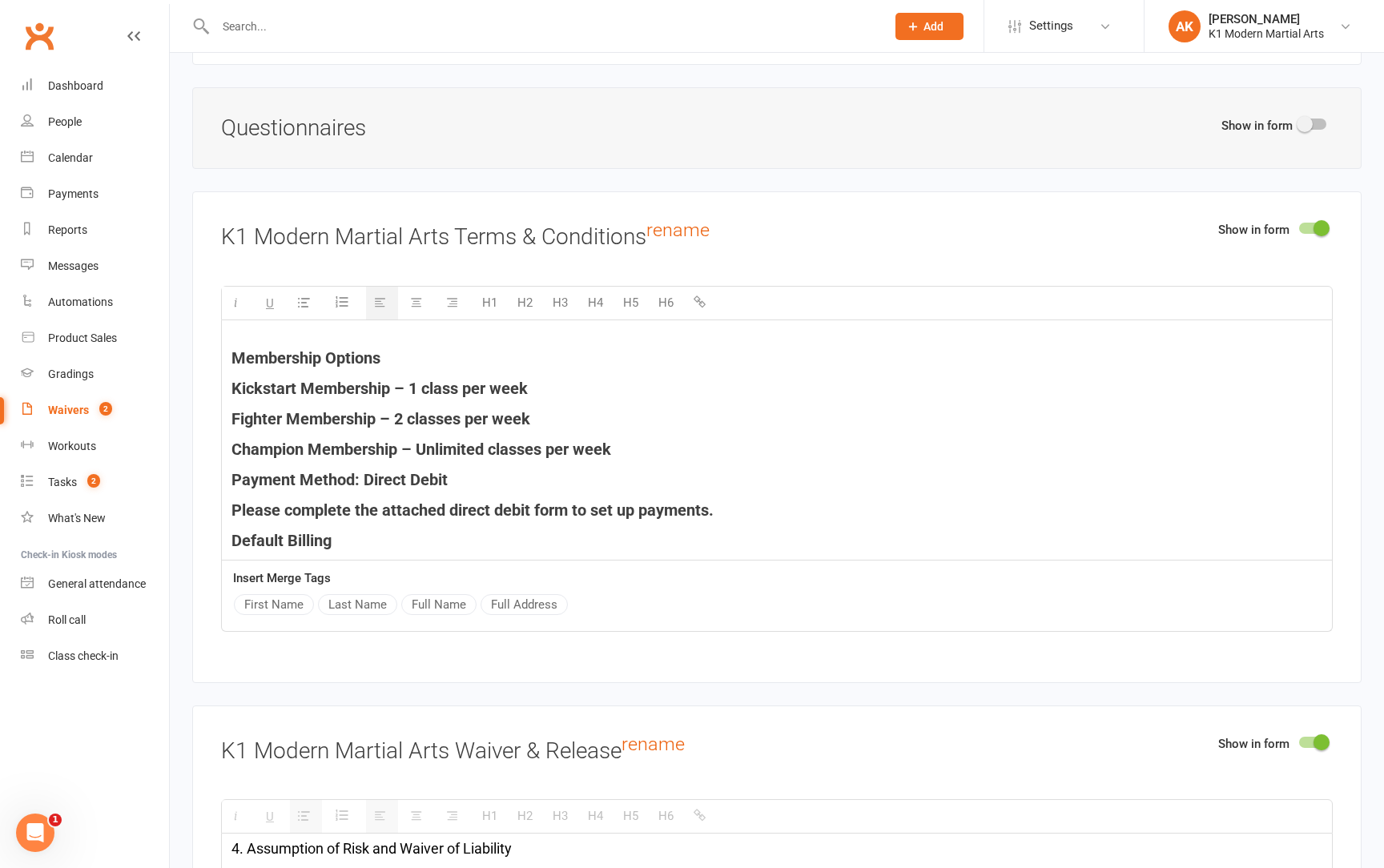
click at [319, 390] on div "K1 Membership Programs Membership Options Kickstart Membership – 1 class per we…" at bounding box center [777, 803] width 1110 height 1035
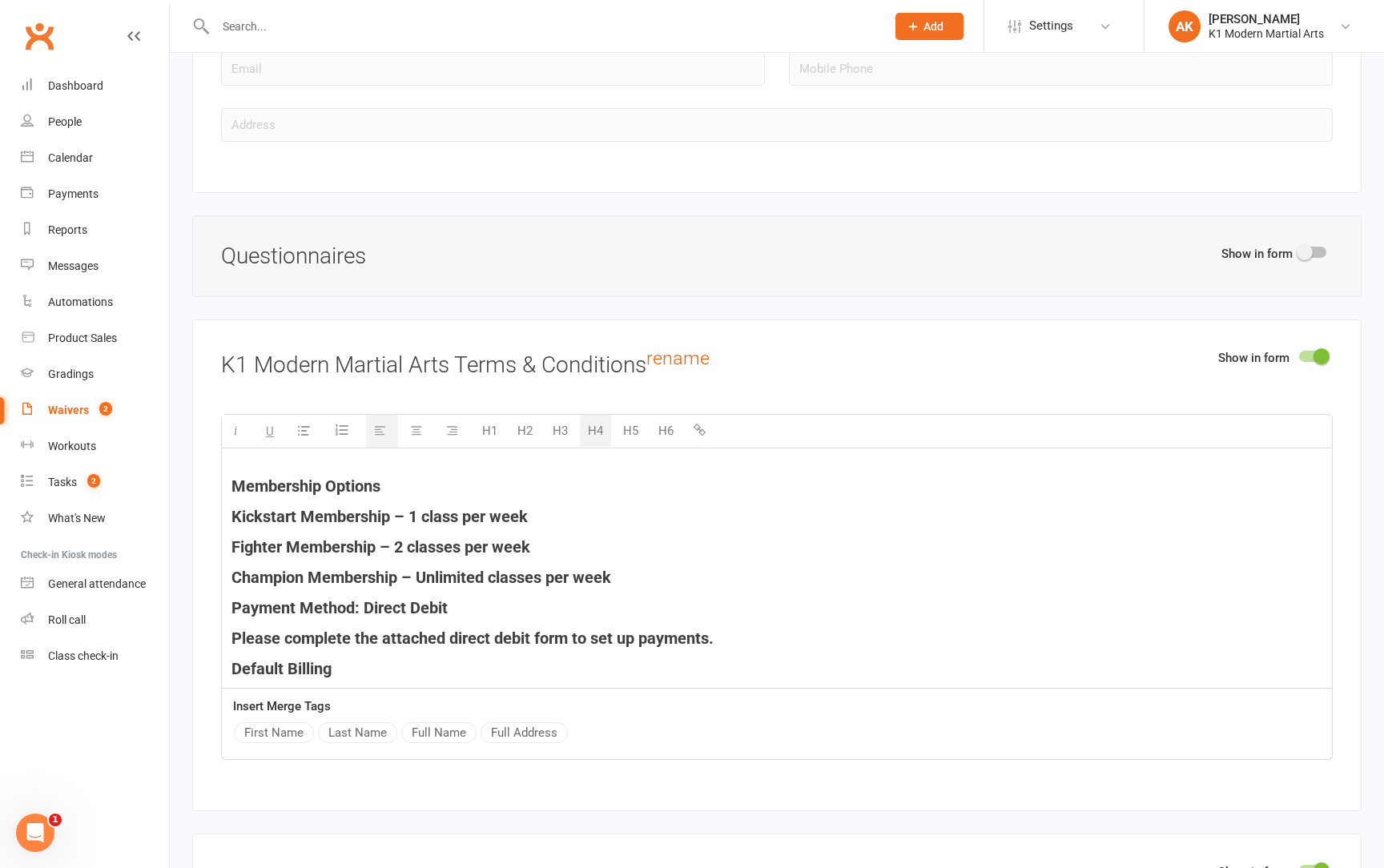
scroll to position [1932, 0]
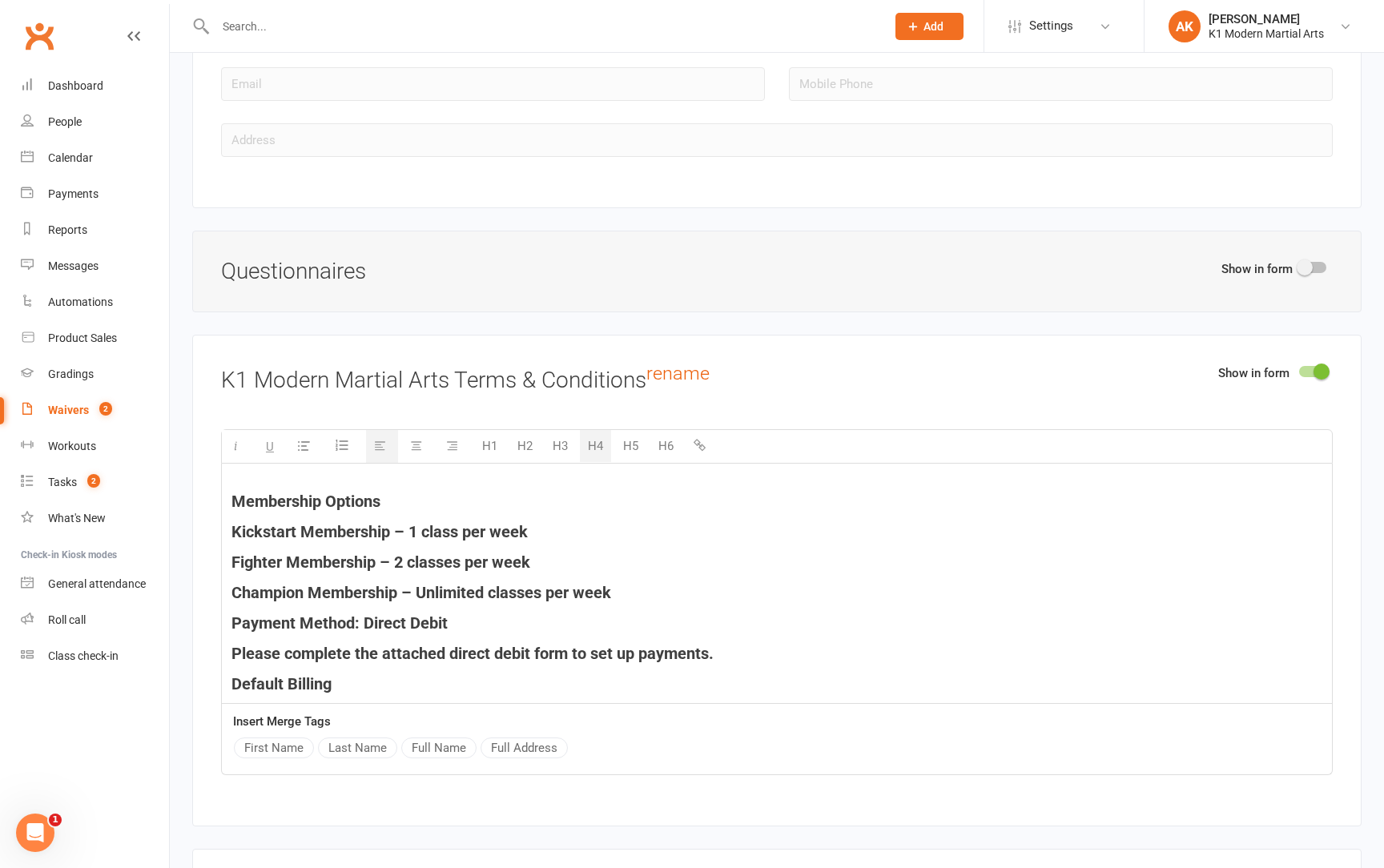
click at [414, 583] on b "Champion Membership – Unlimited classes per week" at bounding box center [421, 592] width 380 height 20
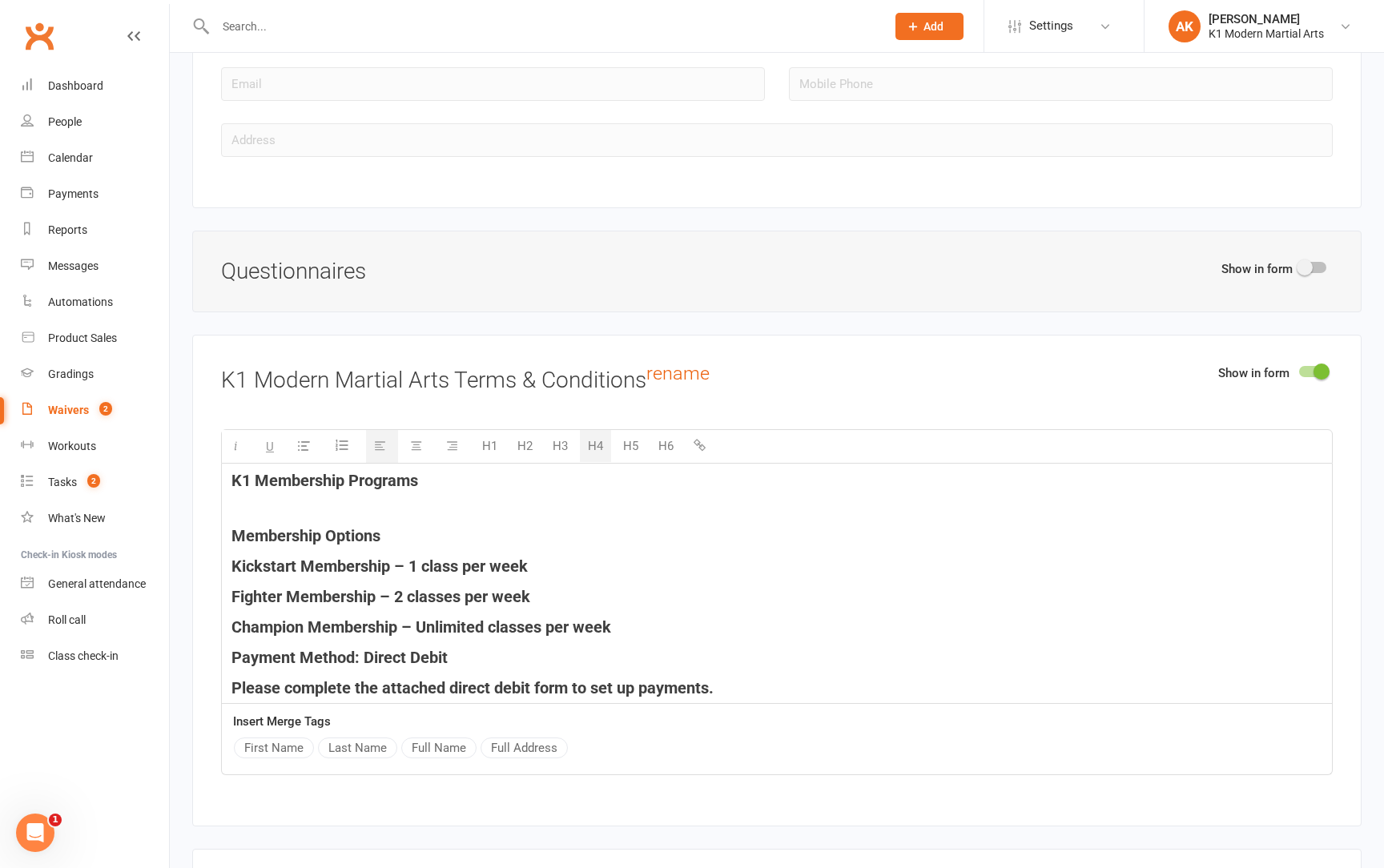
scroll to position [0, 0]
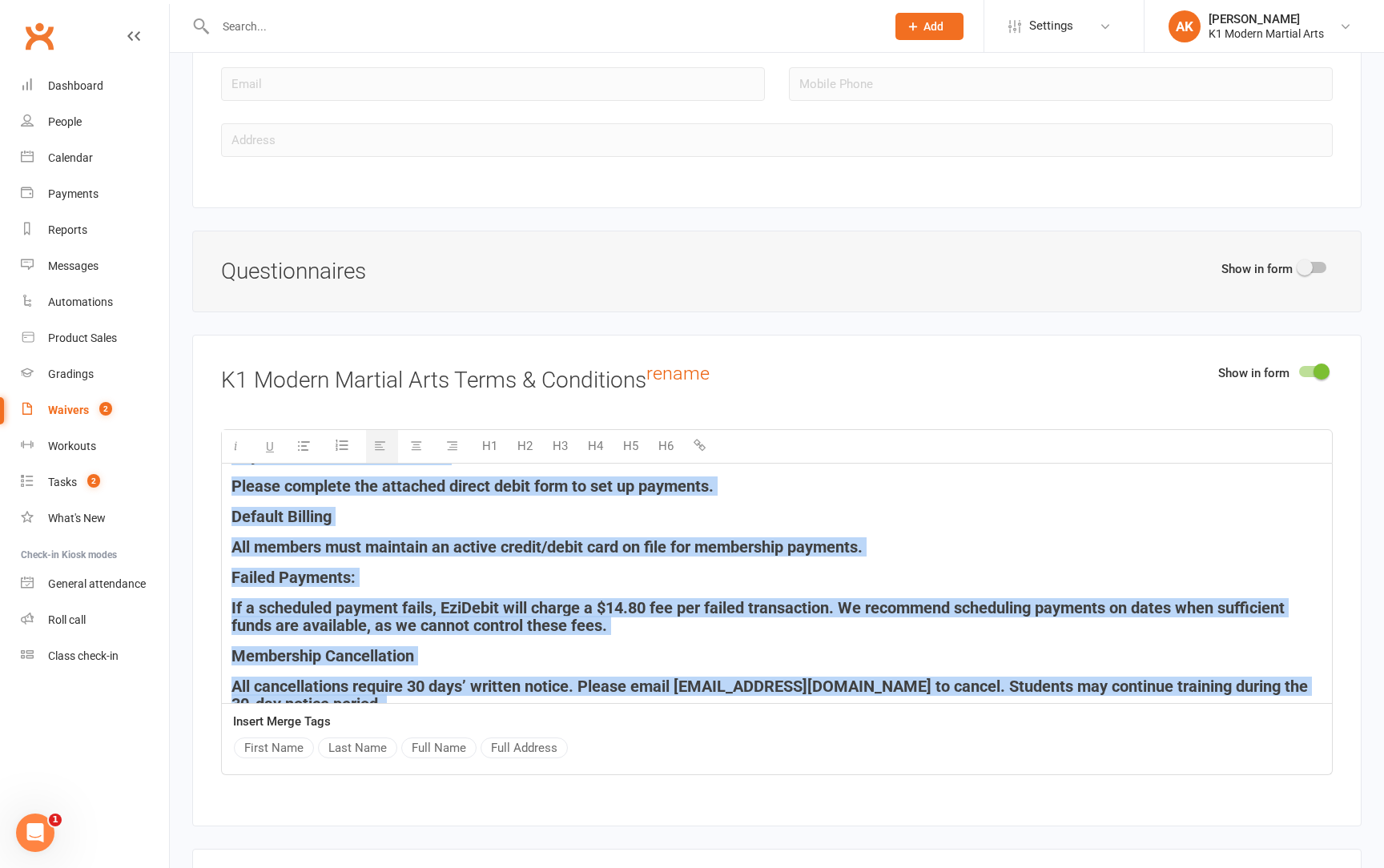
scroll to position [778, 0]
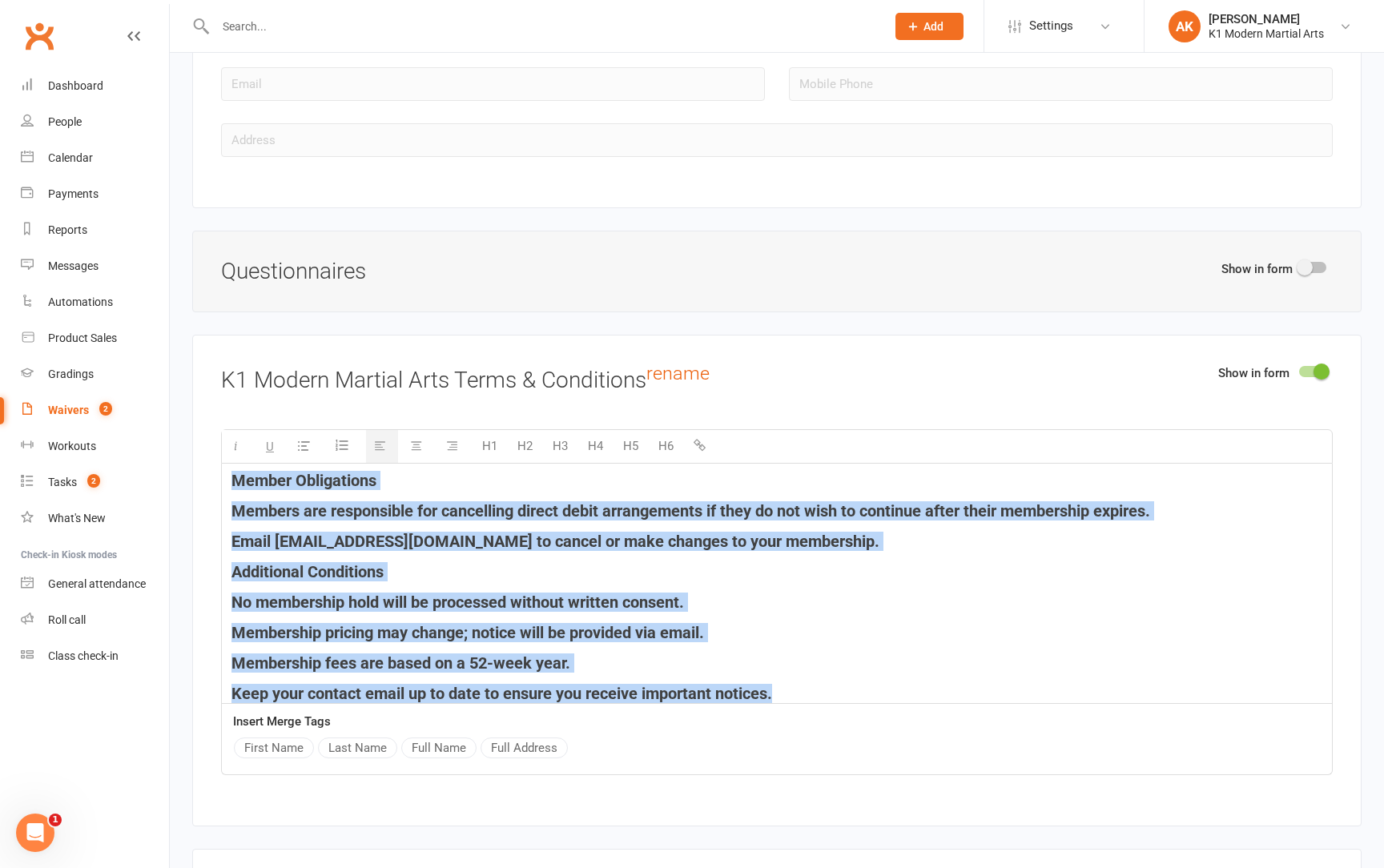
drag, startPoint x: 233, startPoint y: 487, endPoint x: 834, endPoint y: 811, distance: 682.8
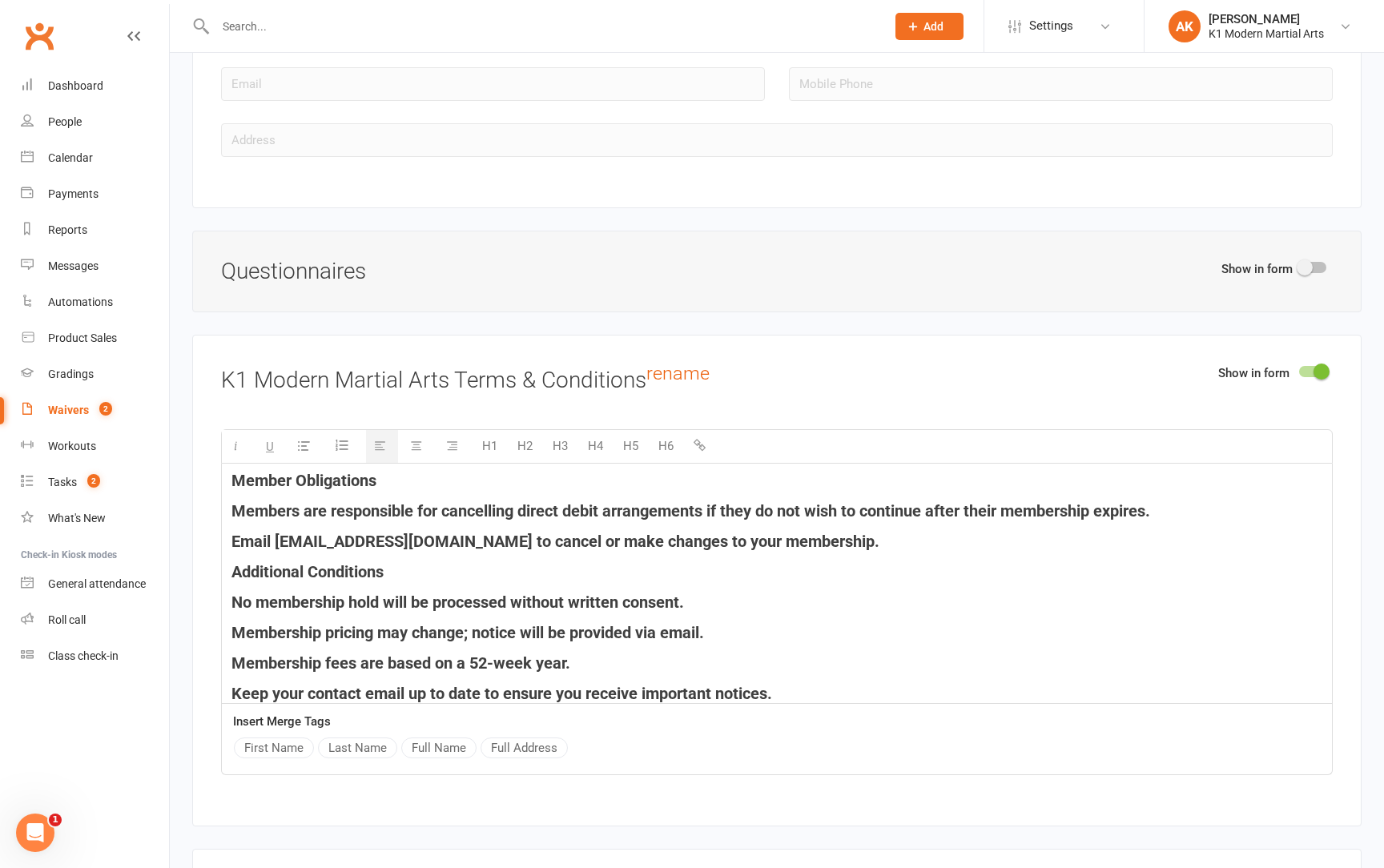
scroll to position [1, 0]
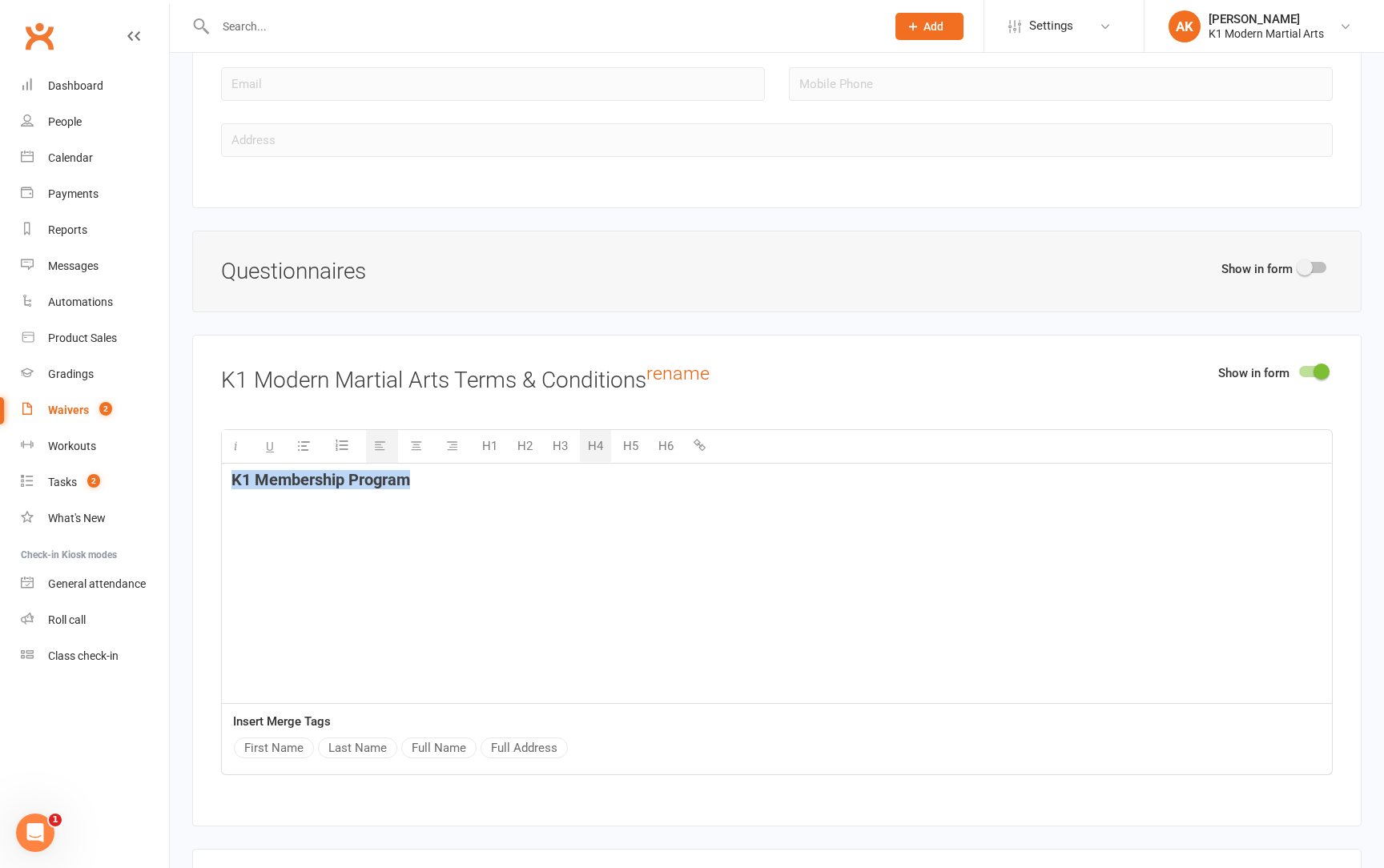
drag, startPoint x: 417, startPoint y: 463, endPoint x: 188, endPoint y: 454, distance: 229.2
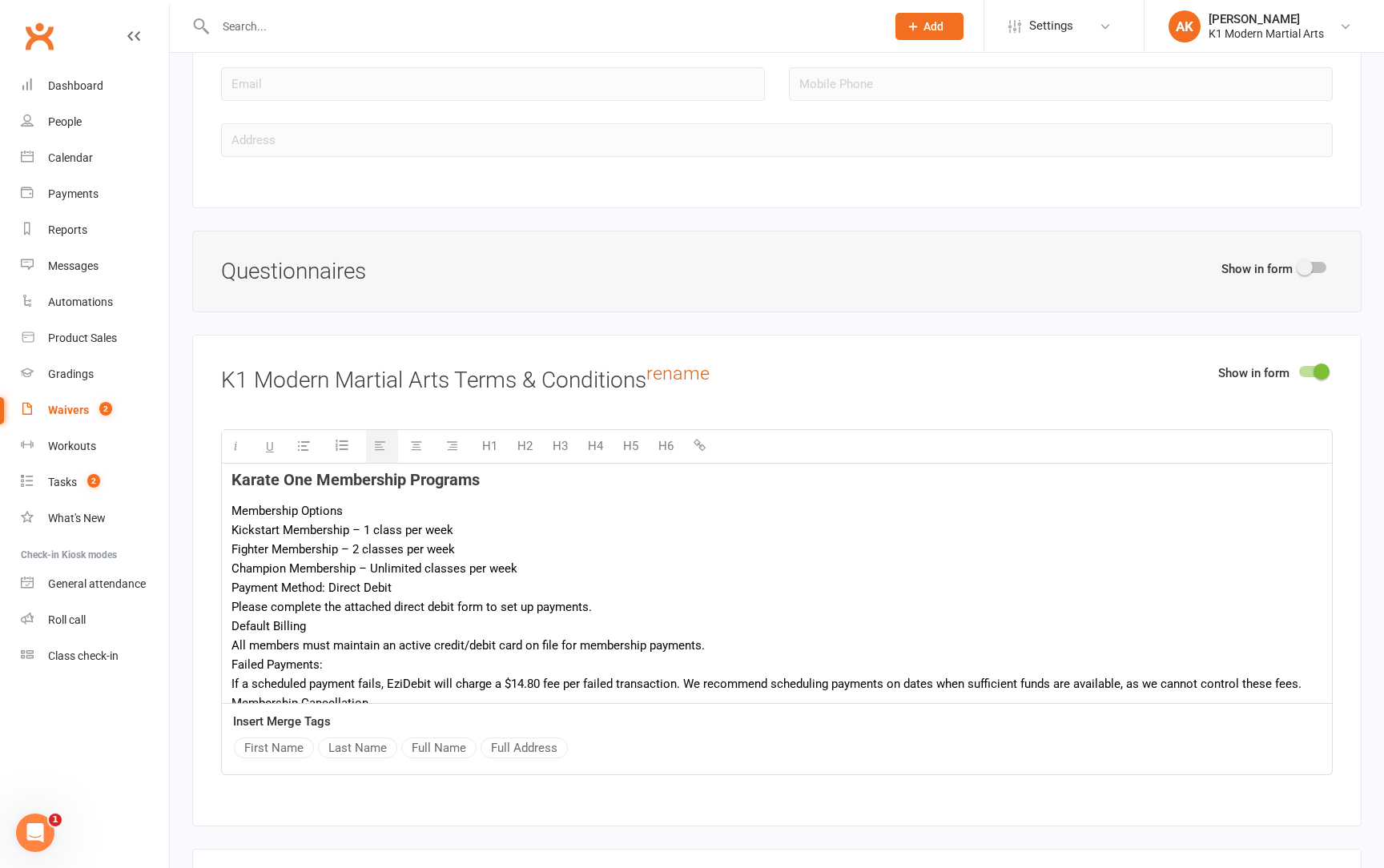
click at [535, 559] on div "Champion Membership – Unlimited classes per week" at bounding box center [777, 568] width 1091 height 20
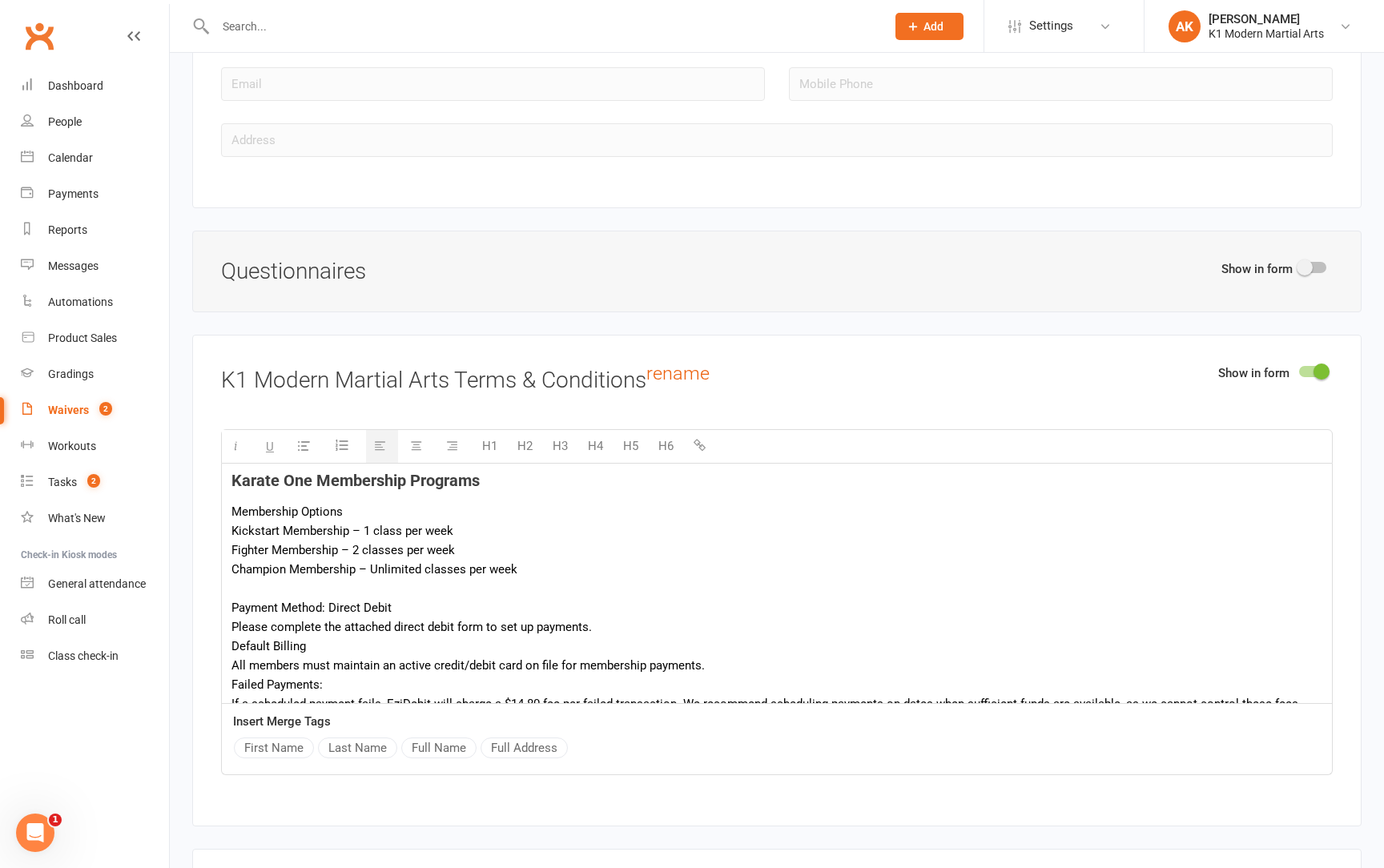
scroll to position [0, 0]
drag, startPoint x: 488, startPoint y: 470, endPoint x: 218, endPoint y: 466, distance: 270.0
click at [218, 466] on div "Show in form K1 Modern Martial Arts Terms & Conditions rename H1 H2 H3 H4 H5 H6…" at bounding box center [776, 580] width 1169 height 491
click at [596, 430] on button "H4" at bounding box center [595, 446] width 31 height 32
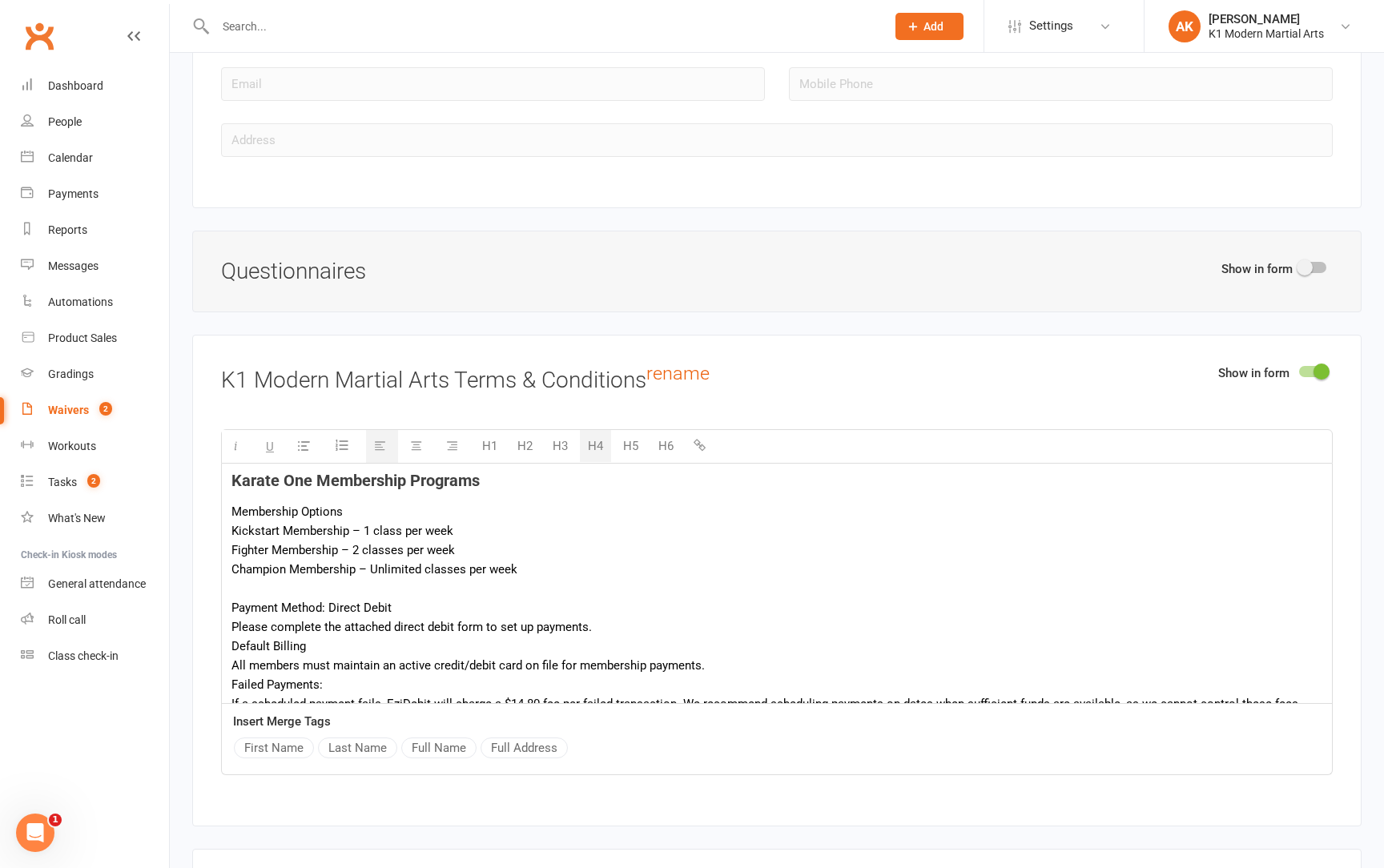
click at [281, 521] on div "Kickstart Membership – 1 class per week" at bounding box center [777, 531] width 1091 height 20
drag, startPoint x: 235, startPoint y: 492, endPoint x: 369, endPoint y: 492, distance: 134.0
click at [369, 502] on div "Membership Options" at bounding box center [777, 512] width 1091 height 20
click at [632, 430] on button "H5" at bounding box center [630, 446] width 31 height 32
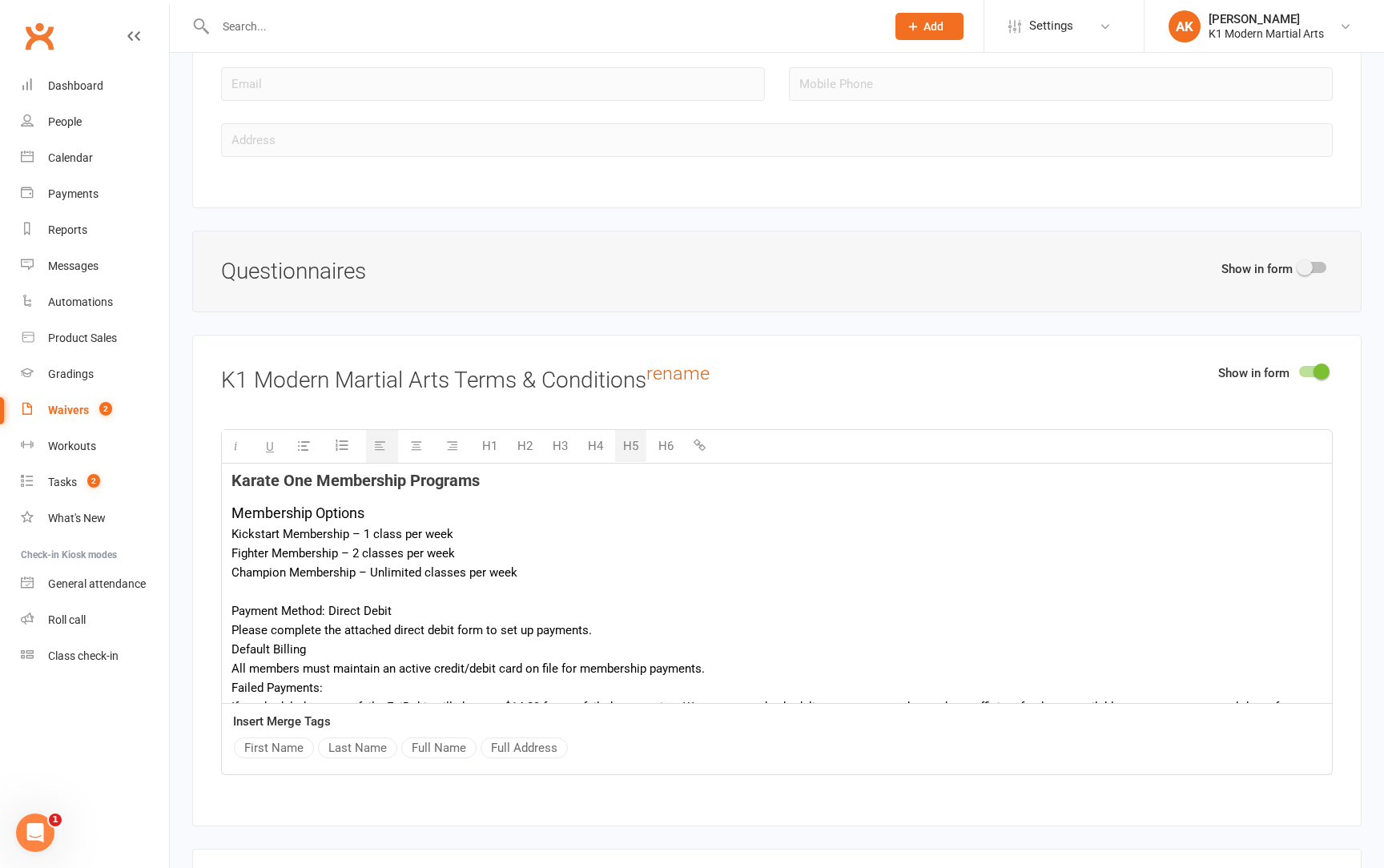
click at [504, 563] on div "Champion Membership – Unlimited classes per week" at bounding box center [777, 573] width 1091 height 20
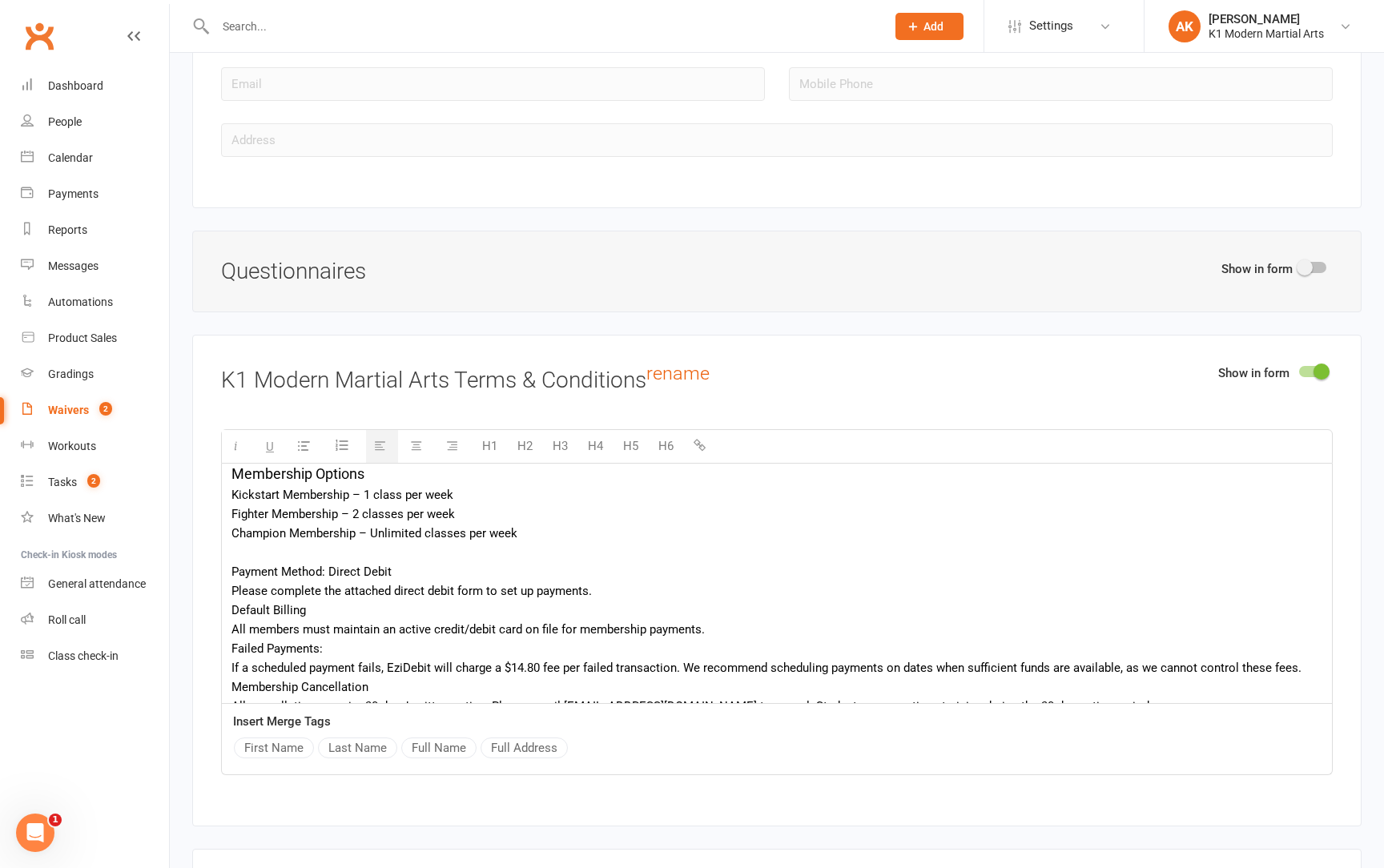
click at [594, 581] on div "Please complete the attached direct debit form to set up payments." at bounding box center [777, 591] width 1091 height 20
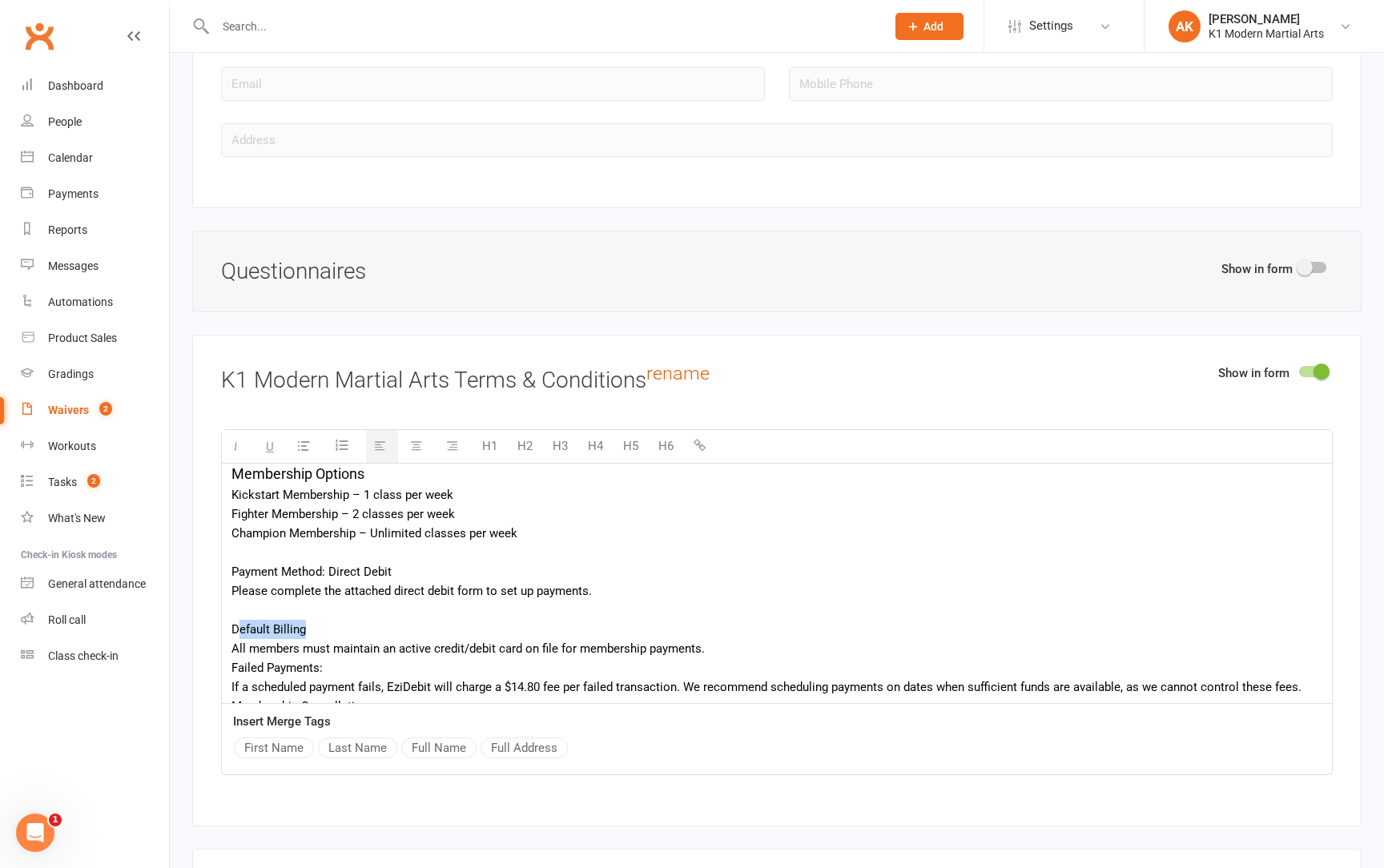
drag, startPoint x: 236, startPoint y: 610, endPoint x: 381, endPoint y: 610, distance: 145.0
click at [381, 620] on div "Default Billing" at bounding box center [777, 629] width 1091 height 20
drag, startPoint x: 233, startPoint y: 613, endPoint x: 394, endPoint y: 613, distance: 161.0
click at [394, 620] on div "Default Billing" at bounding box center [777, 629] width 1091 height 20
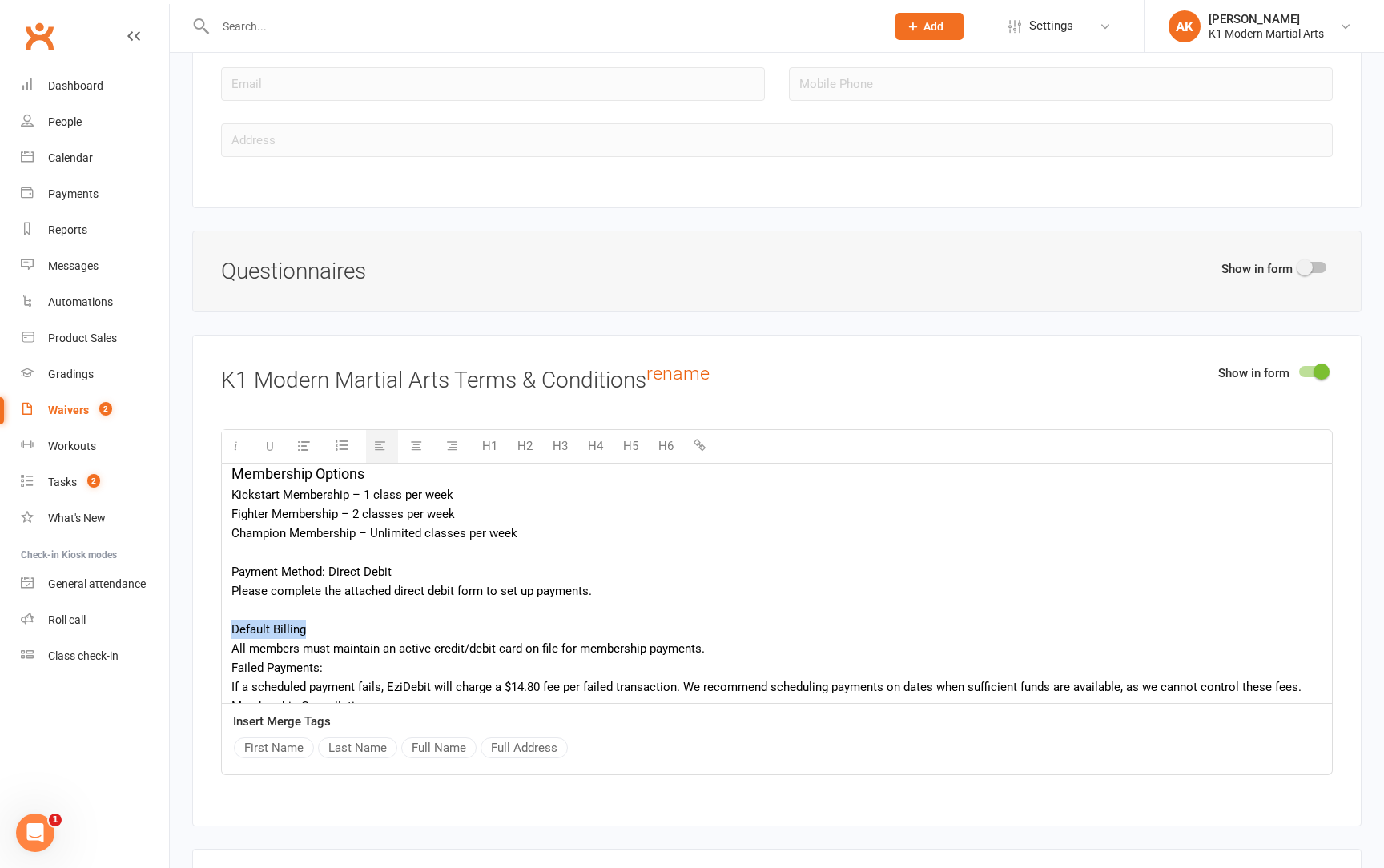
click at [629, 430] on button "H5" at bounding box center [630, 446] width 31 height 32
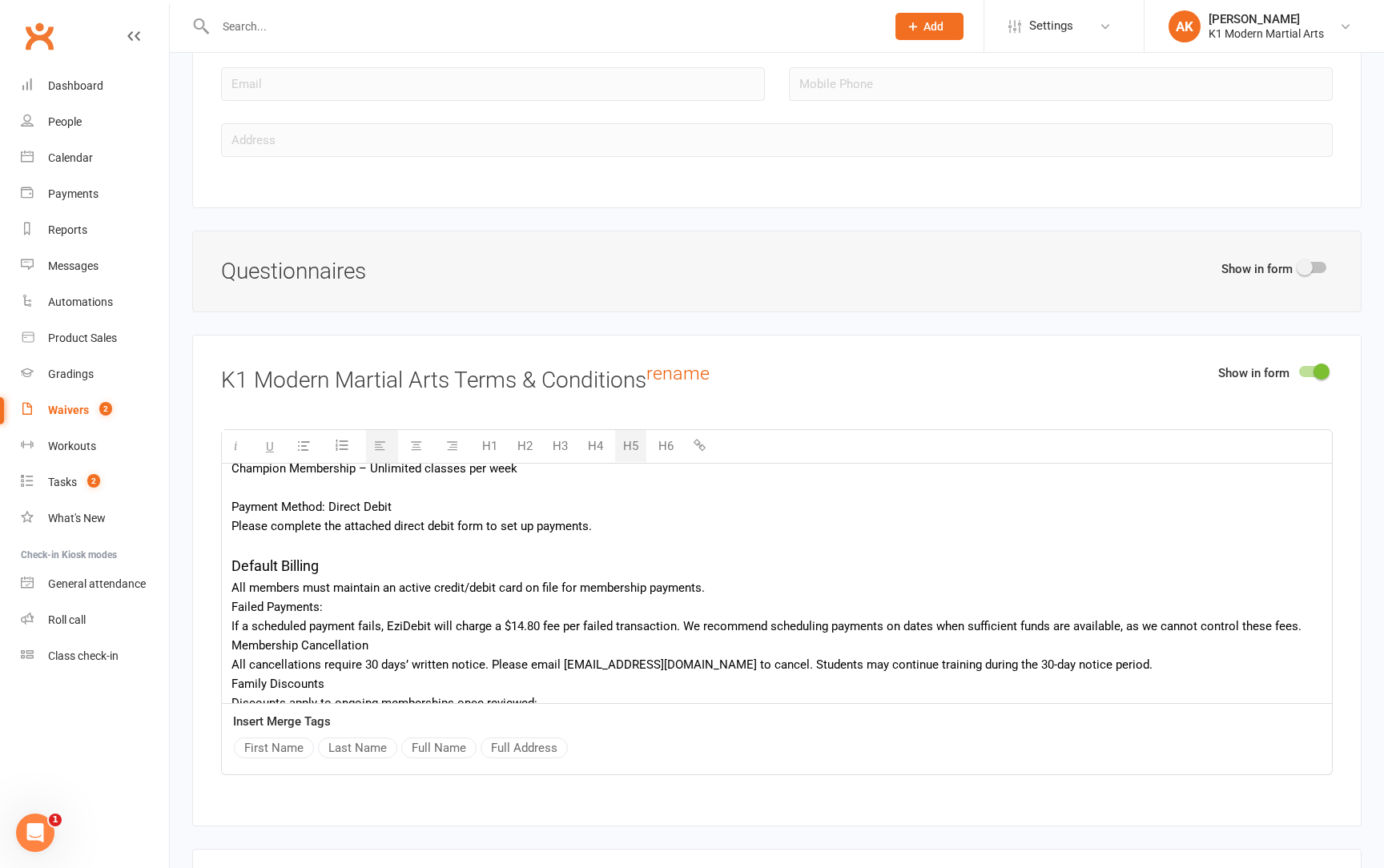
scroll to position [105, 0]
click at [1301, 616] on div "If a scheduled payment fails, EziDebit will charge a $14.80 fee per failed tran…" at bounding box center [777, 625] width 1091 height 20
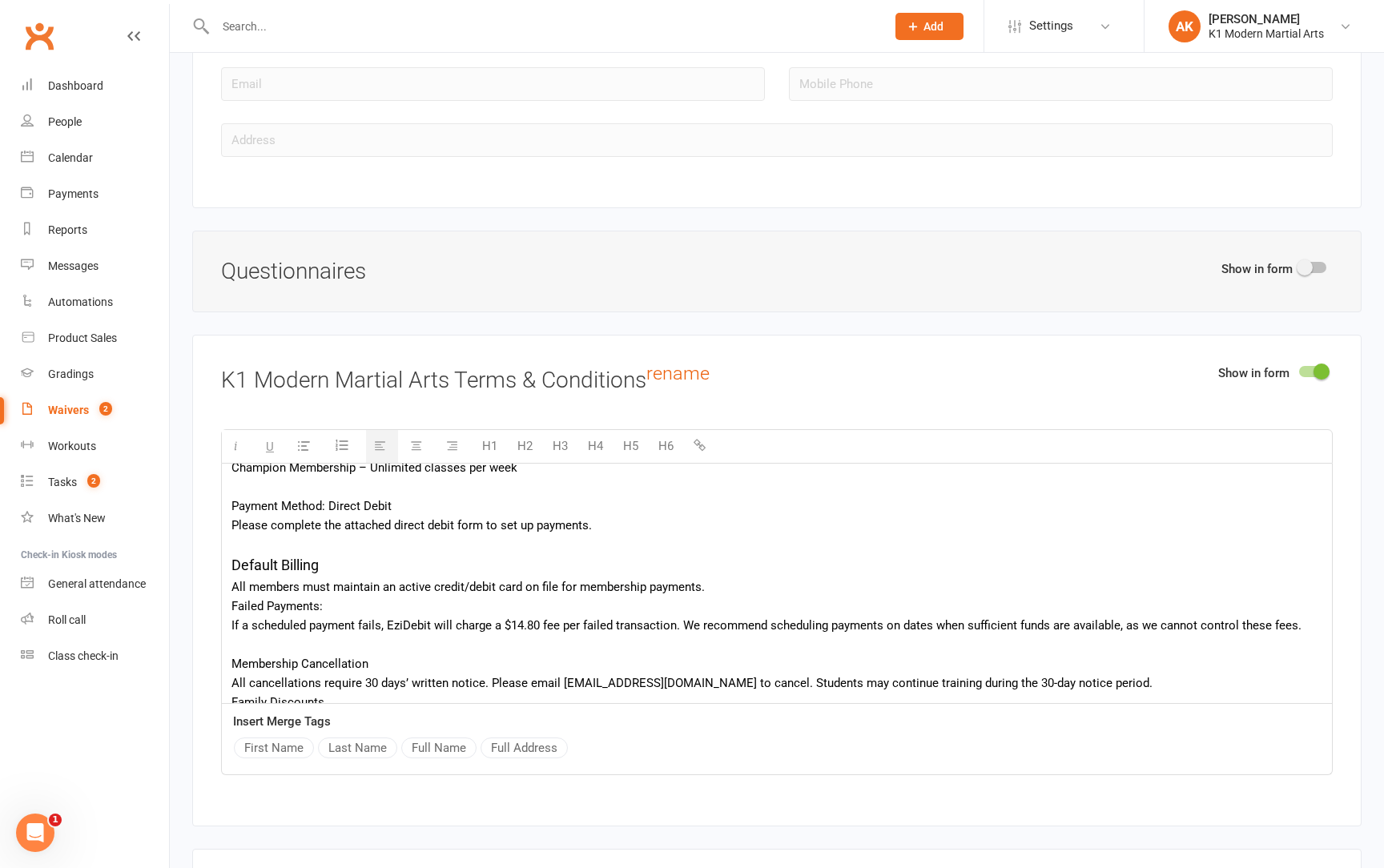
scroll to position [169, 0]
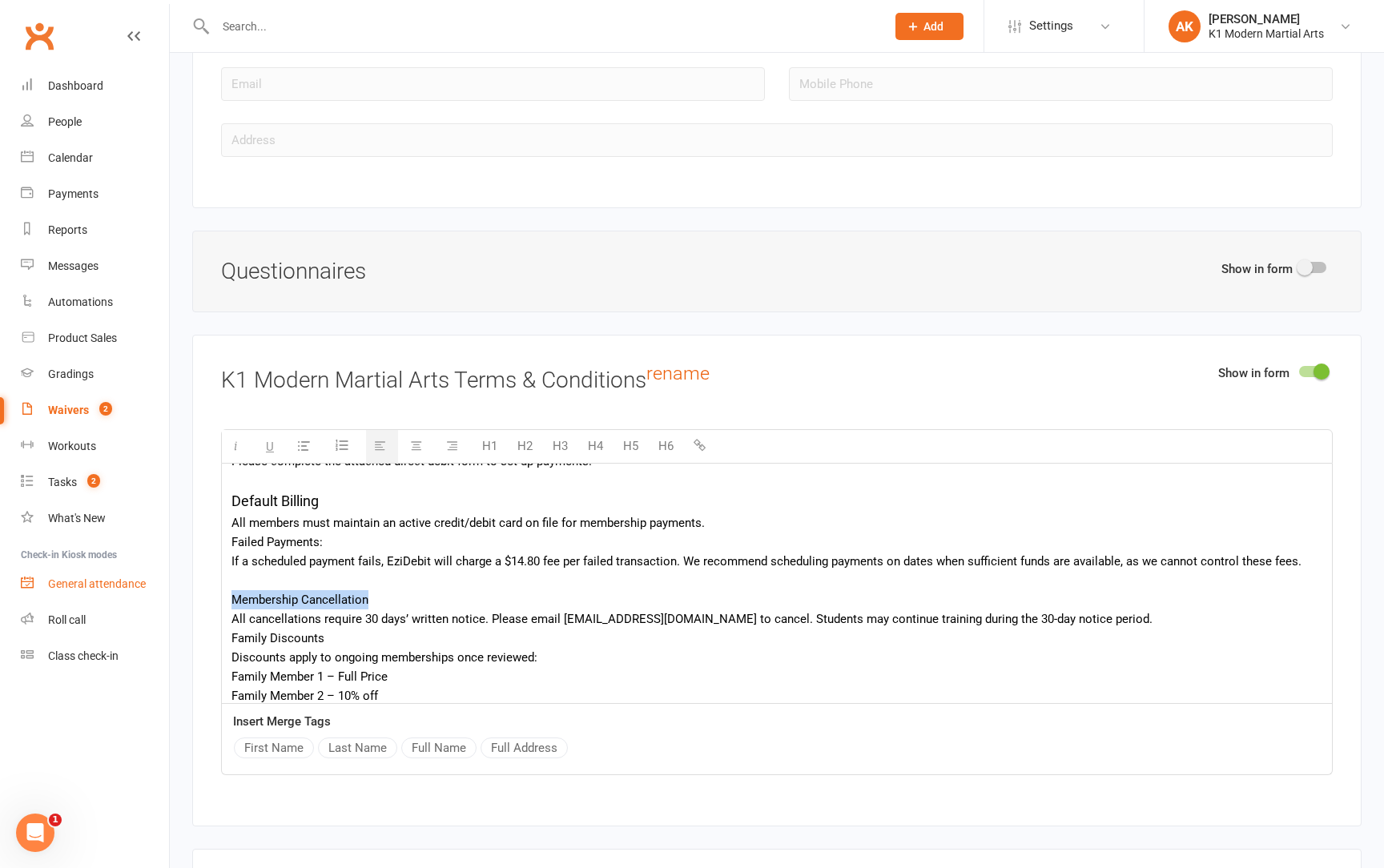
drag, startPoint x: 366, startPoint y: 583, endPoint x: 157, endPoint y: 577, distance: 209.1
click at [627, 430] on button "H5" at bounding box center [630, 446] width 31 height 32
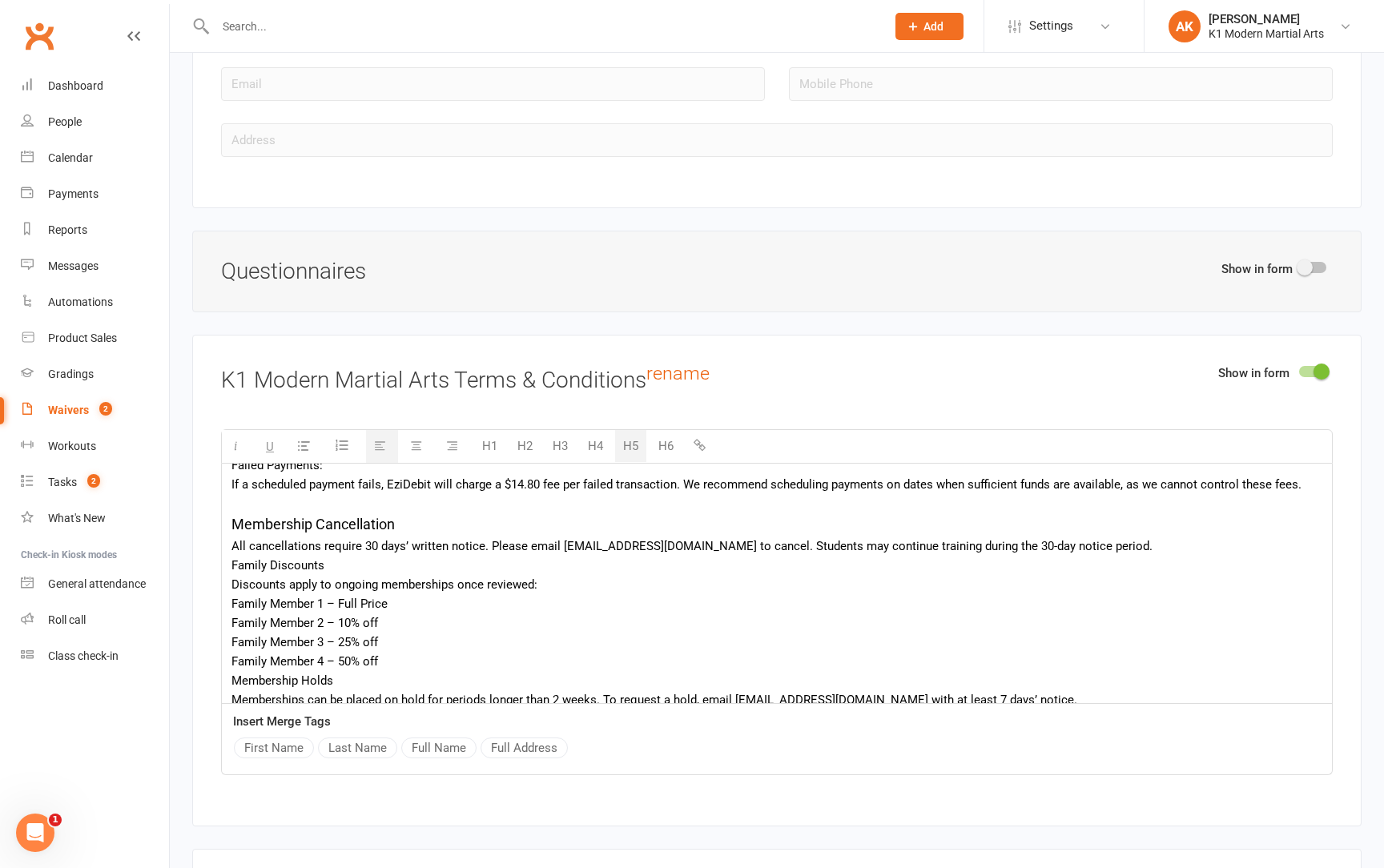
scroll to position [253, 0]
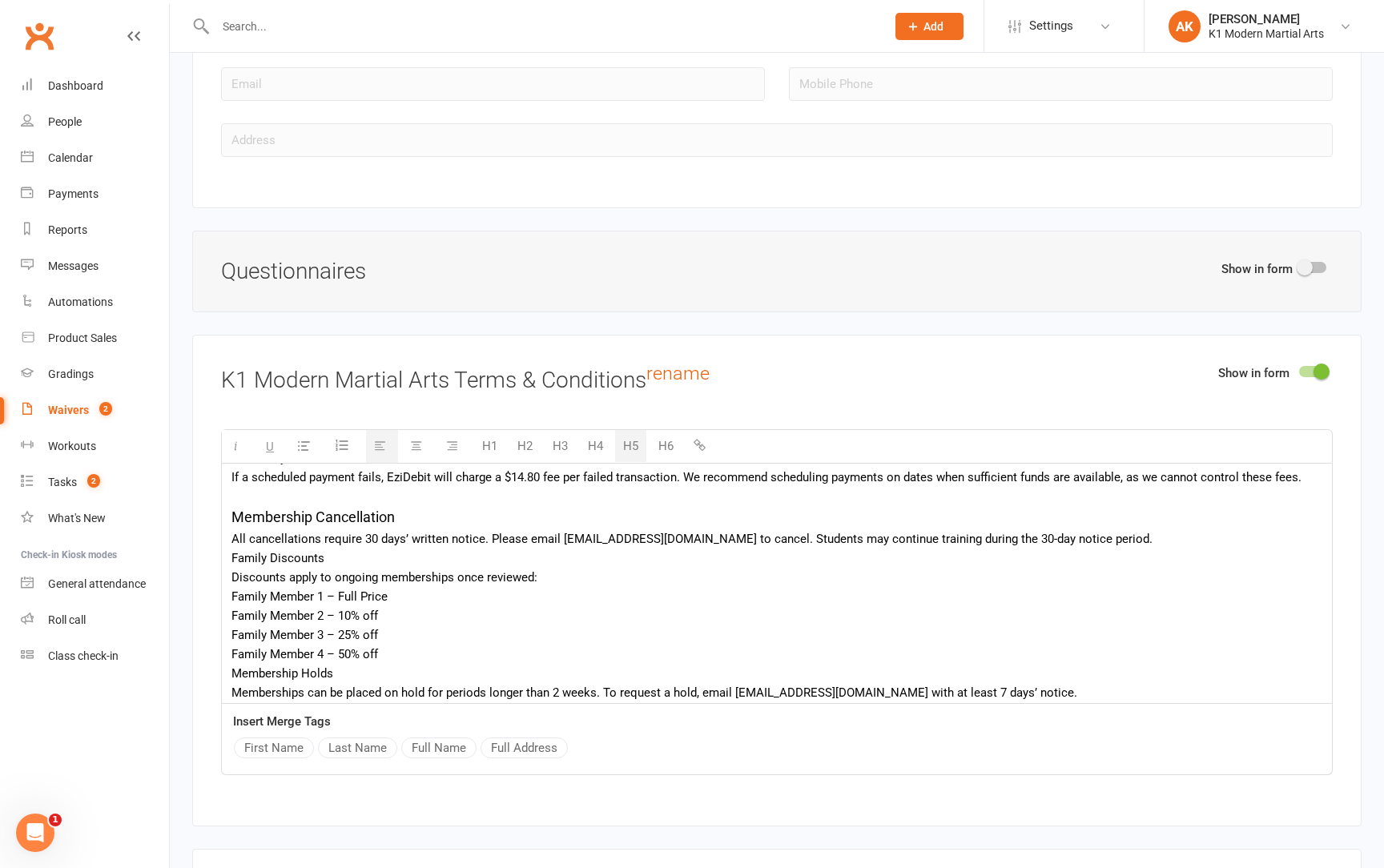
click at [387, 645] on div "Family Member 4 – 50% off" at bounding box center [777, 654] width 1091 height 20
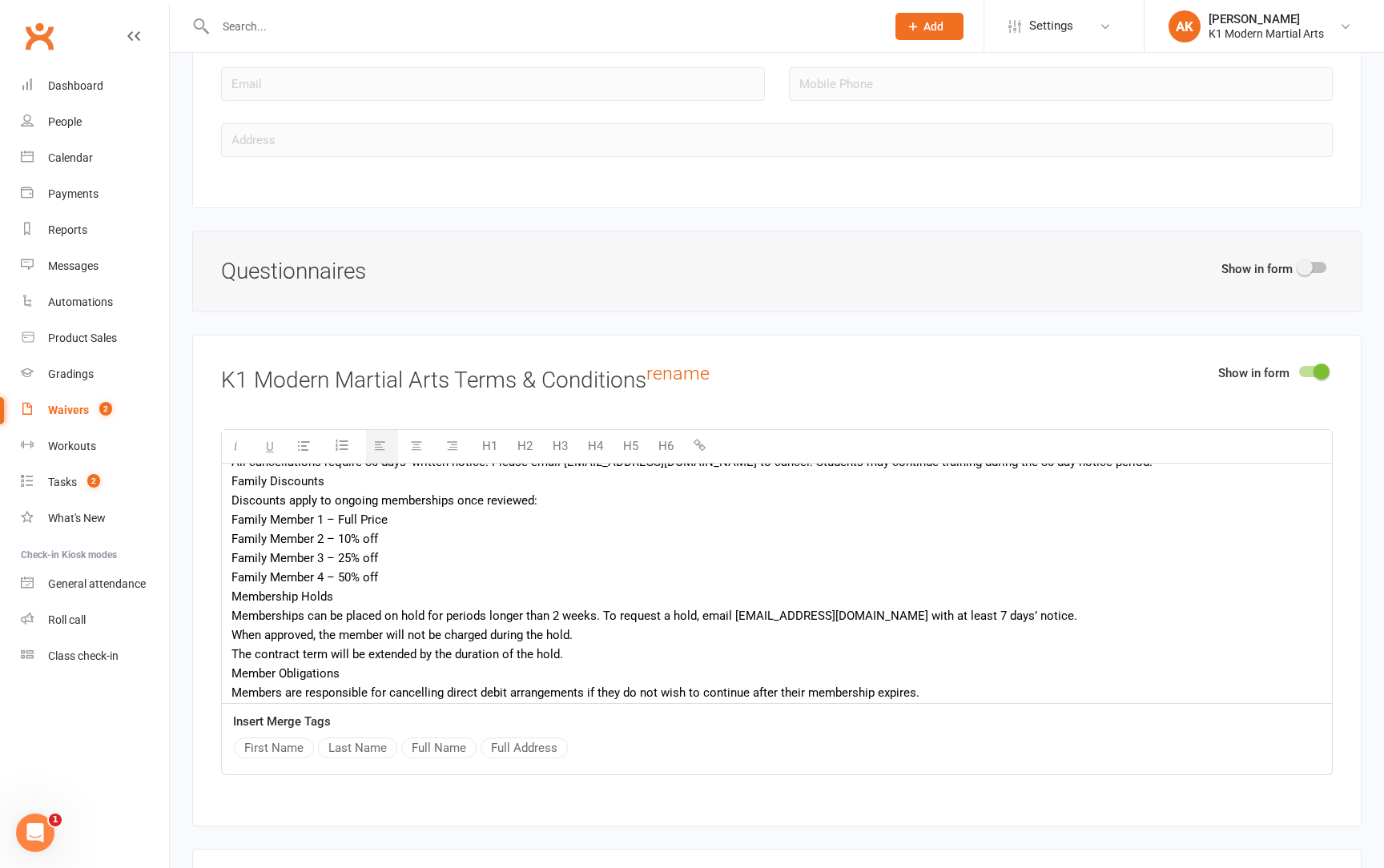
scroll to position [313, 0]
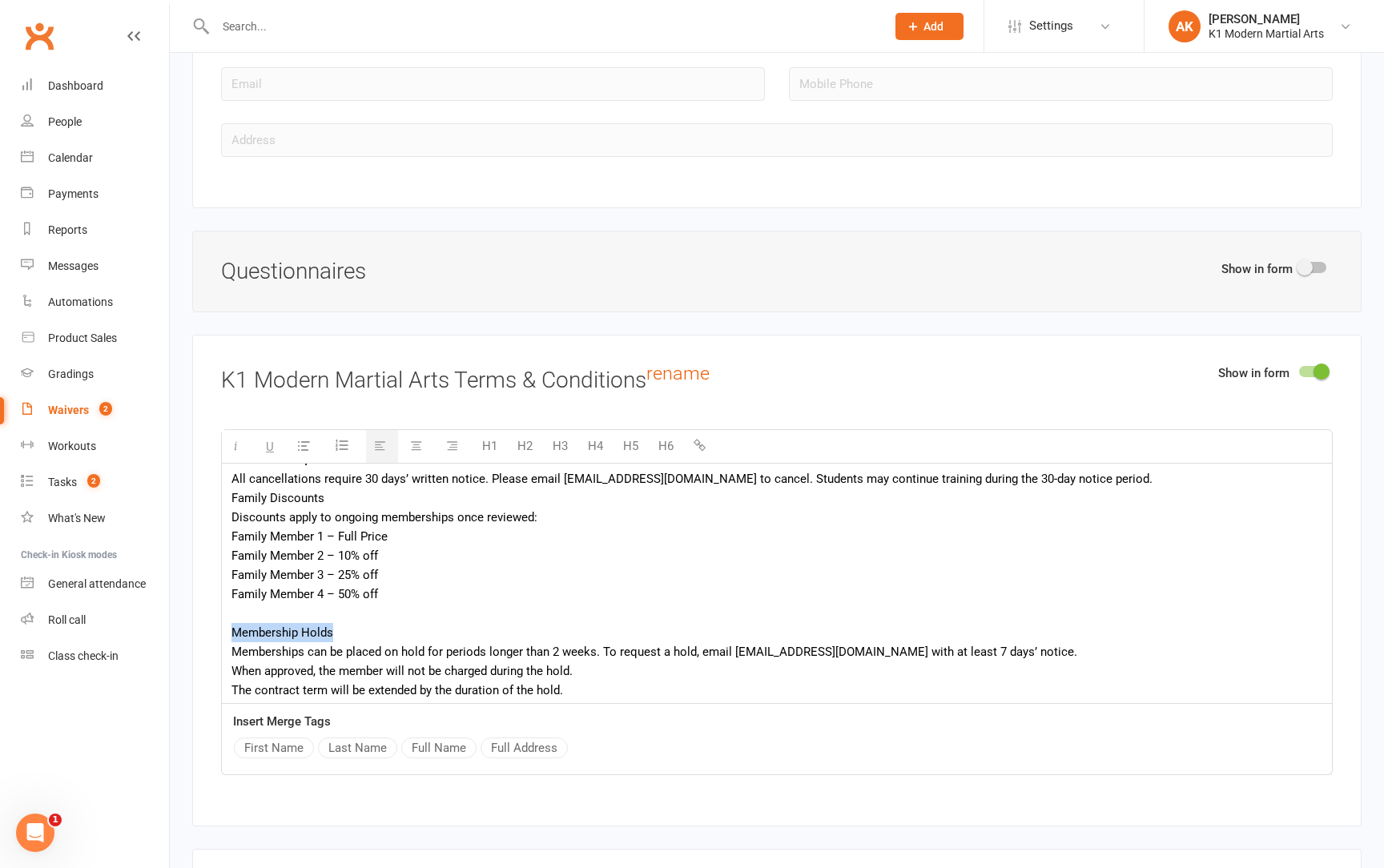
drag, startPoint x: 232, startPoint y: 613, endPoint x: 411, endPoint y: 613, distance: 179.0
click at [411, 623] on div "Membership Holds" at bounding box center [777, 633] width 1091 height 20
click at [643, 430] on button "H5" at bounding box center [630, 446] width 31 height 32
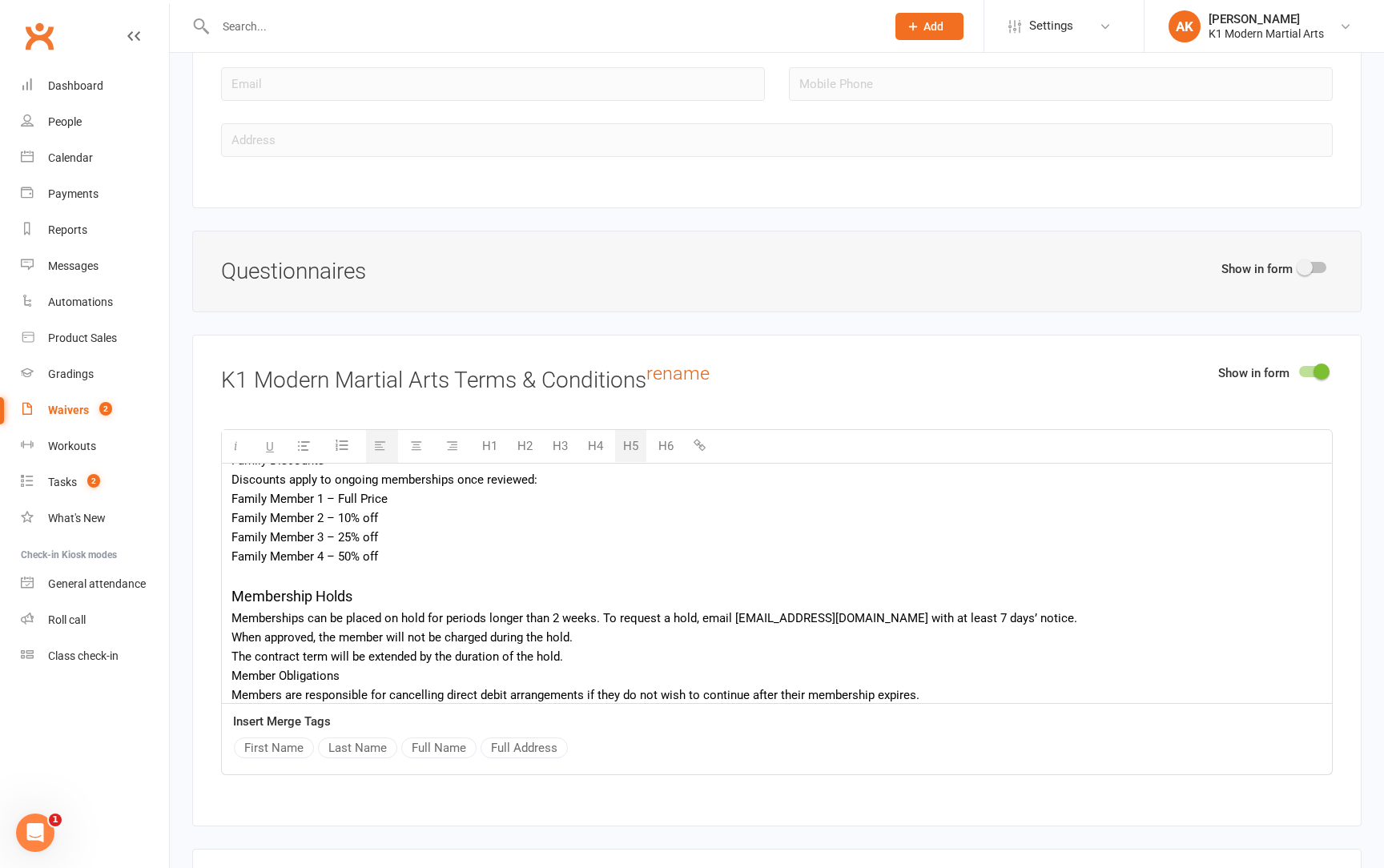
scroll to position [358, 0]
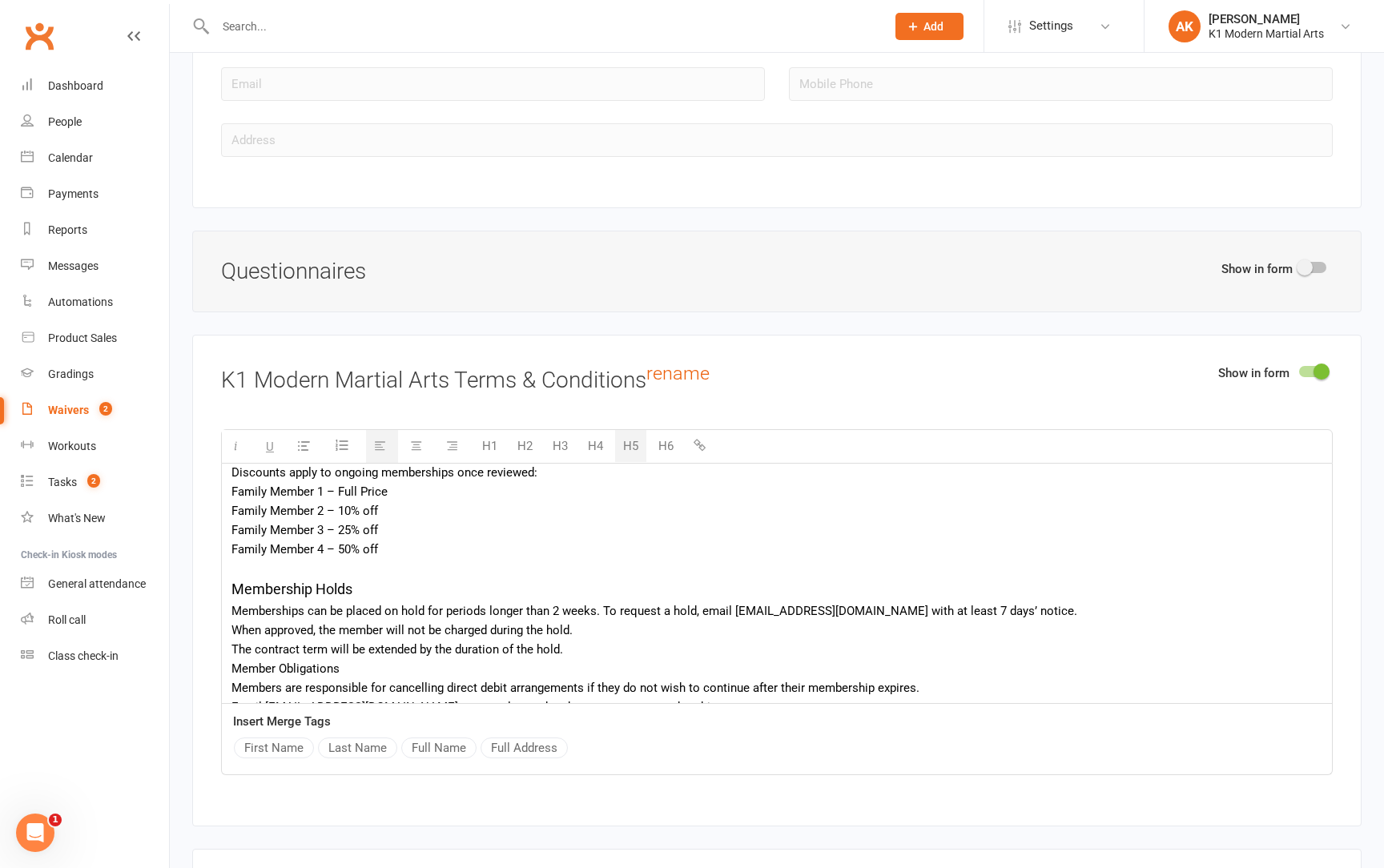
click at [566, 640] on div "The contract term will be extended by the duration of the hold." at bounding box center [777, 650] width 1091 height 20
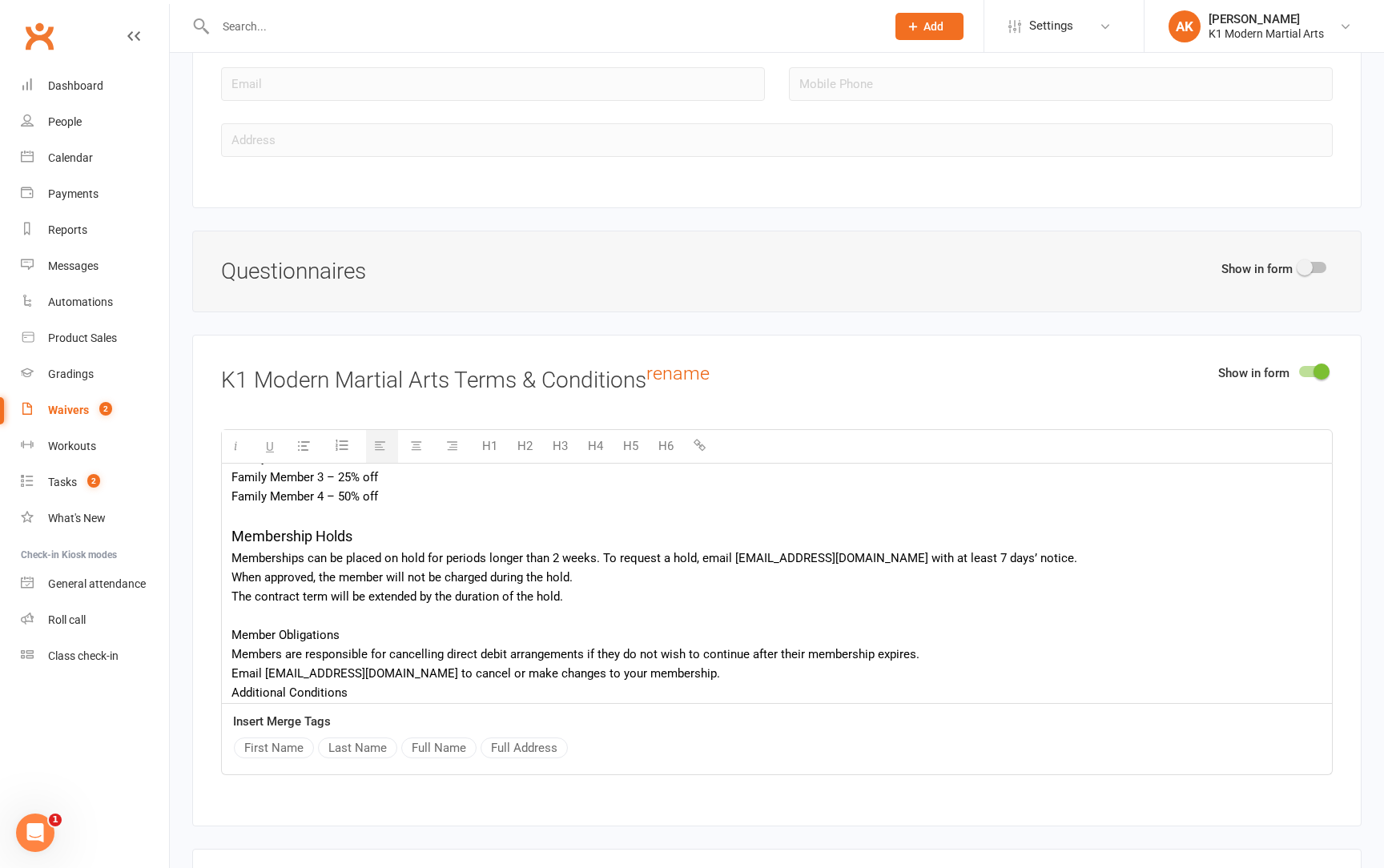
scroll to position [425, 0]
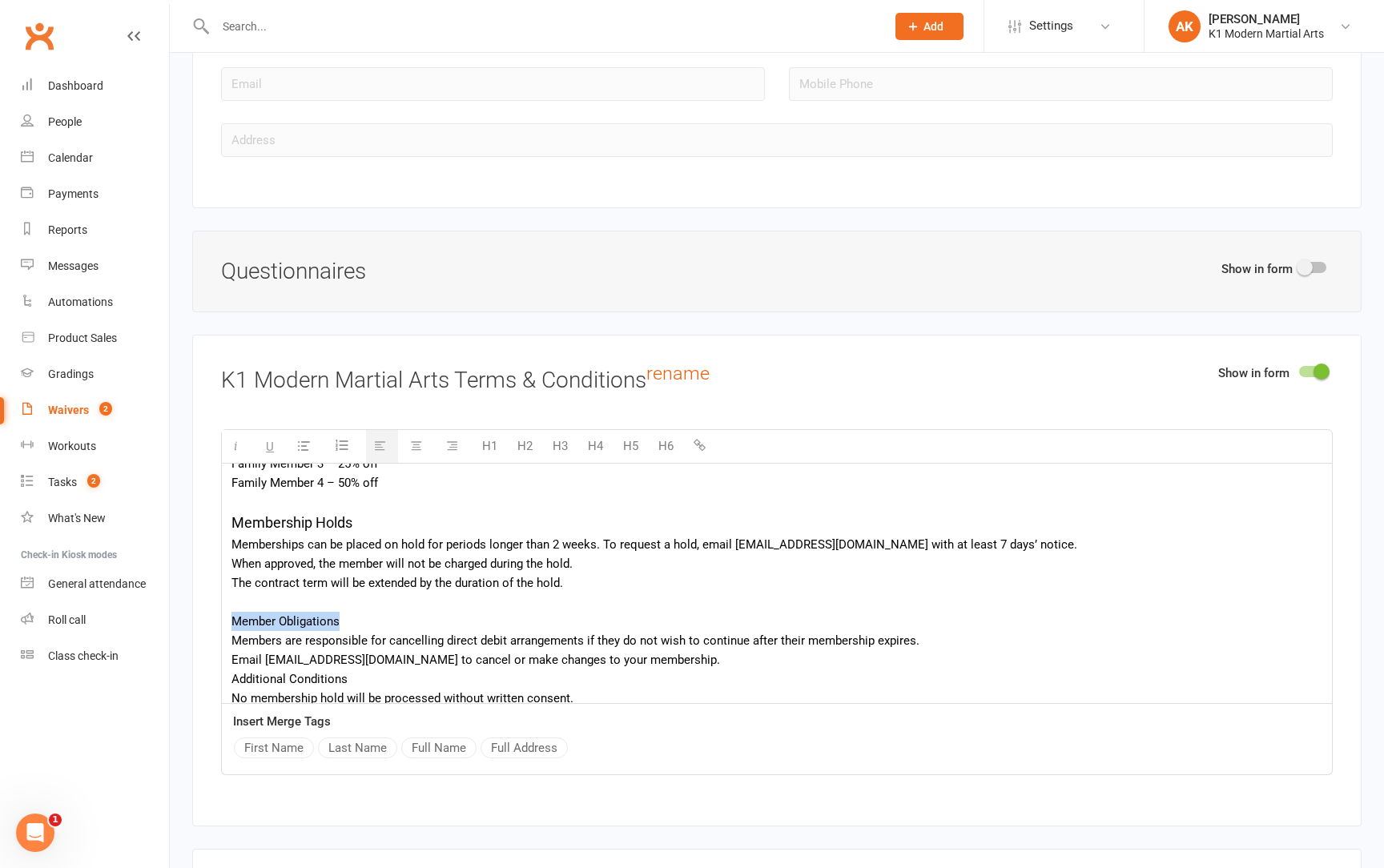
drag, startPoint x: 345, startPoint y: 610, endPoint x: 233, endPoint y: 608, distance: 112.0
click at [233, 612] on div "Member Obligations" at bounding box center [777, 621] width 1091 height 20
click at [638, 430] on button "H5" at bounding box center [630, 446] width 31 height 32
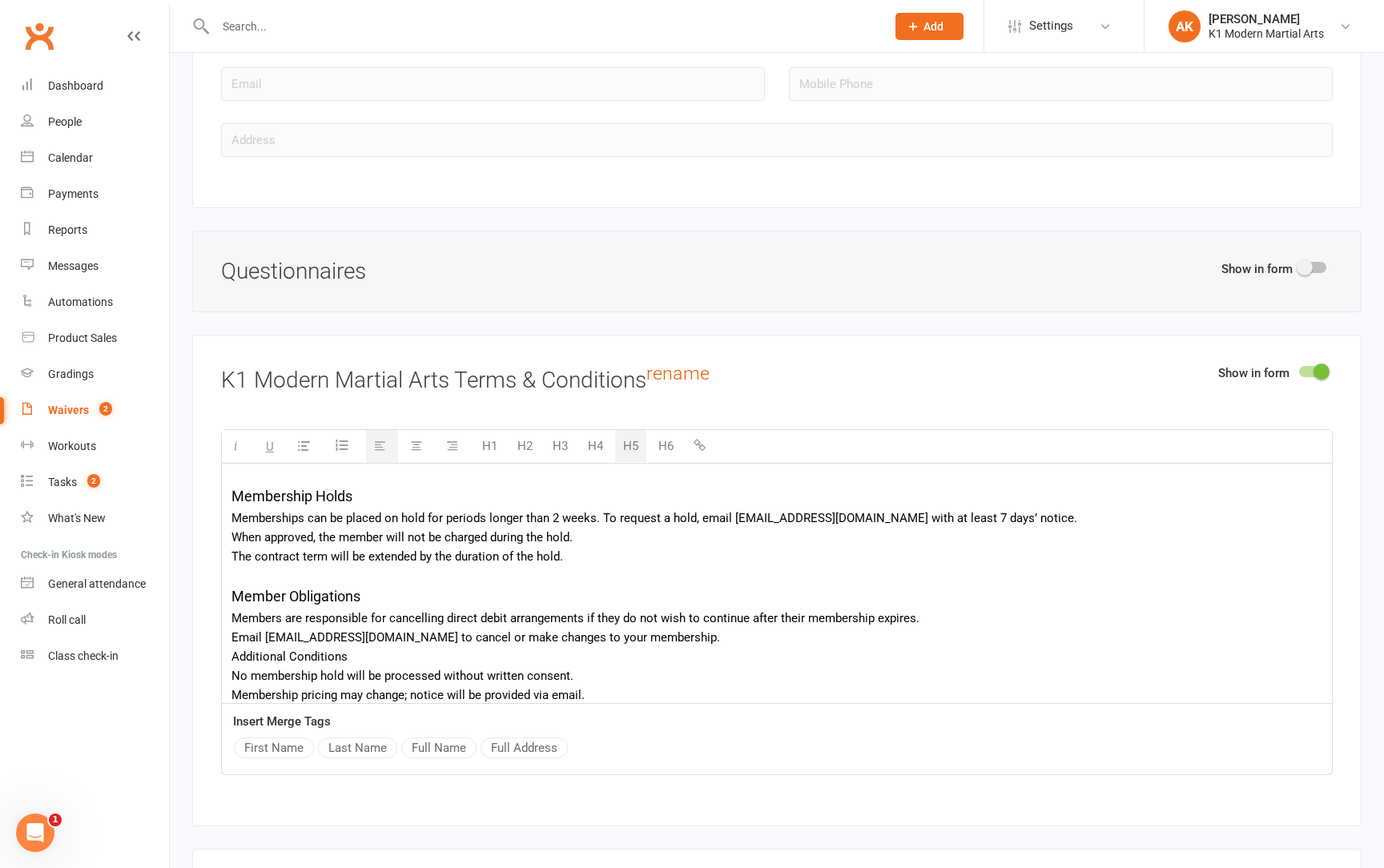
scroll to position [466, 0]
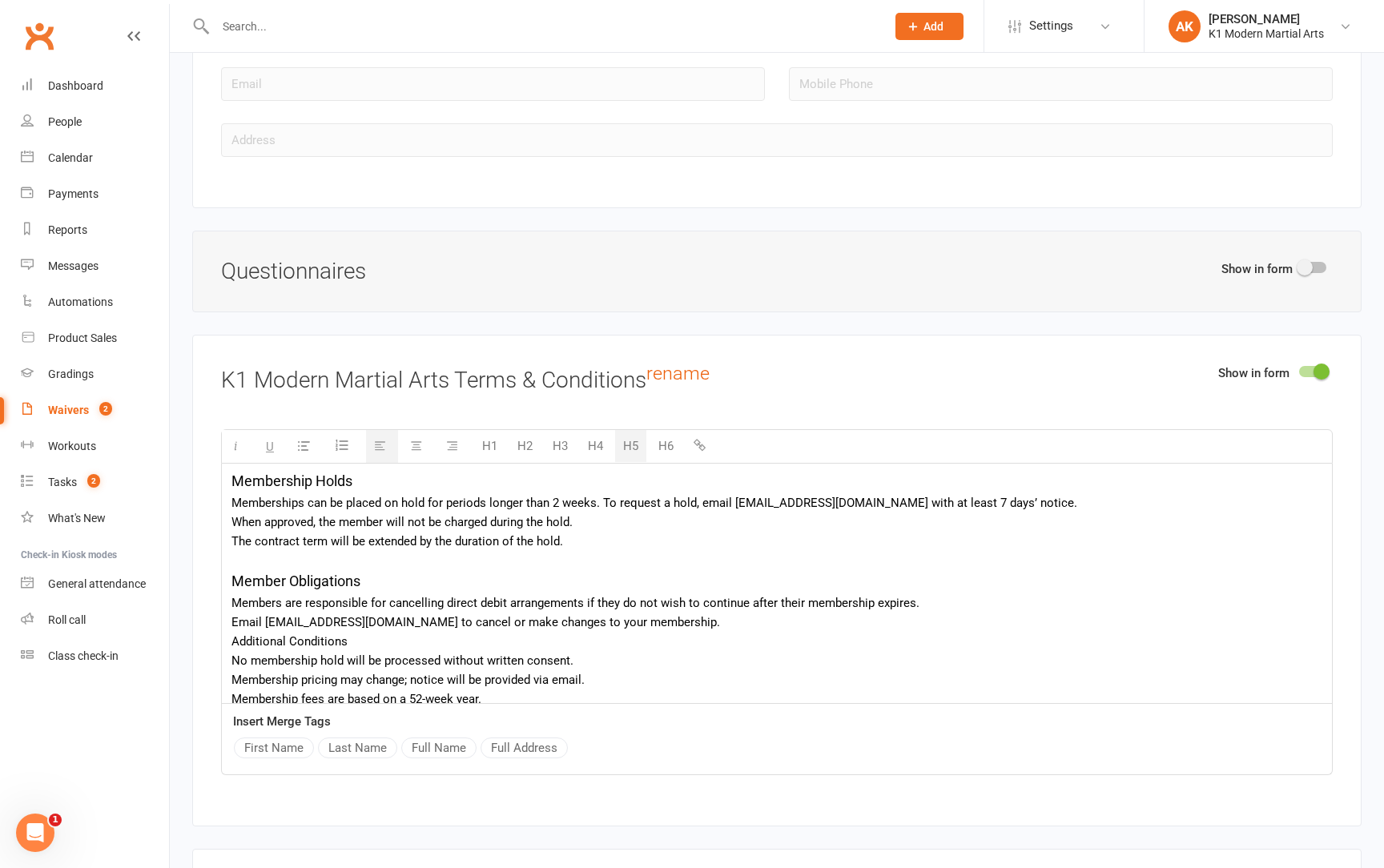
click at [685, 613] on div "Email [EMAIL_ADDRESS][DOMAIN_NAME] to cancel or make changes to your membership." at bounding box center [777, 622] width 1091 height 20
drag, startPoint x: 232, startPoint y: 640, endPoint x: 402, endPoint y: 640, distance: 170.0
click at [402, 651] on div "Additional Conditions" at bounding box center [777, 661] width 1091 height 20
click at [636, 431] on button "H5" at bounding box center [630, 446] width 31 height 32
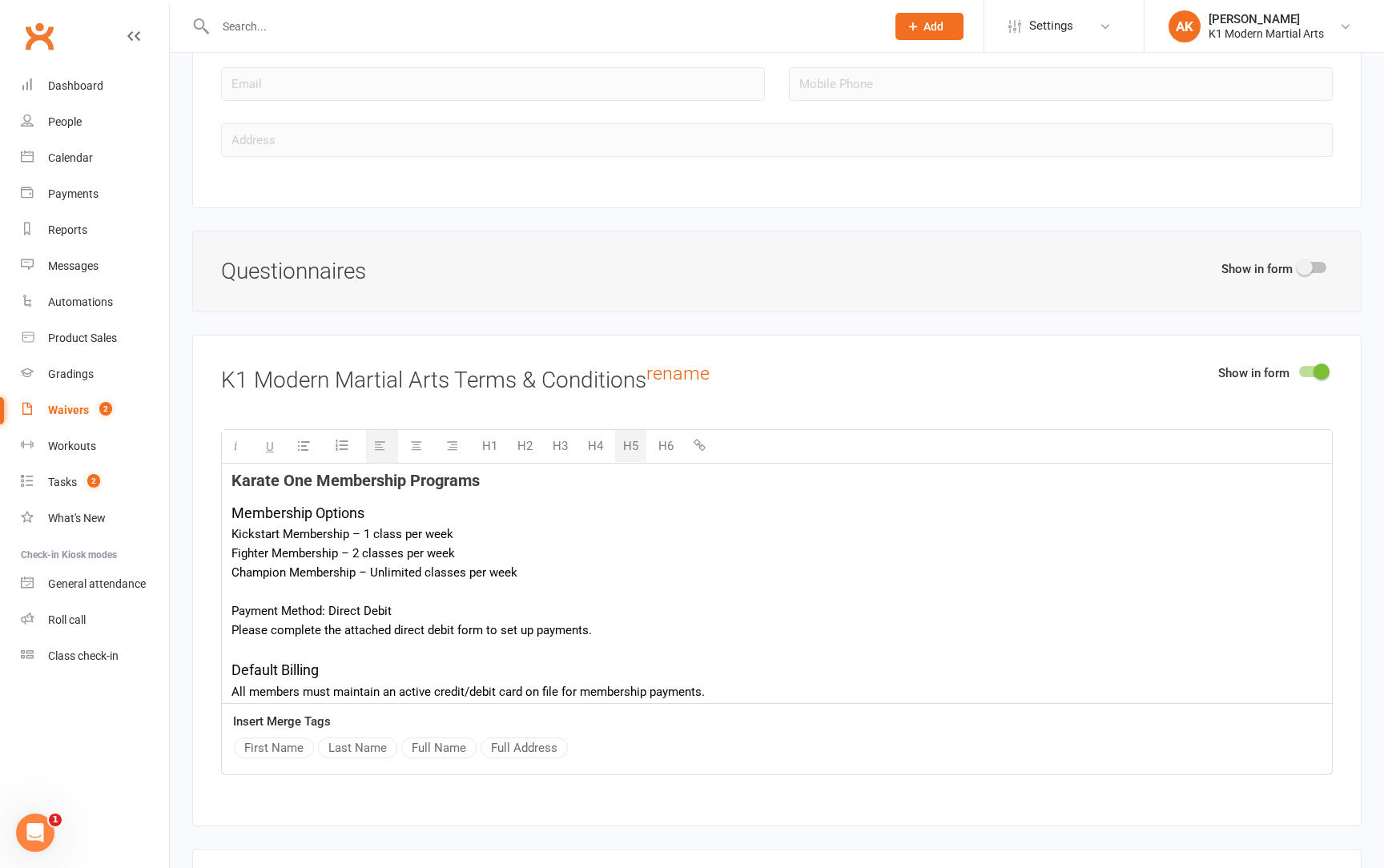
scroll to position [0, 0]
drag, startPoint x: 312, startPoint y: 462, endPoint x: 240, endPoint y: 456, distance: 72.2
click at [240, 471] on h4 "Karate One Membership Programs" at bounding box center [777, 480] width 1091 height 18
click at [317, 602] on div "Payment Method: Direct Debit" at bounding box center [777, 611] width 1091 height 20
click at [306, 659] on h5 "Default Billing" at bounding box center [777, 670] width 1091 height 23
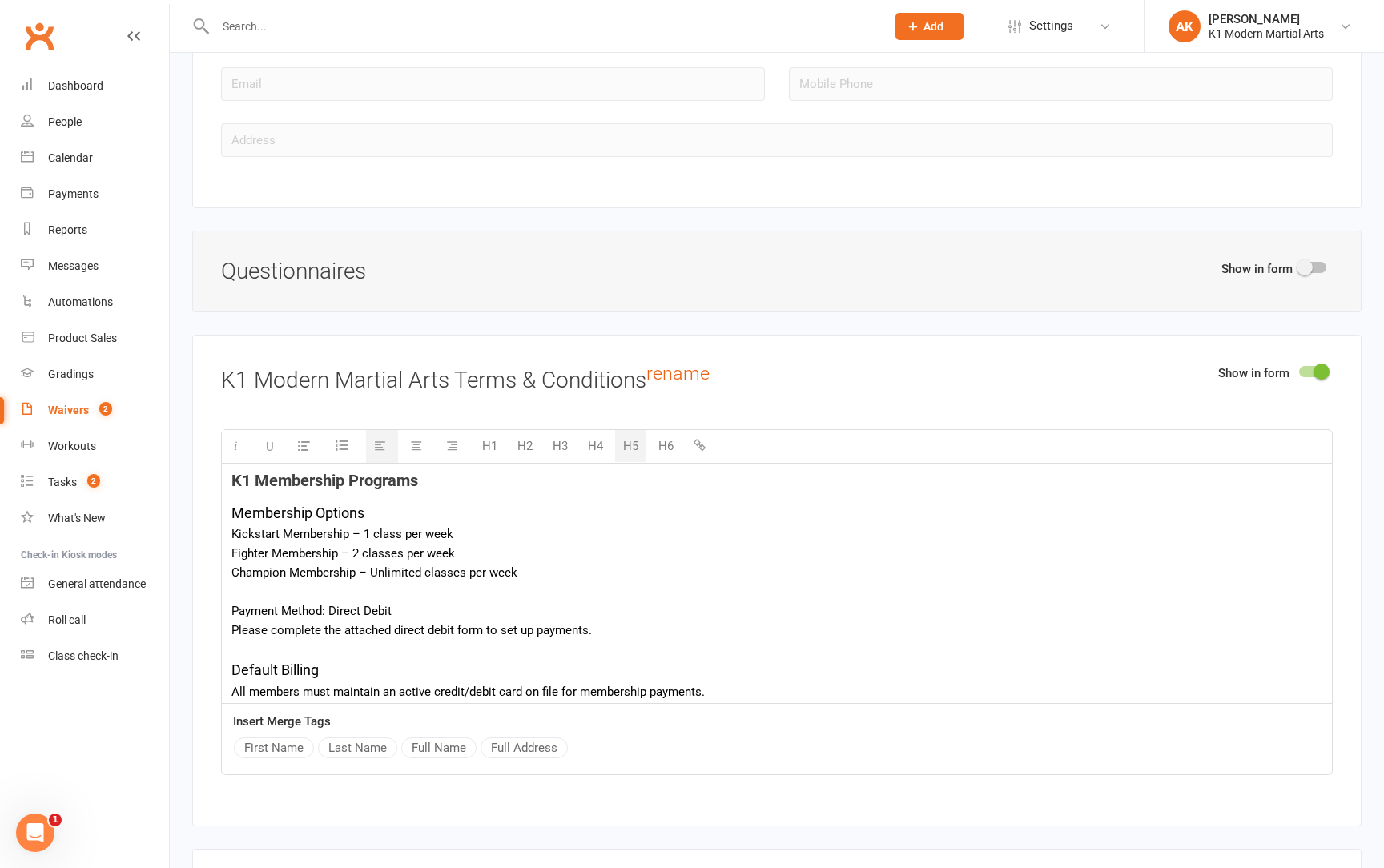
click at [301, 621] on div "Please complete the attached direct debit form to set up payments." at bounding box center [777, 630] width 1091 height 20
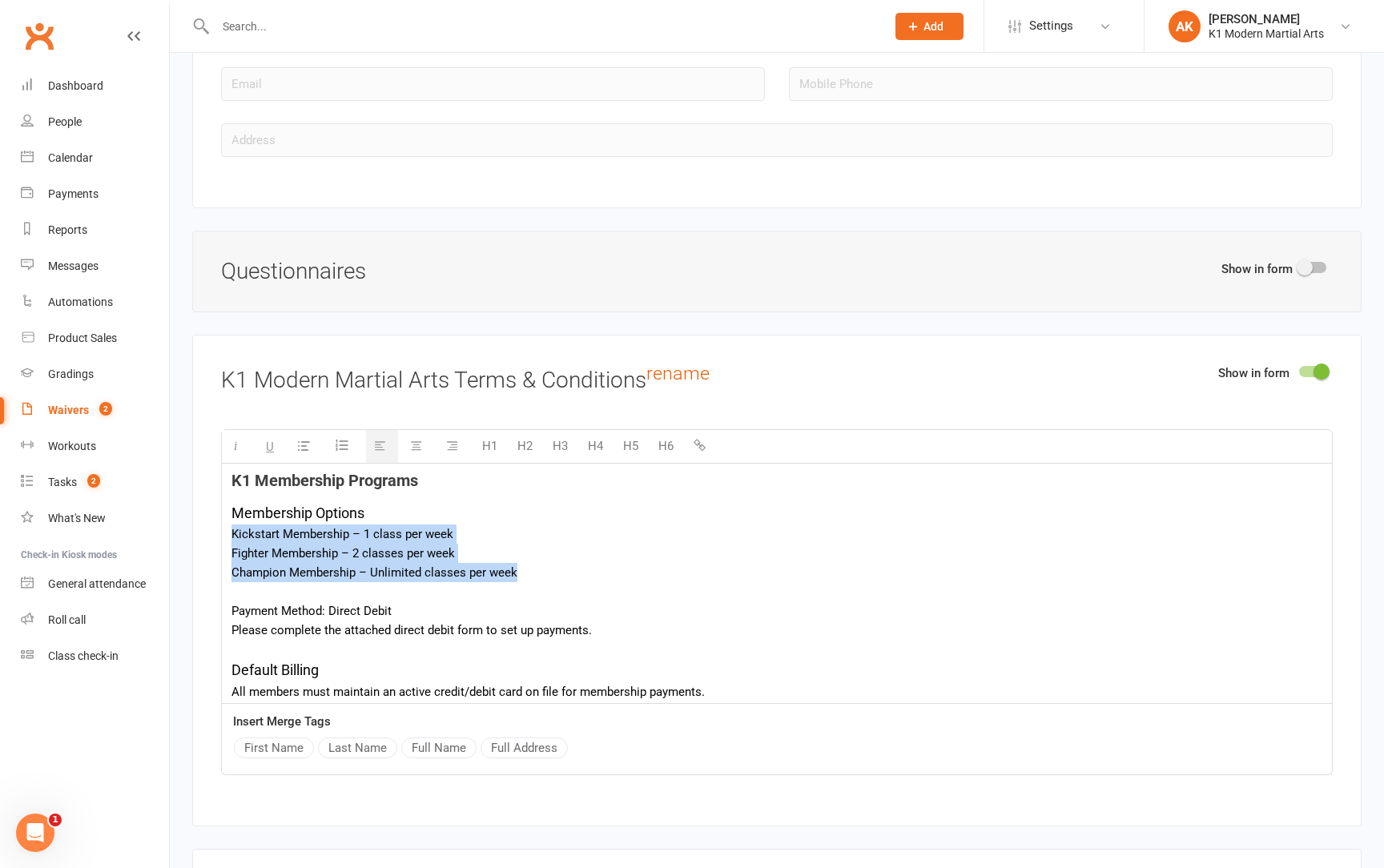
drag, startPoint x: 517, startPoint y: 554, endPoint x: 216, endPoint y: 510, distance: 304.2
click at [216, 510] on div "Show in form K1 Modern Martial Arts Terms & Conditions rename H1 H2 H3 H4 H5 H6…" at bounding box center [776, 580] width 1169 height 491
click at [341, 438] on icon "button" at bounding box center [341, 445] width 16 height 16
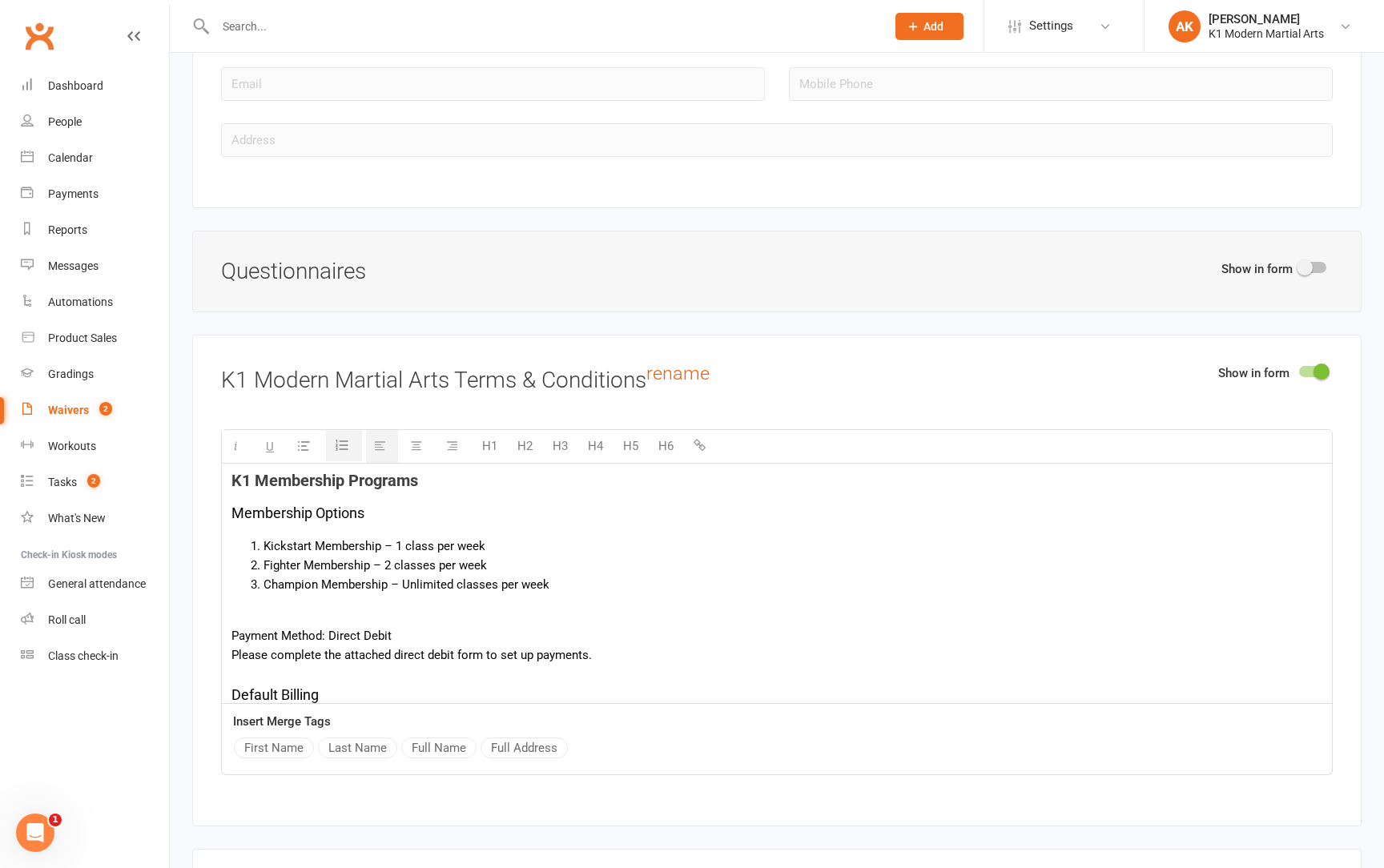
click at [300, 430] on button "button" at bounding box center [306, 446] width 32 height 33
click at [260, 607] on div at bounding box center [777, 617] width 1091 height 20
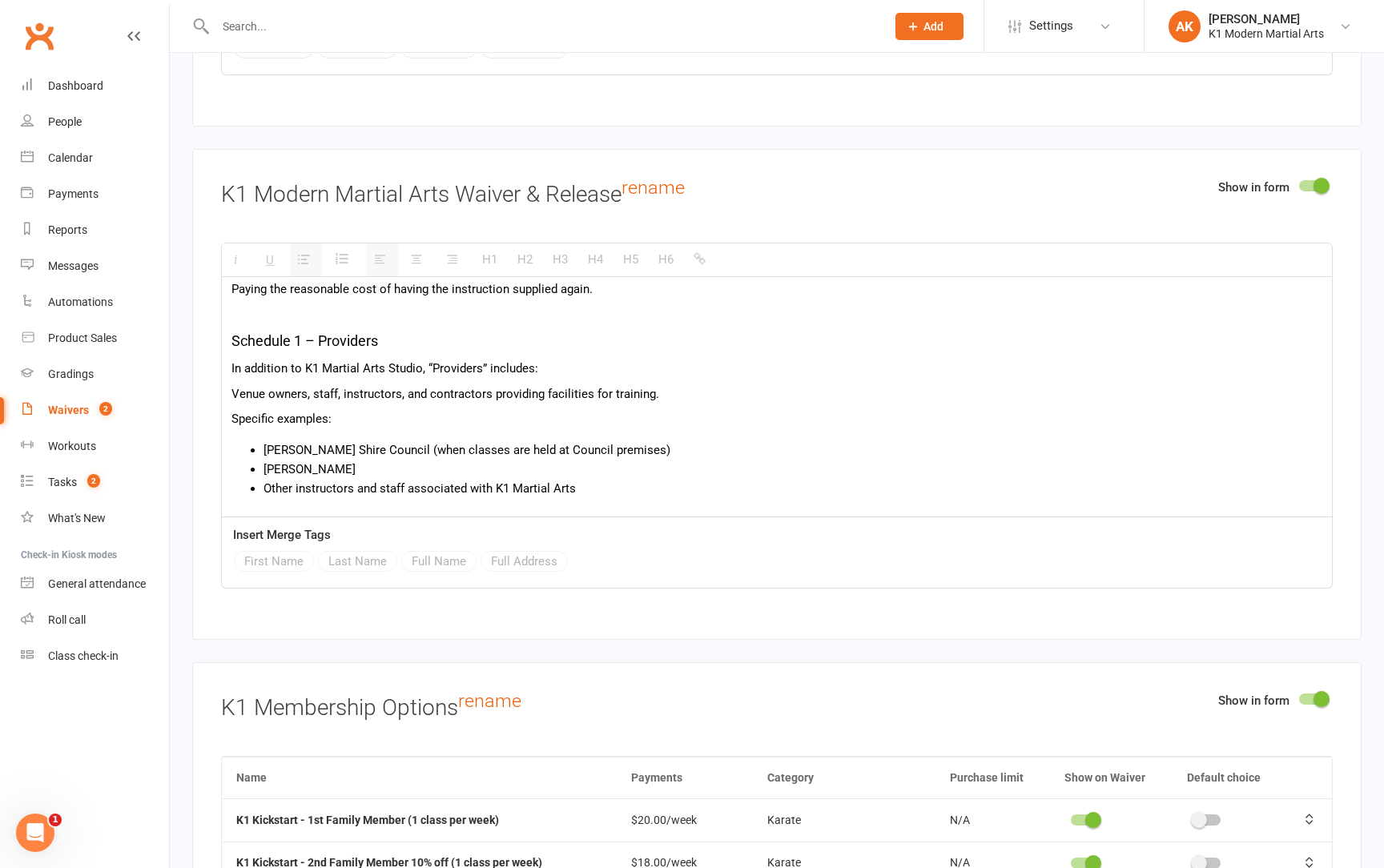
scroll to position [2866, 0]
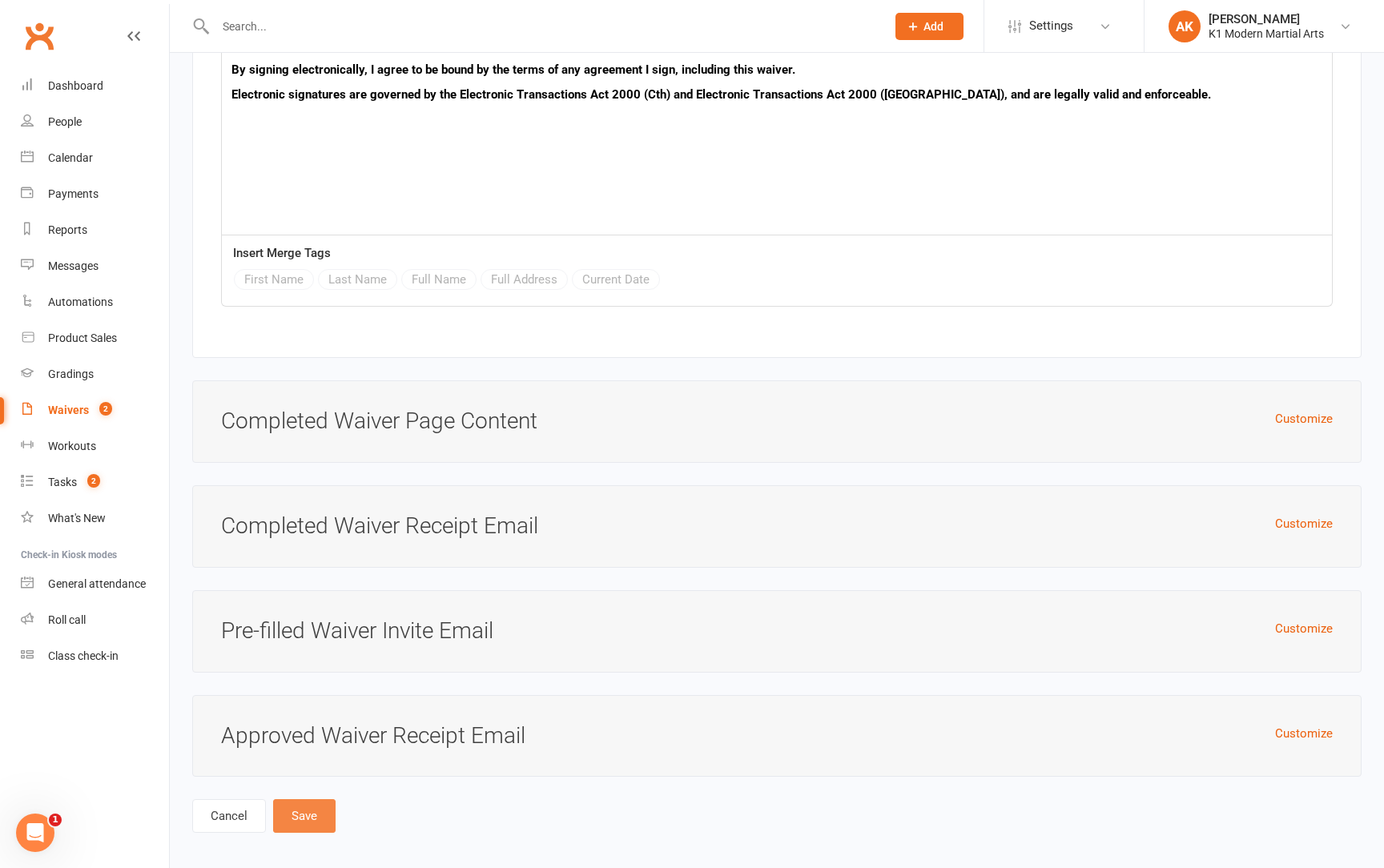
click at [307, 800] on button "Save" at bounding box center [304, 816] width 63 height 34
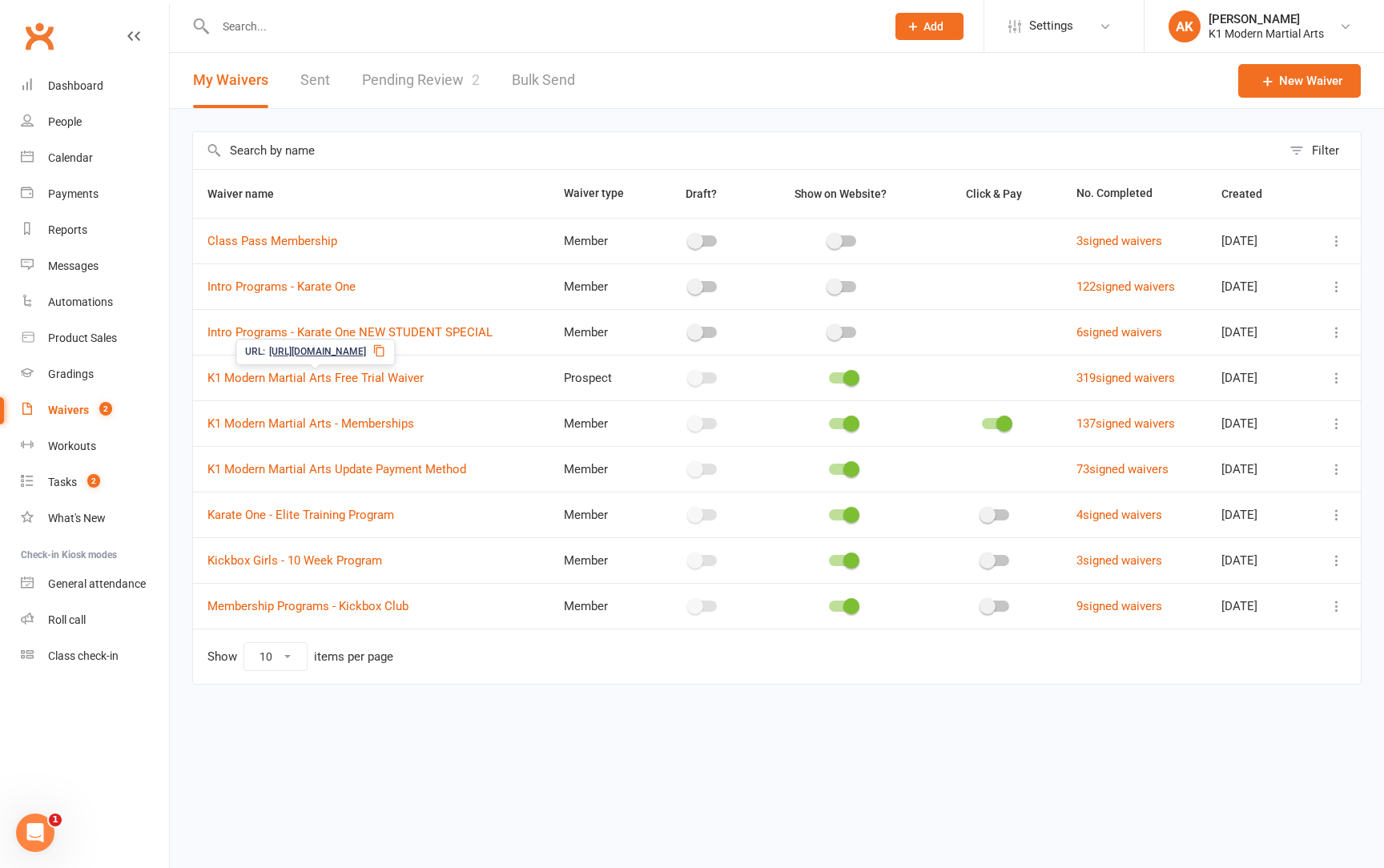
click at [385, 354] on icon at bounding box center [379, 351] width 13 height 13
